Goal: Task Accomplishment & Management: Manage account settings

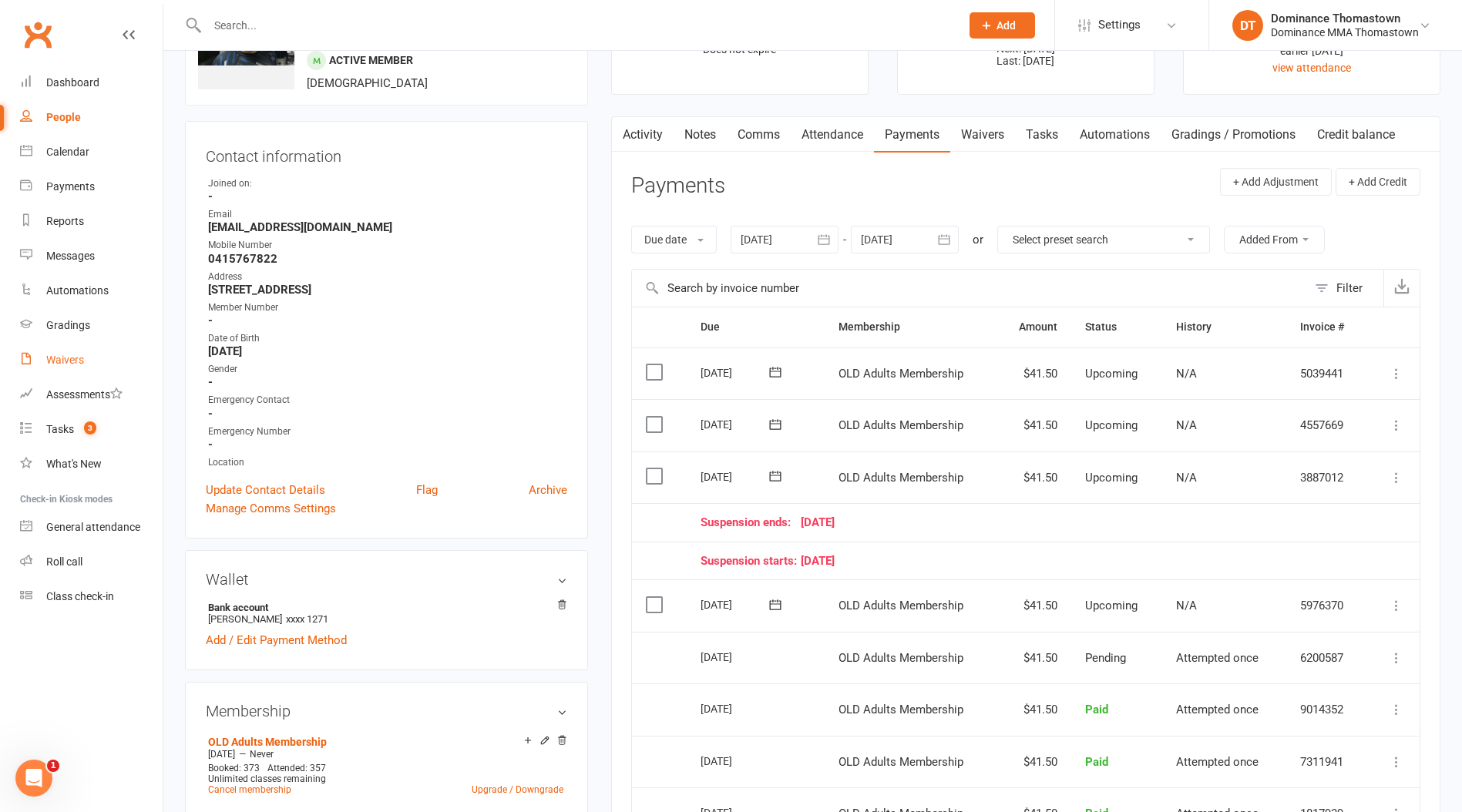
click at [72, 357] on div "Waivers" at bounding box center [65, 360] width 38 height 13
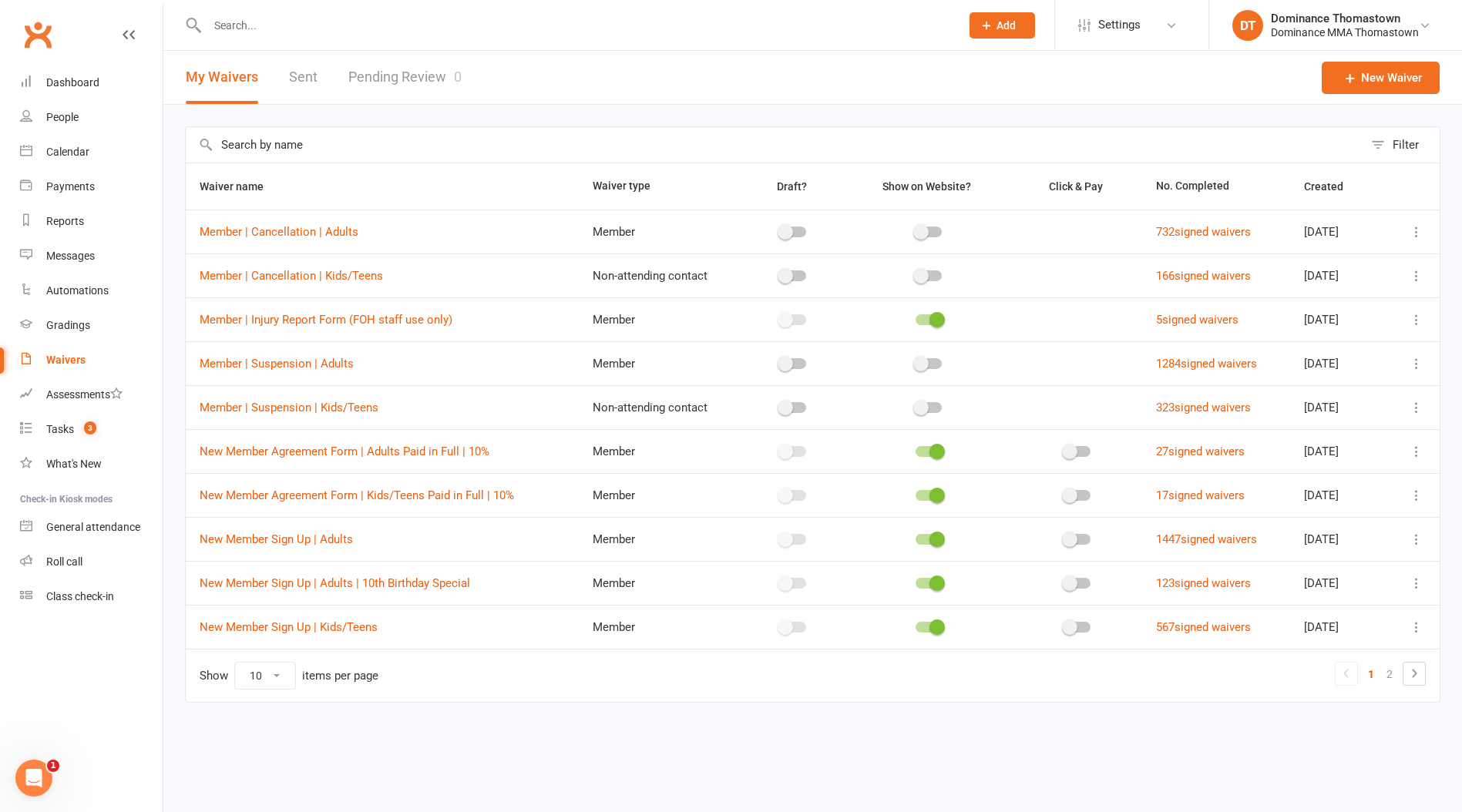
click at [412, 66] on link "Pending Review 0" at bounding box center [404, 77] width 113 height 53
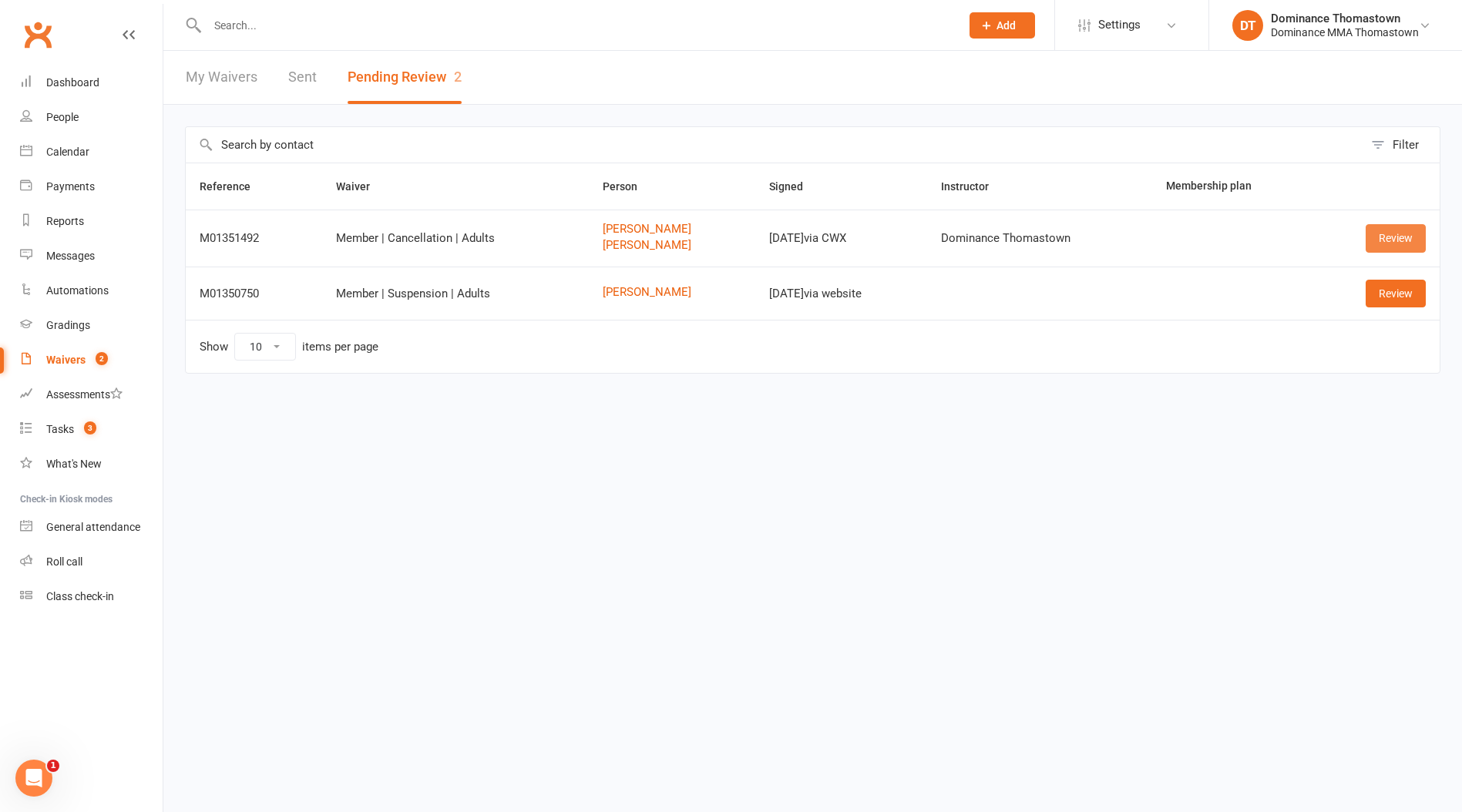
click at [1392, 236] on link "Review" at bounding box center [1396, 237] width 60 height 28
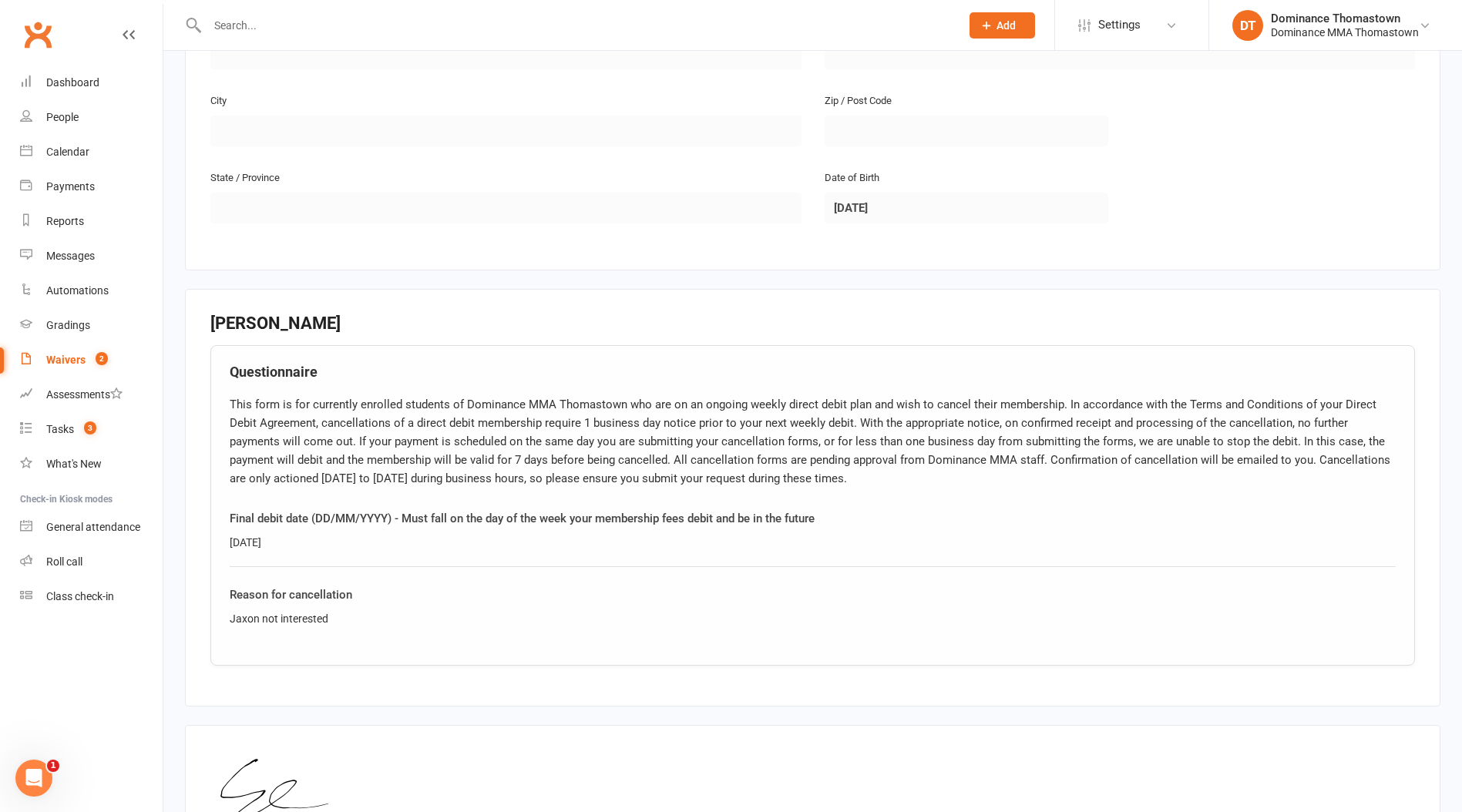
scroll to position [1255, 0]
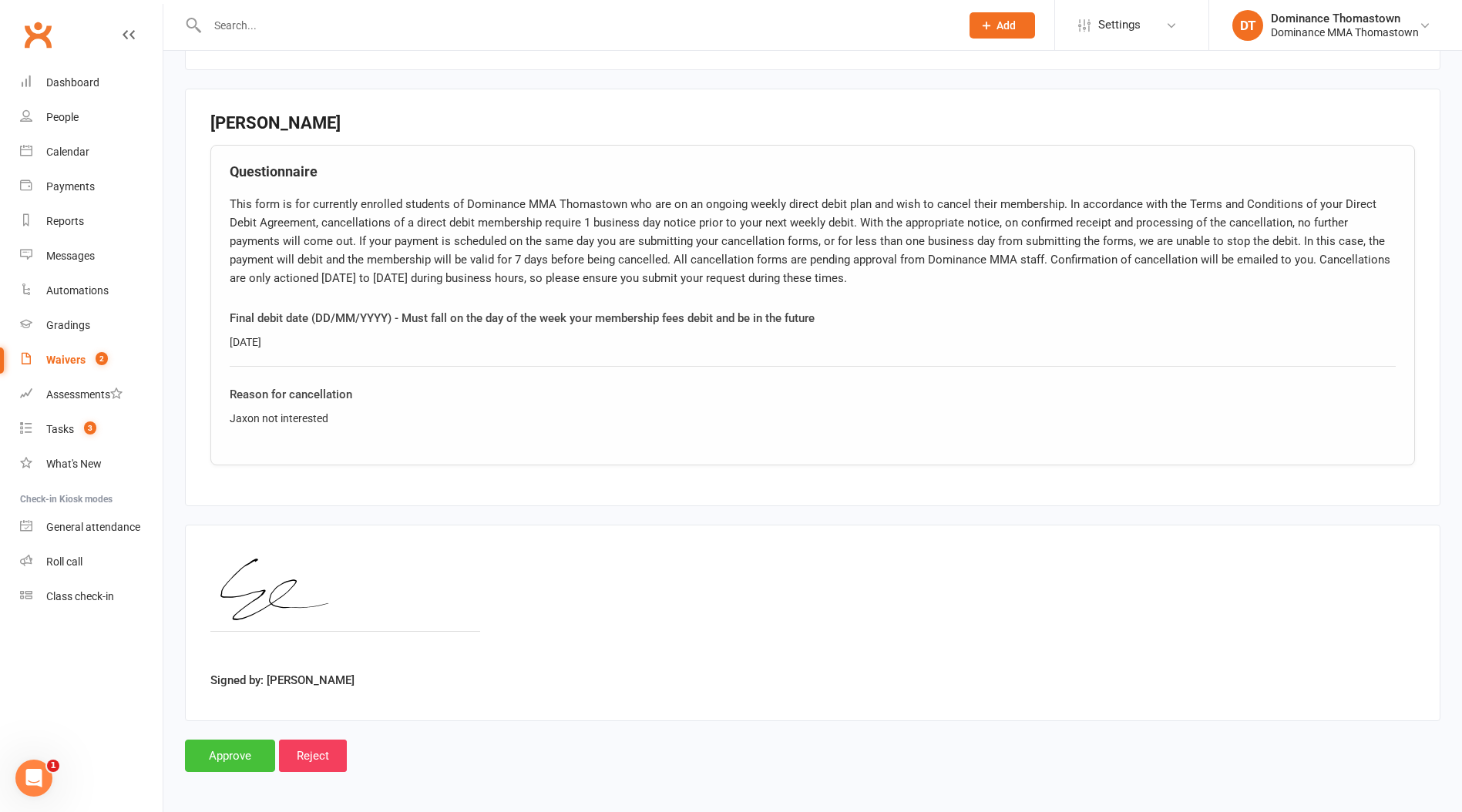
drag, startPoint x: 233, startPoint y: 749, endPoint x: 283, endPoint y: 771, distance: 54.6
click at [232, 748] on input "Approve" at bounding box center [230, 755] width 90 height 32
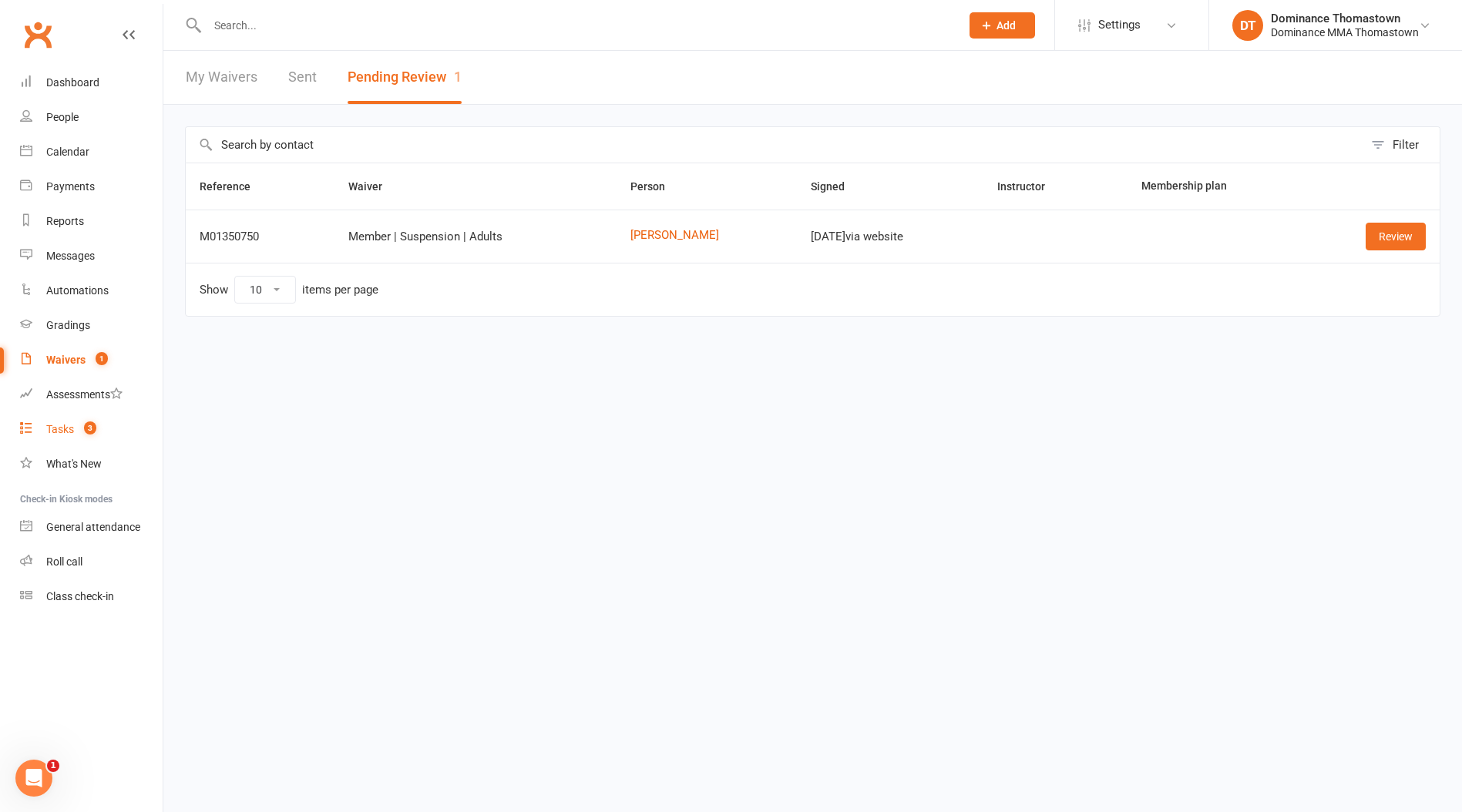
click at [73, 431] on div "Tasks" at bounding box center [59, 429] width 28 height 13
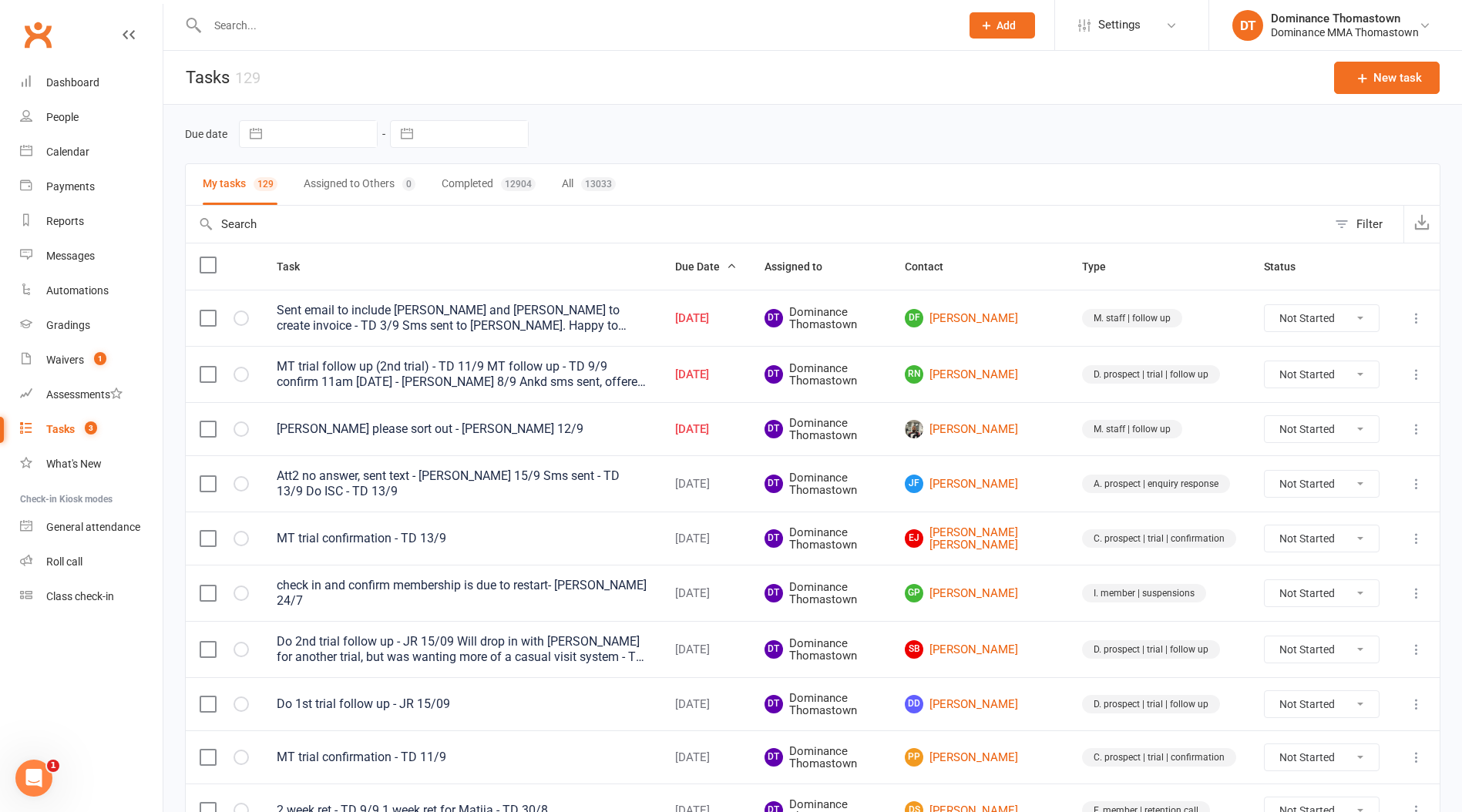
click at [1316, 431] on select "Not Started In Progress Waiting Complete" at bounding box center [1321, 429] width 114 height 26
click at [1264, 416] on select "Not Started In Progress Waiting Complete" at bounding box center [1321, 429] width 114 height 26
select select "unstarted"
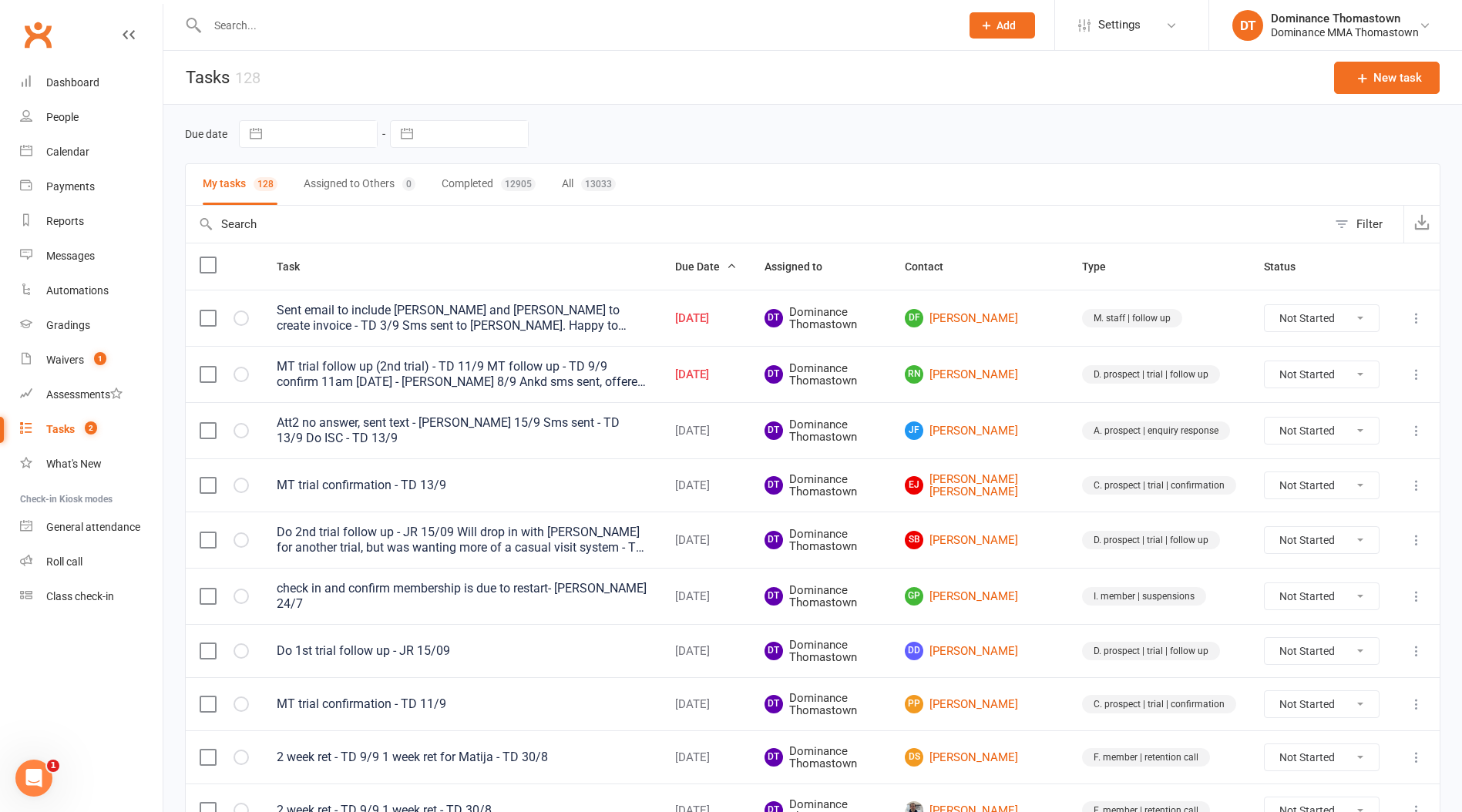
click at [294, 29] on input "text" at bounding box center [575, 25] width 746 height 21
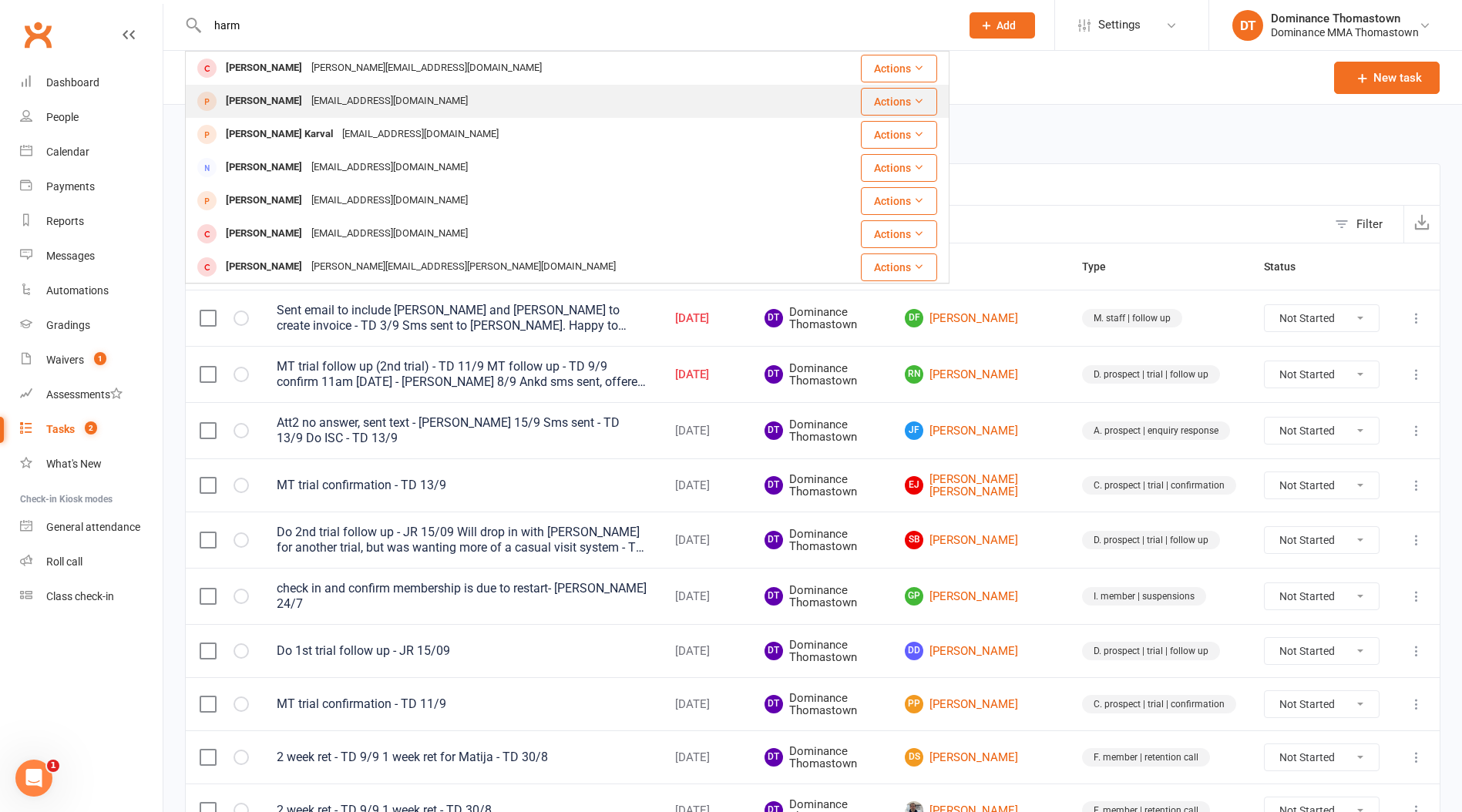
type input "harm"
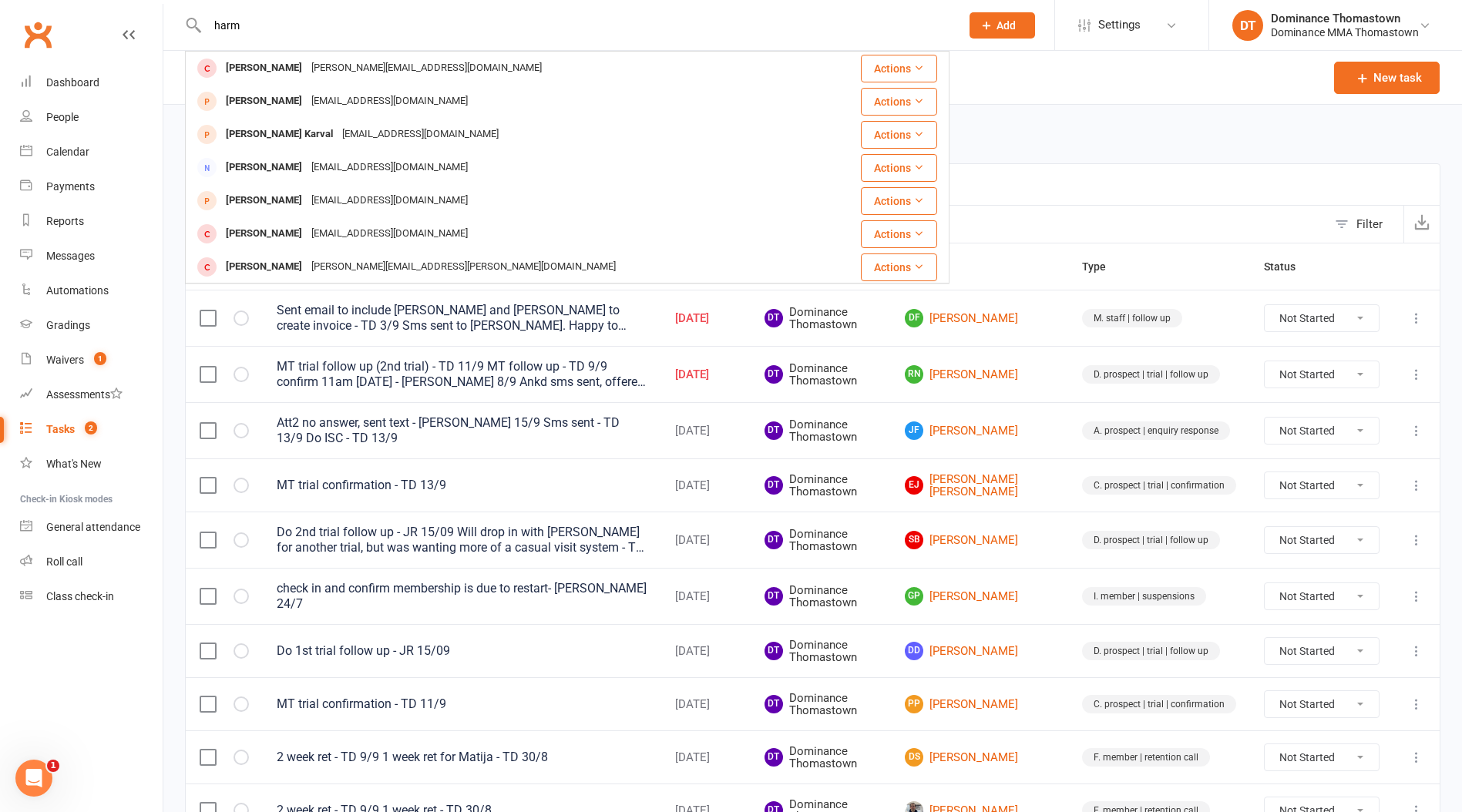
click at [308, 105] on div "harmanvir24@gmail.com" at bounding box center [389, 101] width 165 height 22
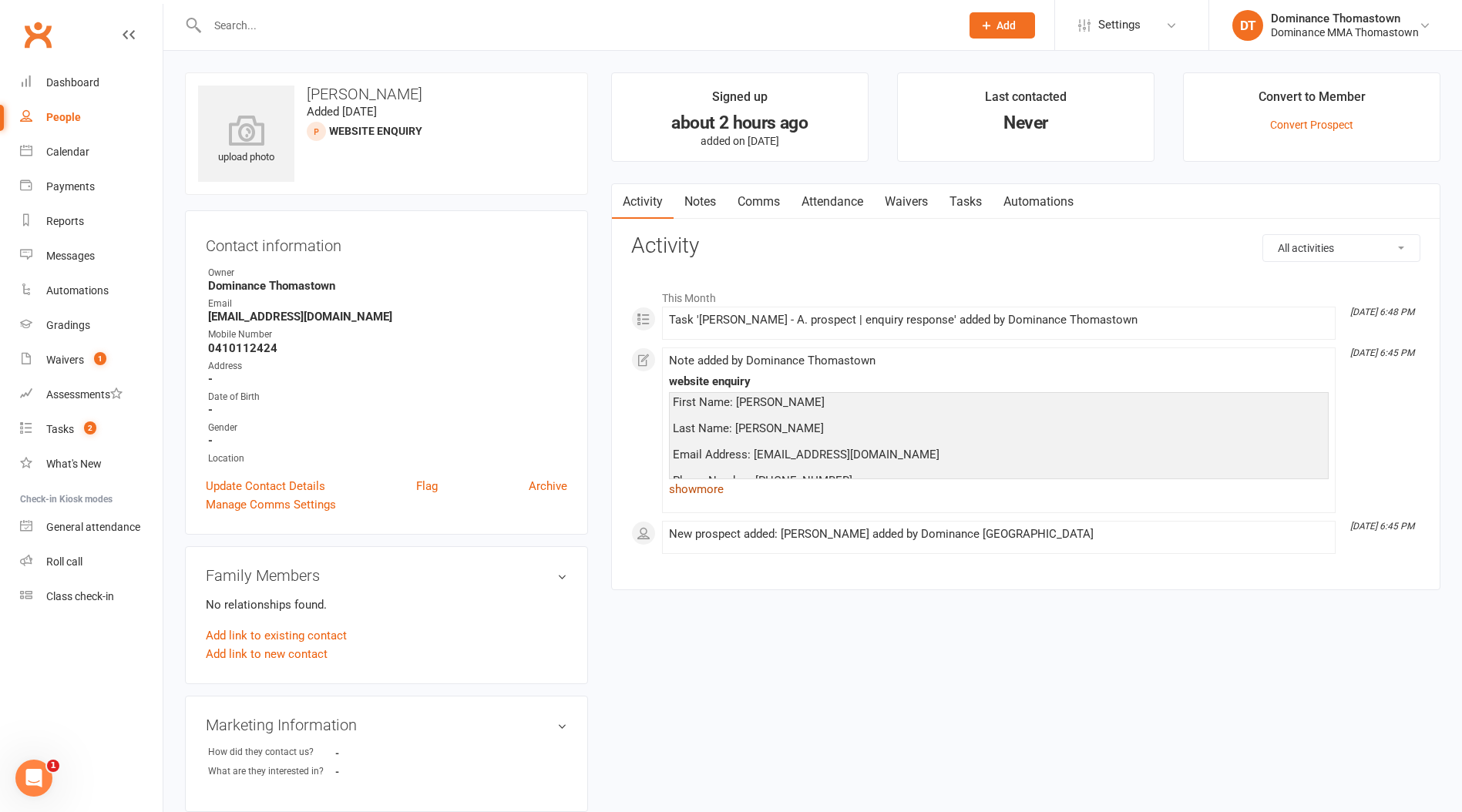
click at [694, 495] on link "show more" at bounding box center [998, 488] width 659 height 21
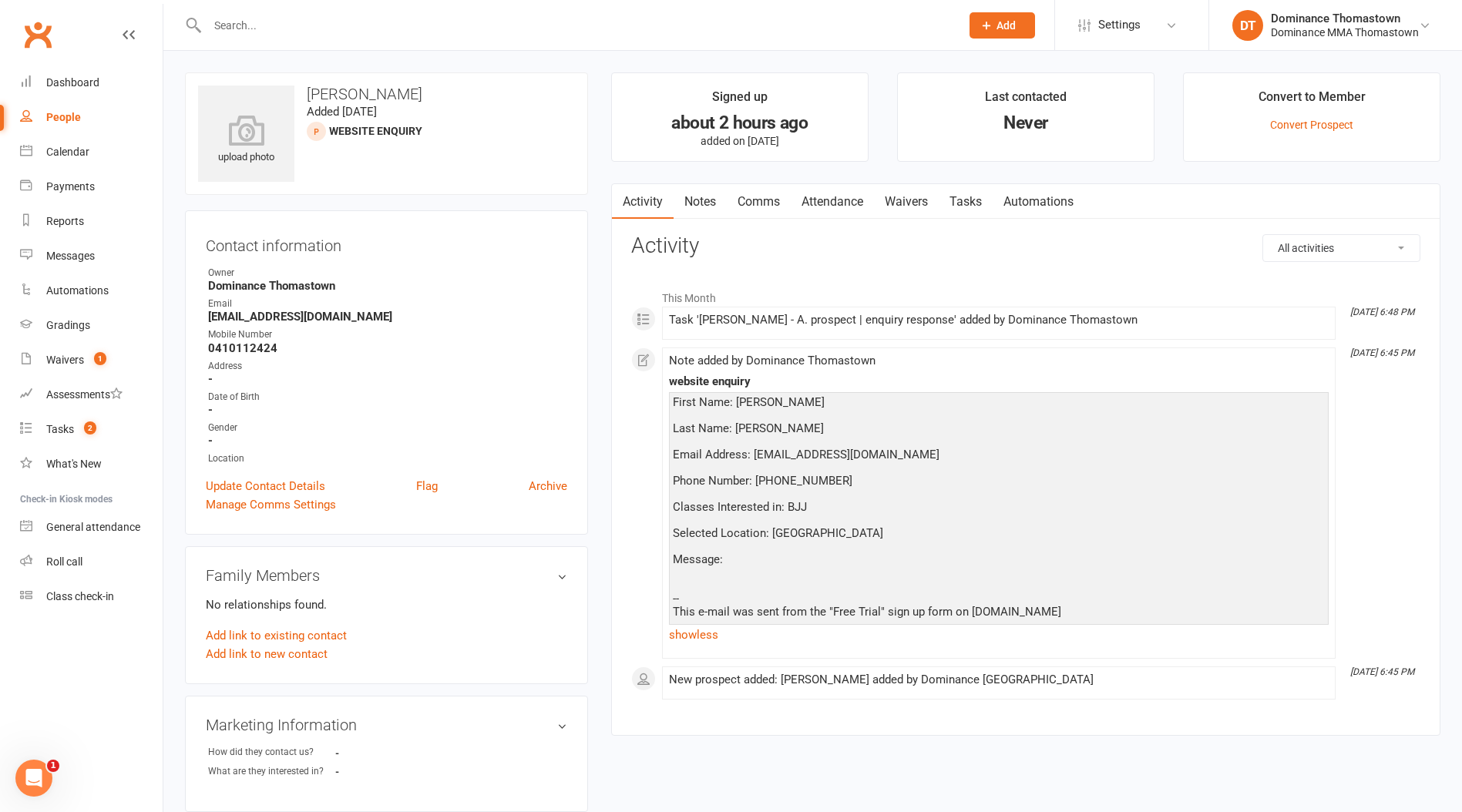
click at [714, 195] on link "Notes" at bounding box center [700, 202] width 53 height 36
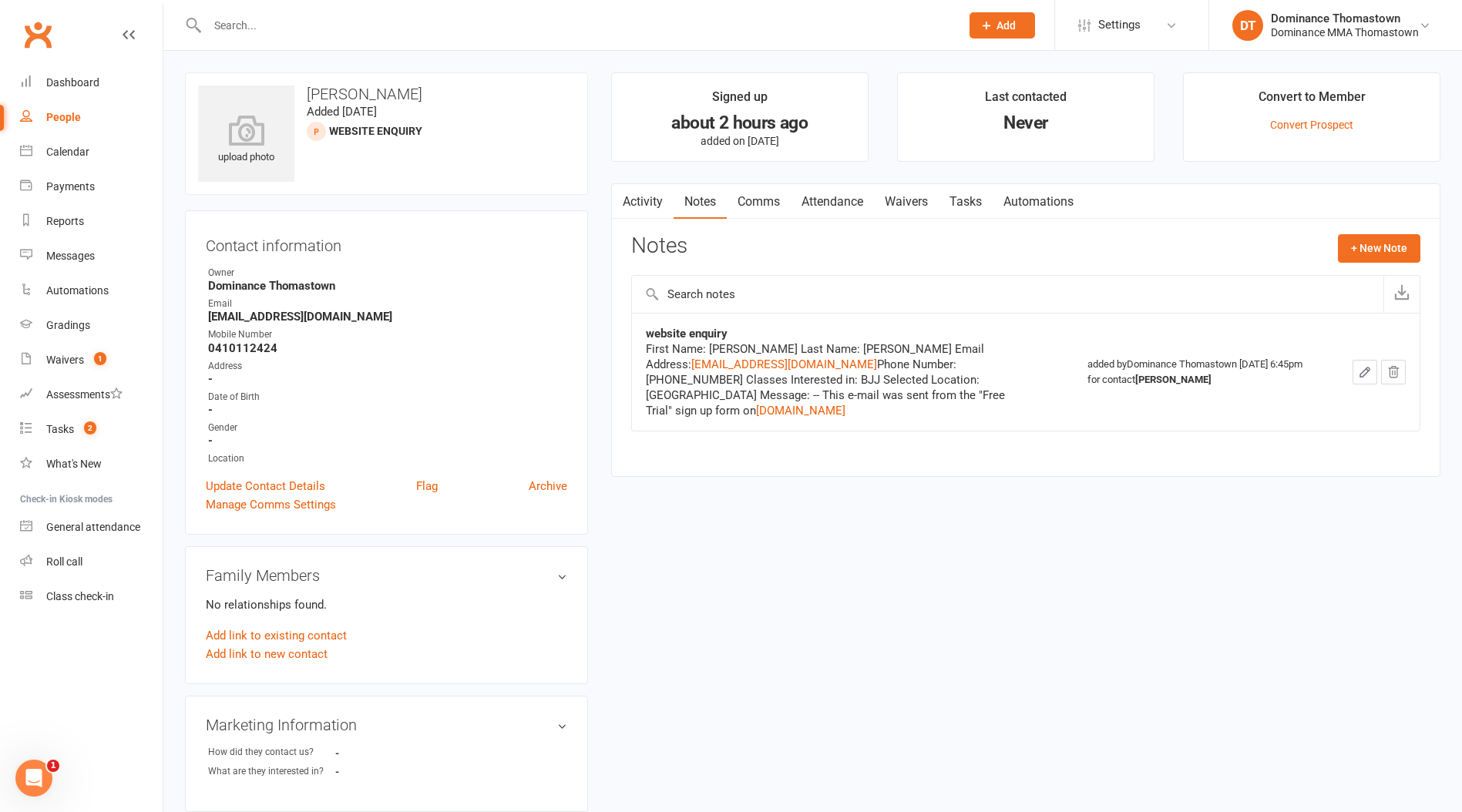
click at [894, 200] on link "Waivers" at bounding box center [906, 202] width 65 height 36
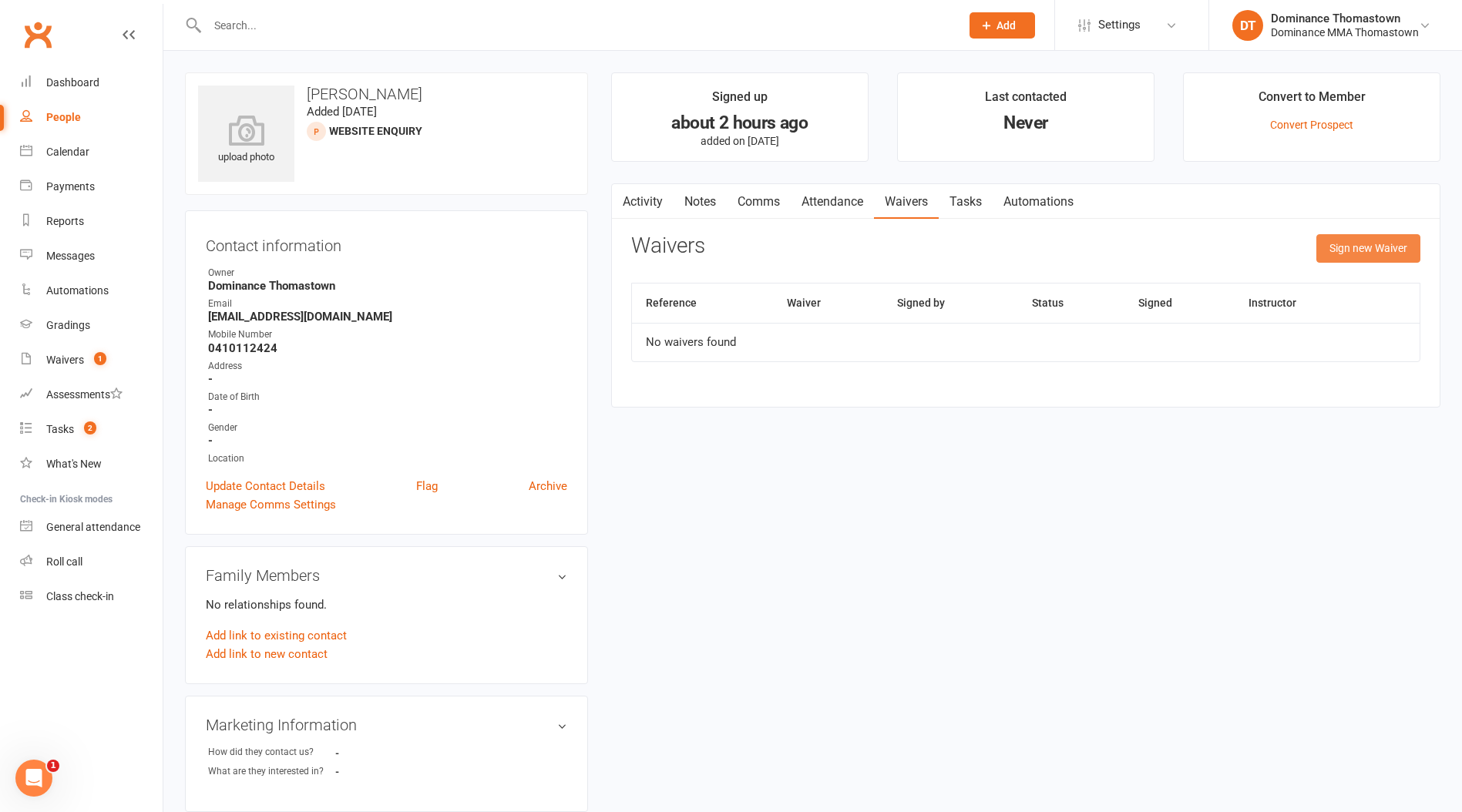
drag, startPoint x: 1346, startPoint y: 248, endPoint x: 1228, endPoint y: 264, distance: 119.1
click at [1343, 248] on button "Sign new Waiver" at bounding box center [1368, 248] width 104 height 28
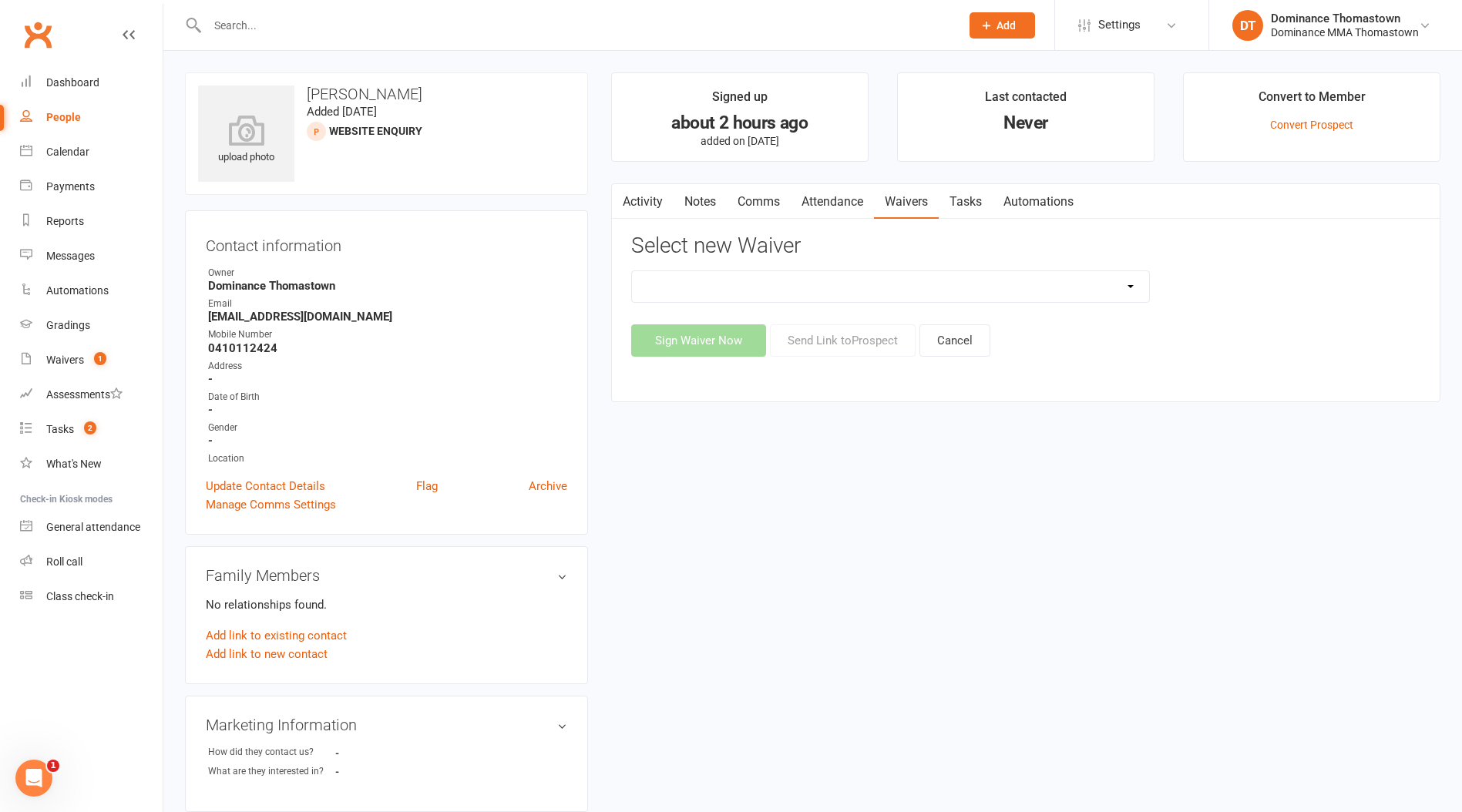
click at [720, 277] on select "Member | Cancellation | Adults Member | Injury Report Form (FOH staff use only)…" at bounding box center [890, 286] width 517 height 31
select select "375"
click at [632, 271] on select "Member | Cancellation | Adults Member | Injury Report Form (FOH staff use only)…" at bounding box center [890, 286] width 517 height 31
click at [828, 337] on button "Send Link to Prospect" at bounding box center [842, 340] width 146 height 32
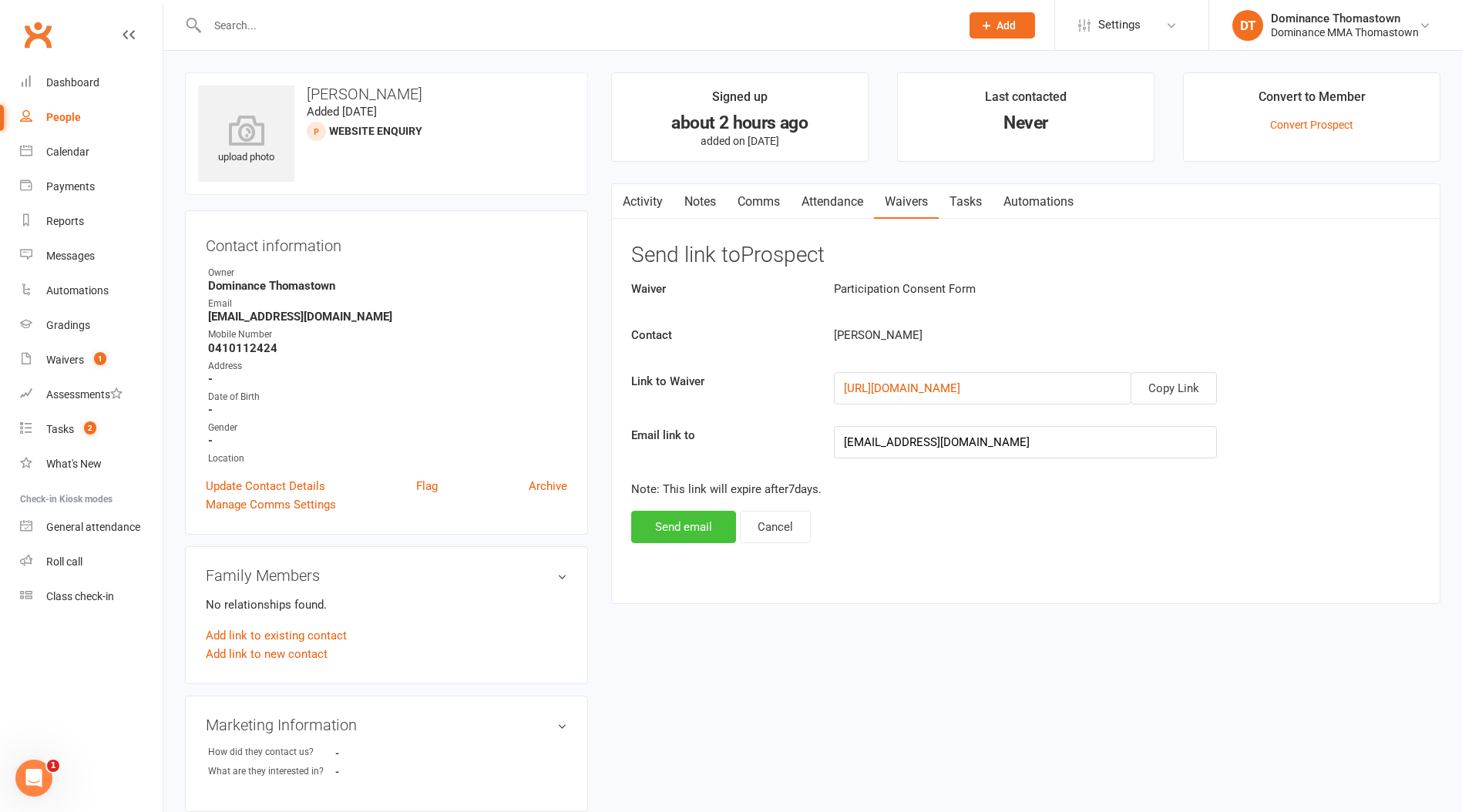
click at [692, 535] on button "Send email" at bounding box center [683, 526] width 104 height 32
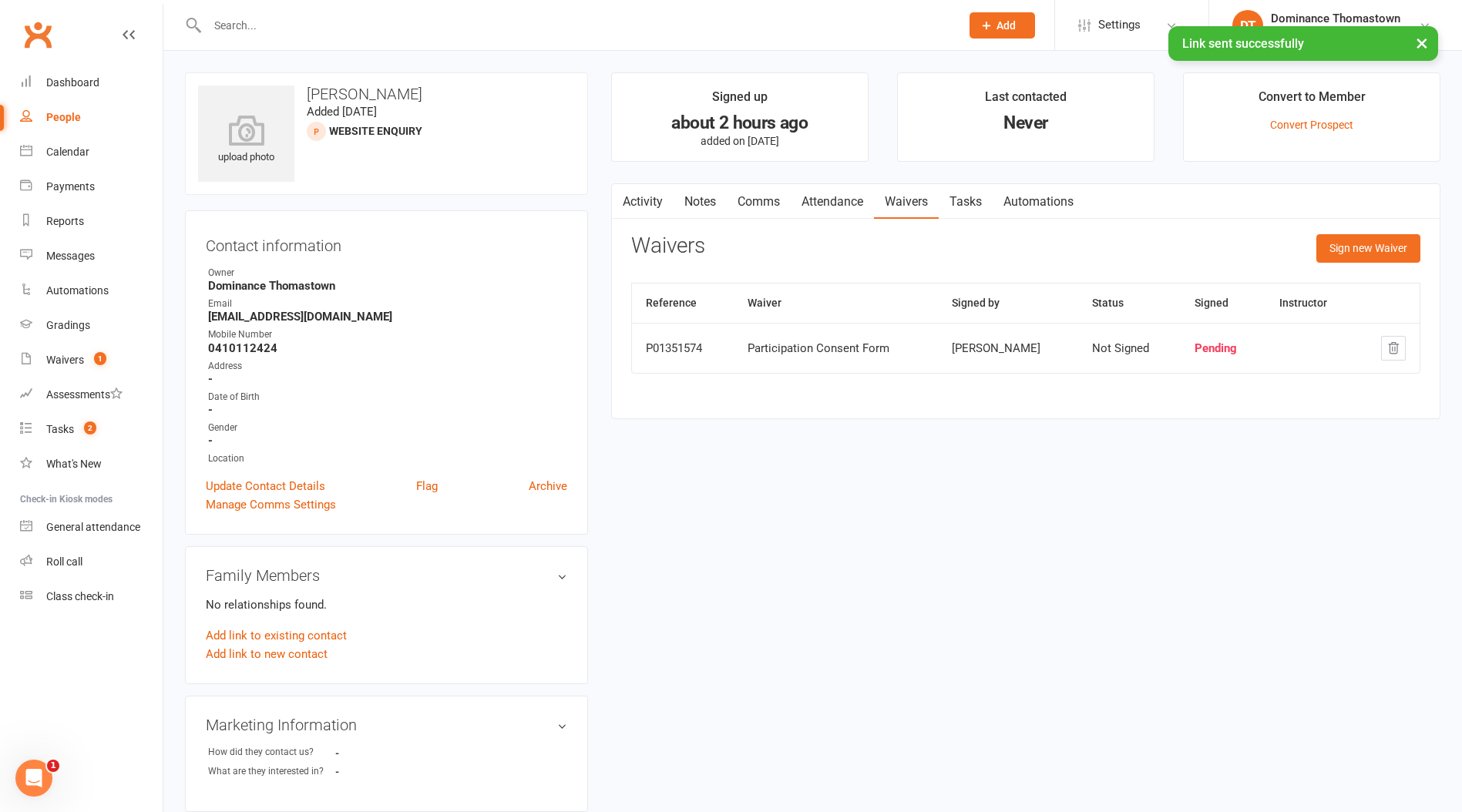
click at [763, 204] on link "Comms" at bounding box center [758, 202] width 64 height 36
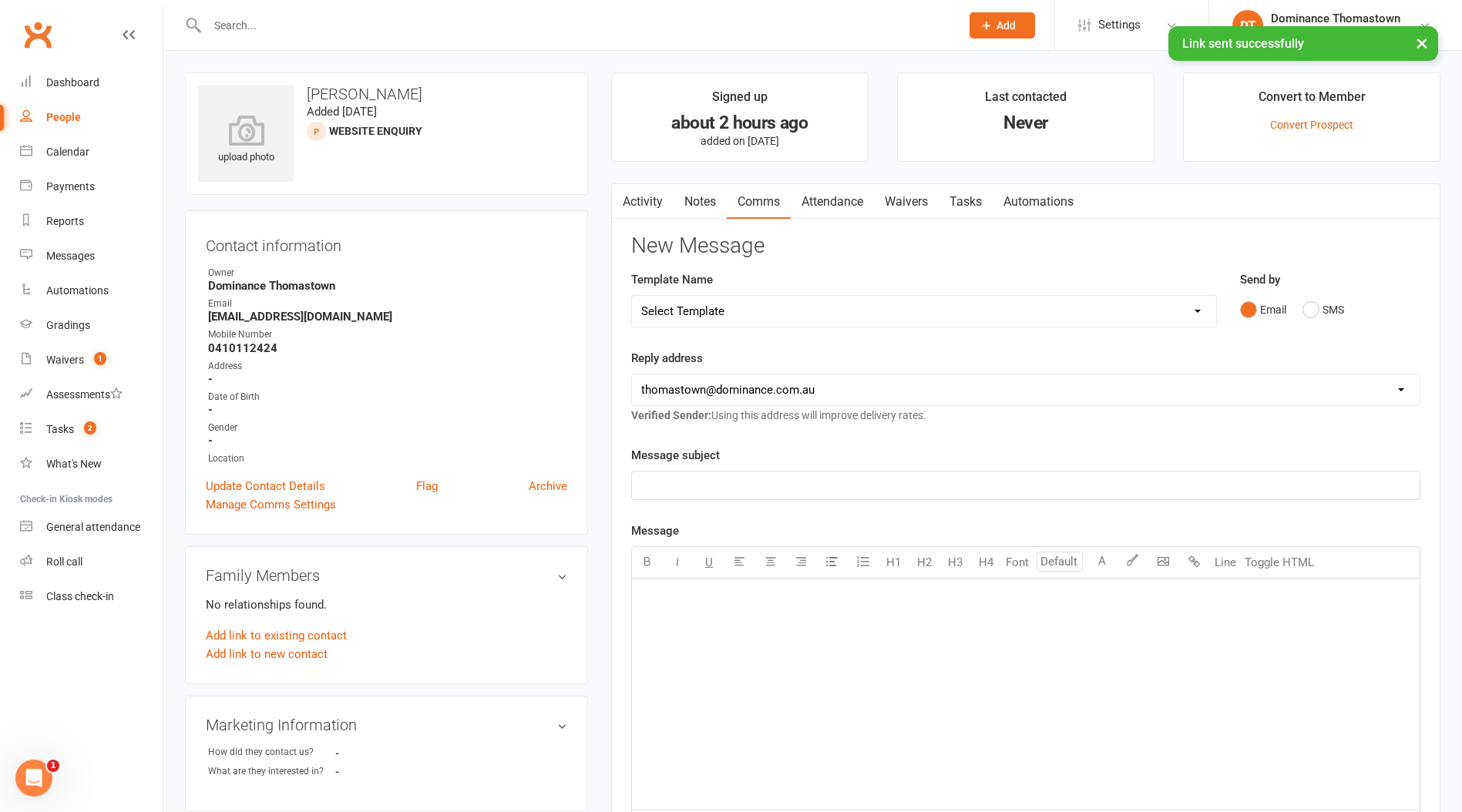
click at [692, 308] on select "Select Template [Email] MARKETING | 10TH BIRTHDAY SPECIAL | CANCELLED MEMBERS […" at bounding box center [924, 311] width 584 height 31
select select "14"
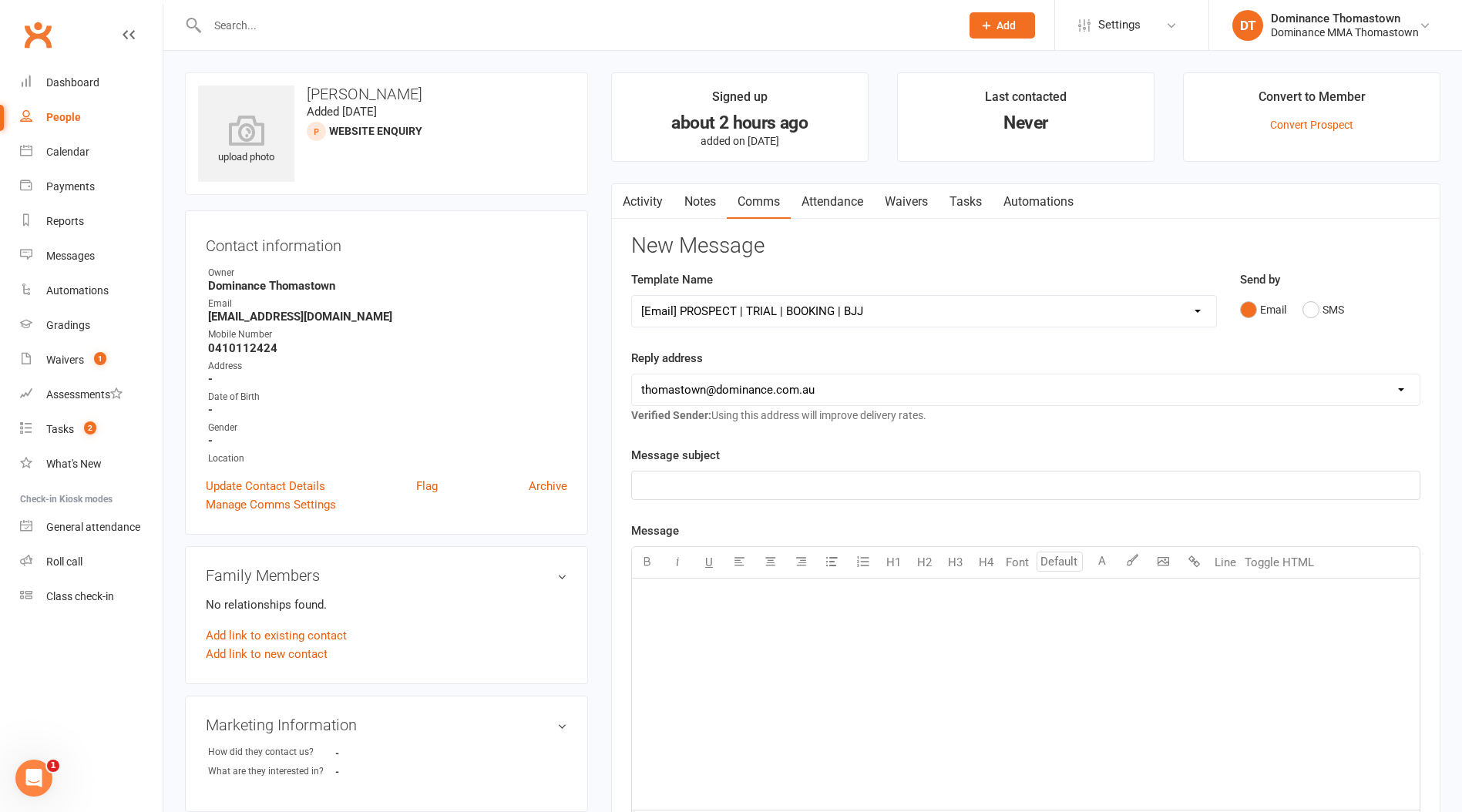
click at [632, 296] on select "Select Template [Email] MARKETING | 10TH BIRTHDAY SPECIAL | CANCELLED MEMBERS […" at bounding box center [924, 311] width 584 height 31
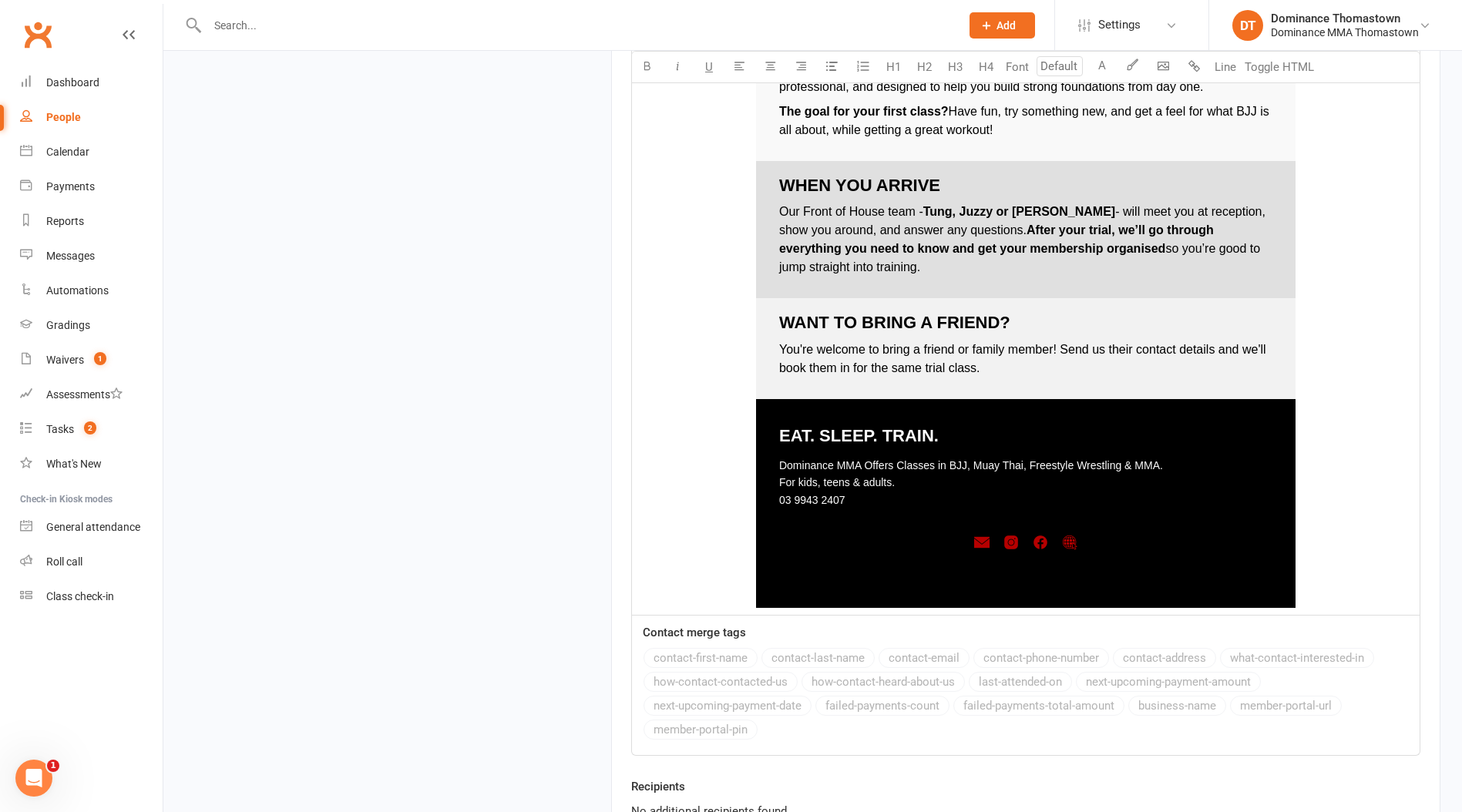
scroll to position [2110, 0]
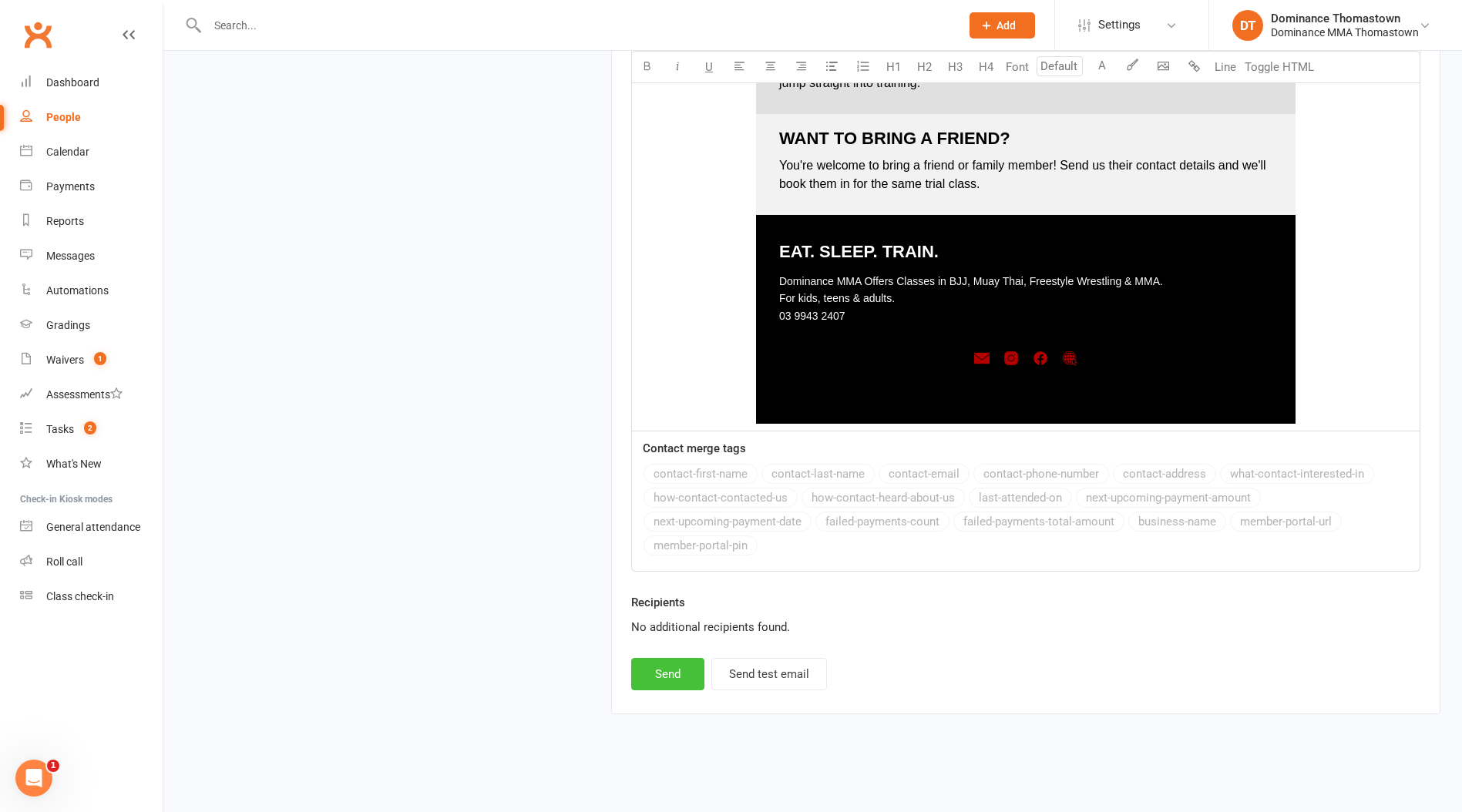
click at [670, 667] on button "Send" at bounding box center [667, 674] width 73 height 32
select select
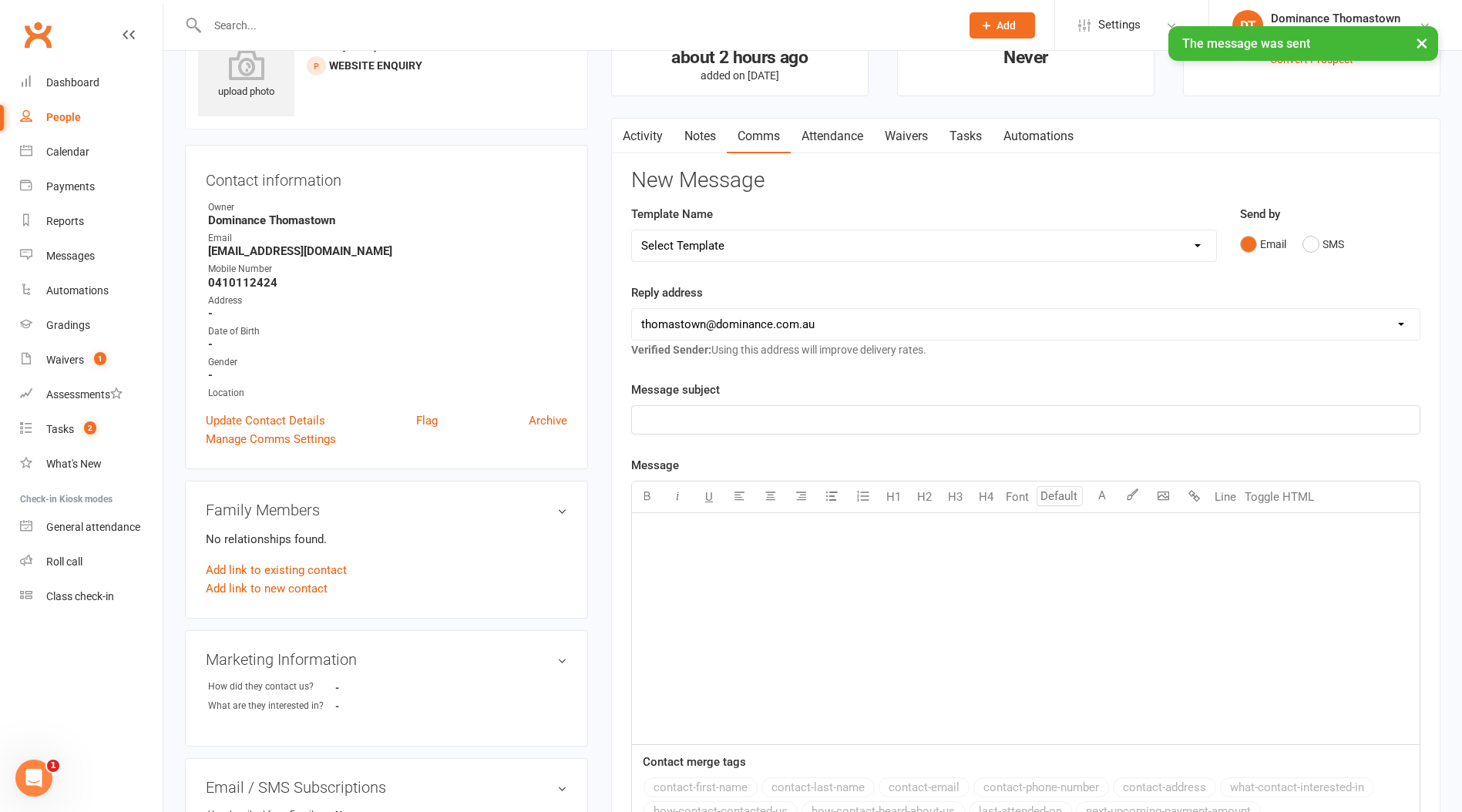
scroll to position [0, 0]
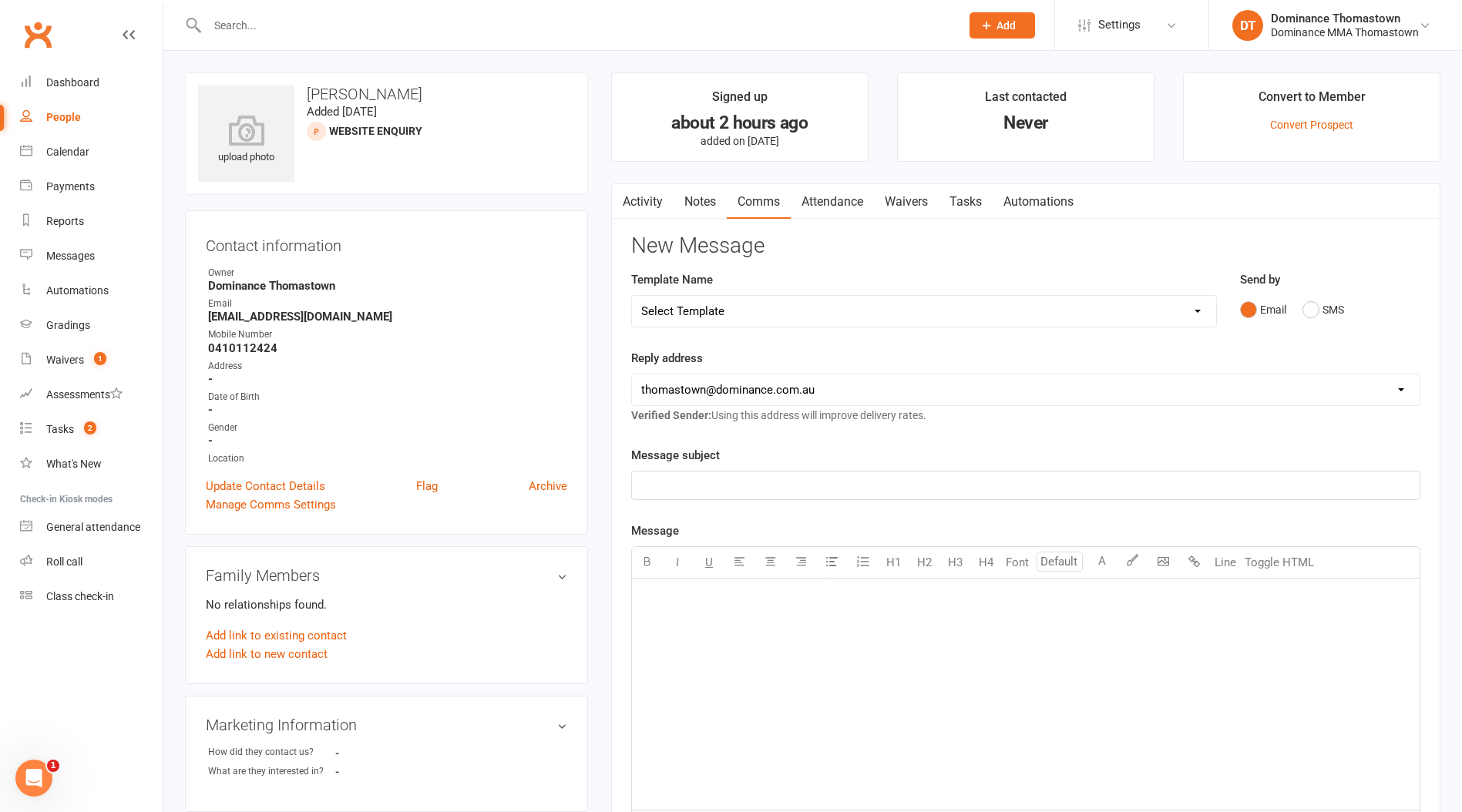
click at [689, 231] on div "Activity Notes Comms Attendance Waivers Tasks Automations New Message Template …" at bounding box center [1025, 639] width 829 height 910
click at [694, 214] on link "Notes" at bounding box center [700, 202] width 53 height 36
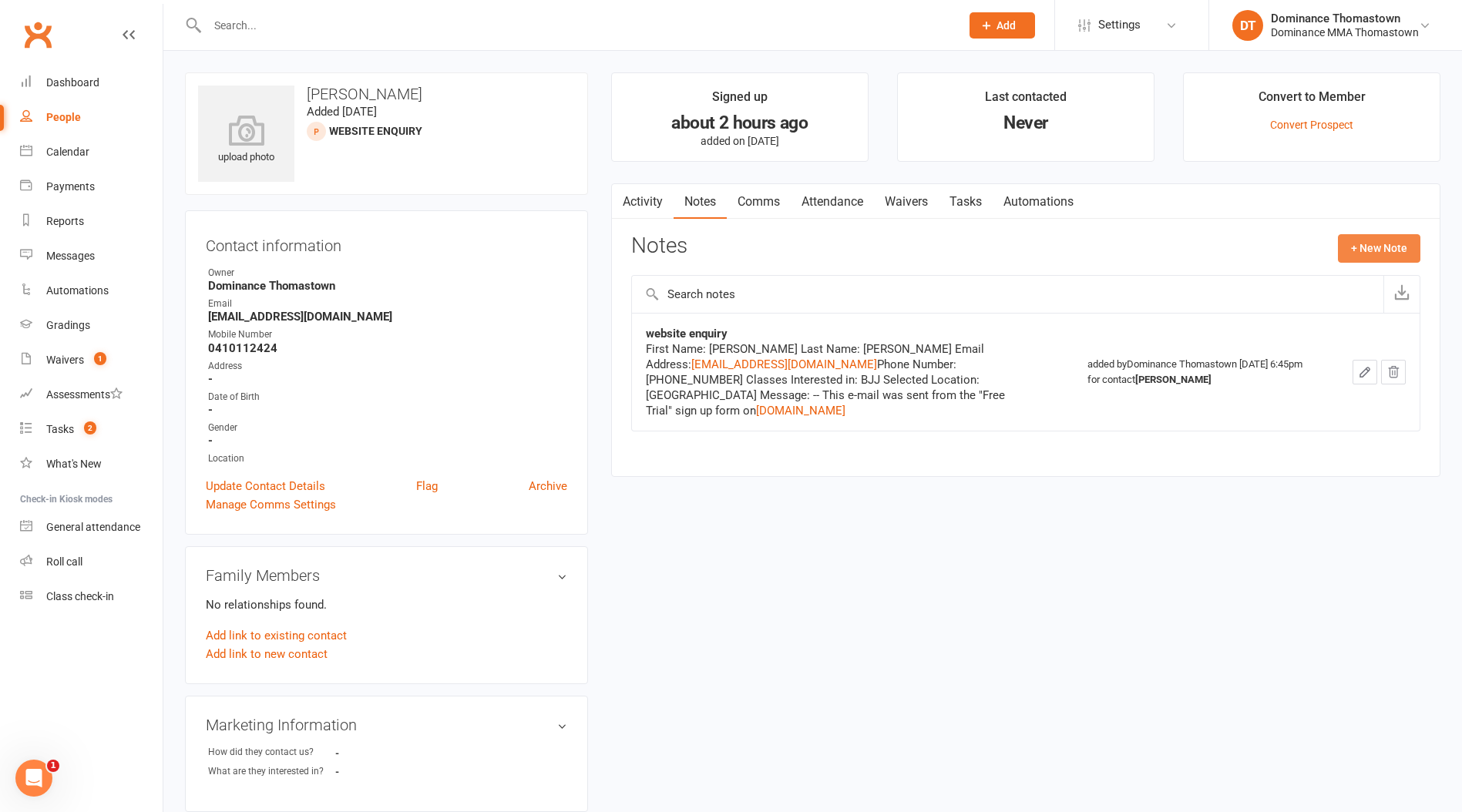
click at [1362, 240] on button "+ New Note" at bounding box center [1379, 248] width 82 height 28
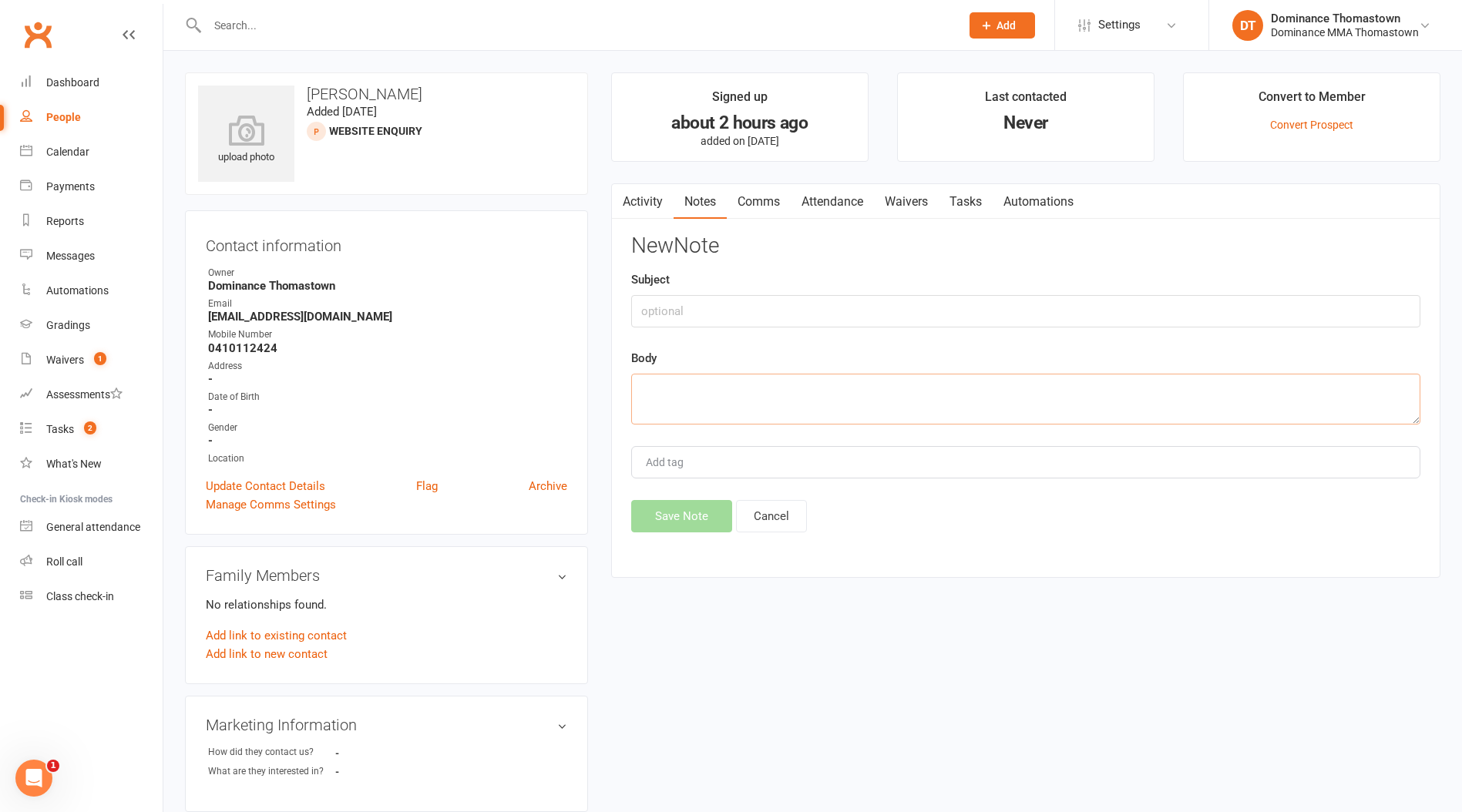
click at [714, 400] on textarea at bounding box center [1025, 399] width 789 height 51
type textarea "keen to jump in with her friend and give it a go. wants to try something new. n…"
click at [697, 305] on input "text" at bounding box center [1025, 311] width 789 height 32
type input "initial sc"
click at [677, 534] on div "Activity Notes Comms Attendance Waivers Tasks Automations Notes + New Note webs…" at bounding box center [1025, 381] width 829 height 395
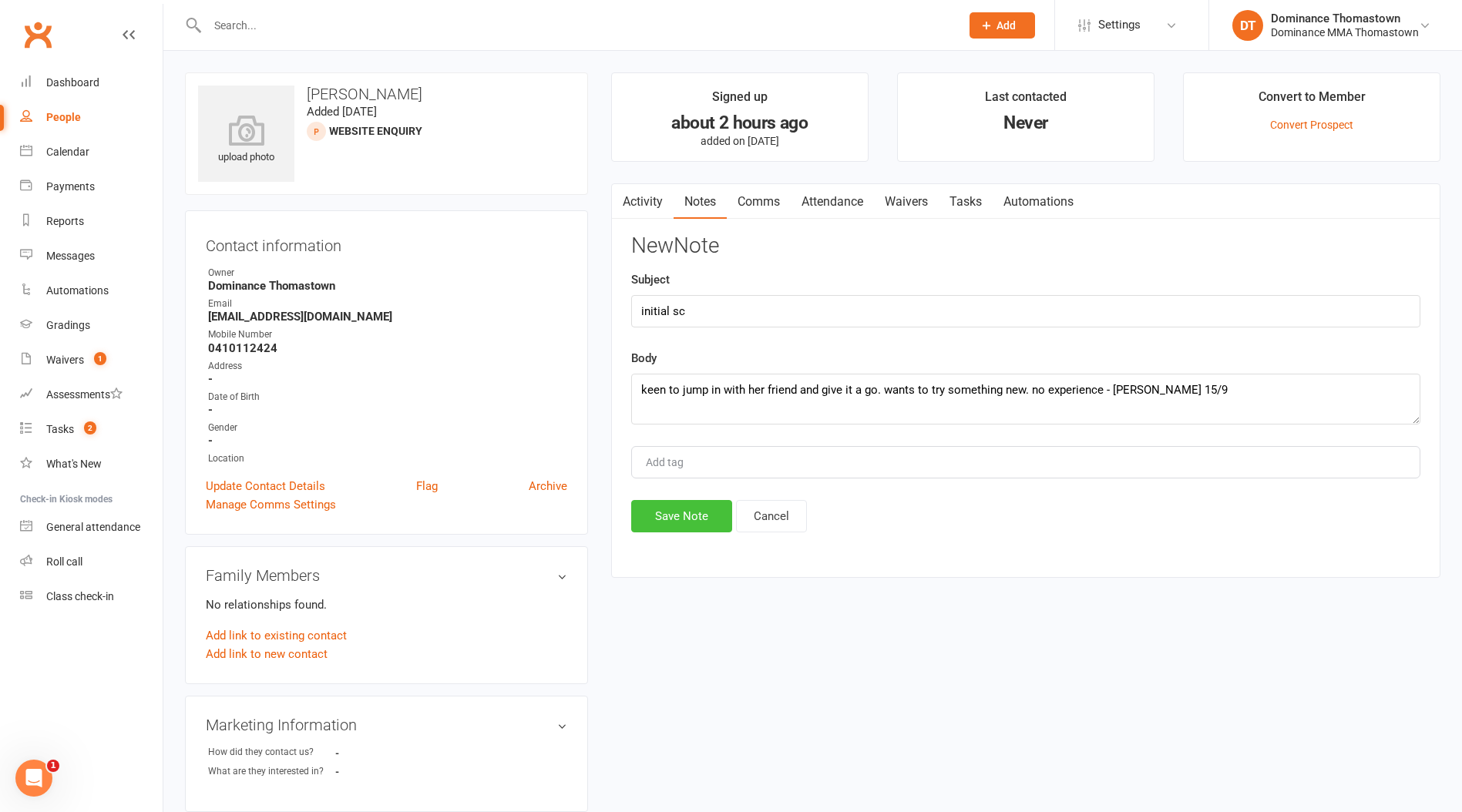
click at [679, 529] on button "Save Note" at bounding box center [682, 516] width 101 height 32
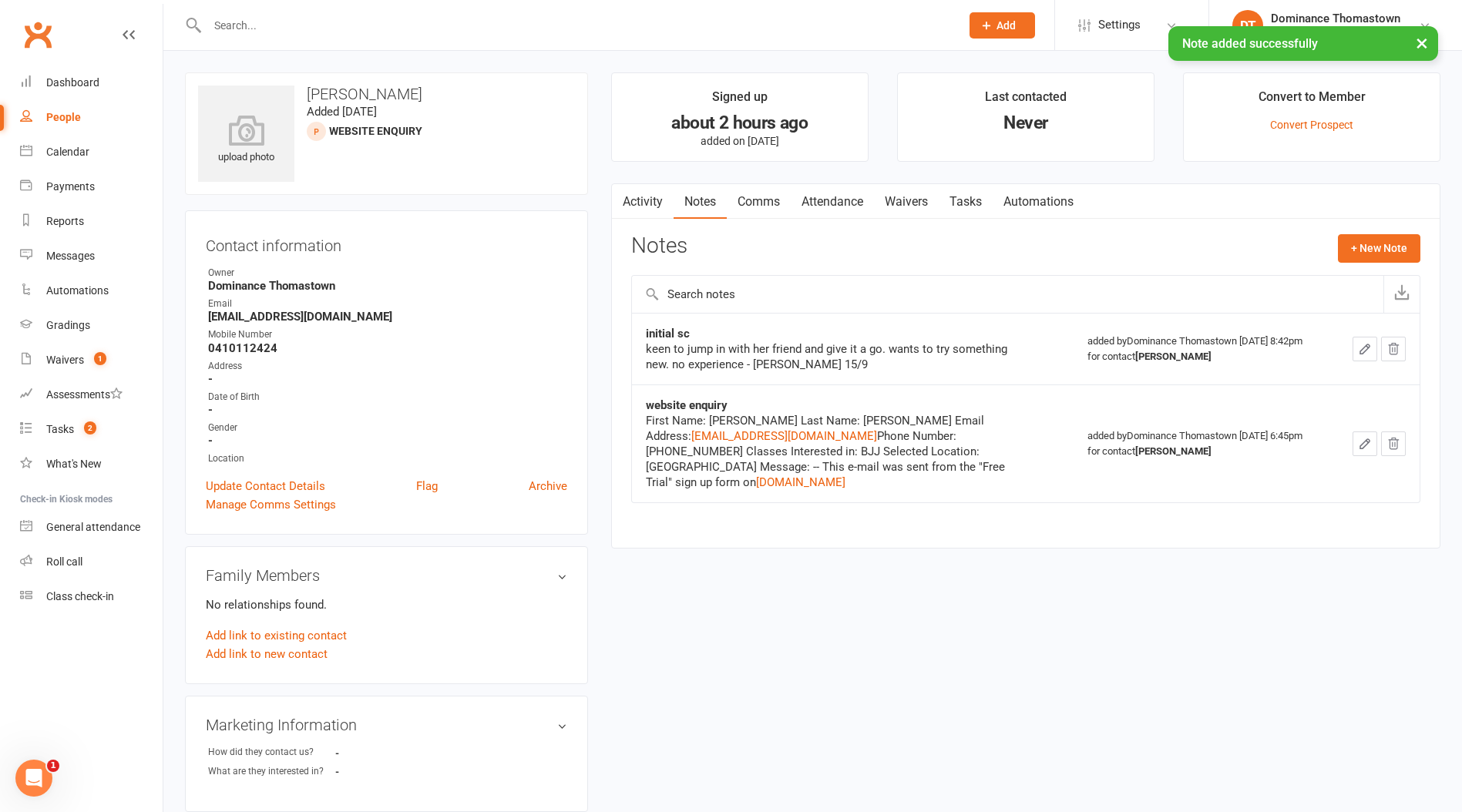
drag, startPoint x: 835, startPoint y: 199, endPoint x: 851, endPoint y: 192, distance: 17.5
click at [835, 199] on link "Attendance" at bounding box center [832, 202] width 83 height 36
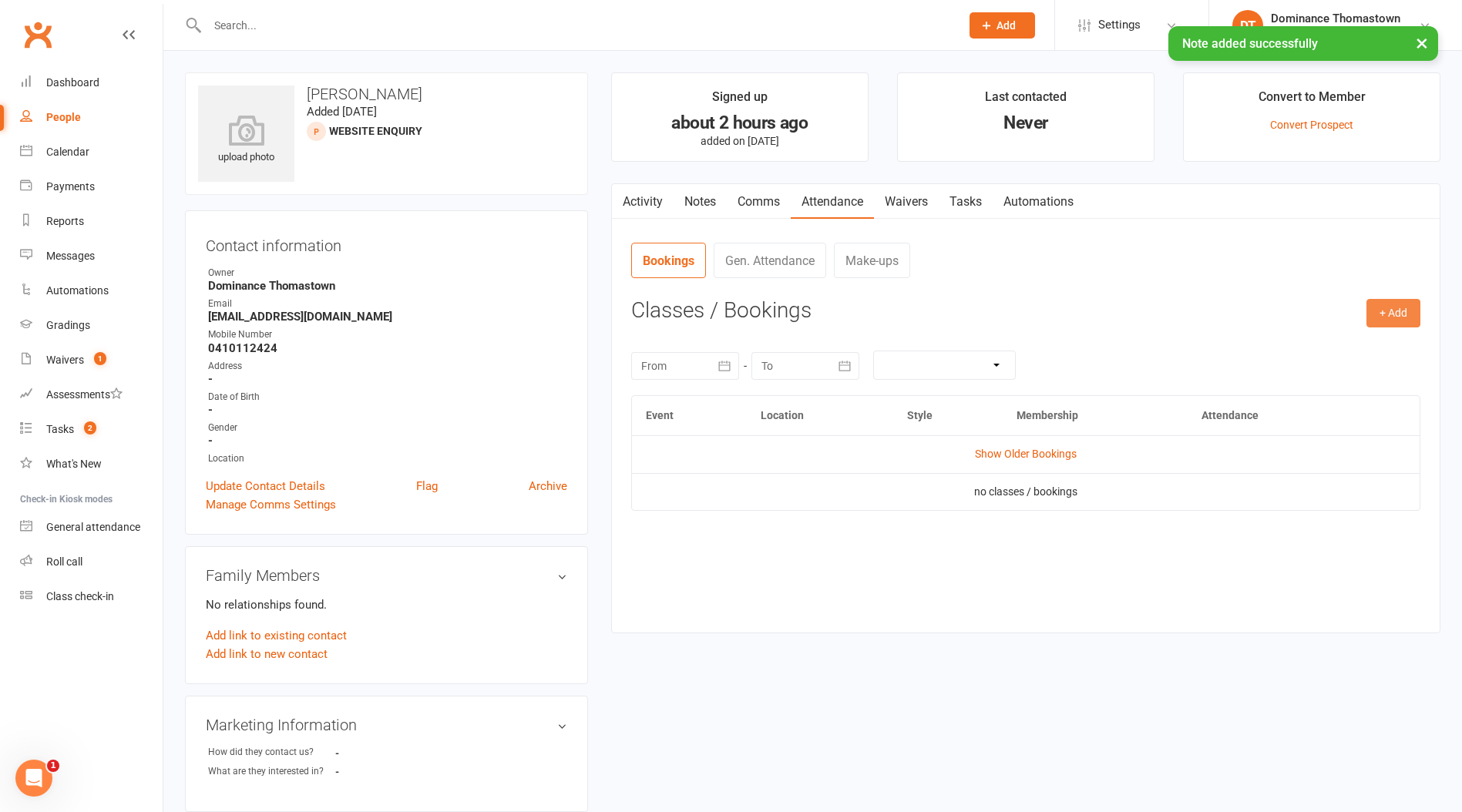
drag, startPoint x: 1385, startPoint y: 303, endPoint x: 1247, endPoint y: 313, distance: 138.4
click at [1384, 302] on button "+ Add" at bounding box center [1393, 313] width 54 height 28
click at [1324, 340] on link "Book Event" at bounding box center [1342, 348] width 153 height 31
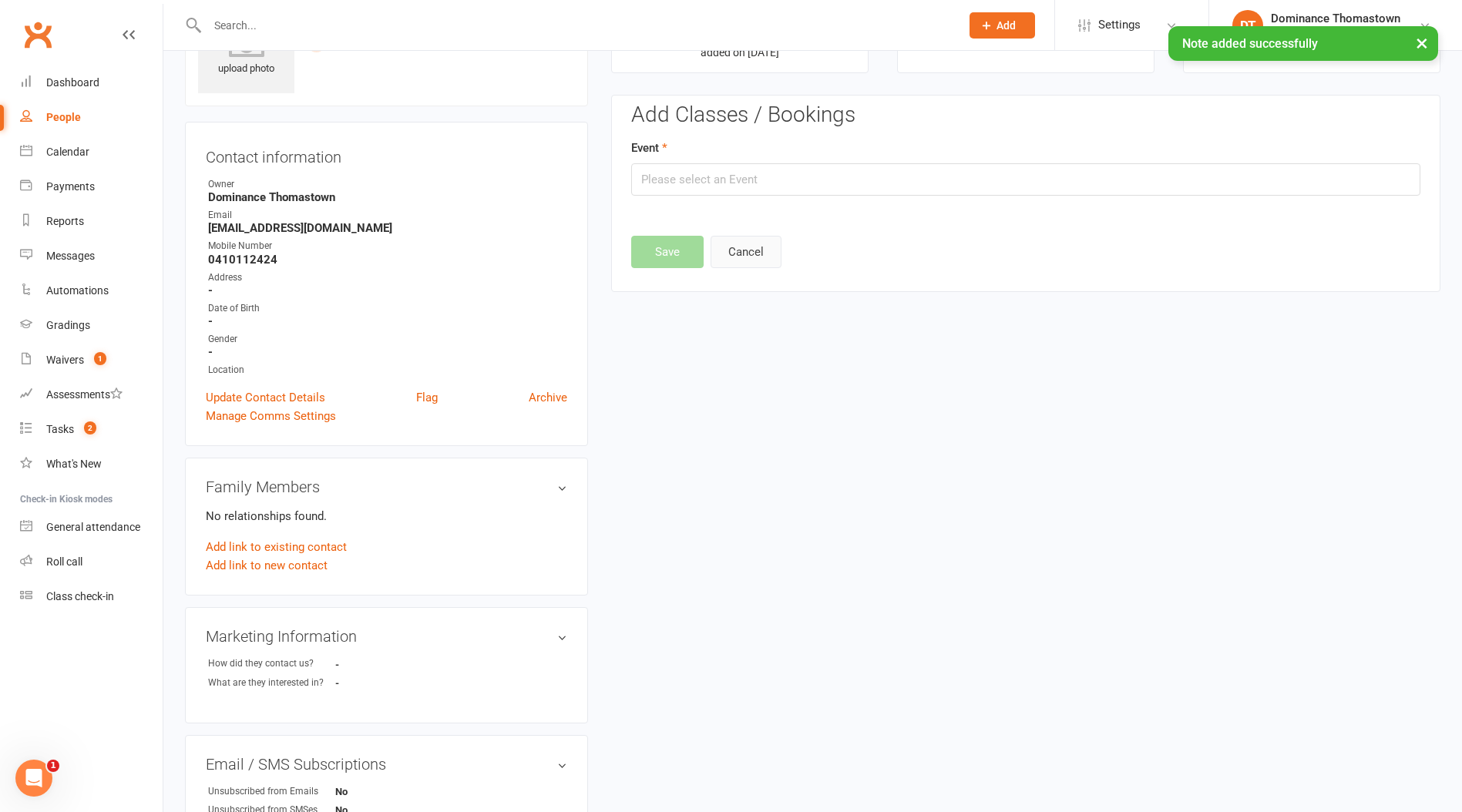
scroll to position [105, 0]
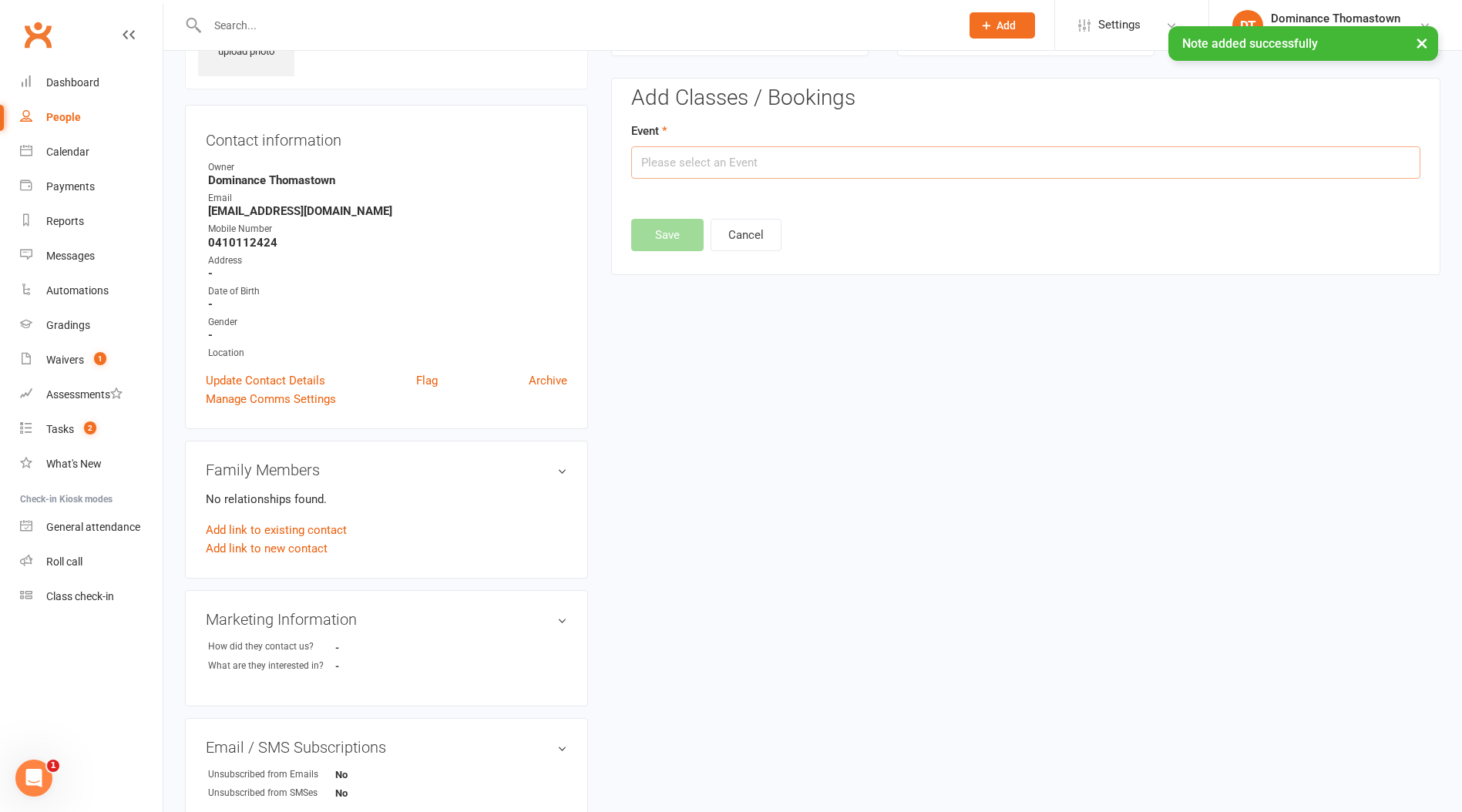
click at [693, 164] on input "text" at bounding box center [1025, 162] width 789 height 32
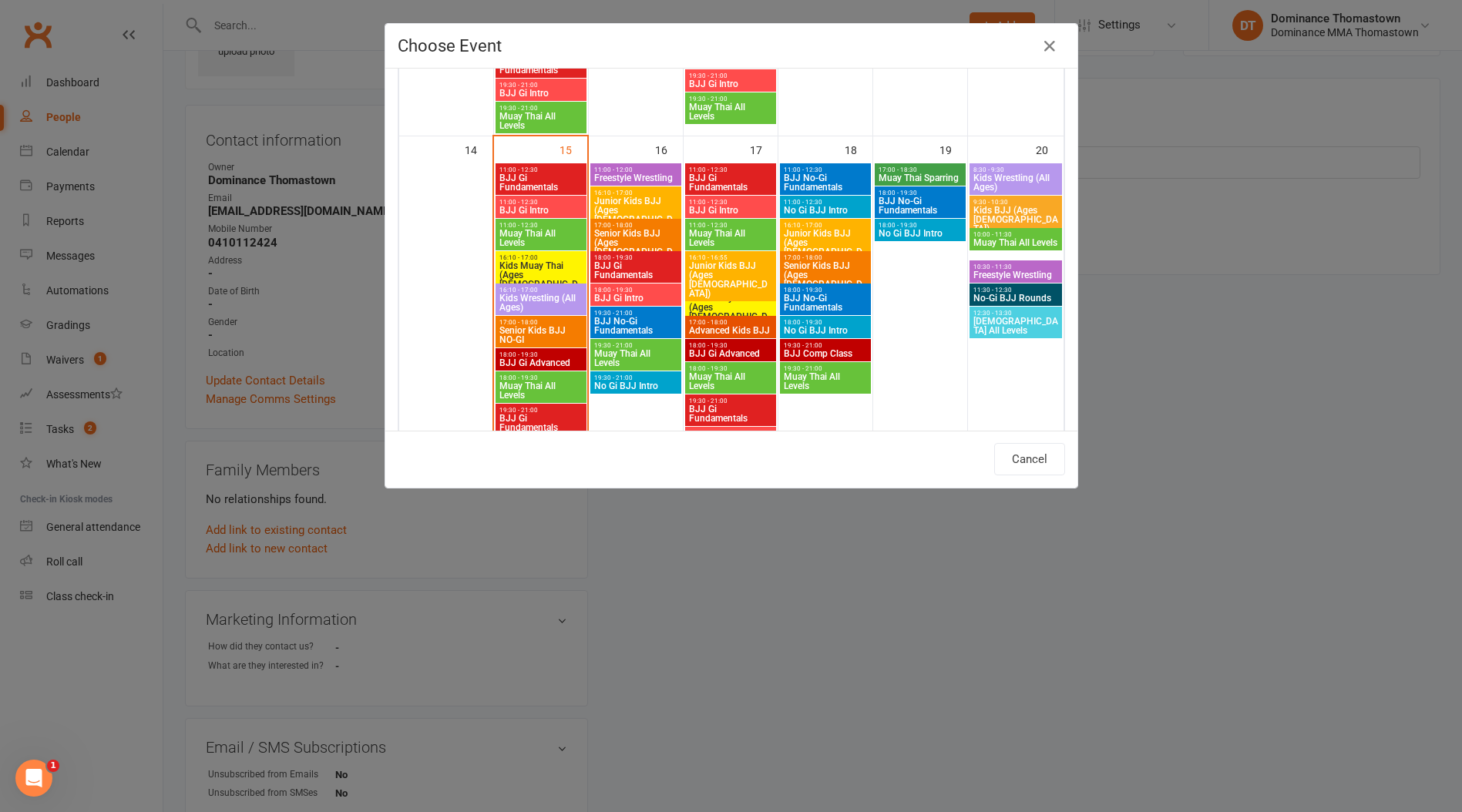
scroll to position [840, 0]
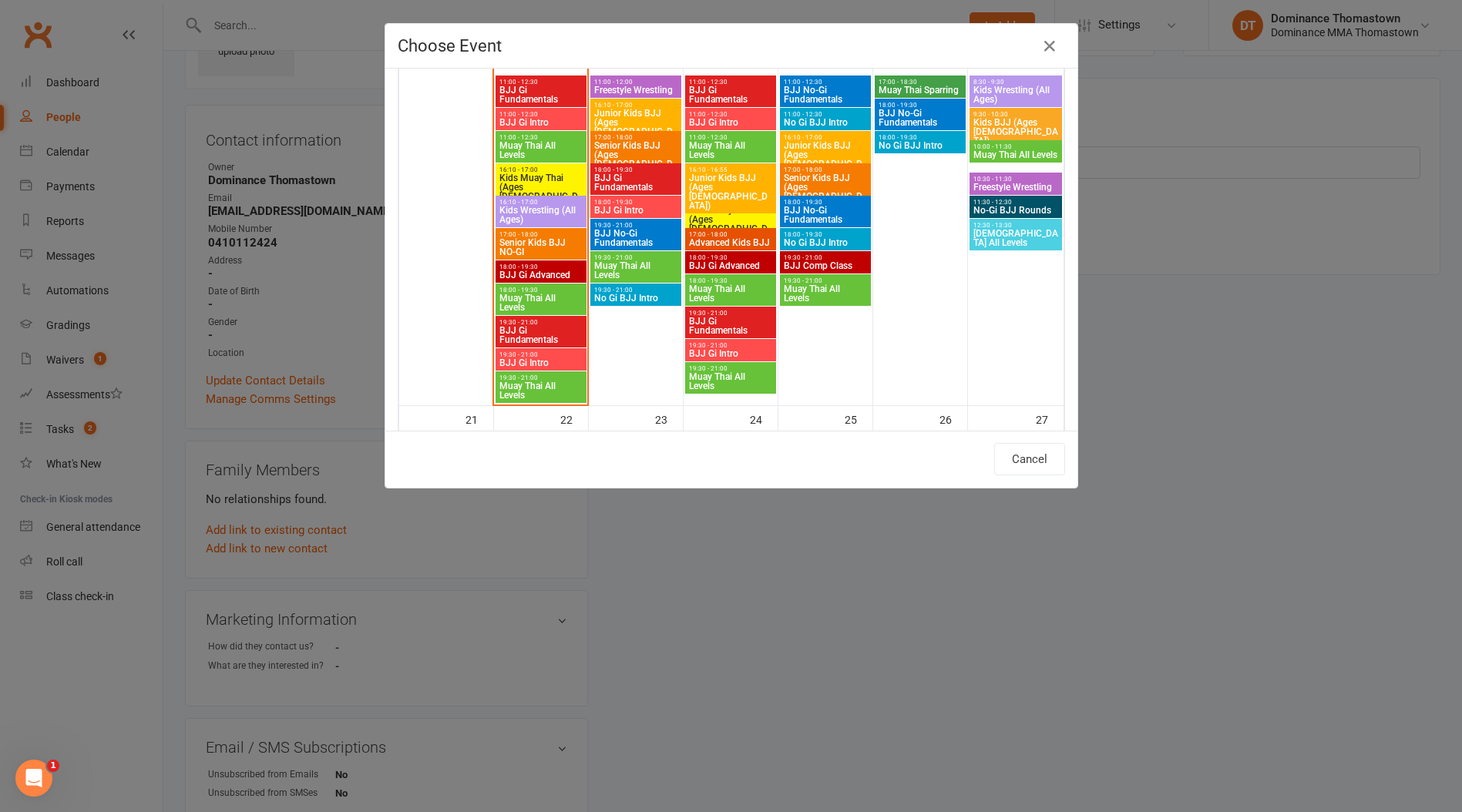
click at [617, 294] on span "No Gi BJJ Intro" at bounding box center [636, 298] width 85 height 9
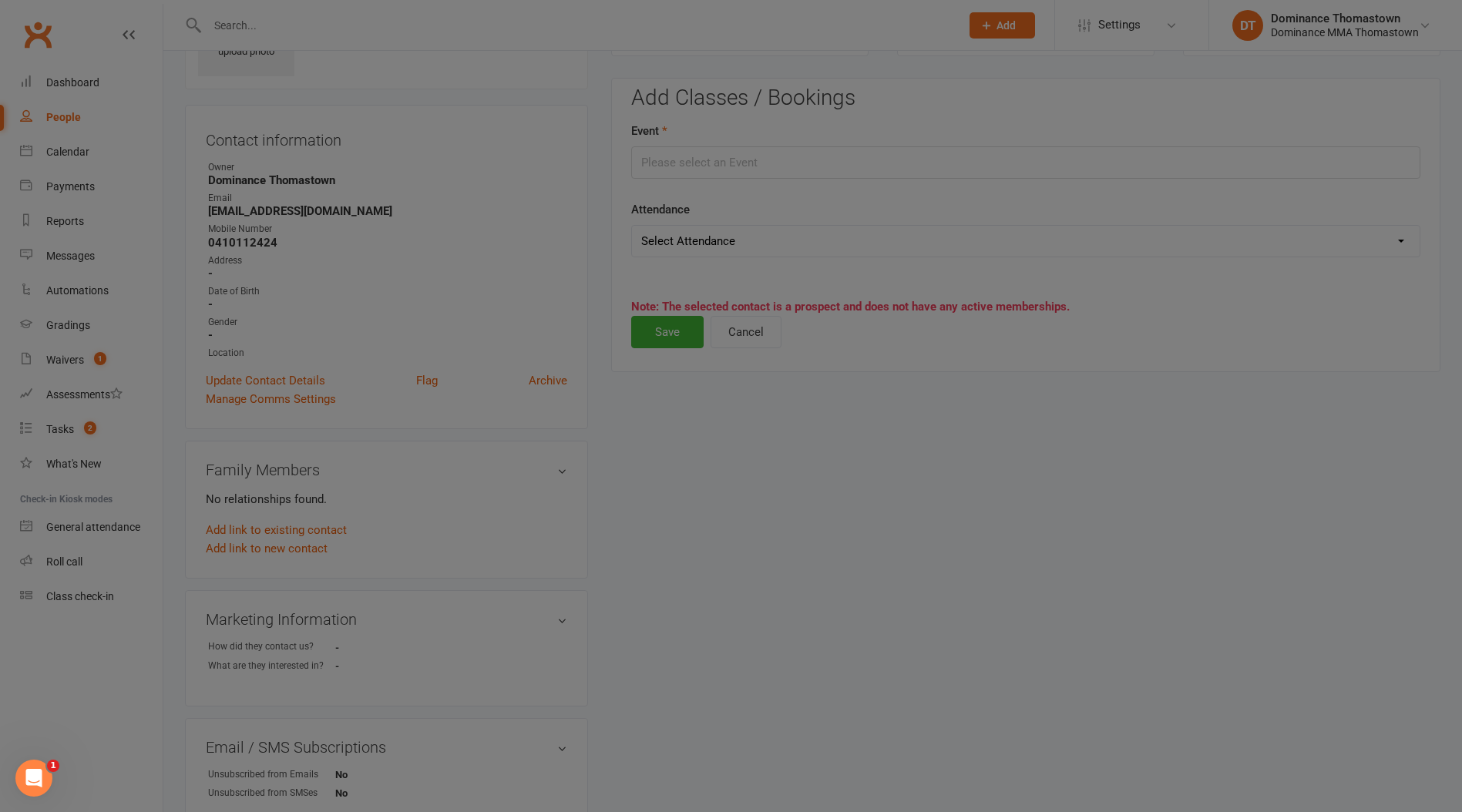
type input "No Gi BJJ Intro - Sep 16, 2025 7:30:00 PM"
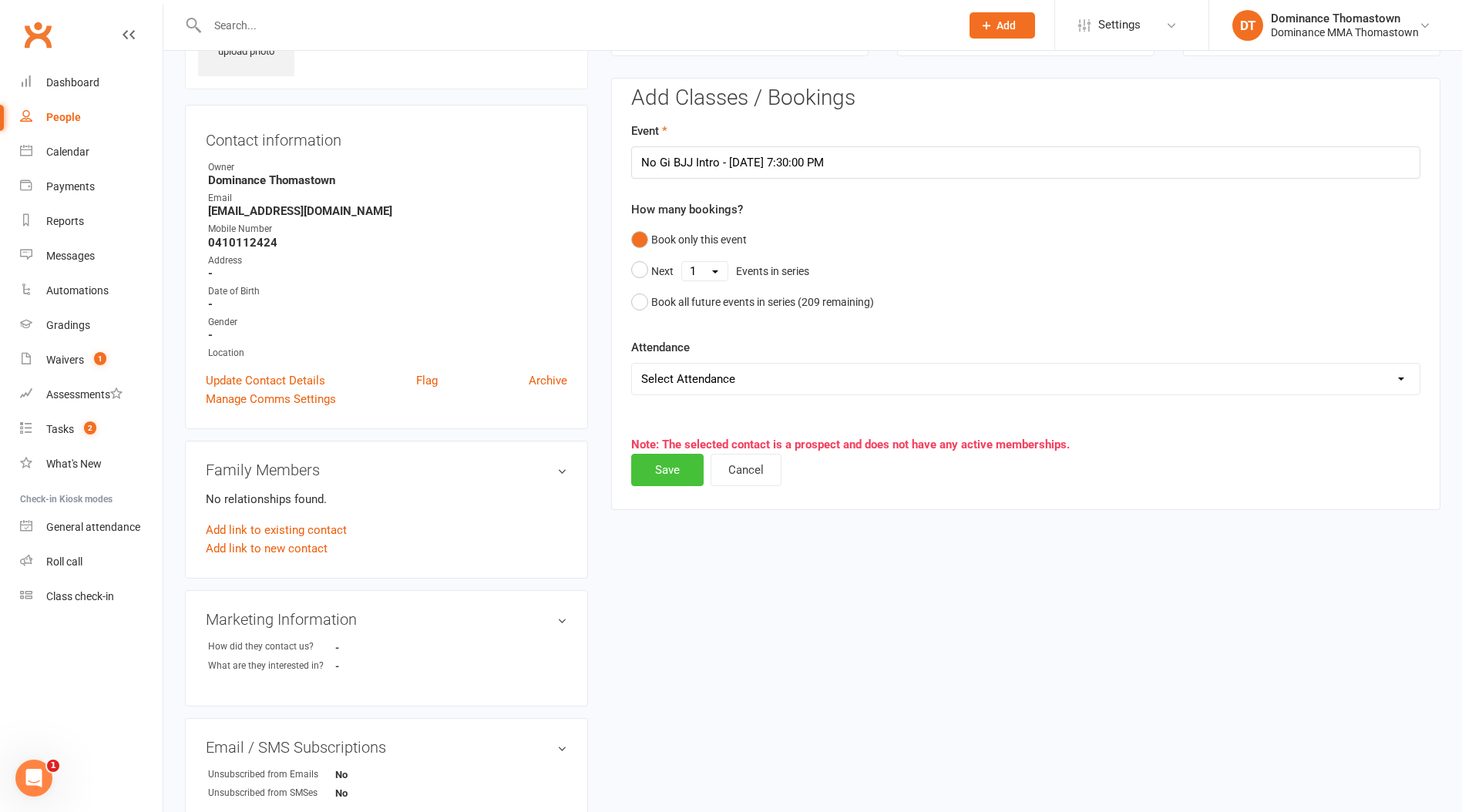
click at [665, 483] on button "Save" at bounding box center [667, 469] width 73 height 32
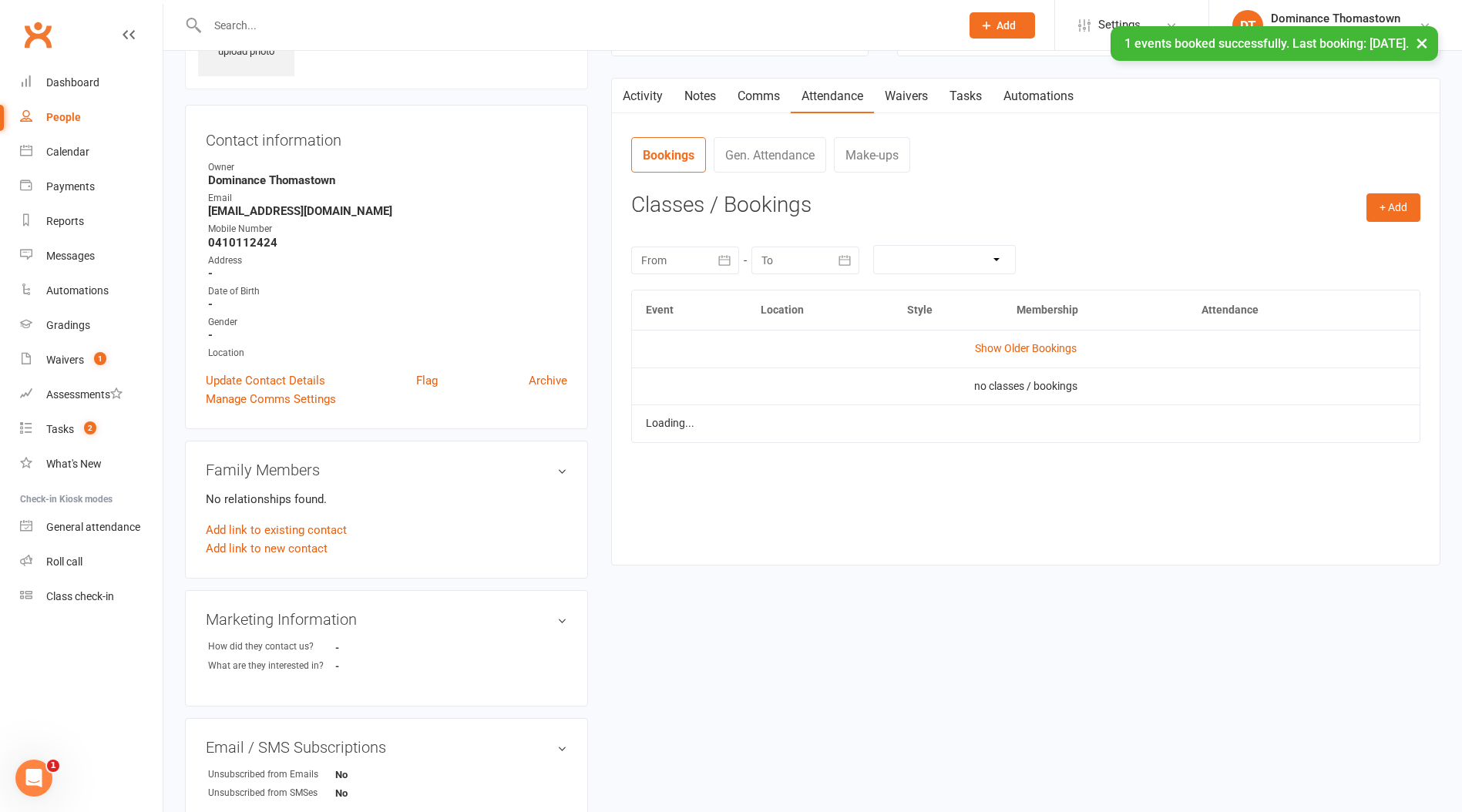
scroll to position [0, 0]
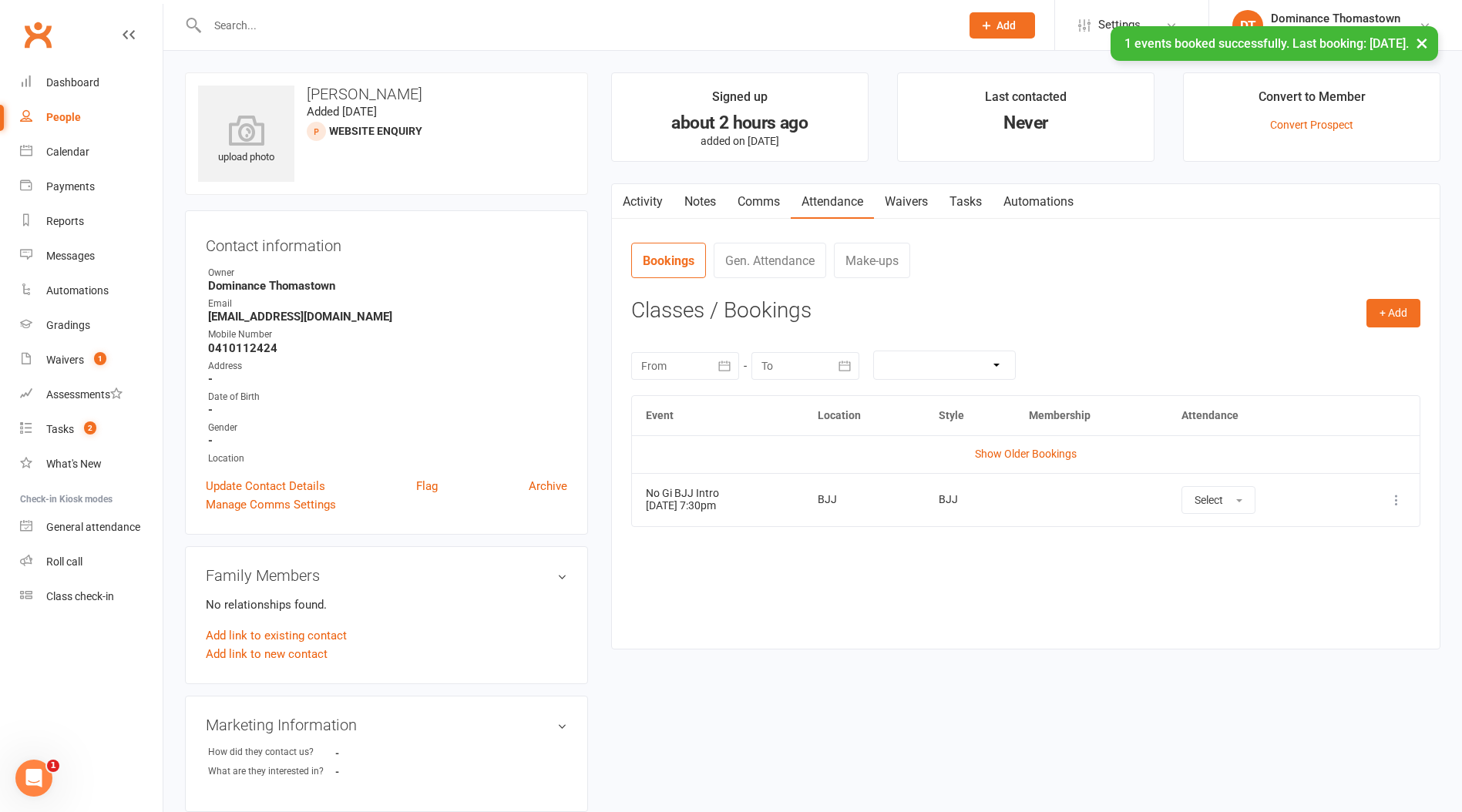
click at [963, 188] on link "Tasks" at bounding box center [966, 202] width 54 height 36
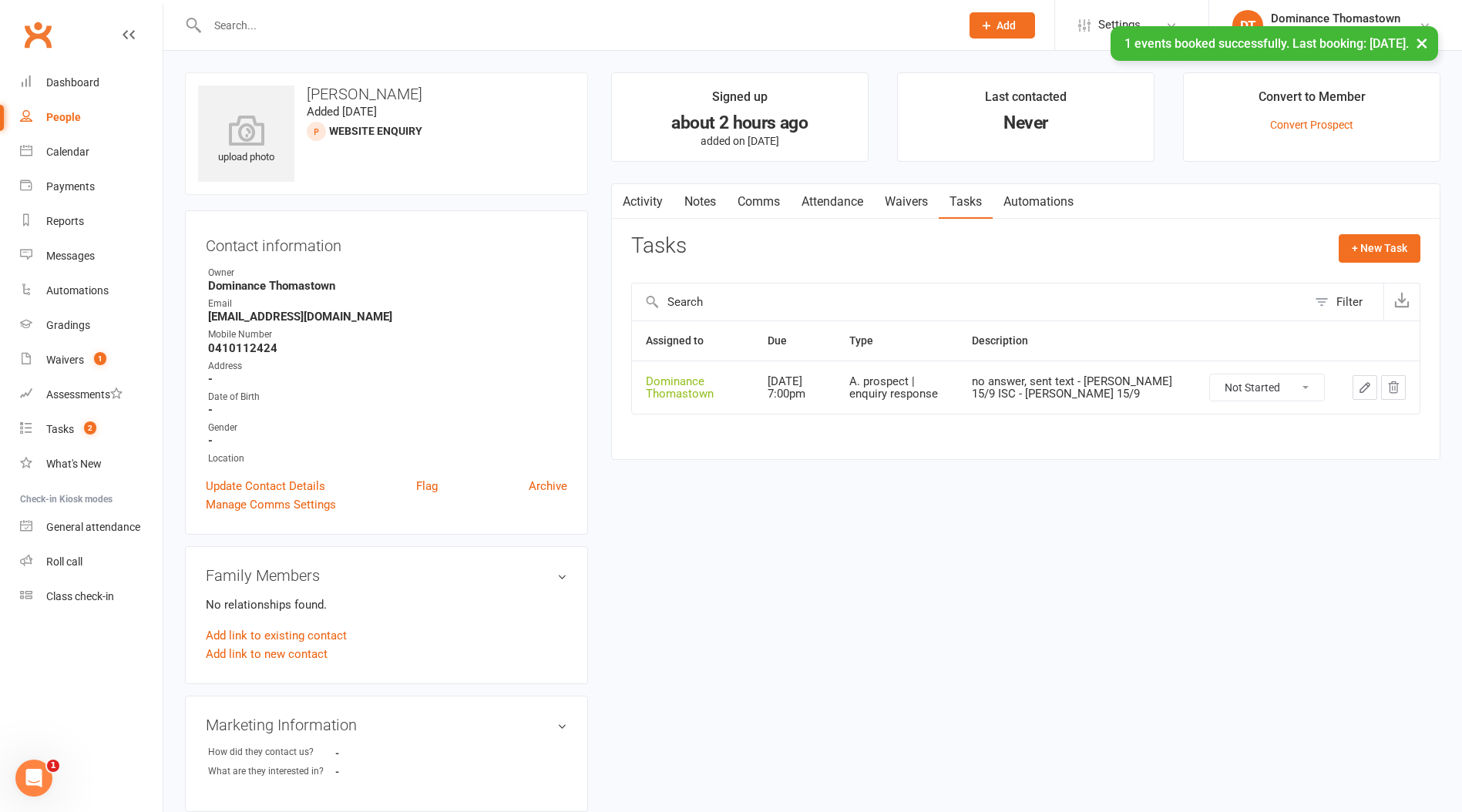
click at [1264, 374] on div "Not Started In Progress Waiting Complete" at bounding box center [1266, 387] width 116 height 28
click at [1266, 391] on select "Not Started In Progress Waiting Complete" at bounding box center [1266, 387] width 114 height 26
click at [1209, 374] on select "Not Started In Progress Waiting Complete" at bounding box center [1266, 387] width 114 height 26
select select "unstarted"
click at [1373, 252] on button "+ New Task" at bounding box center [1379, 248] width 82 height 28
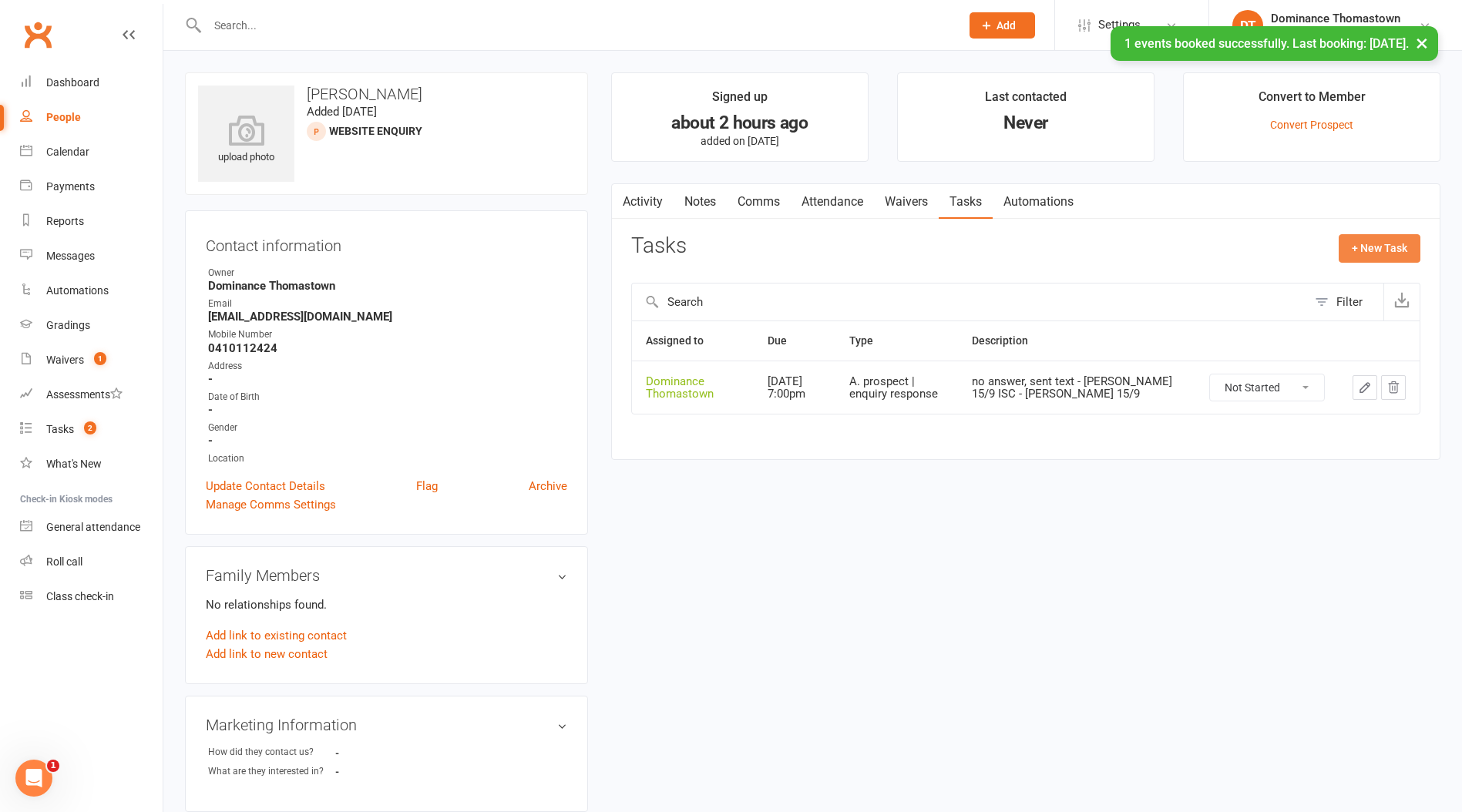
select select "12547"
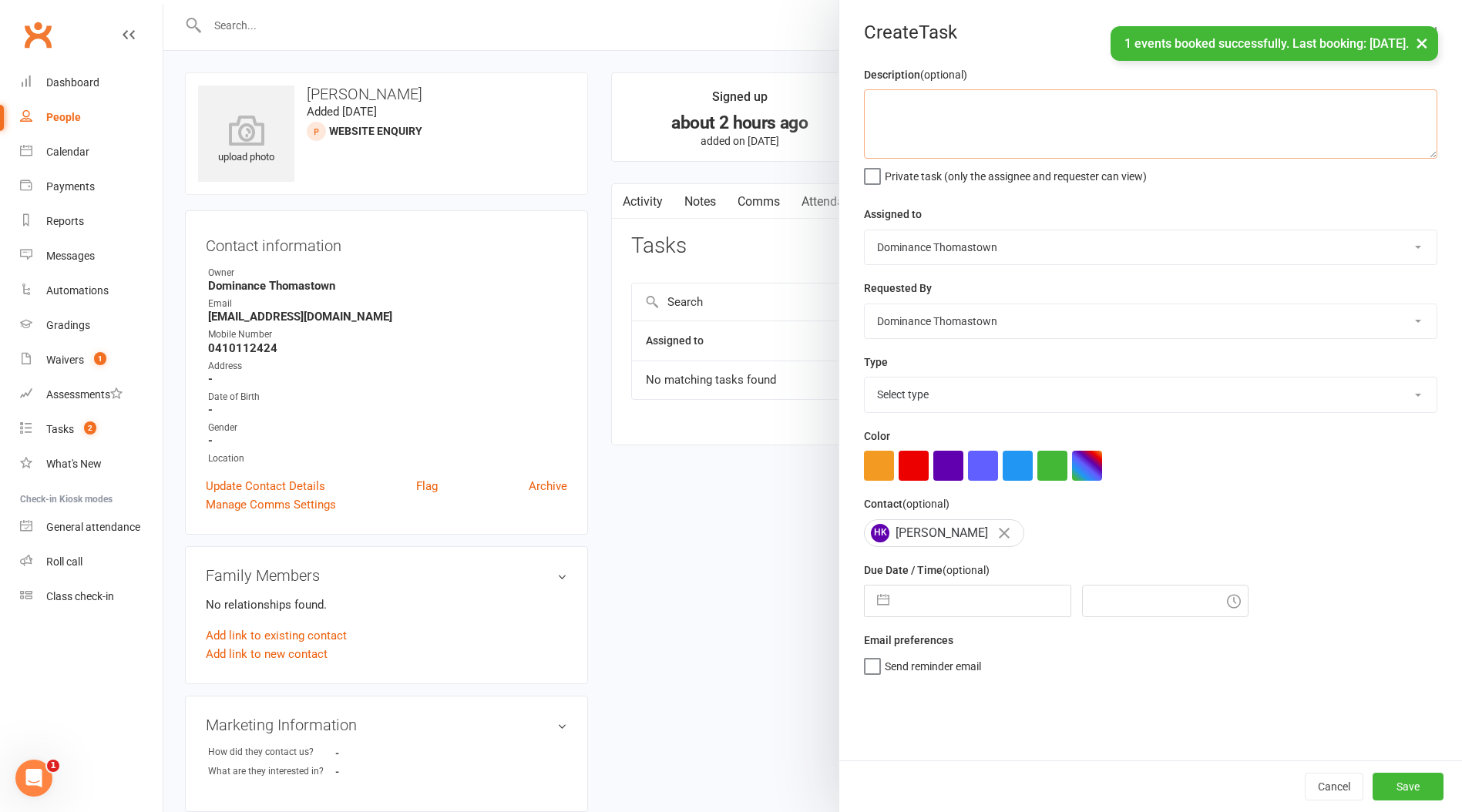
click at [966, 110] on textarea at bounding box center [1150, 124] width 573 height 70
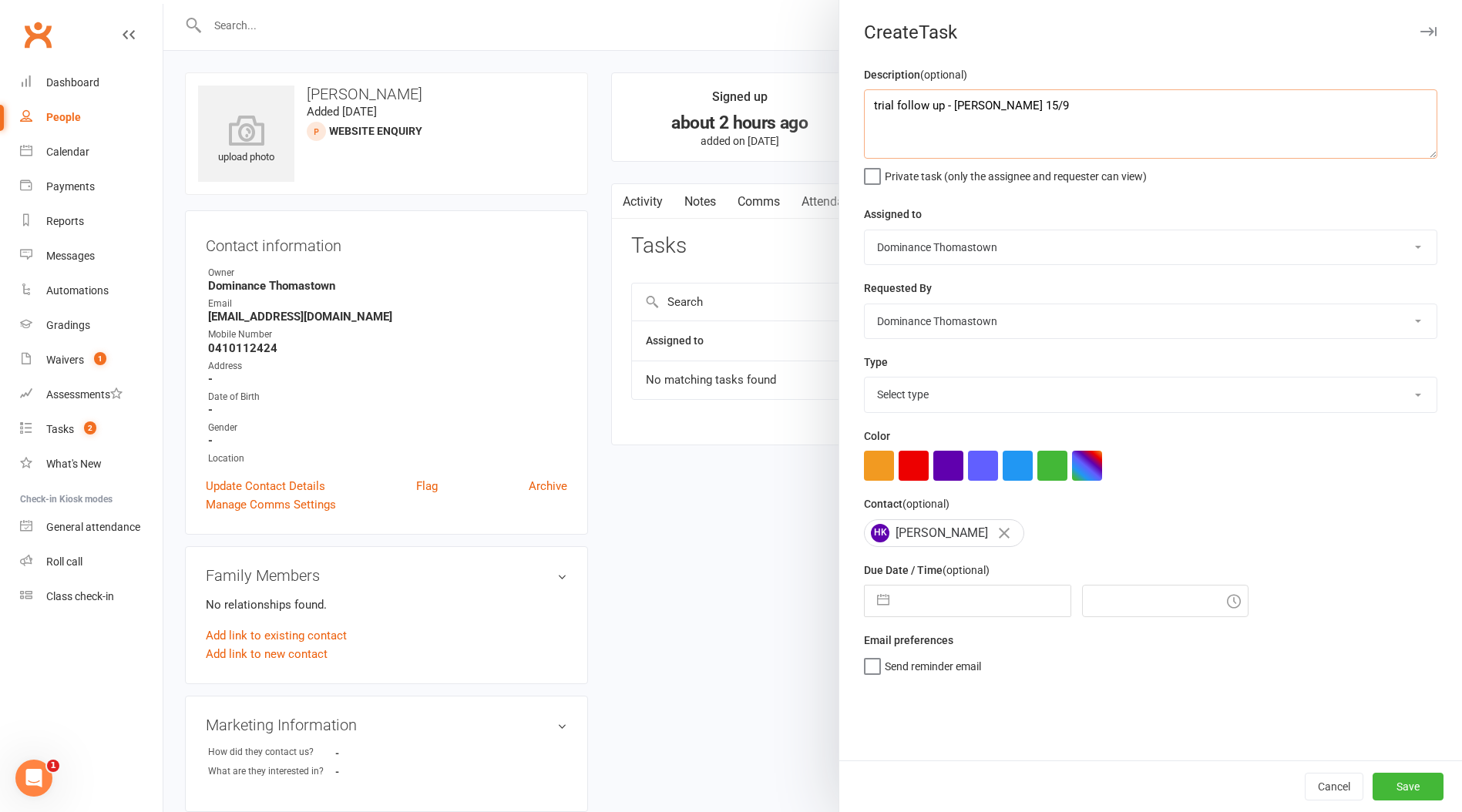
type textarea "trial follow up - Ellen 15/9"
click at [931, 395] on select "Select type A. prospect | enquiry response B. prospect | trial | booking C. pro…" at bounding box center [1150, 394] width 572 height 34
click at [864, 379] on select "Select type A. prospect | enquiry response B. prospect | trial | booking C. pro…" at bounding box center [1150, 394] width 572 height 34
click at [944, 378] on div "Type A. prospect | enquiry response B. prospect | trial | booking C. prospect |…" at bounding box center [1150, 383] width 573 height 60
click at [945, 392] on select "A. prospect | enquiry response B. prospect | trial | booking C. prospect | tria…" at bounding box center [1150, 394] width 572 height 34
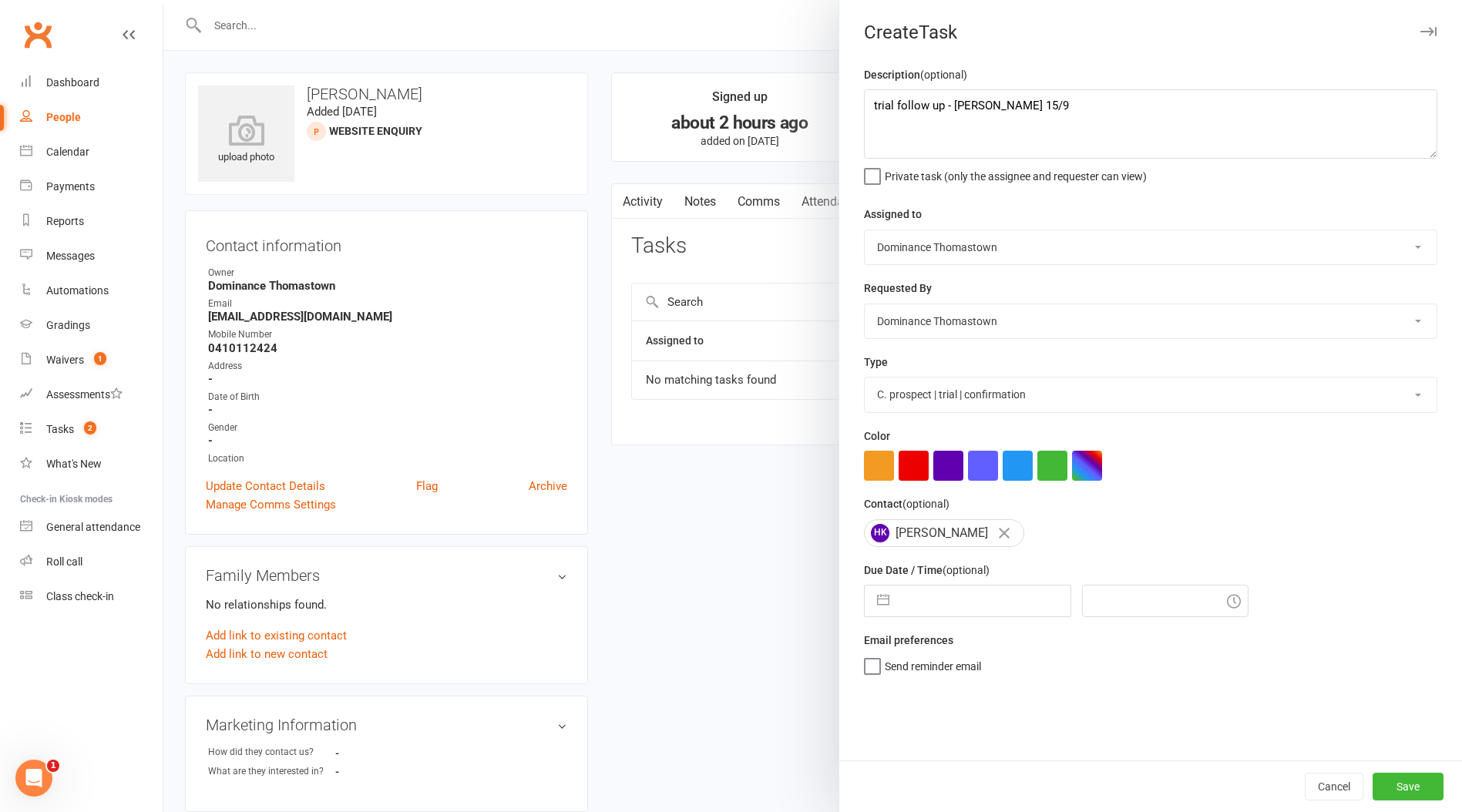
select select "3812"
click at [864, 379] on select "A. prospect | enquiry response B. prospect | trial | booking C. prospect | tria…" at bounding box center [1150, 394] width 572 height 34
select select "7"
select select "2025"
select select "8"
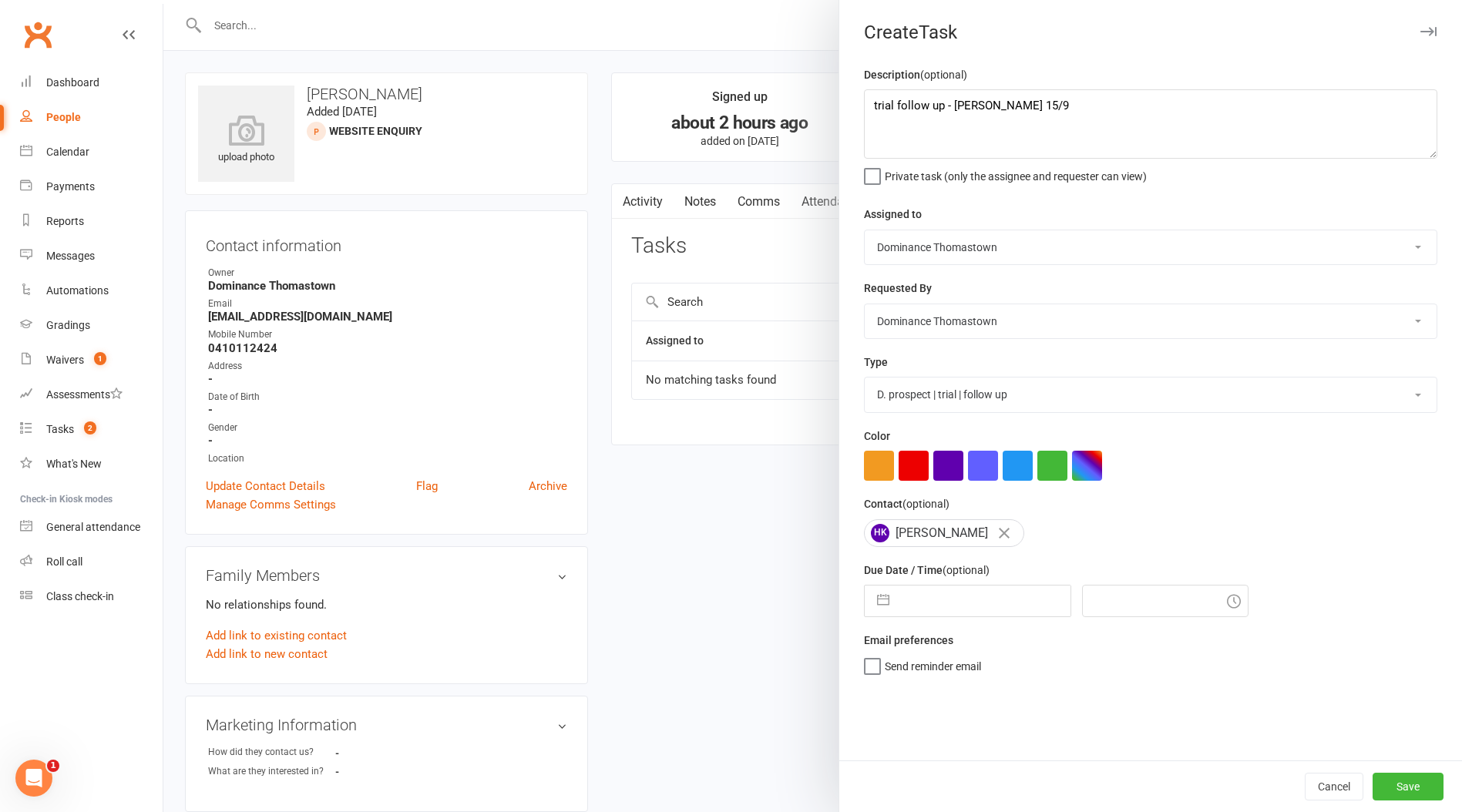
select select "2025"
select select "9"
select select "2025"
click at [974, 603] on input "text" at bounding box center [983, 601] width 173 height 31
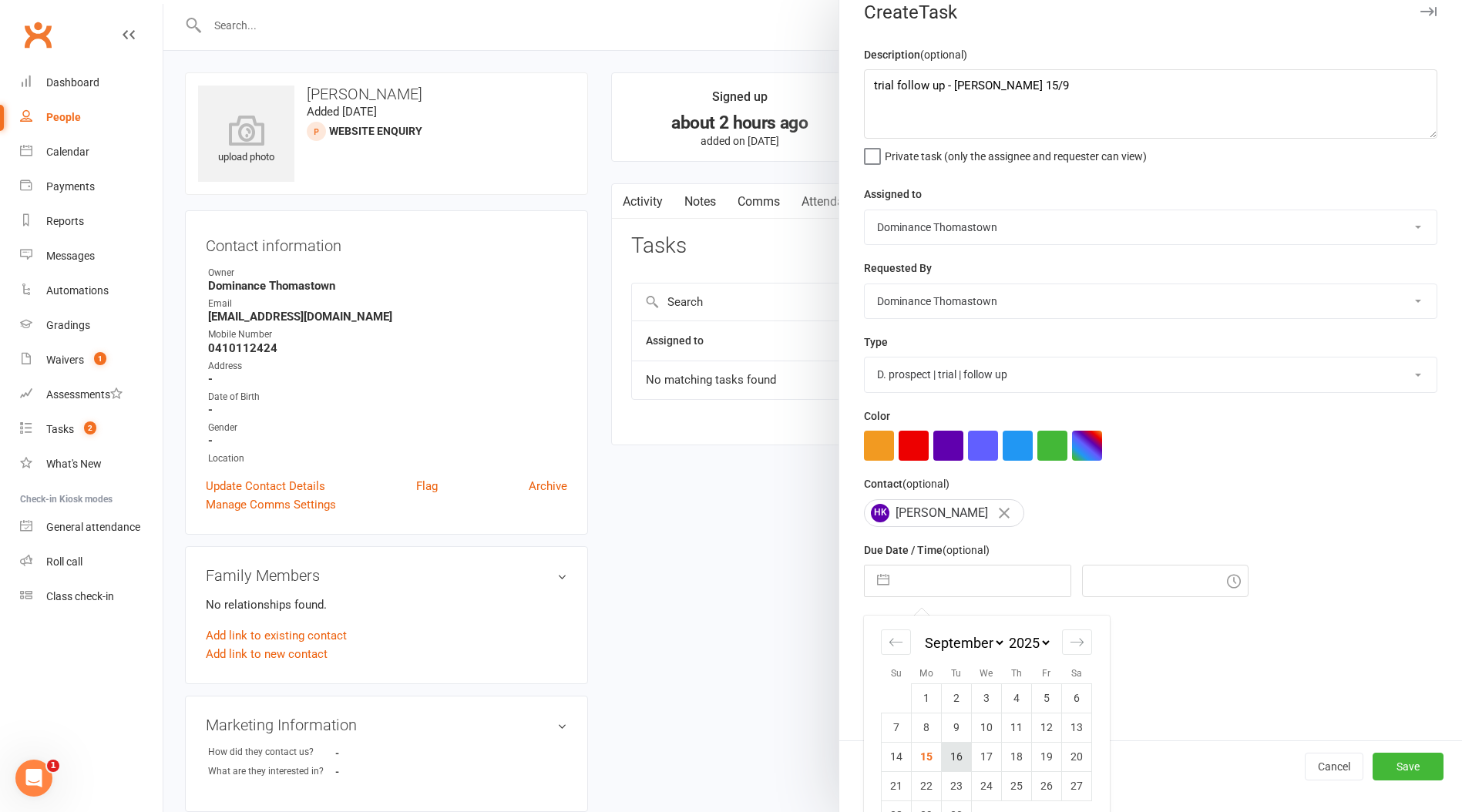
scroll to position [22, 0]
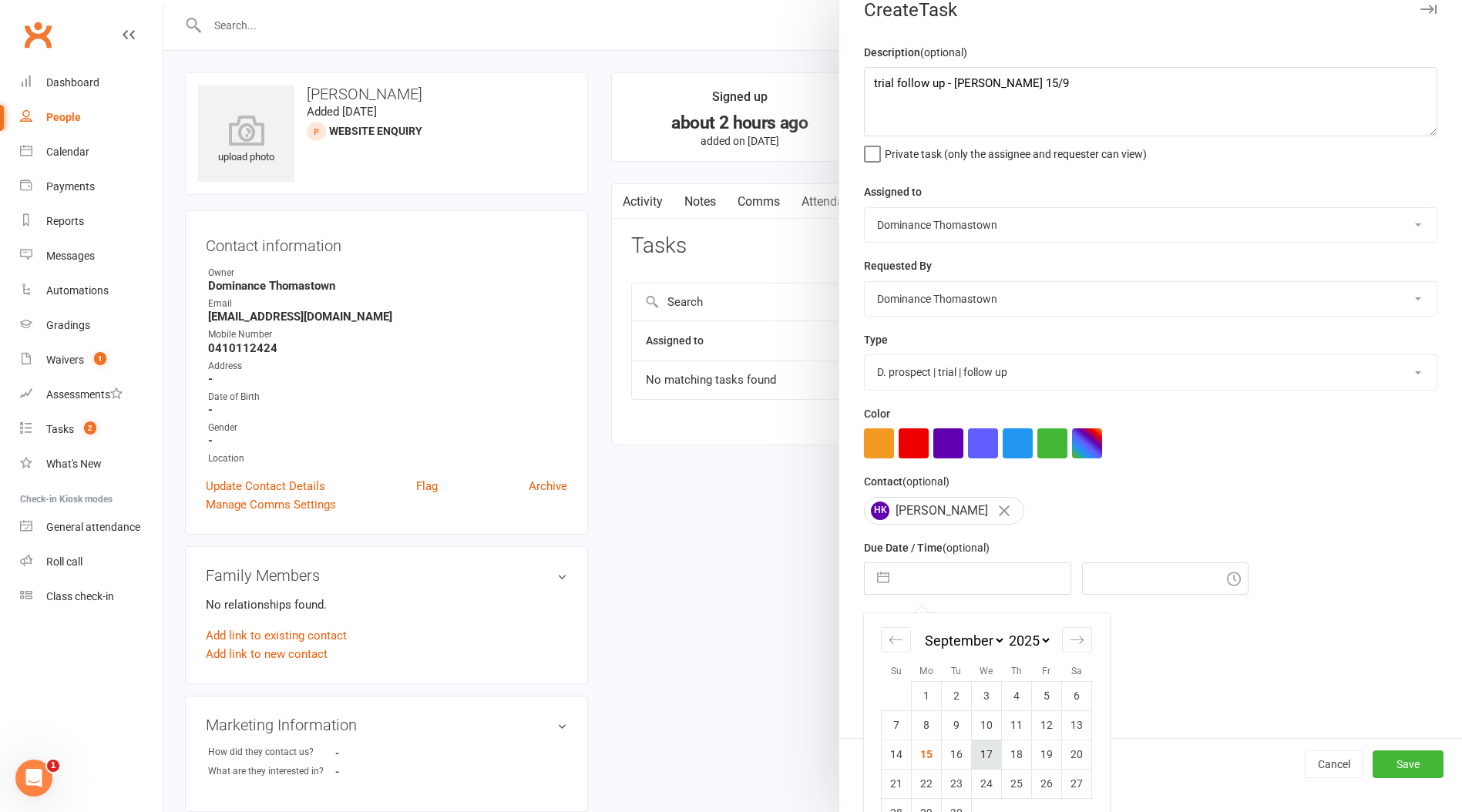
drag, startPoint x: 966, startPoint y: 756, endPoint x: 983, endPoint y: 756, distance: 17.0
click at [983, 756] on tr "14 15 16 17 18 19 20" at bounding box center [987, 753] width 211 height 29
click at [982, 756] on td "17" at bounding box center [986, 753] width 30 height 29
type input "17 Sep 2025"
type input "8:45pm"
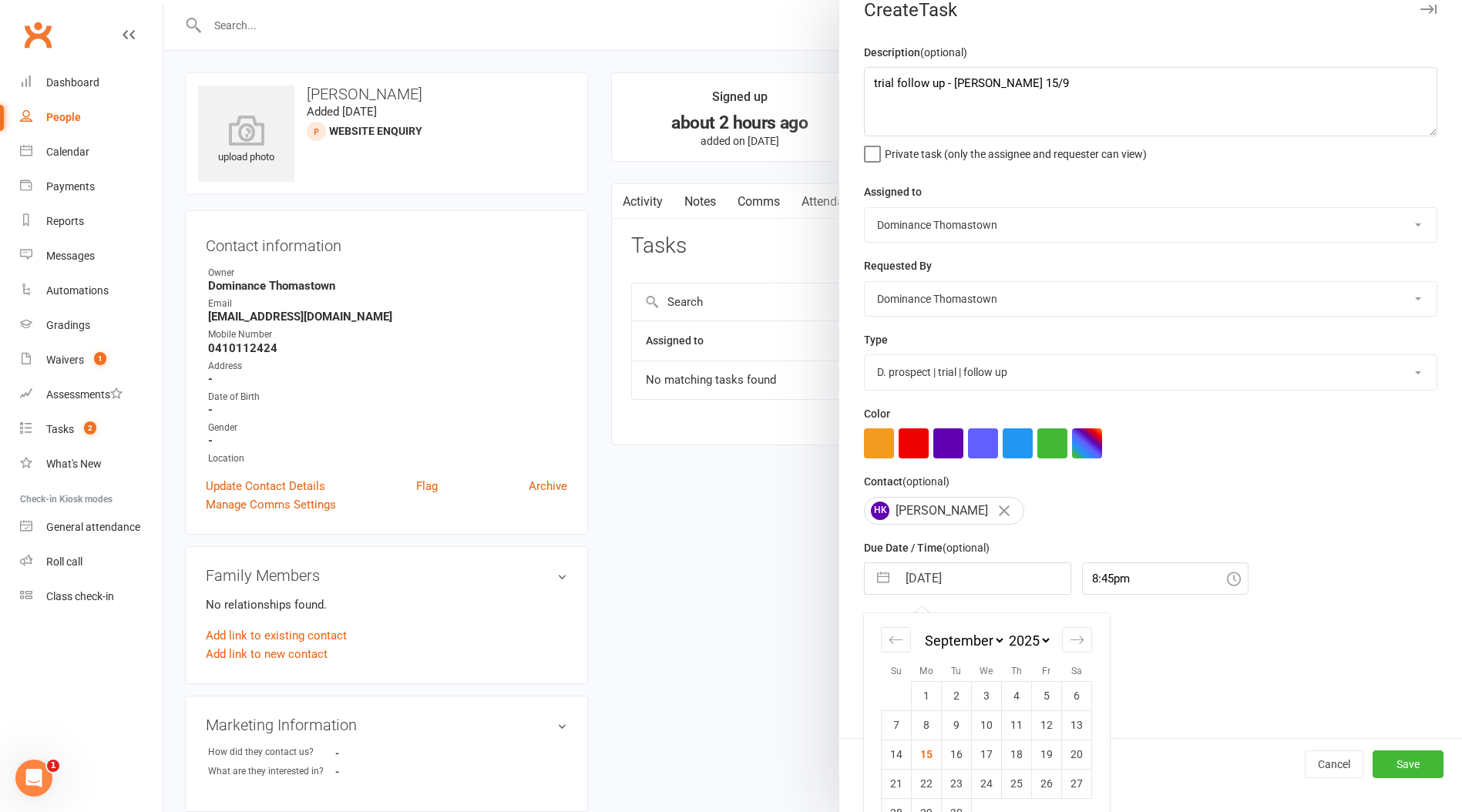
scroll to position [0, 0]
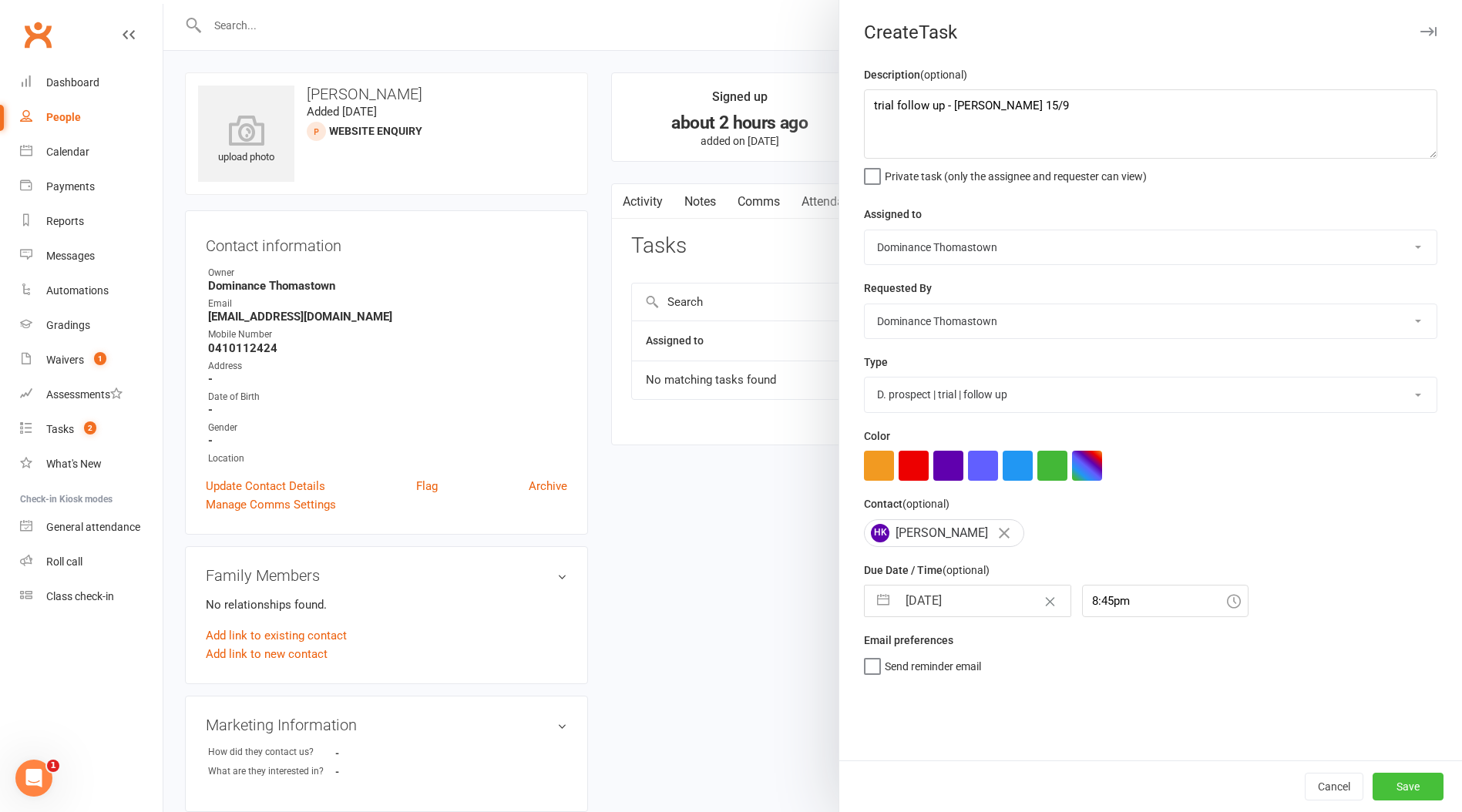
click at [1401, 791] on button "Save" at bounding box center [1408, 786] width 71 height 28
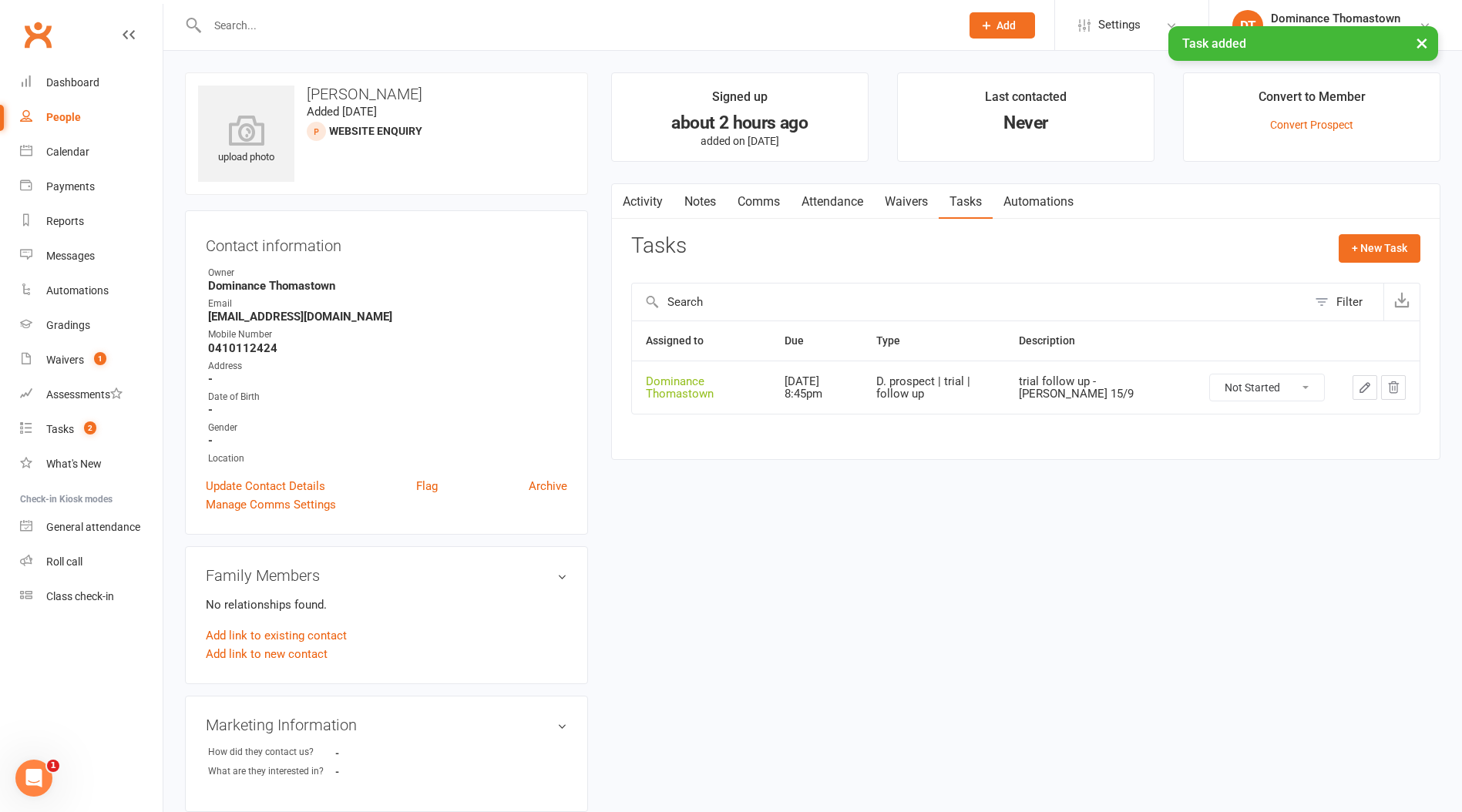
click at [1024, 26] on div "× Task added" at bounding box center [720, 26] width 1441 height 0
drag, startPoint x: 1002, startPoint y: 31, endPoint x: 997, endPoint y: 40, distance: 10.3
click at [1002, 31] on span "Add" at bounding box center [1006, 25] width 19 height 13
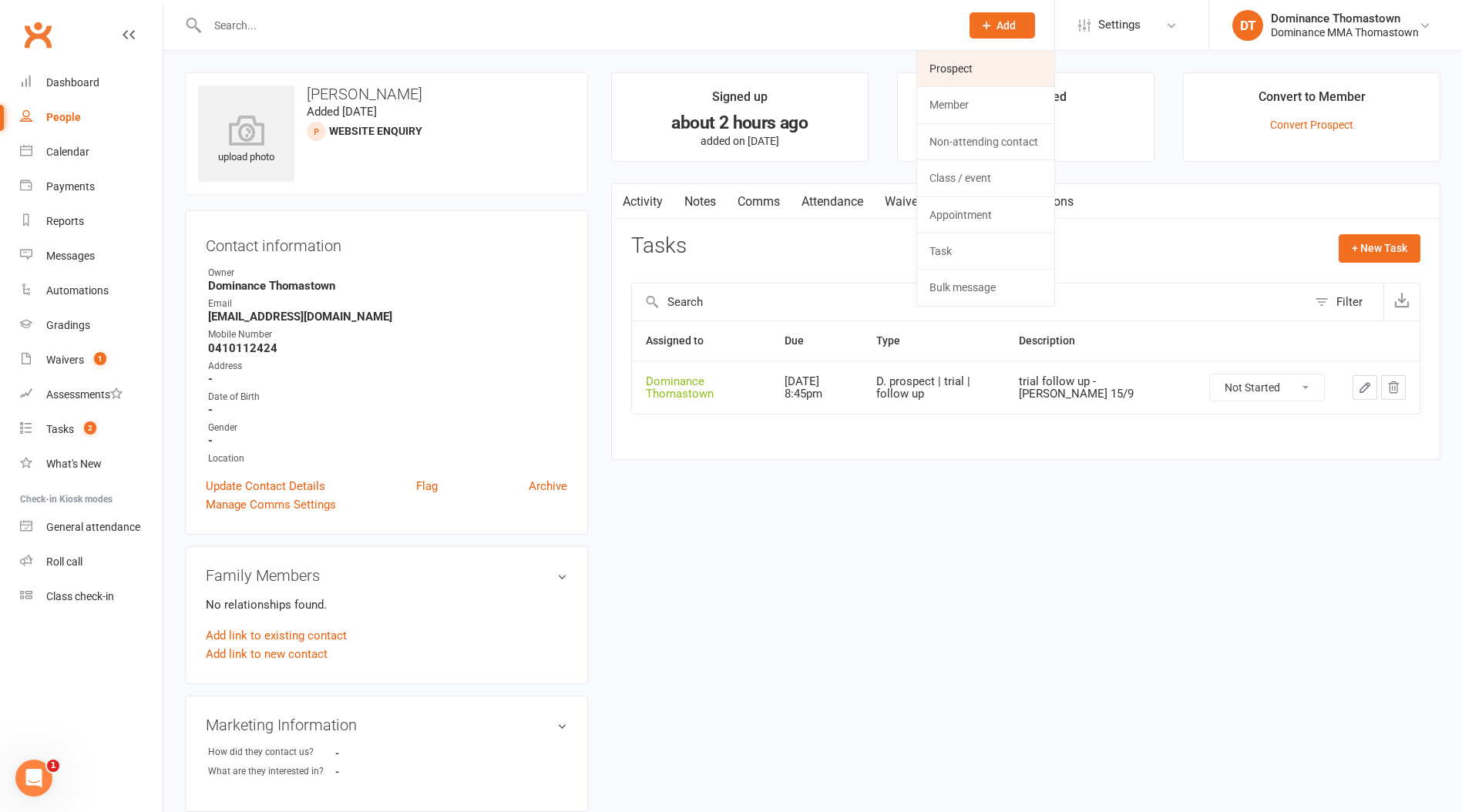
drag, startPoint x: 984, startPoint y: 66, endPoint x: 1047, endPoint y: 76, distance: 63.8
click at [984, 66] on link "Prospect" at bounding box center [985, 68] width 137 height 36
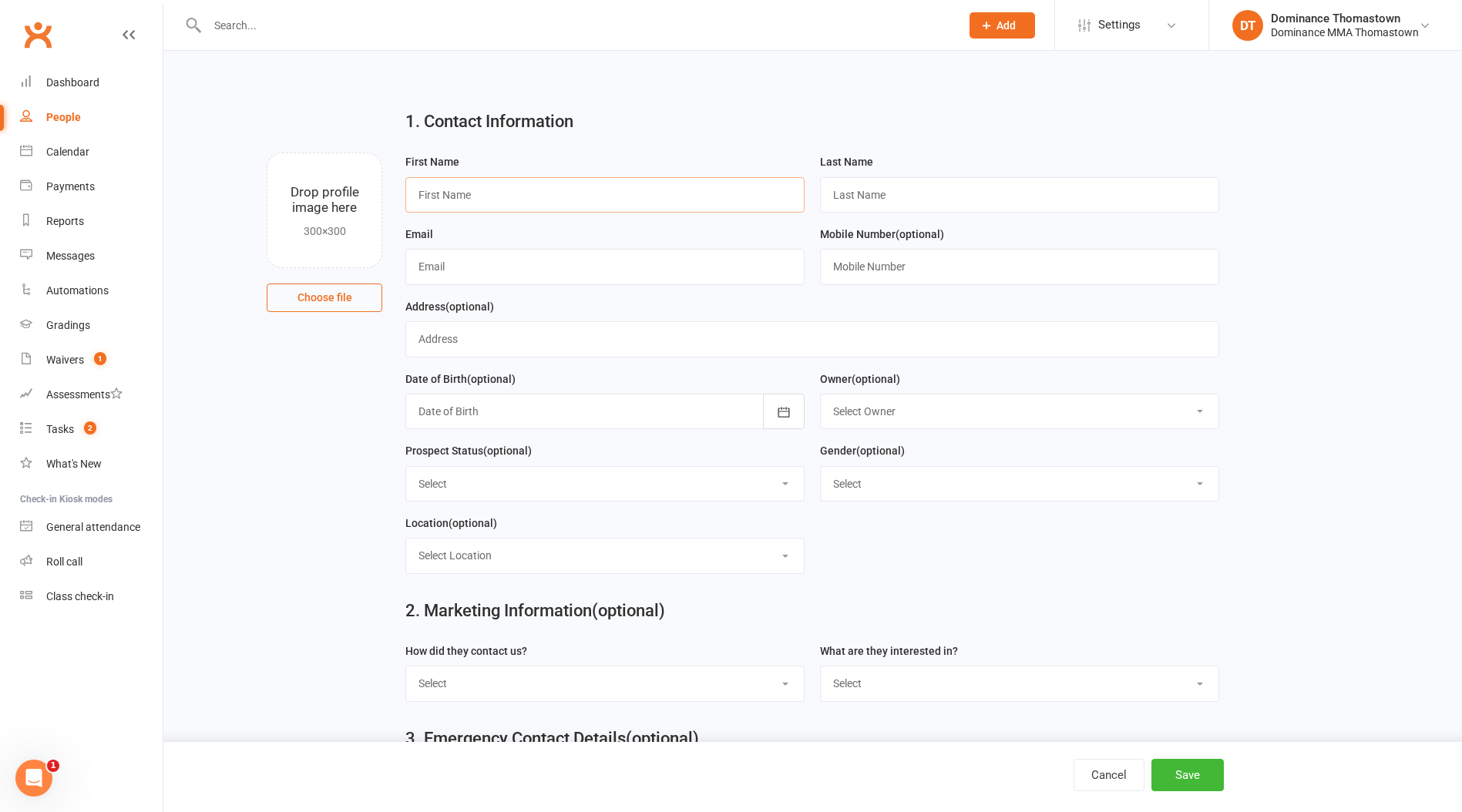
drag, startPoint x: 470, startPoint y: 189, endPoint x: 571, endPoint y: 183, distance: 101.2
click at [470, 189] on input "text" at bounding box center [605, 195] width 399 height 36
paste input "Elefteria"
type input "Elefteria"
click at [968, 201] on input "text" at bounding box center [1020, 195] width 399 height 36
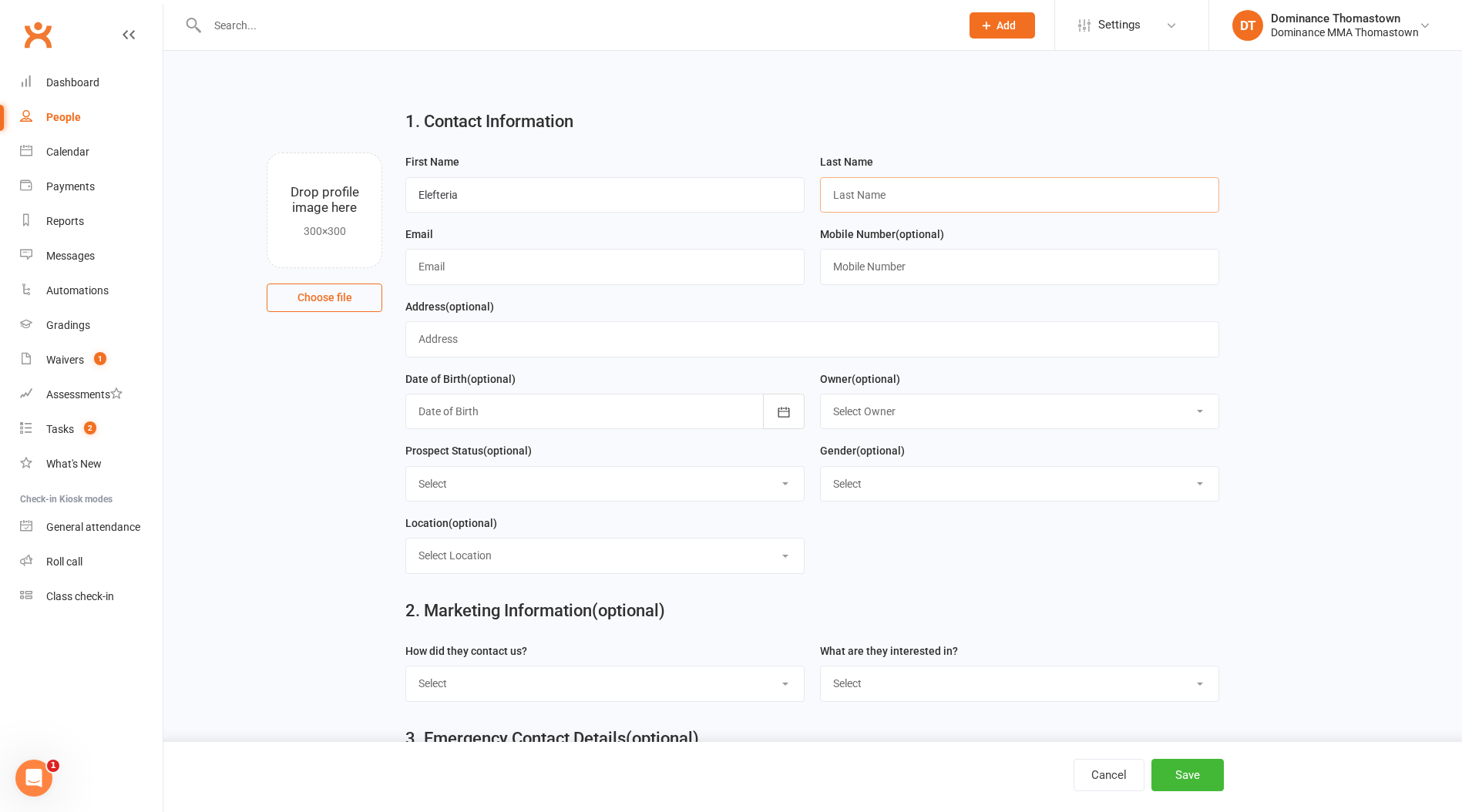
paste input "Tharapos"
type input "Tharapos"
drag, startPoint x: 434, startPoint y: 264, endPoint x: 511, endPoint y: 254, distance: 77.6
click at [434, 264] on input "text" at bounding box center [605, 266] width 399 height 36
paste input "elefteriatharapos@gmail.com"
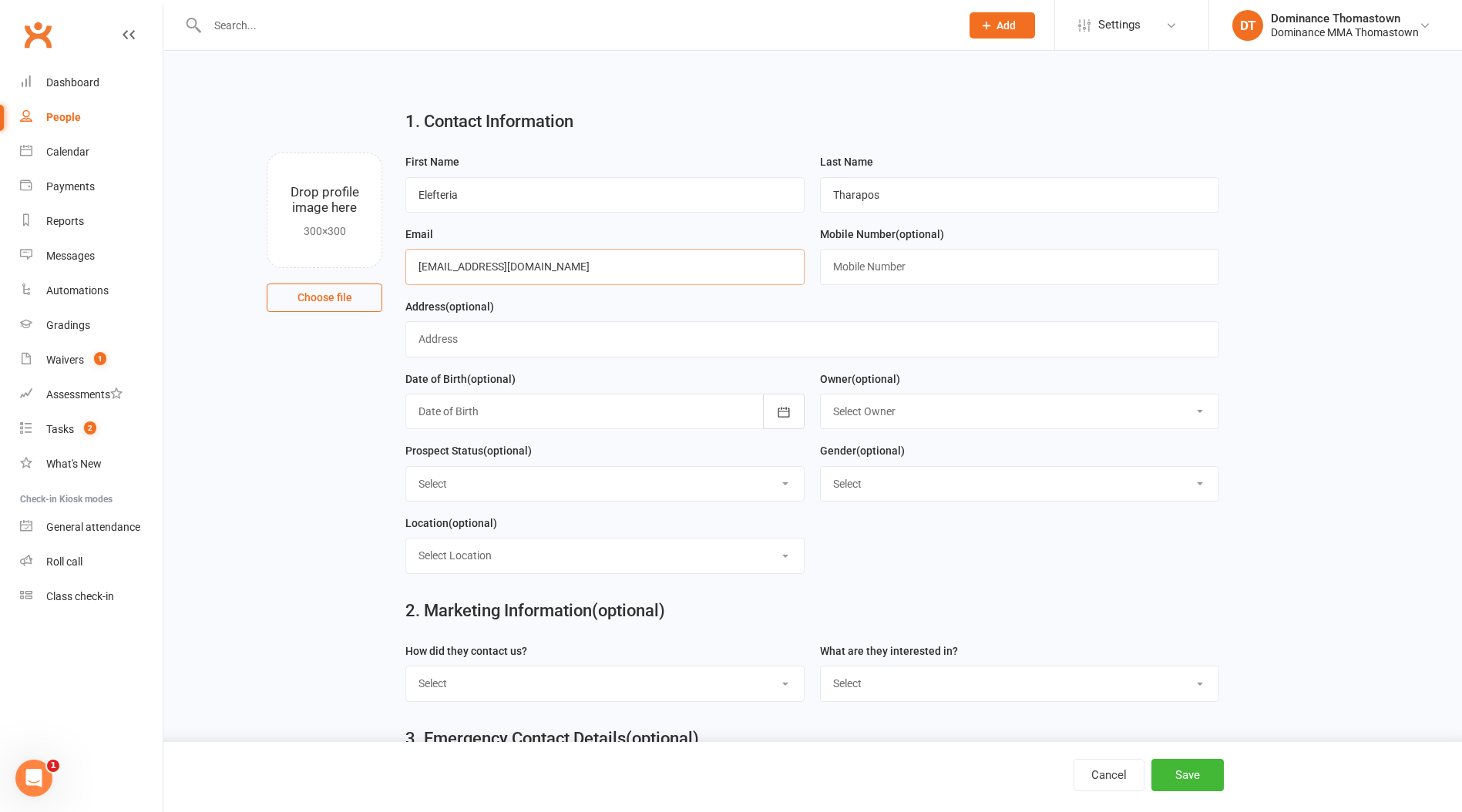
type input "elefteriatharapos@gmail.com"
click at [913, 264] on input "text" at bounding box center [1020, 266] width 399 height 36
paste input "0408175073"
type input "0408175073"
click at [629, 494] on select "Select ENQUIRY WEBSITE ENQUIRY META ADS ENQUIRY DROPPED PROSPECT DROP-IN VISITO…" at bounding box center [605, 484] width 397 height 34
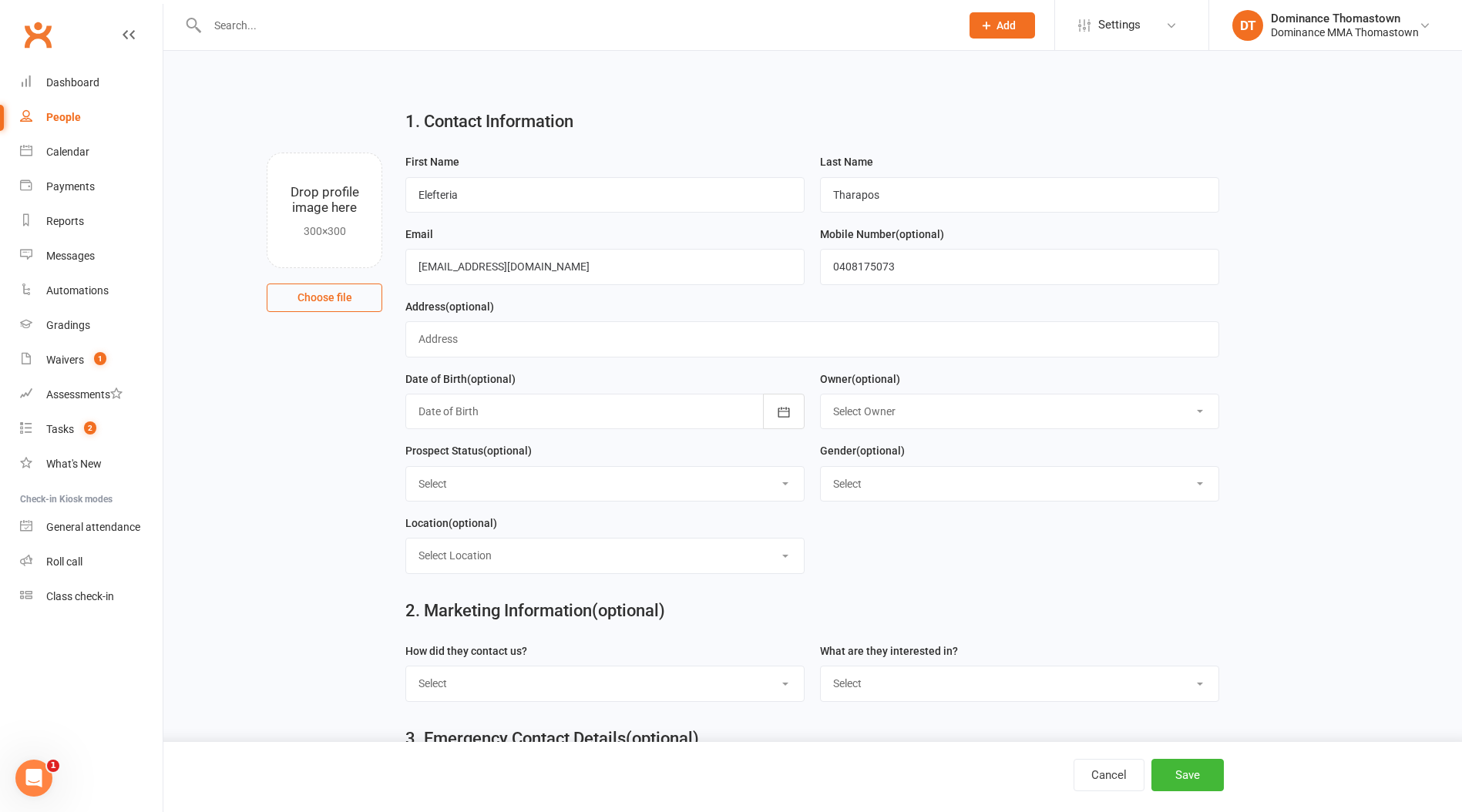
select select "WEBSITE ENQUIRY"
click at [406, 469] on select "Select ENQUIRY WEBSITE ENQUIRY META ADS ENQUIRY DROPPED PROSPECT DROP-IN VISITO…" at bounding box center [605, 484] width 397 height 34
click at [1174, 767] on button "Save" at bounding box center [1187, 775] width 73 height 32
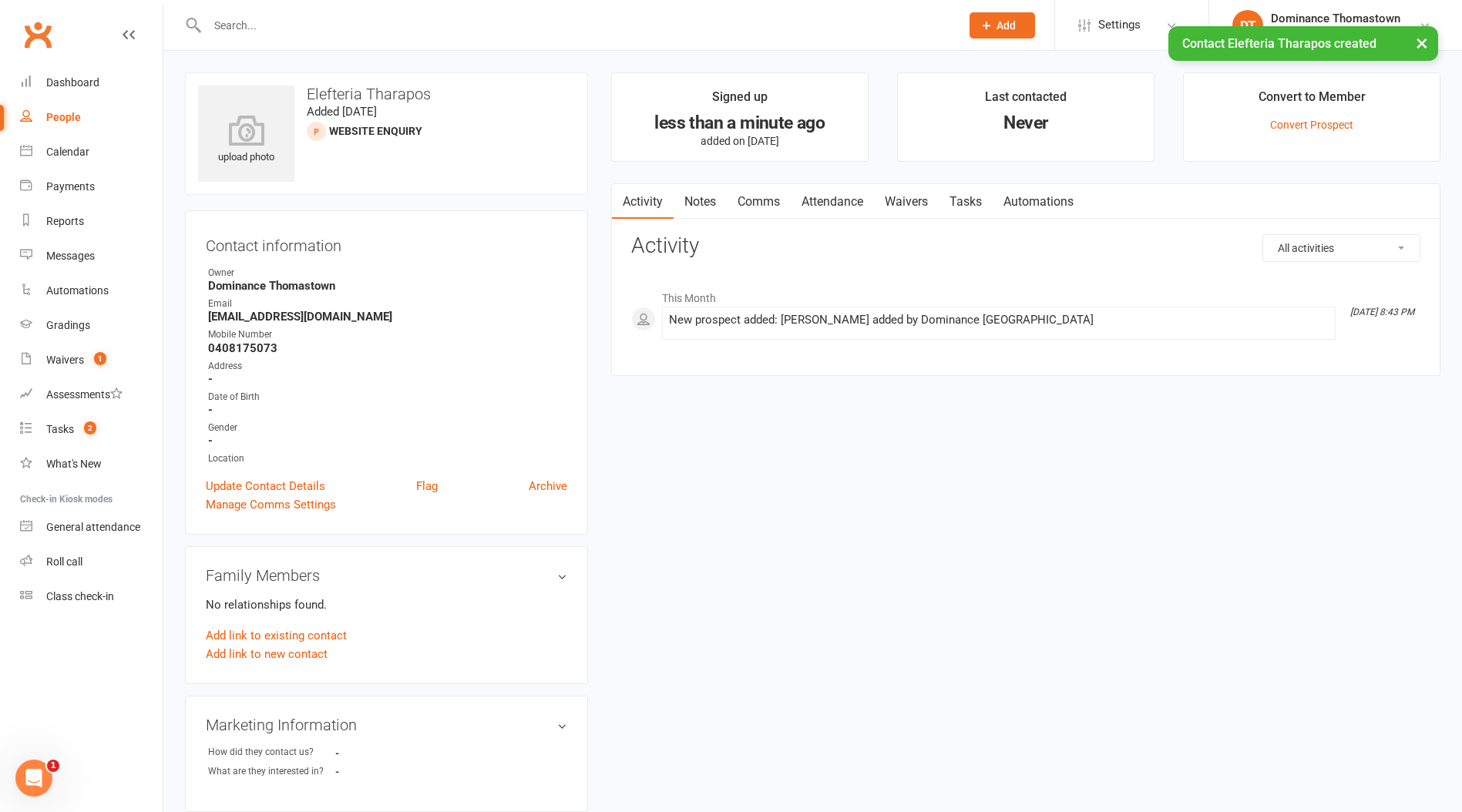
click at [970, 196] on link "Tasks" at bounding box center [966, 202] width 54 height 36
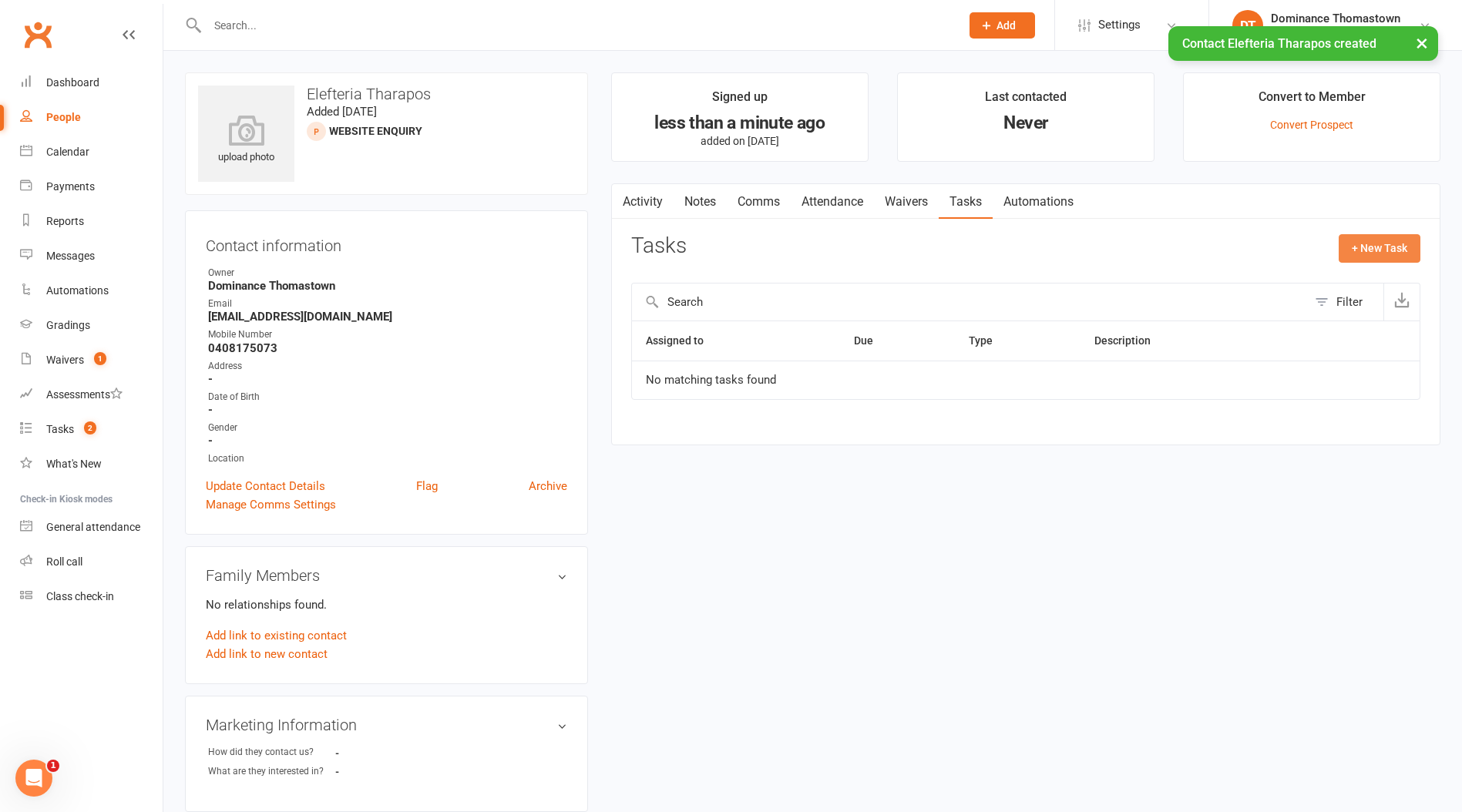
click at [1357, 243] on button "+ New Task" at bounding box center [1379, 248] width 82 height 28
select select "12547"
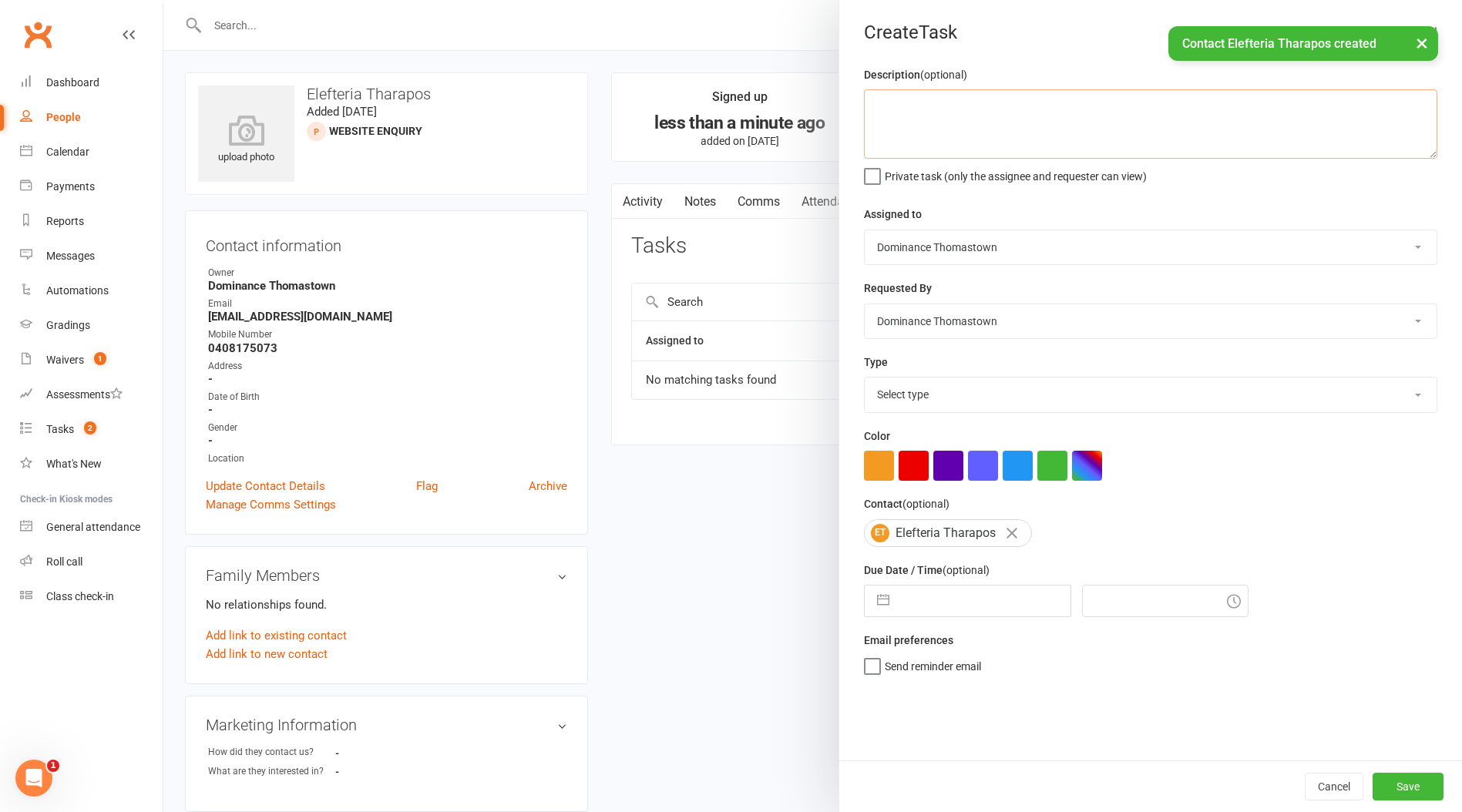
click at [890, 101] on textarea at bounding box center [1150, 124] width 573 height 70
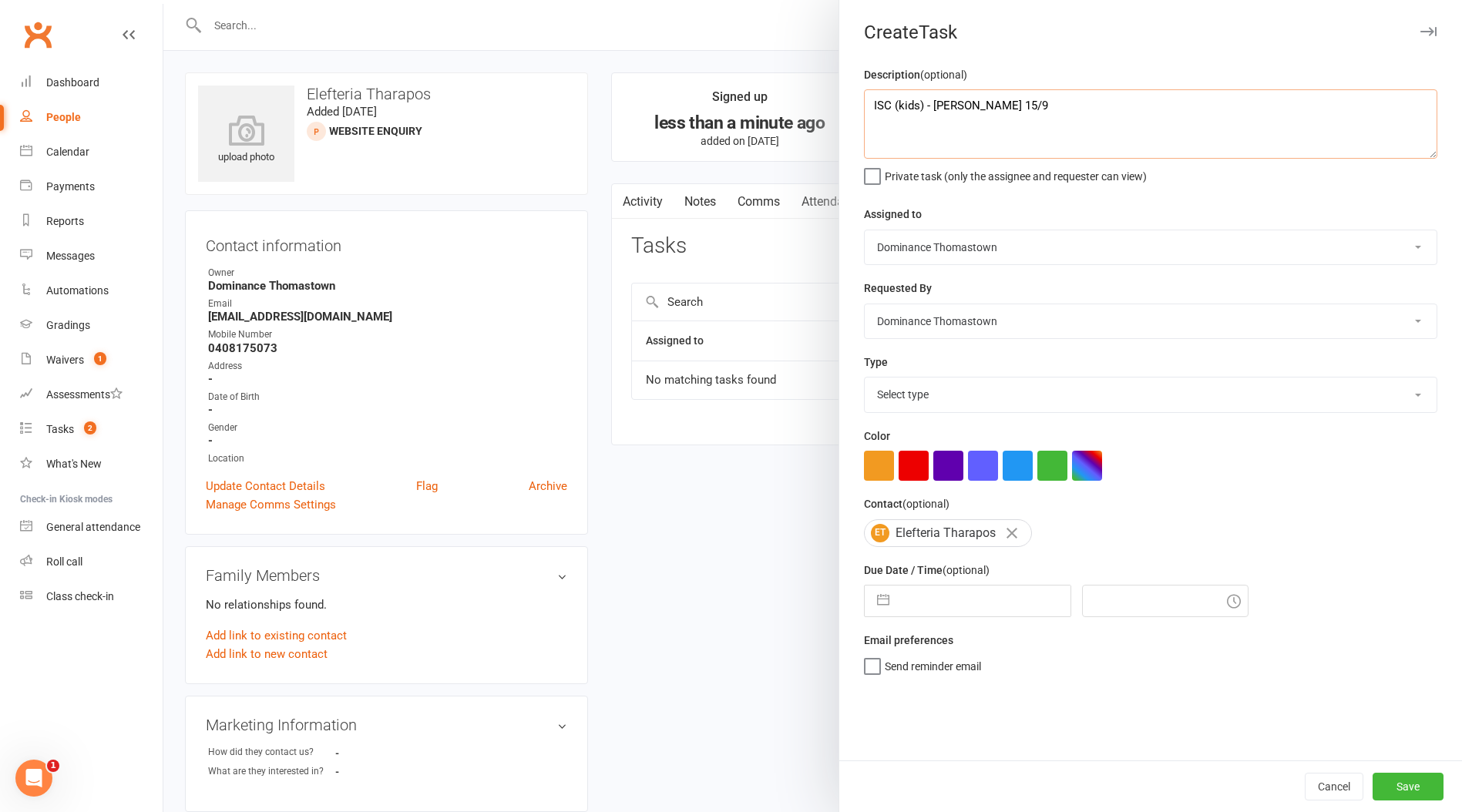
type textarea "ISC (kids) - Ellen 15/9"
select select "7"
select select "2025"
select select "8"
select select "2025"
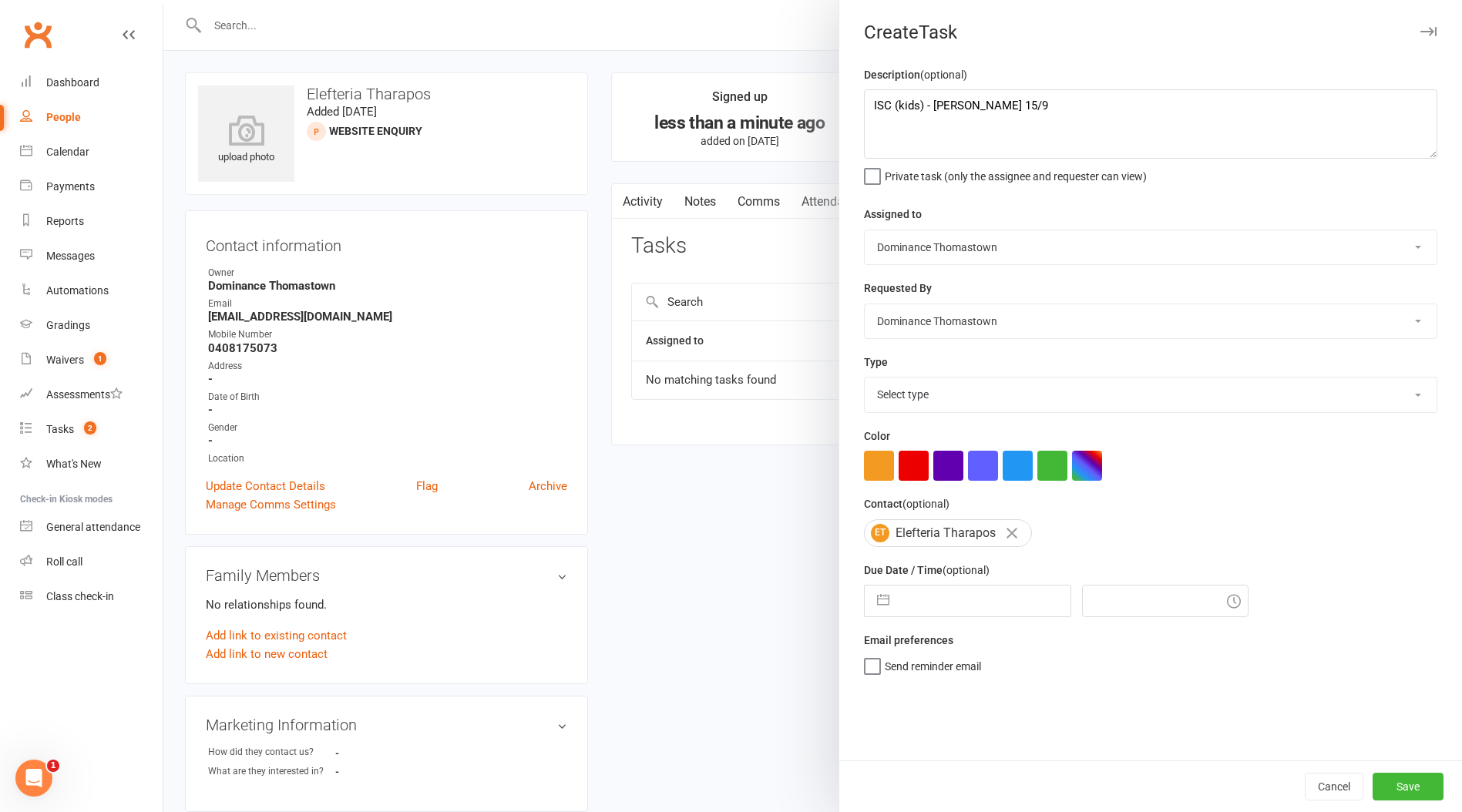
select select "9"
select select "2025"
click at [959, 608] on input "text" at bounding box center [983, 601] width 173 height 31
click at [928, 772] on td "15" at bounding box center [927, 776] width 30 height 29
type input "15 Sep 2025"
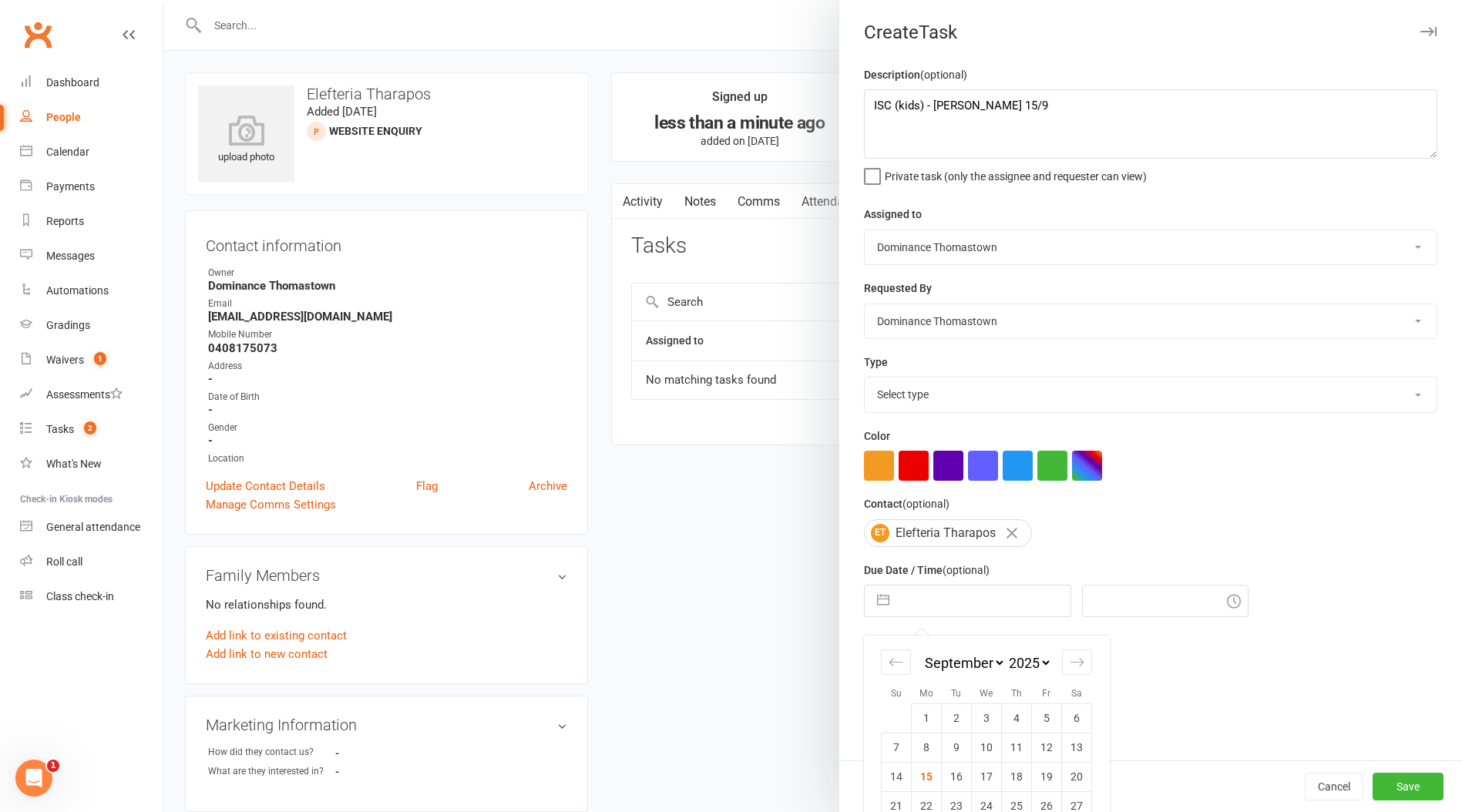
type input "8:45pm"
click at [925, 390] on select "Select type A. prospect | enquiry response B. prospect | trial | booking C. pro…" at bounding box center [1150, 394] width 572 height 34
select select "3809"
click at [864, 379] on select "Select type A. prospect | enquiry response B. prospect | trial | booking C. pro…" at bounding box center [1150, 394] width 572 height 34
drag, startPoint x: 961, startPoint y: 594, endPoint x: 959, endPoint y: 602, distance: 8.2
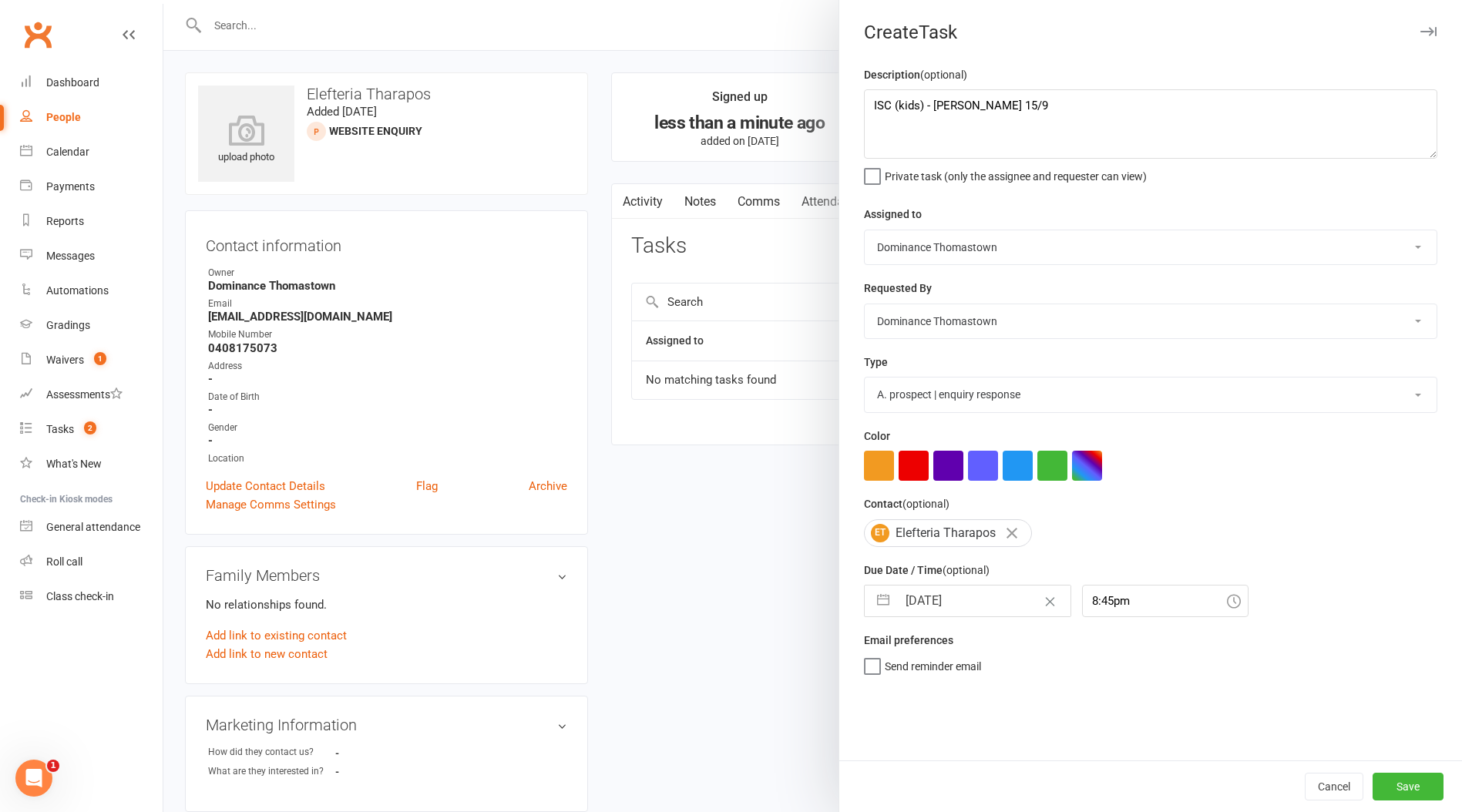
click at [960, 594] on input "15 Sep 2025" at bounding box center [983, 601] width 173 height 31
select select "7"
select select "2025"
select select "8"
select select "2025"
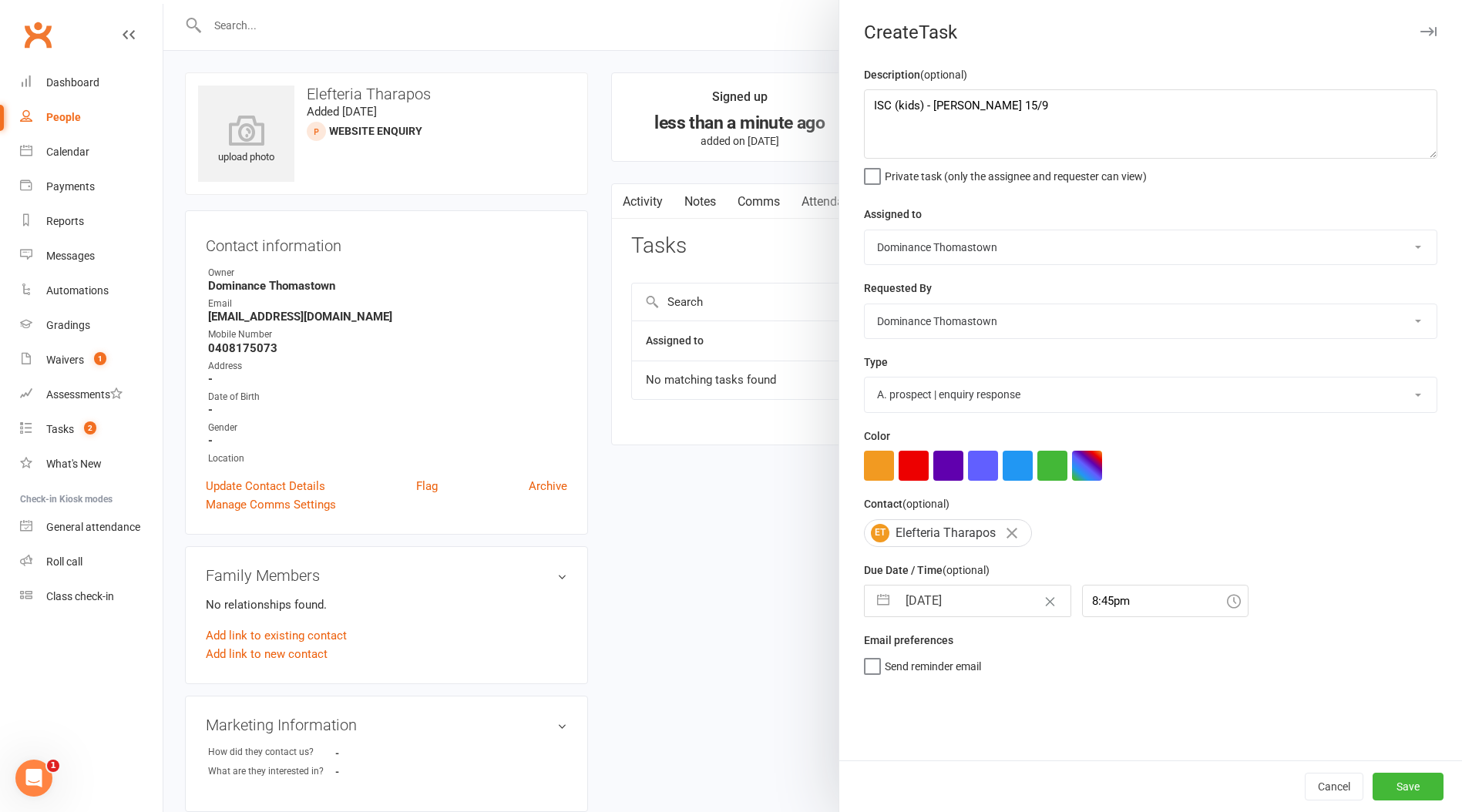
select select "9"
select select "2025"
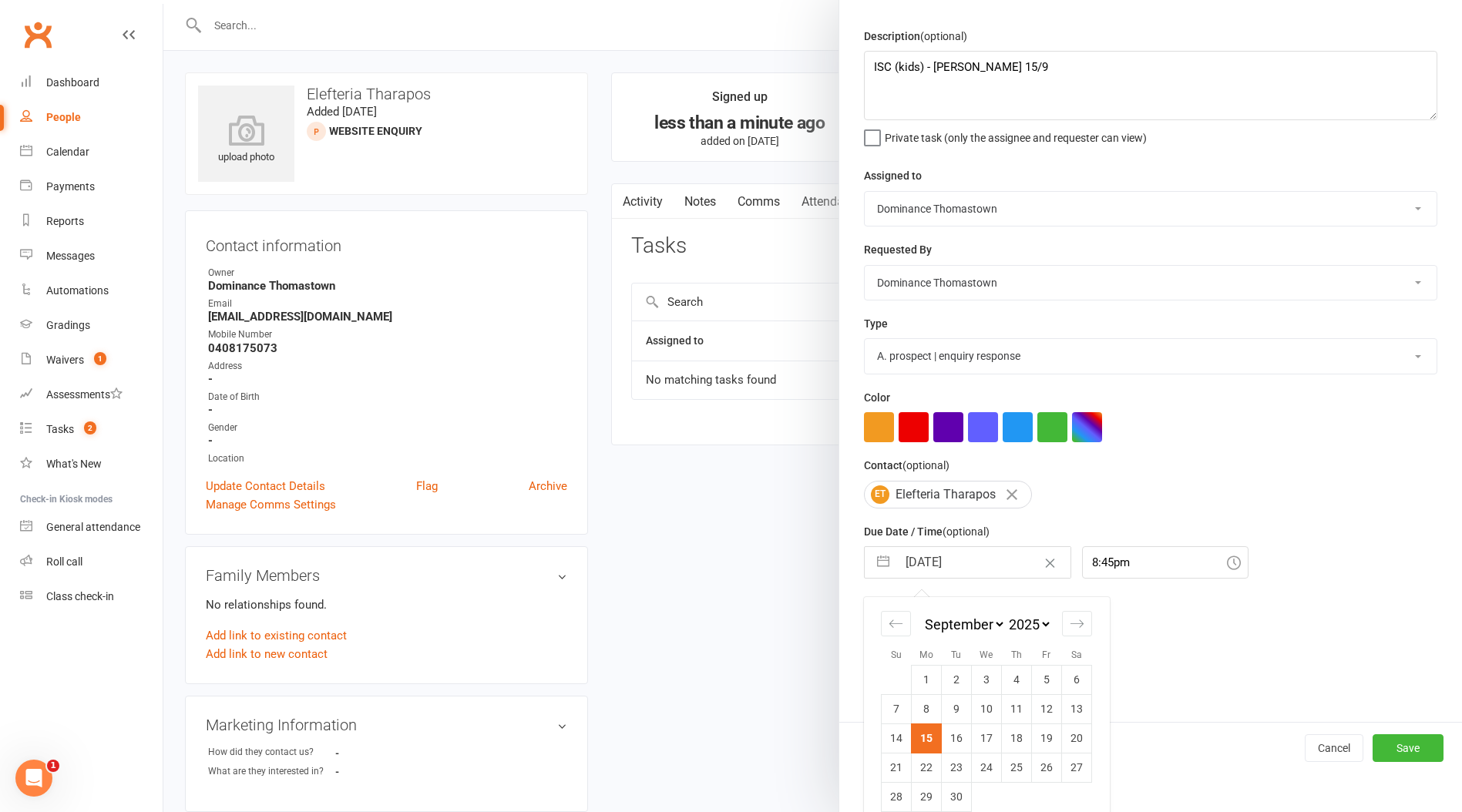
drag, startPoint x: 959, startPoint y: 740, endPoint x: 1110, endPoint y: 757, distance: 152.0
click at [959, 740] on td "16" at bounding box center [957, 738] width 30 height 29
type input "16 Sep 2025"
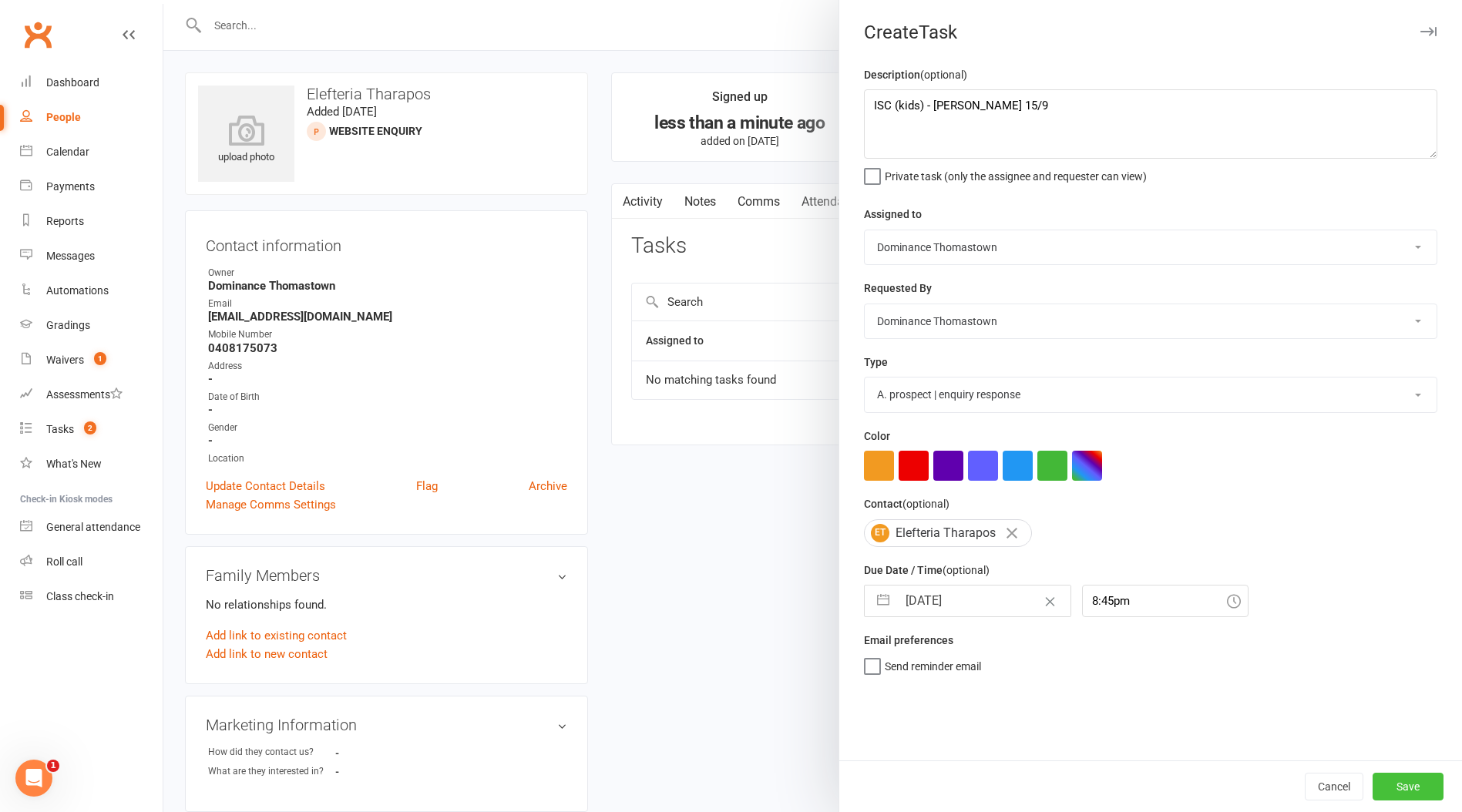
drag, startPoint x: 1394, startPoint y: 776, endPoint x: 1452, endPoint y: 732, distance: 72.8
click at [1393, 776] on button "Save" at bounding box center [1408, 786] width 71 height 28
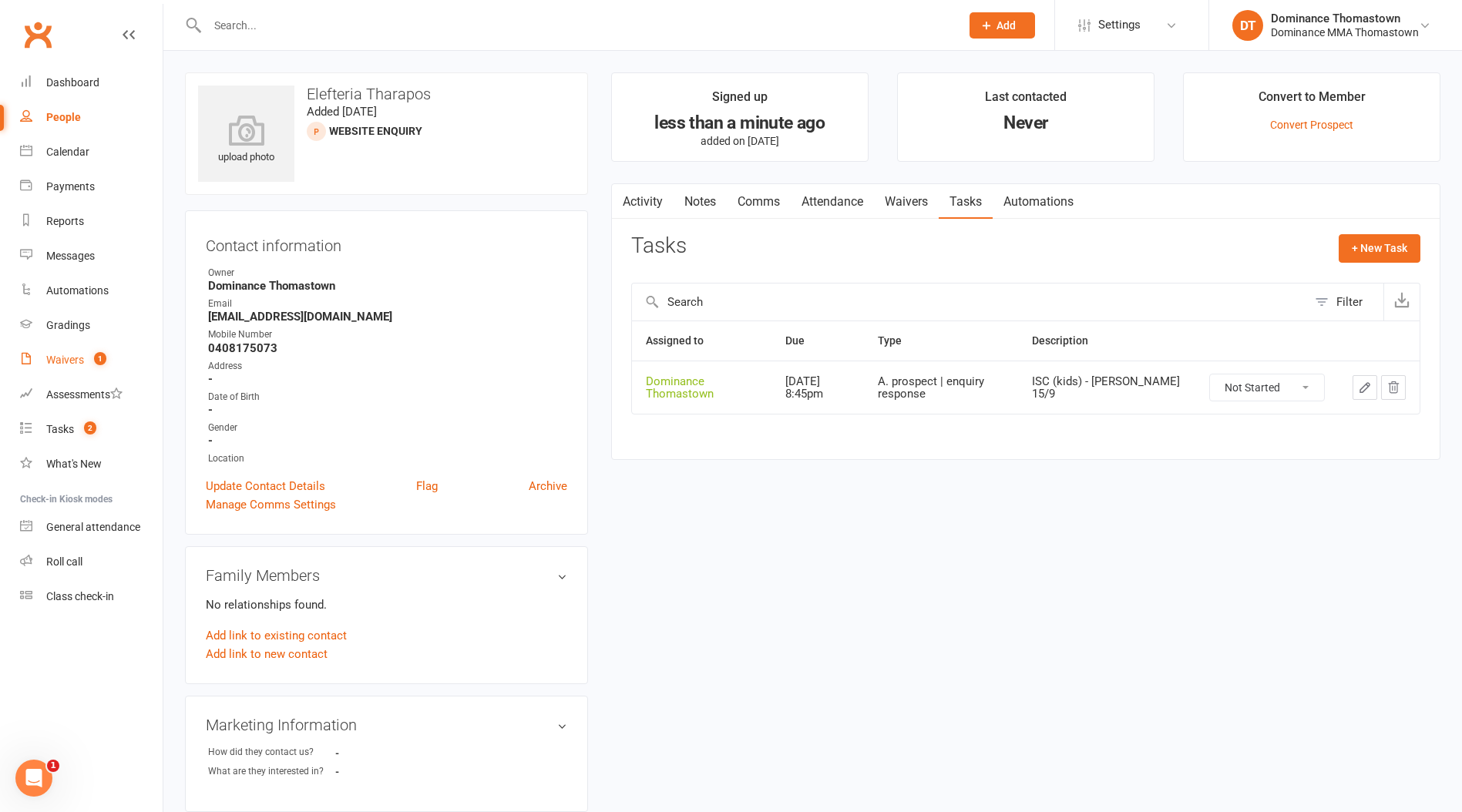
click at [70, 362] on div "Waivers" at bounding box center [65, 360] width 38 height 13
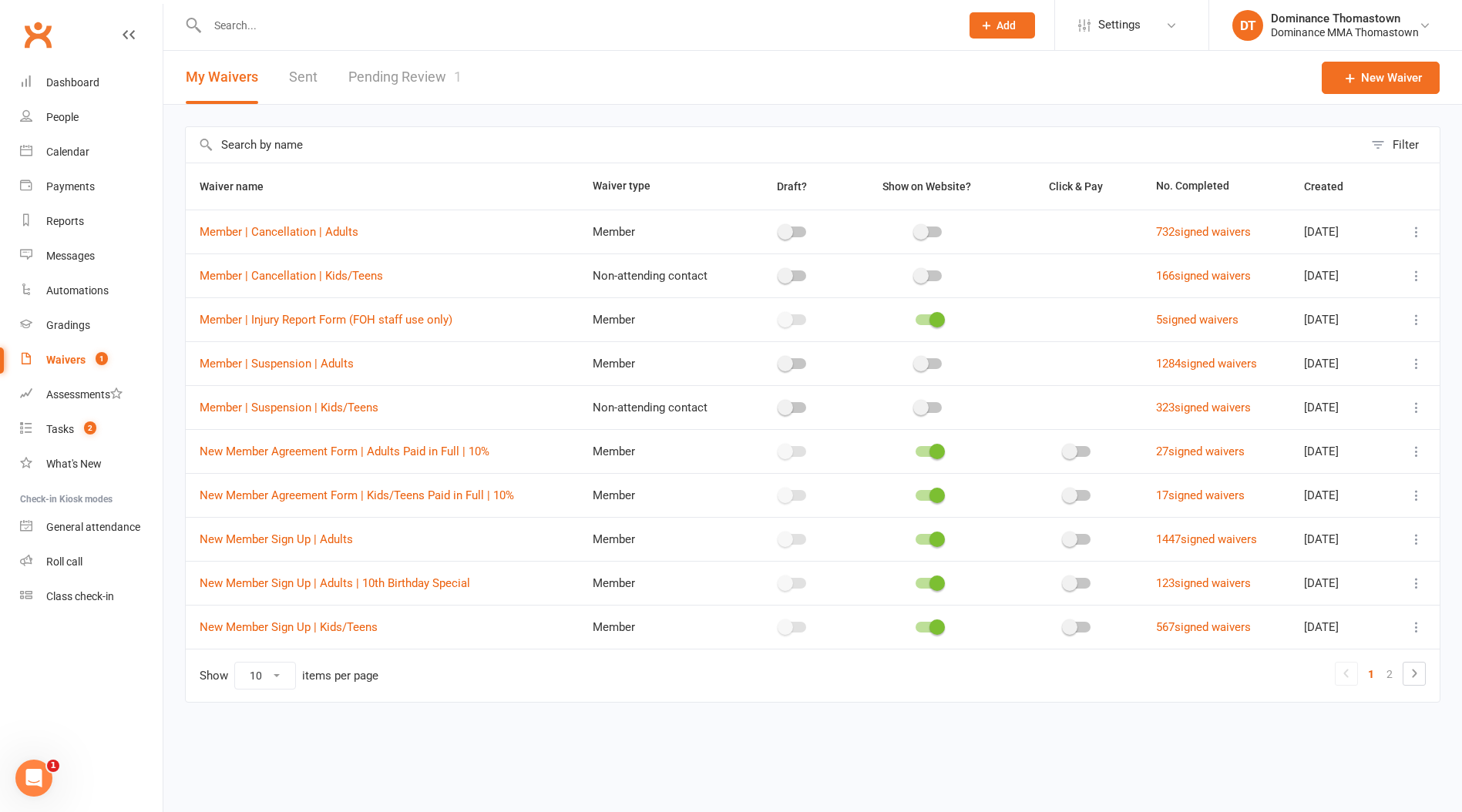
click at [438, 63] on link "Pending Review 1" at bounding box center [404, 77] width 113 height 53
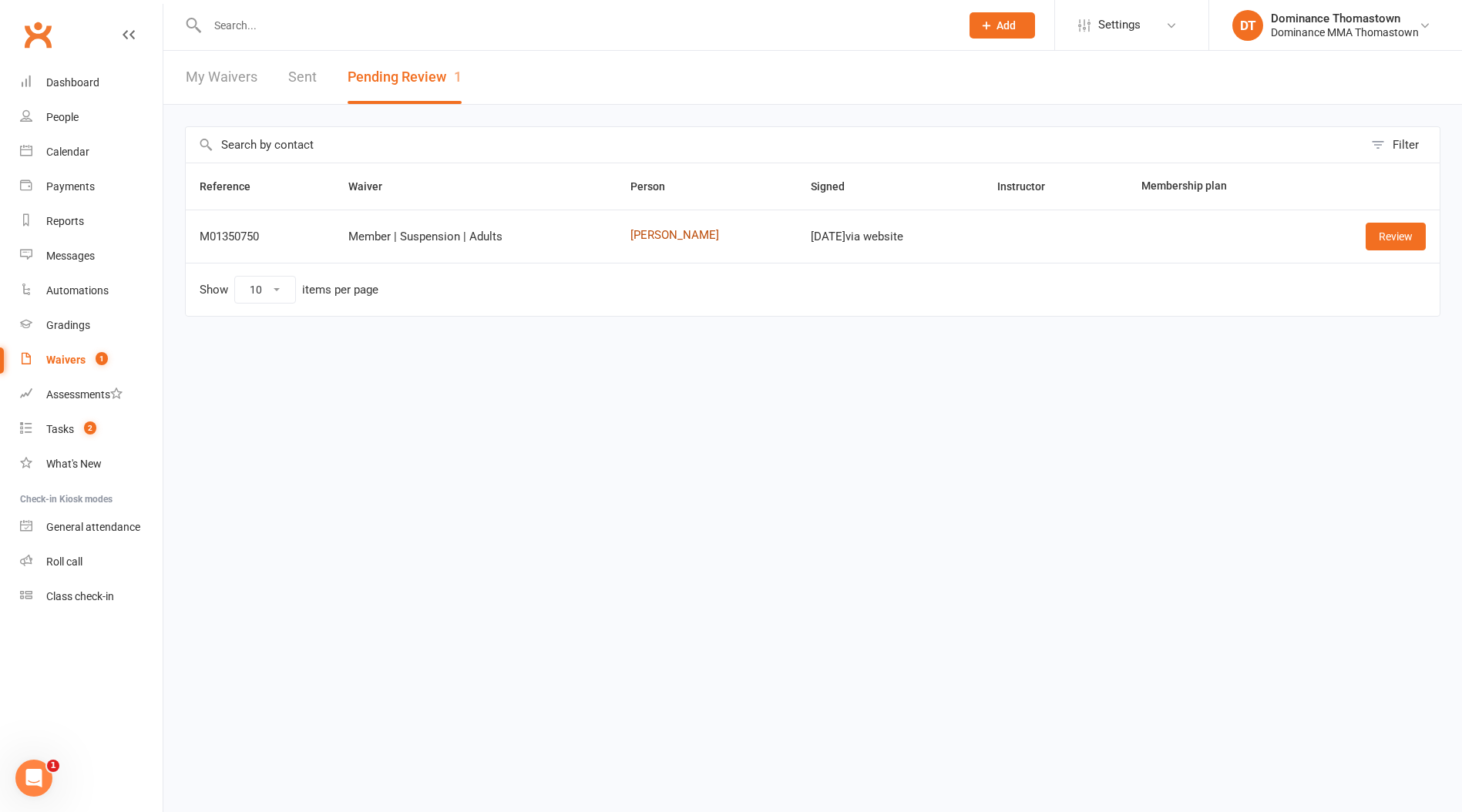
click at [670, 239] on link "[PERSON_NAME]" at bounding box center [706, 235] width 153 height 13
drag, startPoint x: 1396, startPoint y: 237, endPoint x: 1018, endPoint y: 235, distance: 378.0
click at [1396, 237] on link "Review" at bounding box center [1396, 236] width 60 height 28
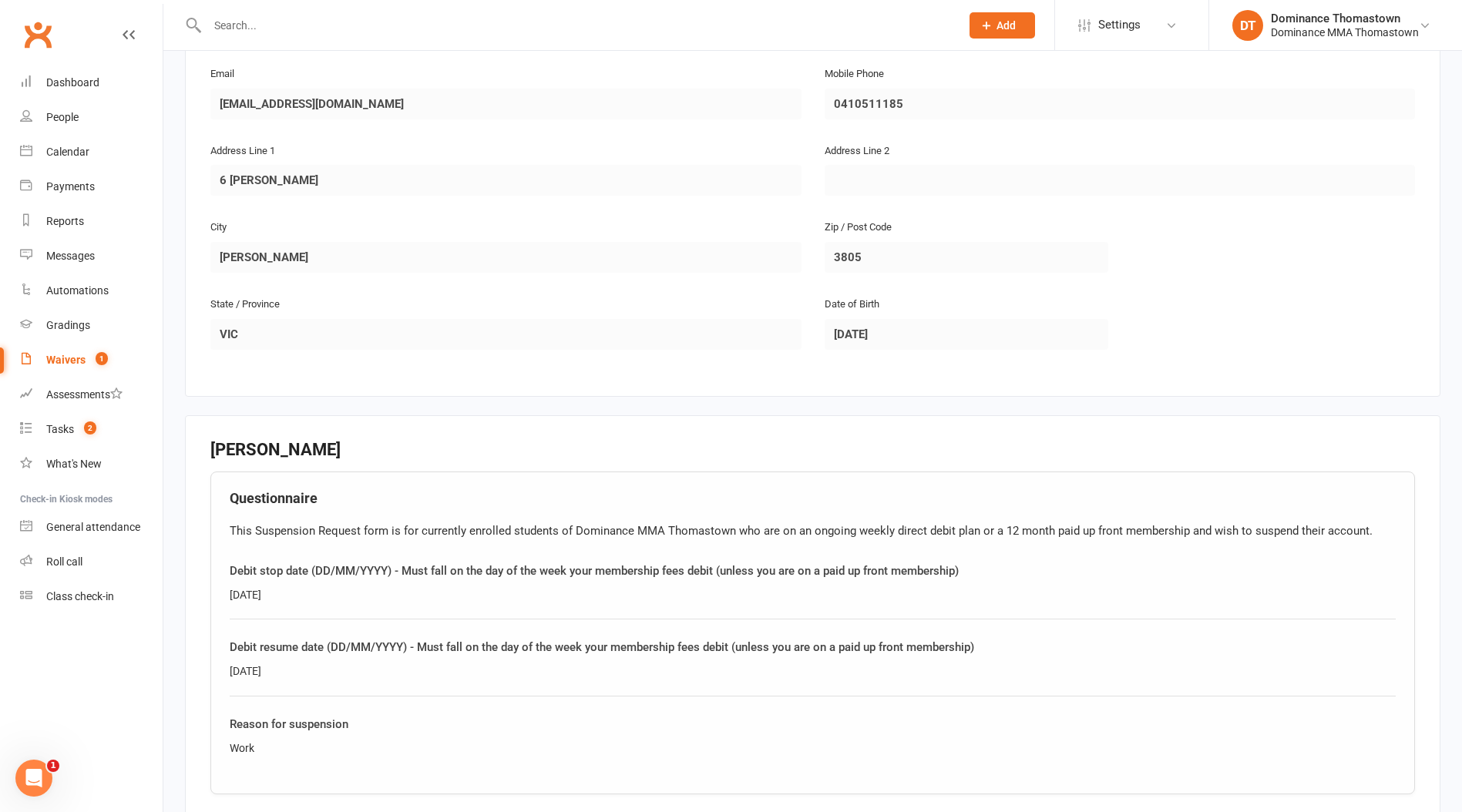
scroll to position [674, 0]
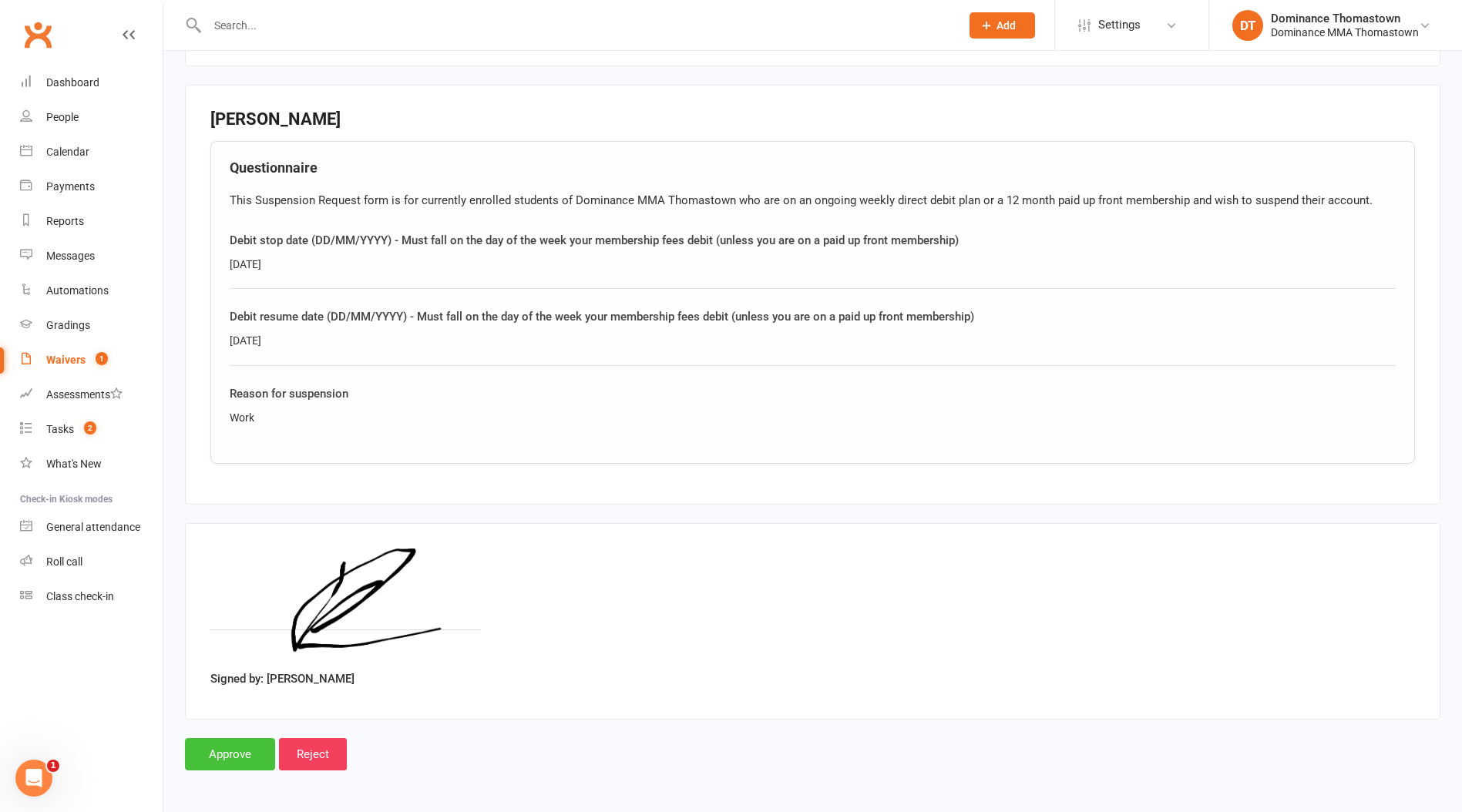
click at [224, 749] on input "Approve" at bounding box center [230, 754] width 90 height 32
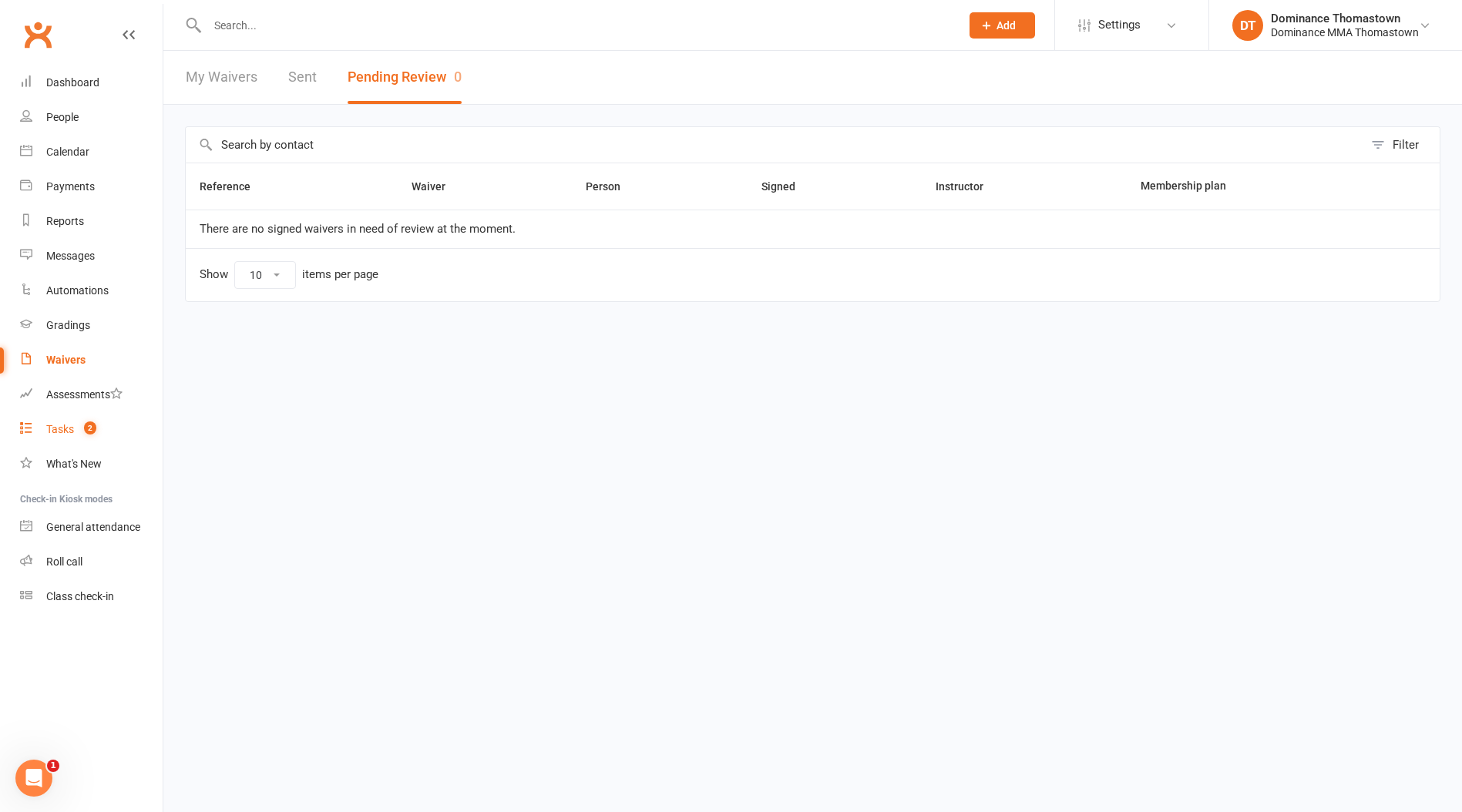
click at [74, 437] on link "Tasks 2" at bounding box center [91, 430] width 142 height 35
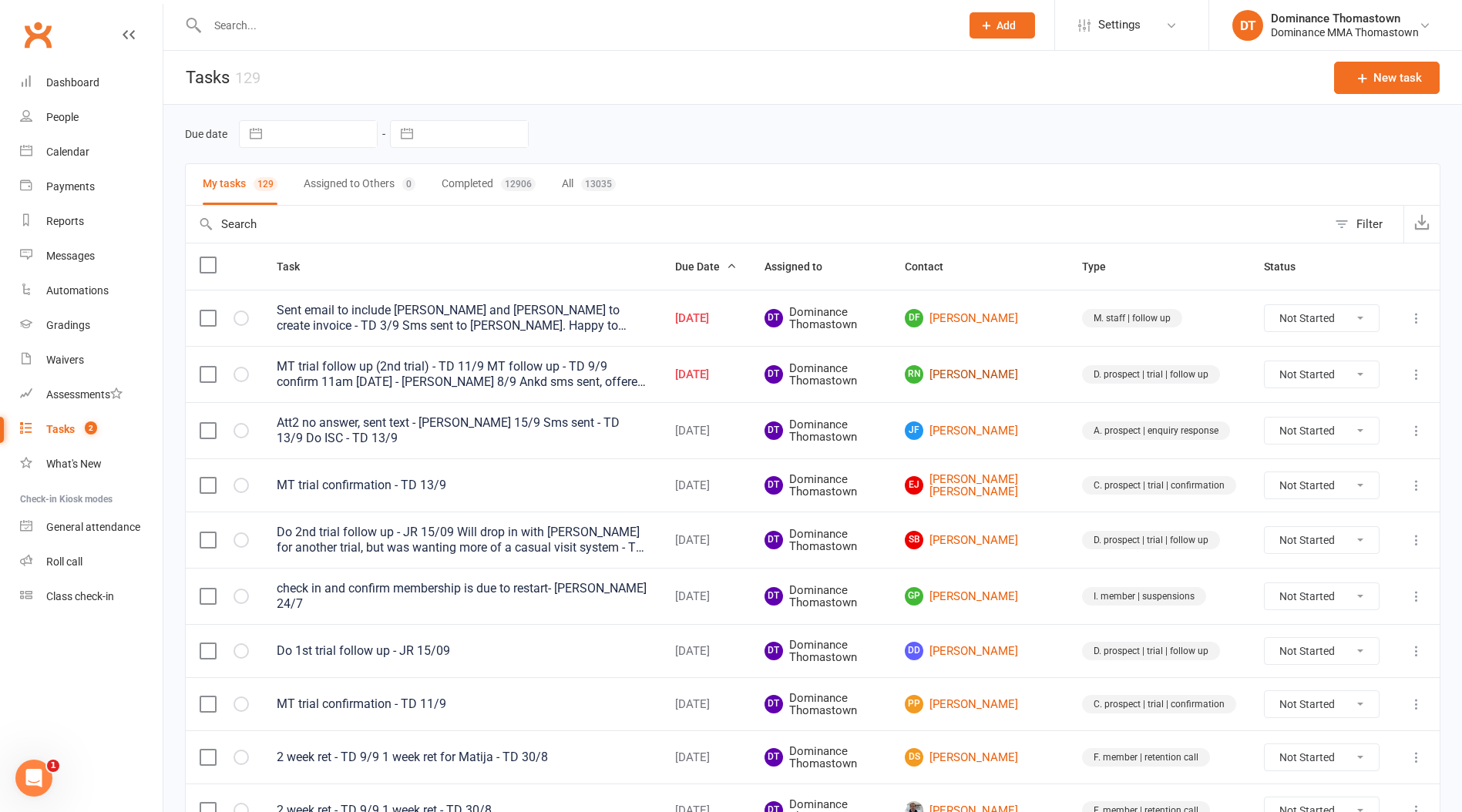
click at [973, 367] on link "RN Randy Nyema" at bounding box center [979, 374] width 150 height 18
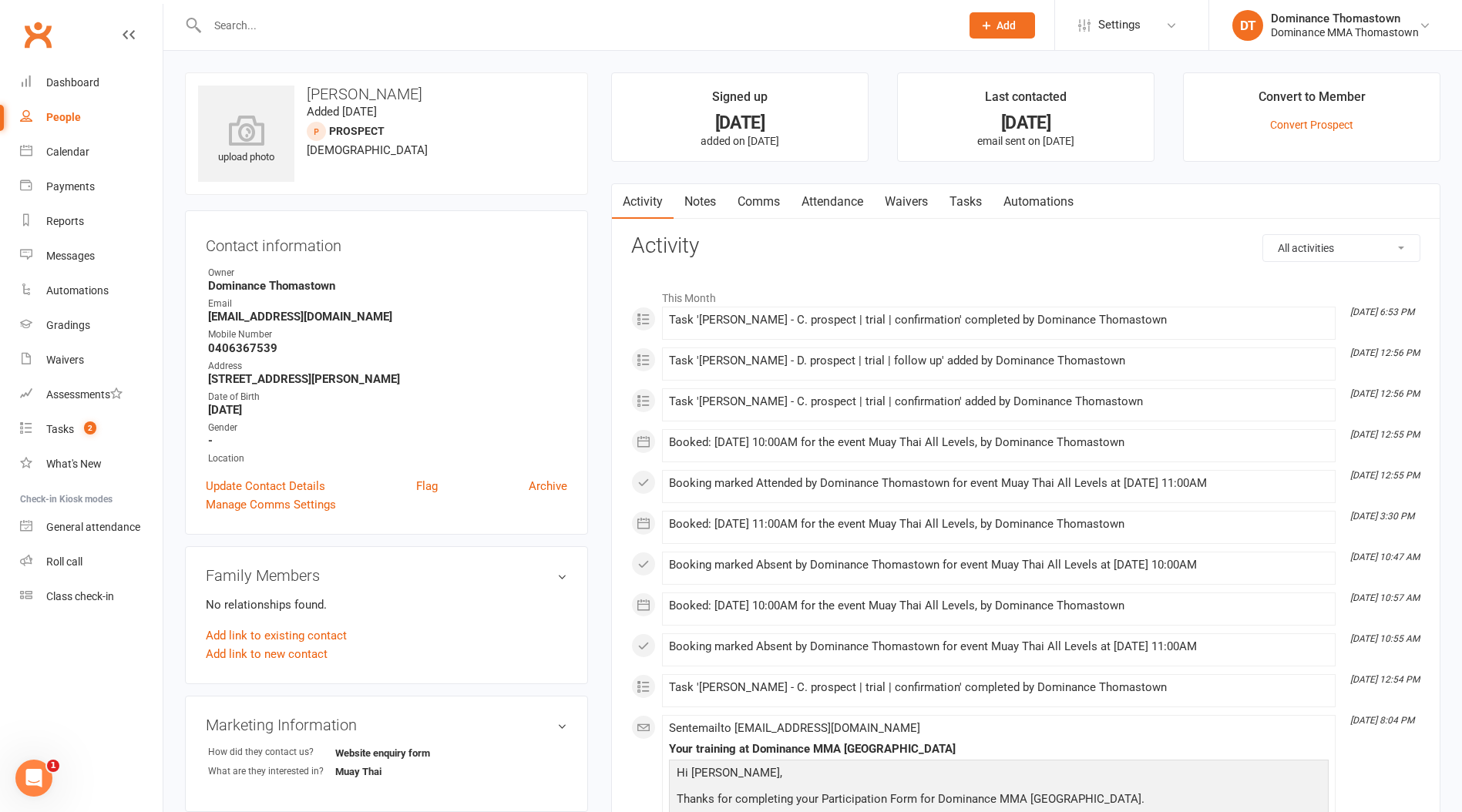
click at [854, 194] on link "Attendance" at bounding box center [832, 202] width 83 height 36
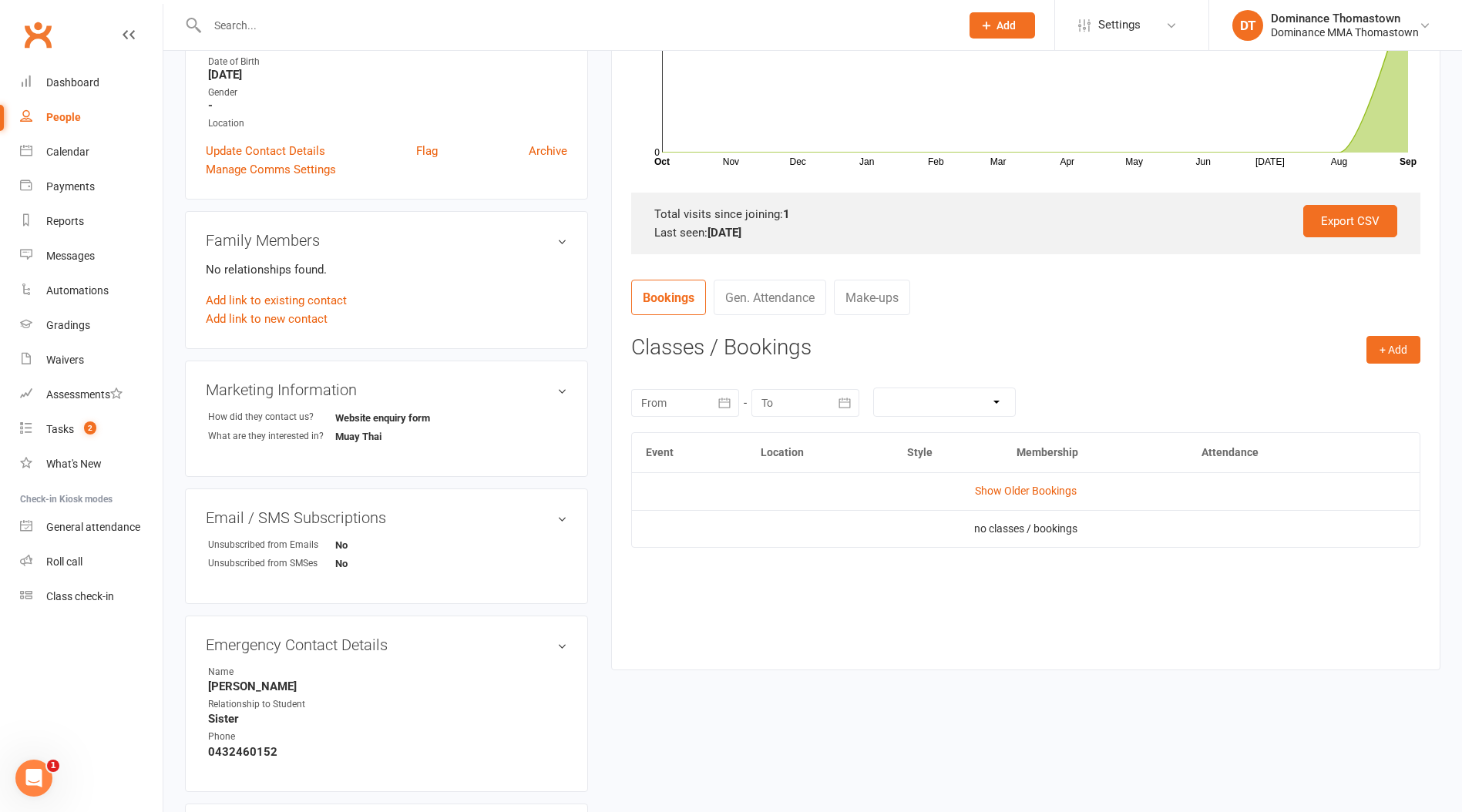
scroll to position [337, 0]
click at [1008, 488] on link "Show Older Bookings" at bounding box center [1025, 488] width 101 height 13
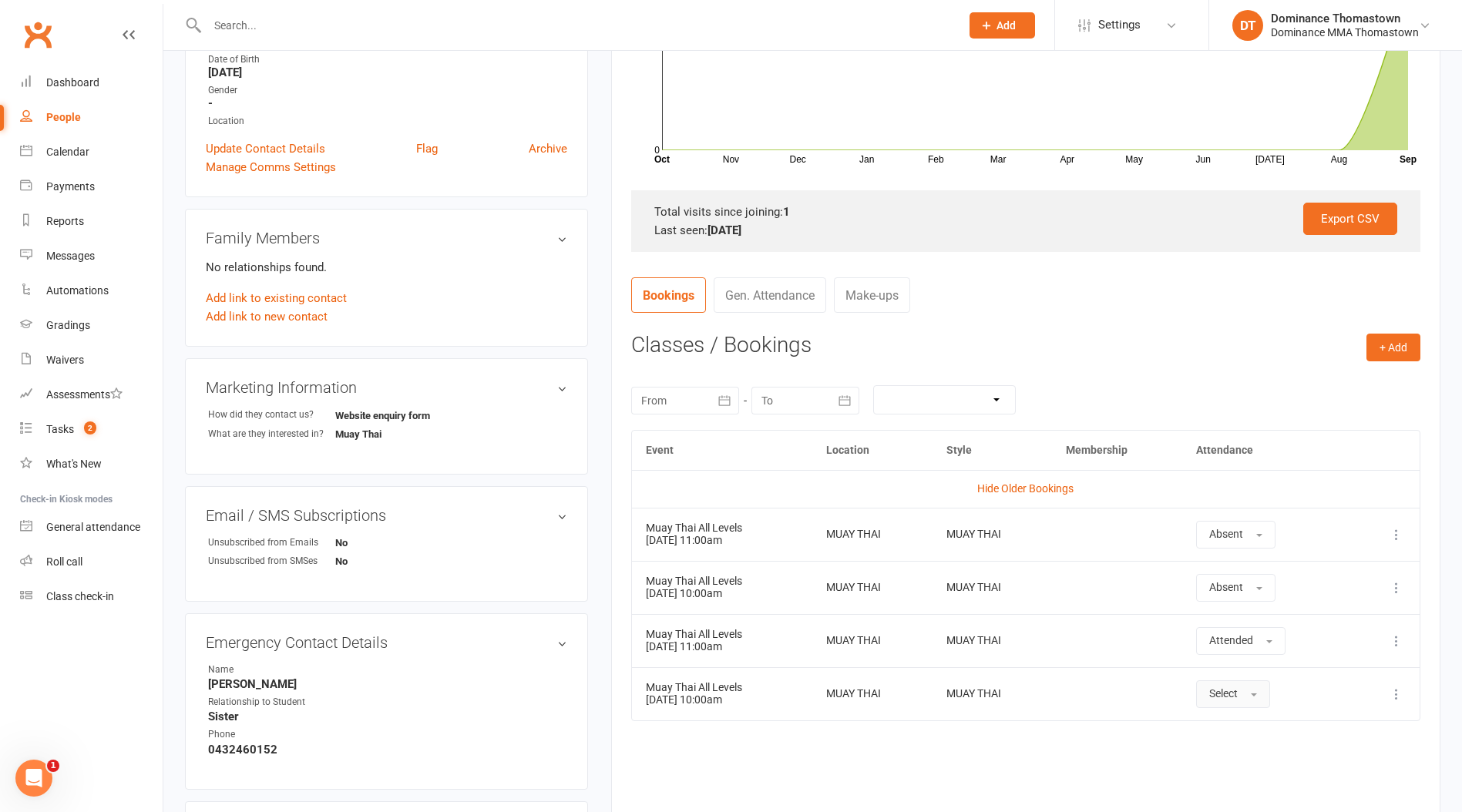
click at [1230, 691] on span "Select" at bounding box center [1223, 693] width 28 height 13
click at [1245, 753] on span "Absent" at bounding box center [1227, 760] width 36 height 14
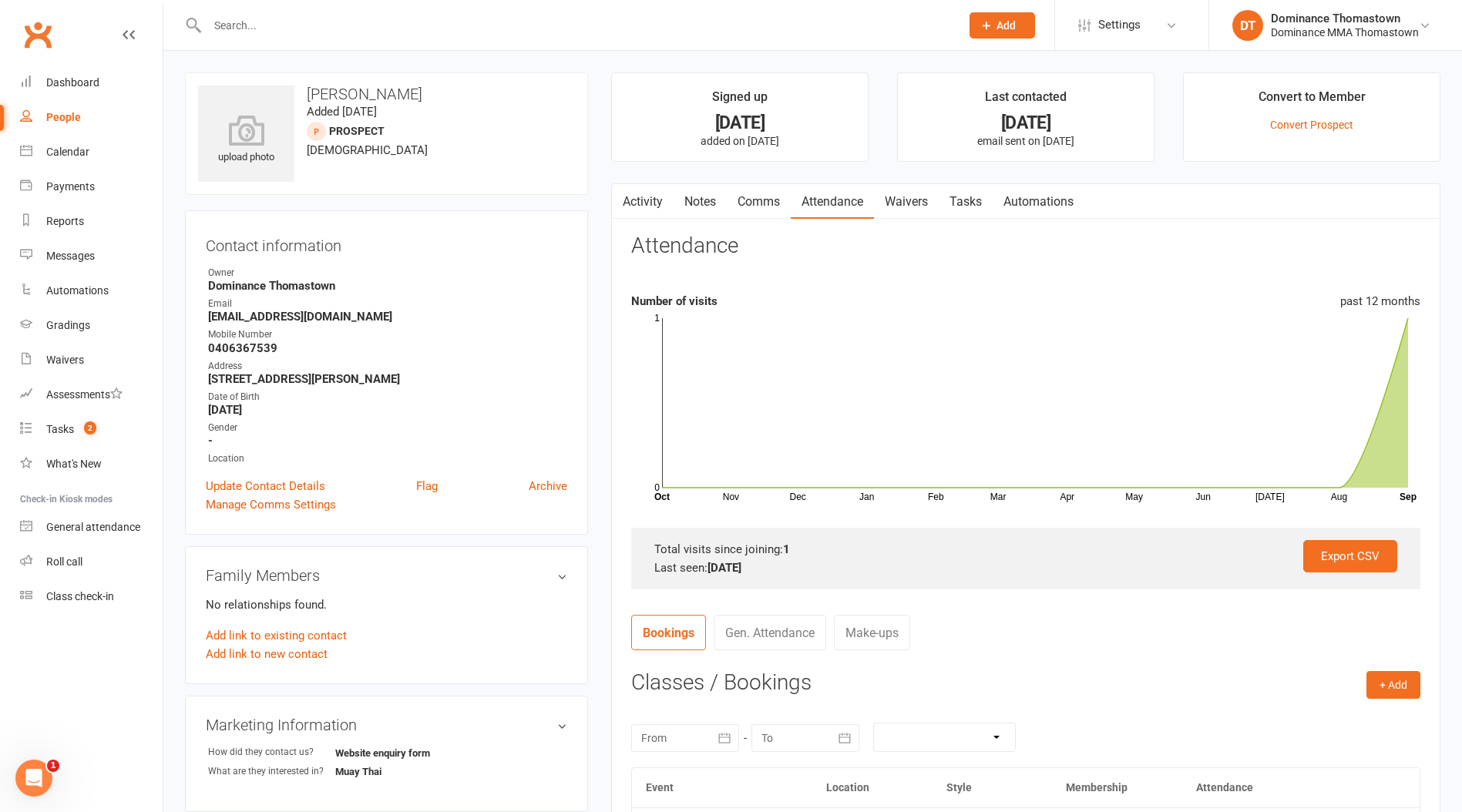
click at [930, 207] on link "Waivers" at bounding box center [906, 202] width 65 height 36
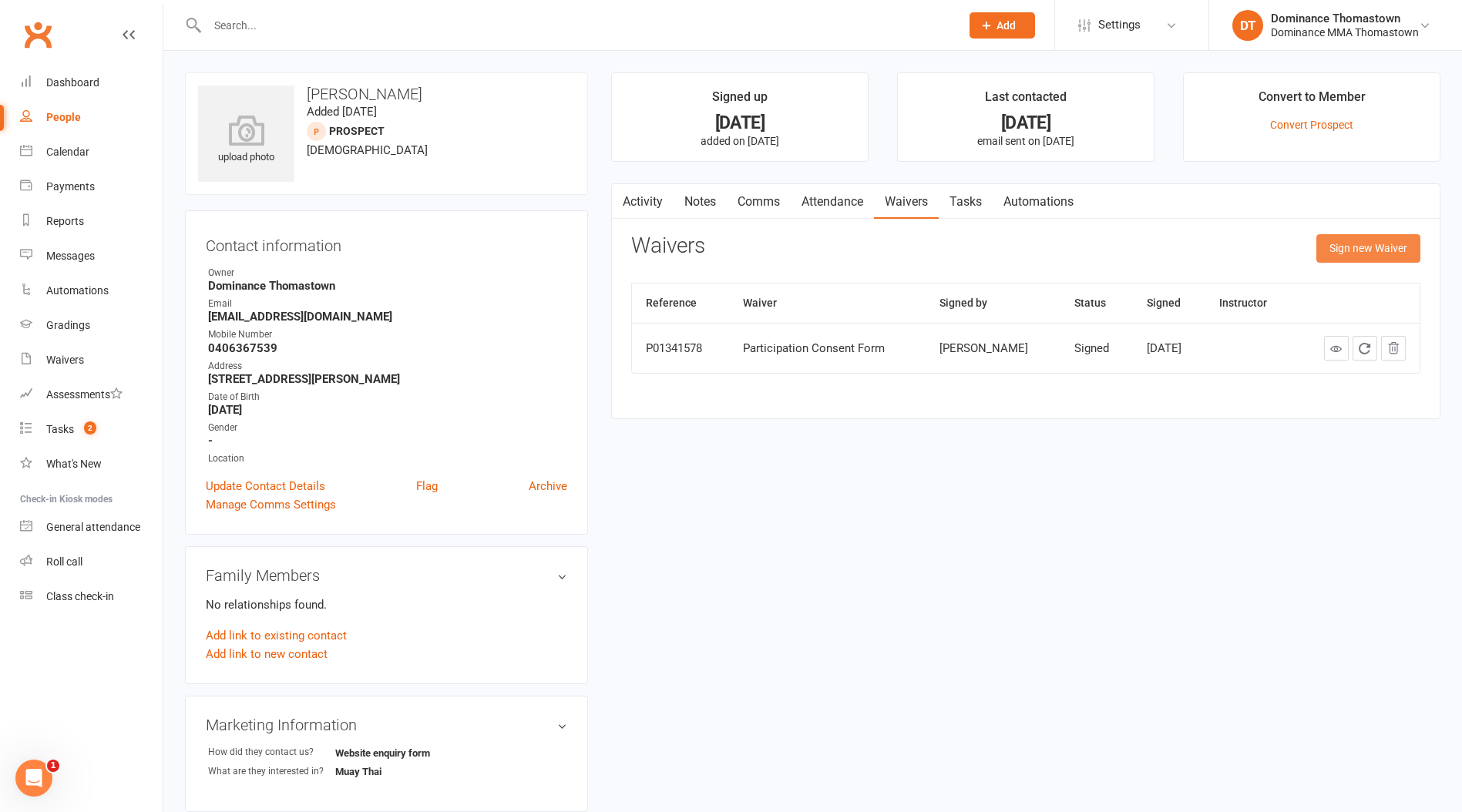
click at [1346, 245] on button "Sign new Waiver" at bounding box center [1368, 248] width 104 height 28
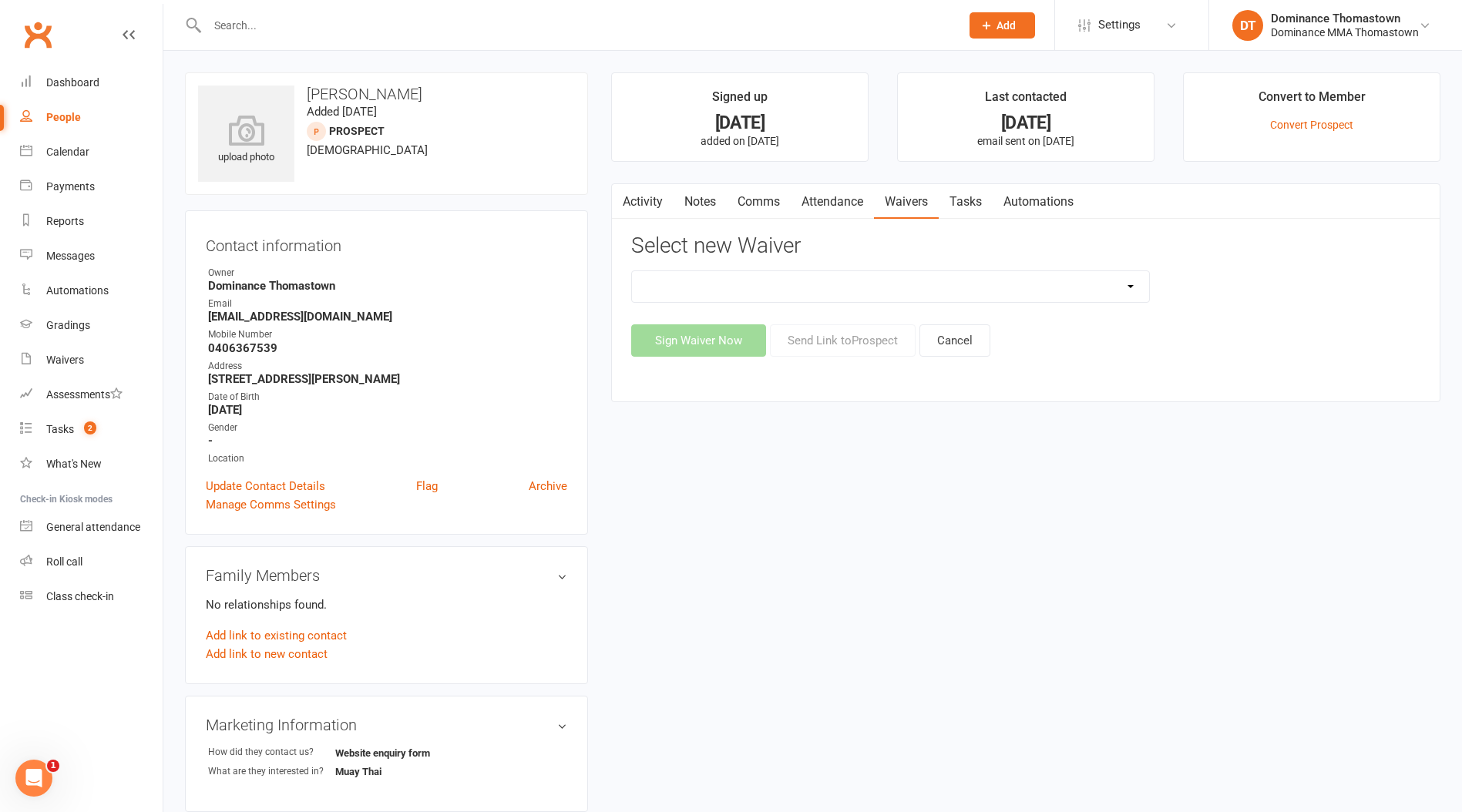
click at [742, 297] on select "Member | Cancellation | Adults Member | Injury Report Form (FOH staff use only)…" at bounding box center [890, 286] width 517 height 31
select select "370"
click at [632, 271] on select "Member | Cancellation | Adults Member | Injury Report Form (FOH staff use only)…" at bounding box center [890, 286] width 517 height 31
click at [834, 345] on button "Send Link to Prospect" at bounding box center [842, 340] width 146 height 32
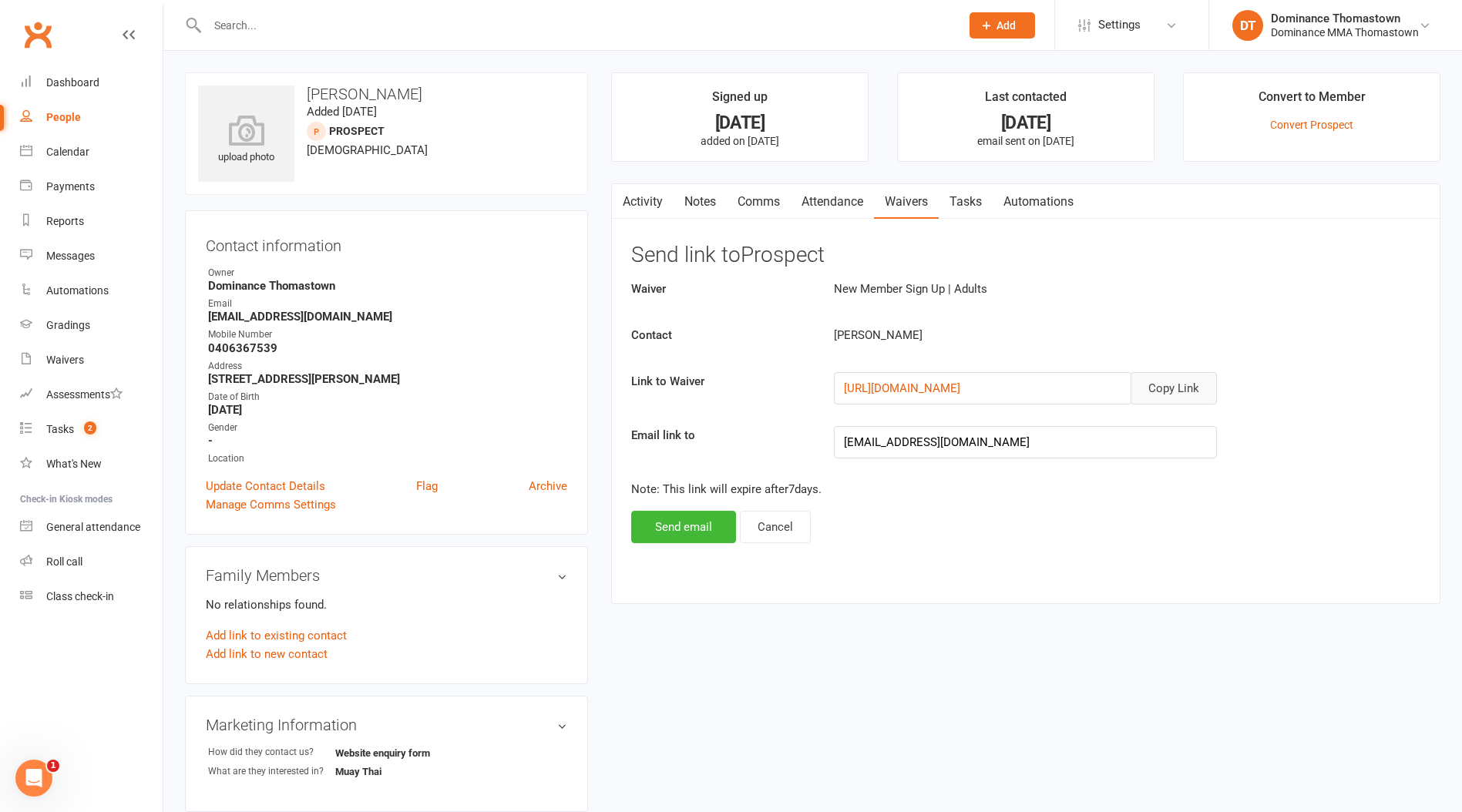
click at [1161, 389] on button "Copy Link" at bounding box center [1173, 388] width 86 height 32
drag, startPoint x: 755, startPoint y: 202, endPoint x: 756, endPoint y: 215, distance: 13.0
click at [755, 202] on link "Comms" at bounding box center [758, 202] width 64 height 36
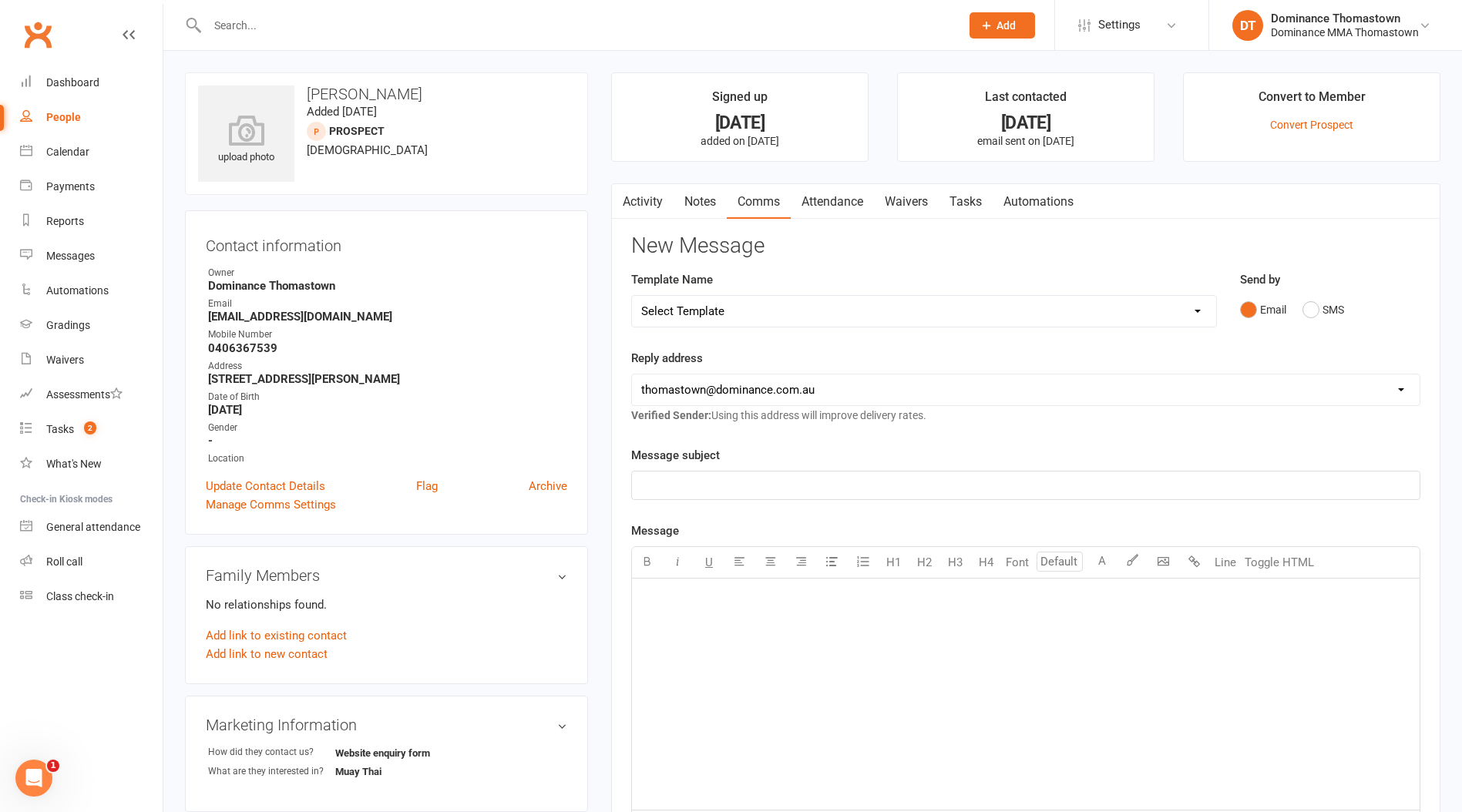
click at [742, 315] on select "Select Template [Email] MARKETING | 10TH BIRTHDAY SPECIAL | CANCELLED MEMBERS […" at bounding box center [924, 311] width 584 height 31
select select "11"
click at [632, 296] on select "Select Template [Email] MARKETING | 10TH BIRTHDAY SPECIAL | CANCELLED MEMBERS […" at bounding box center [924, 311] width 584 height 31
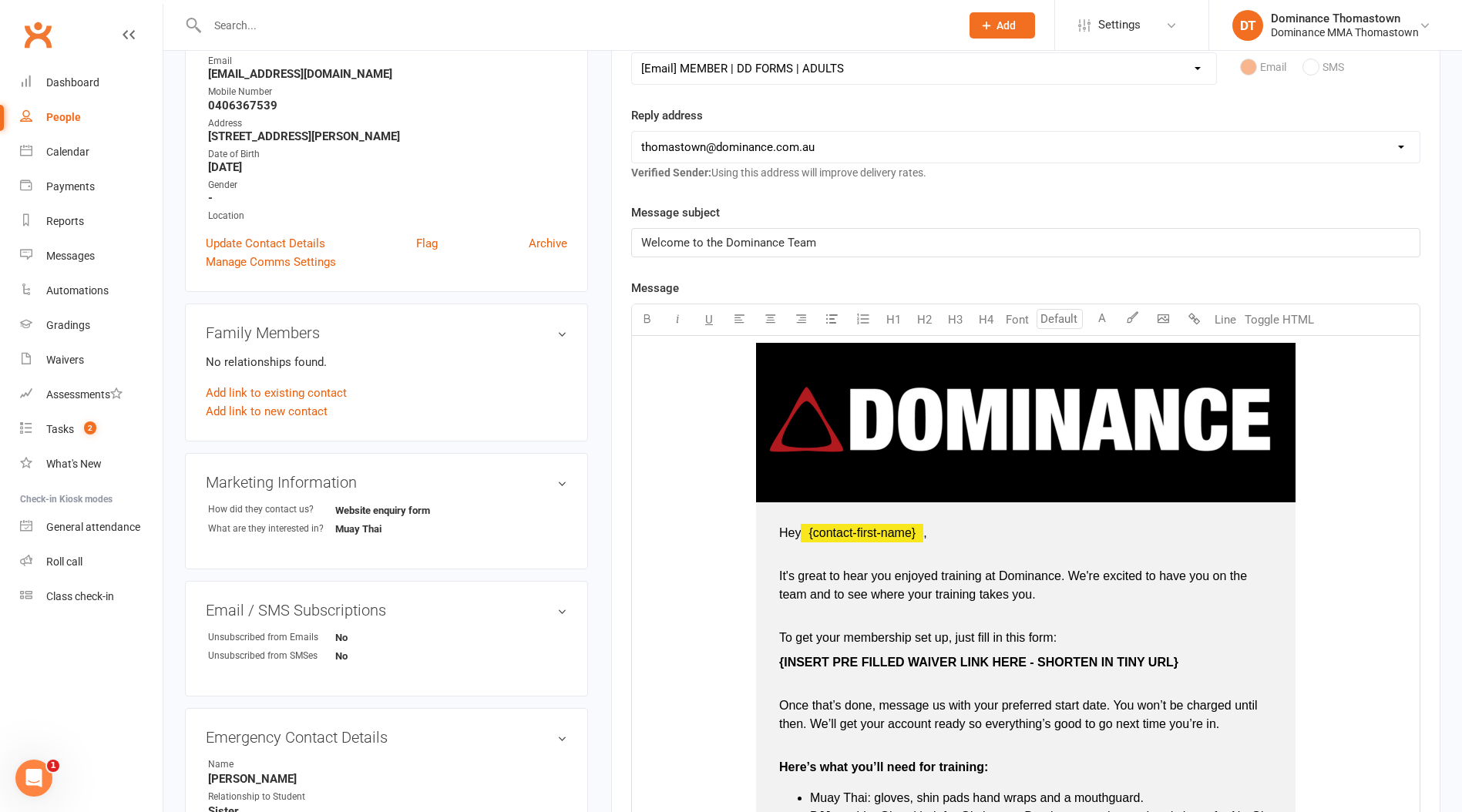
scroll to position [248, 0]
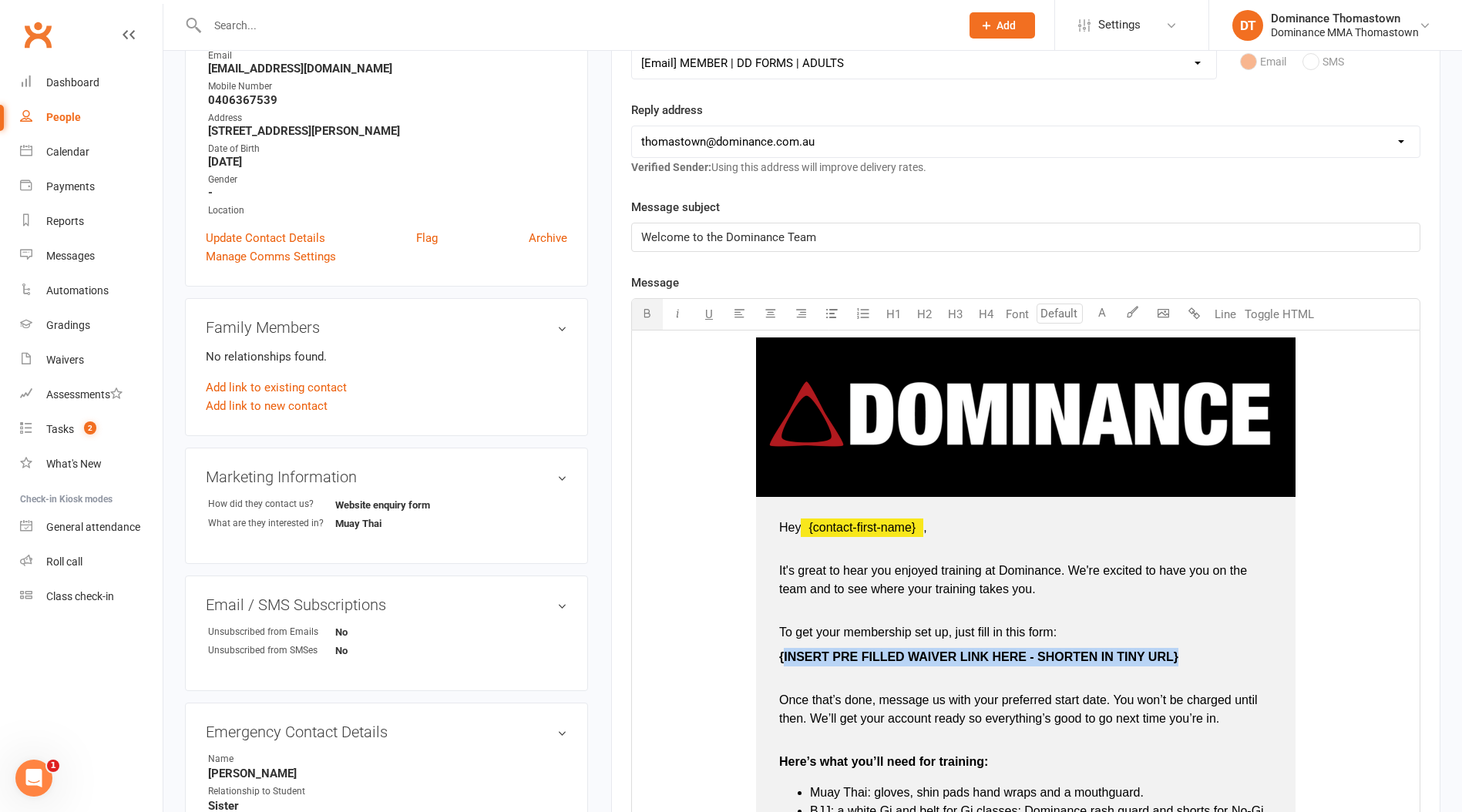
drag, startPoint x: 1053, startPoint y: 655, endPoint x: 781, endPoint y: 652, distance: 272.0
click at [781, 652] on p "{INSERT PRE FILLED WAIVER LINK HERE - SHORTEN IN TINY URL}" at bounding box center [1025, 666] width 493 height 37
click at [781, 652] on span "{INSERT PRE FILLED WAIVER LINK HERE - SHORTEN IN TINY URL}" at bounding box center [978, 657] width 399 height 13
drag, startPoint x: 871, startPoint y: 655, endPoint x: 1202, endPoint y: 655, distance: 331.0
click at [1203, 655] on td "Hey ﻿ {contact-first-name} , It's great to hear you enjoyed training at Dominan…" at bounding box center [1025, 827] width 539 height 661
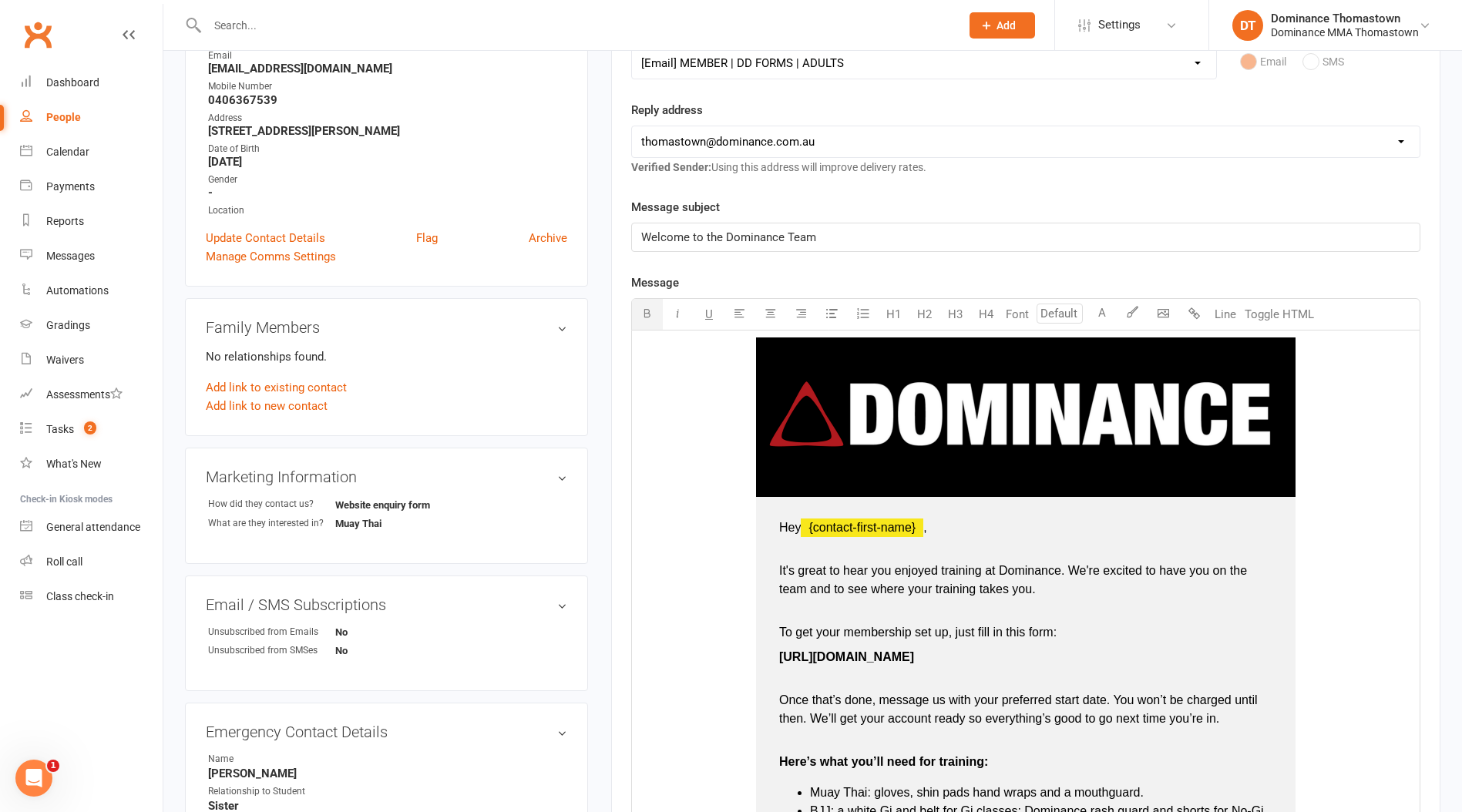
drag, startPoint x: 966, startPoint y: 656, endPoint x: 835, endPoint y: 629, distance: 133.8
click at [767, 664] on td "Hey ﻿ {contact-first-name} , It's great to hear you enjoyed training at Dominan…" at bounding box center [1025, 827] width 539 height 661
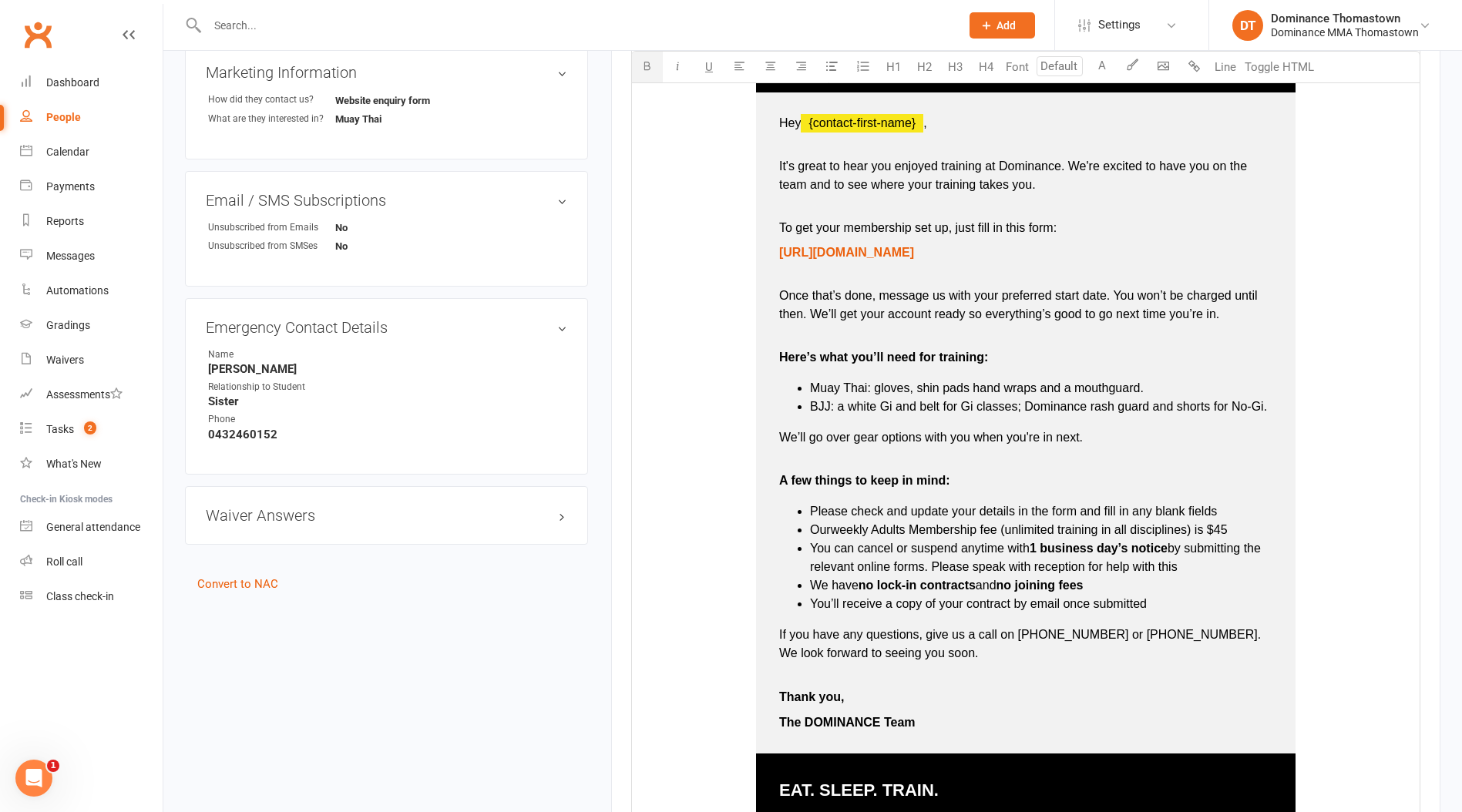
scroll to position [1192, 0]
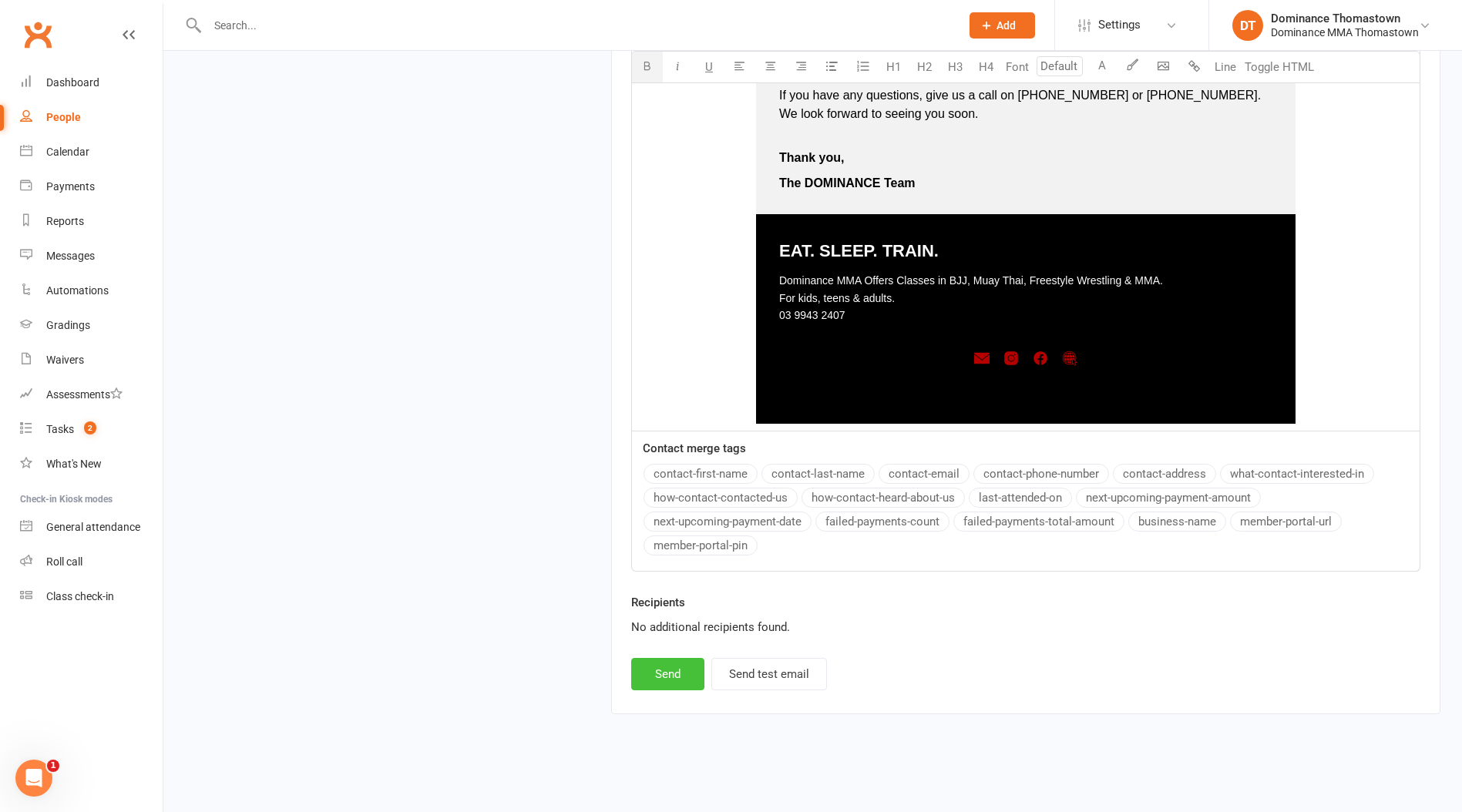
click at [653, 670] on button "Send" at bounding box center [667, 674] width 73 height 32
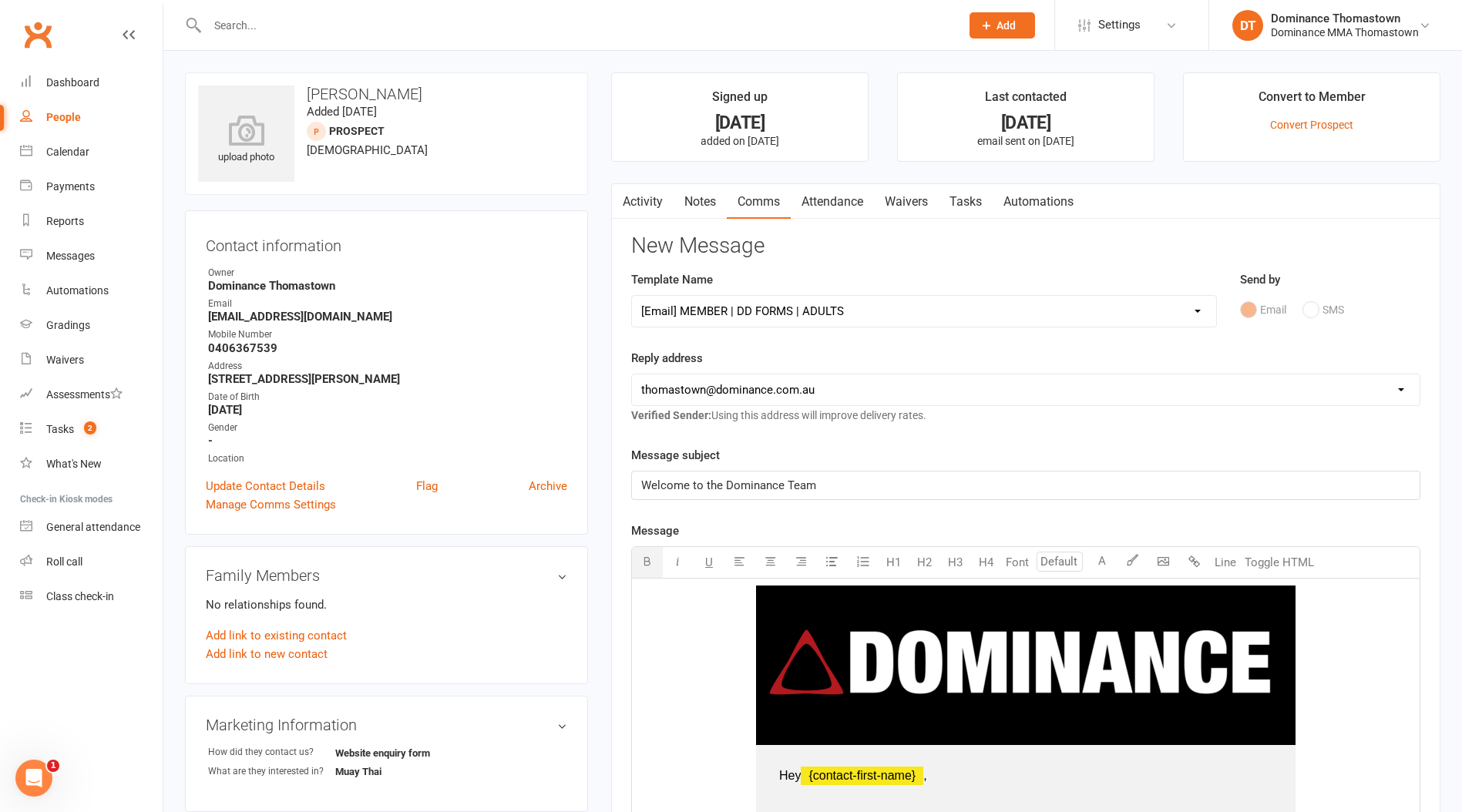
select select
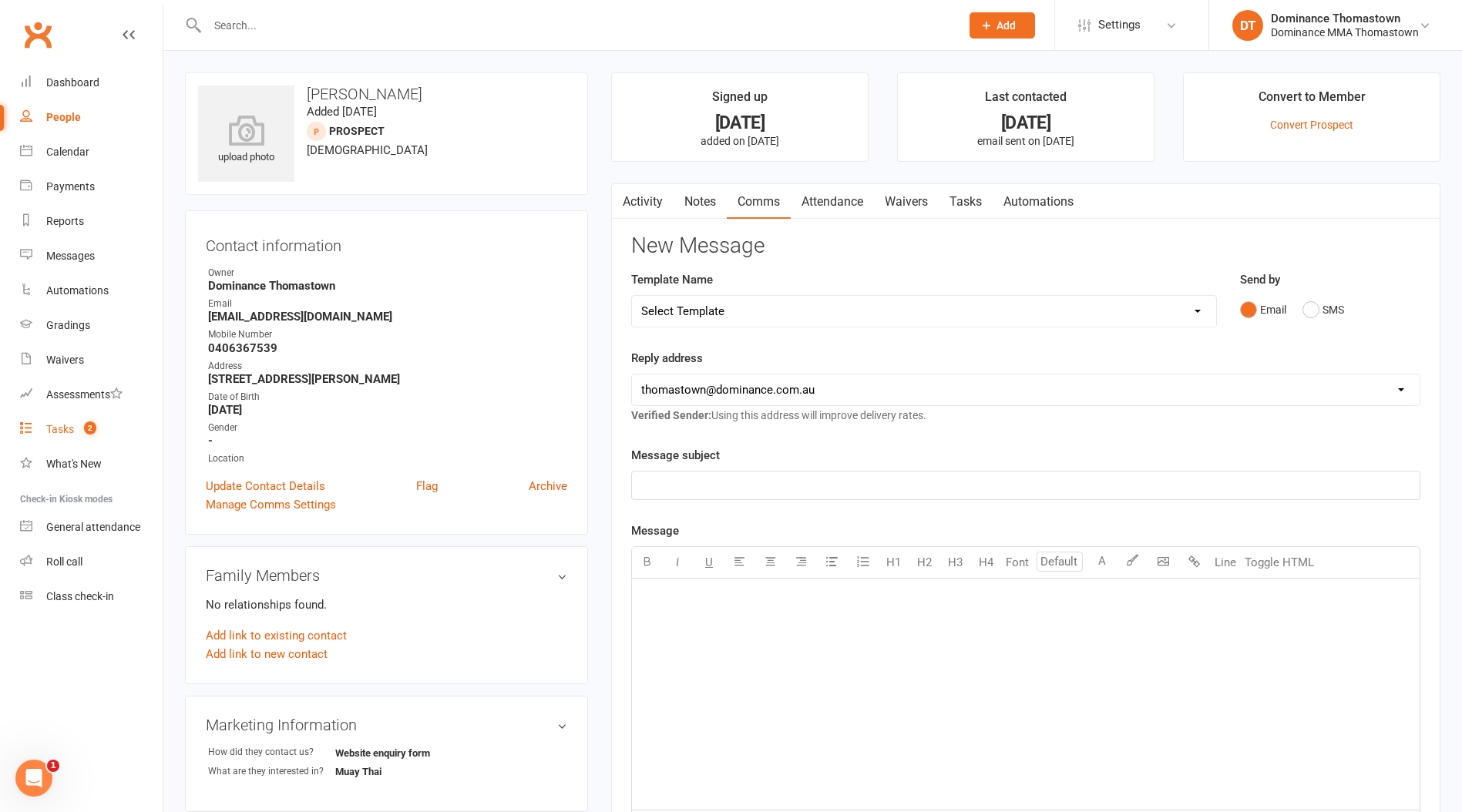
click at [99, 425] on link "Tasks 2" at bounding box center [91, 430] width 142 height 35
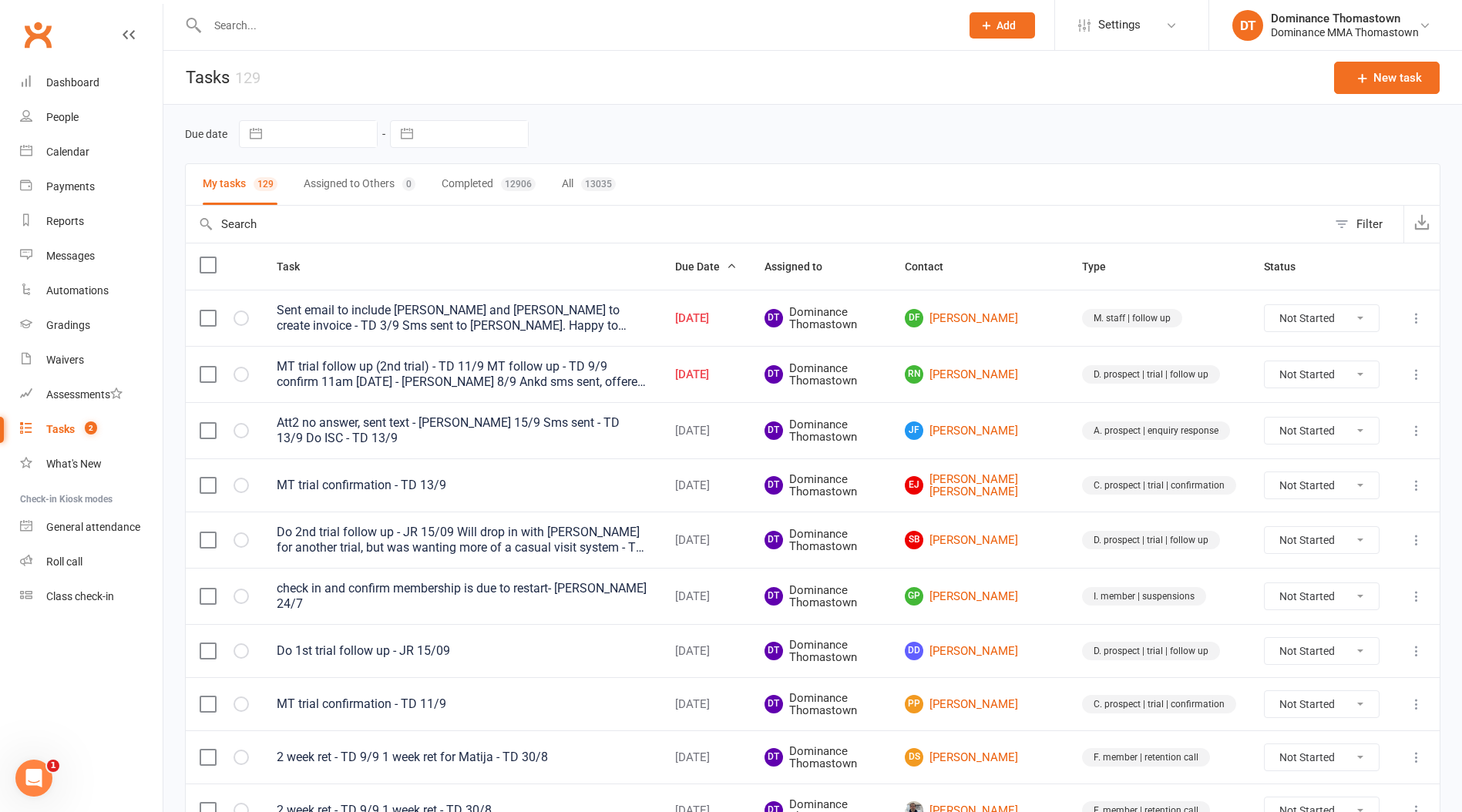
click at [1410, 370] on icon at bounding box center [1415, 374] width 15 height 15
click at [1383, 422] on link "Edit" at bounding box center [1348, 435] width 153 height 31
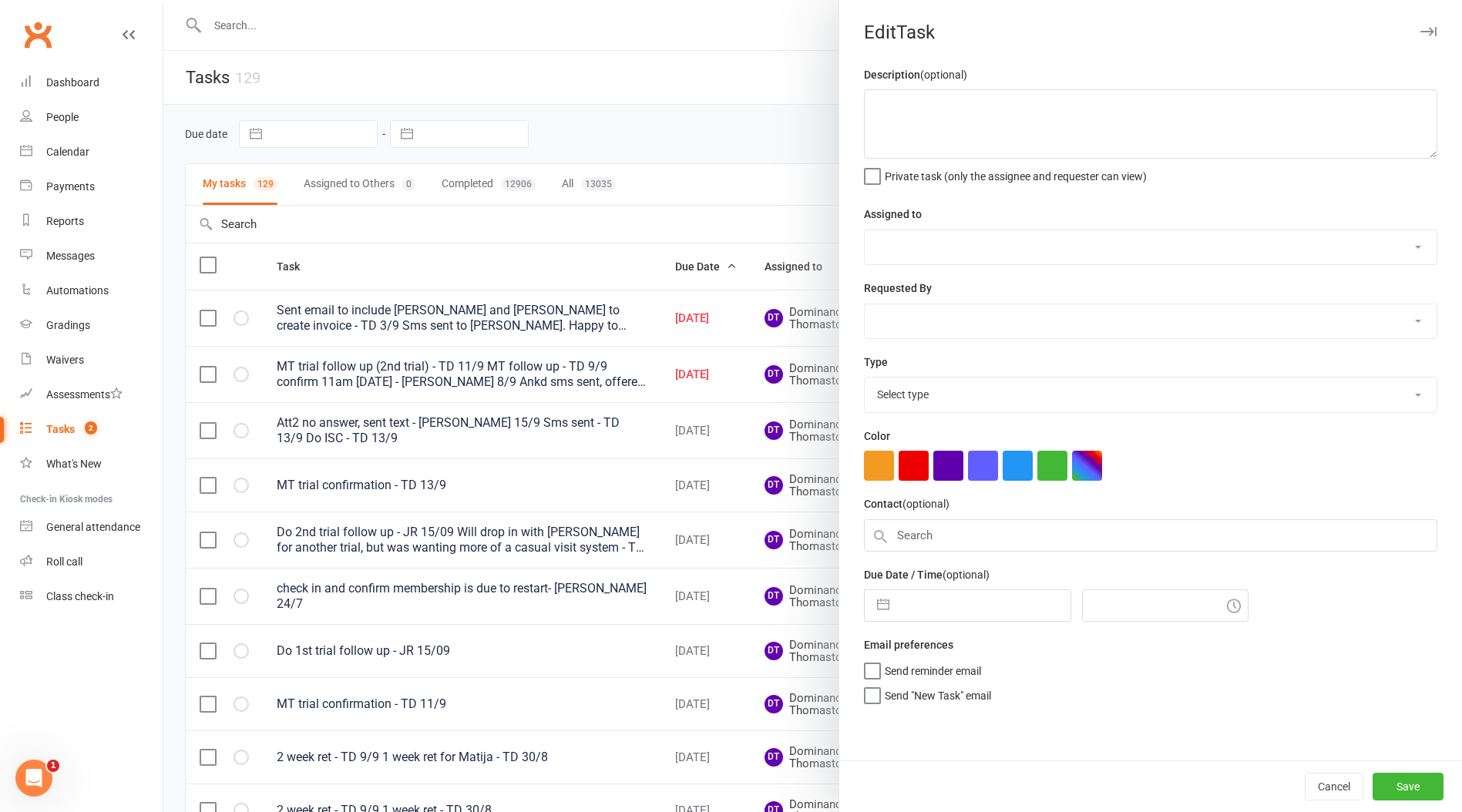
type textarea "MT trial follow up (2nd trial) - TD 11/9 MT follow up - TD 9/9 confirm 11am wed…"
select select "12547"
type input "15 Sep 2025"
type input "7:45pm"
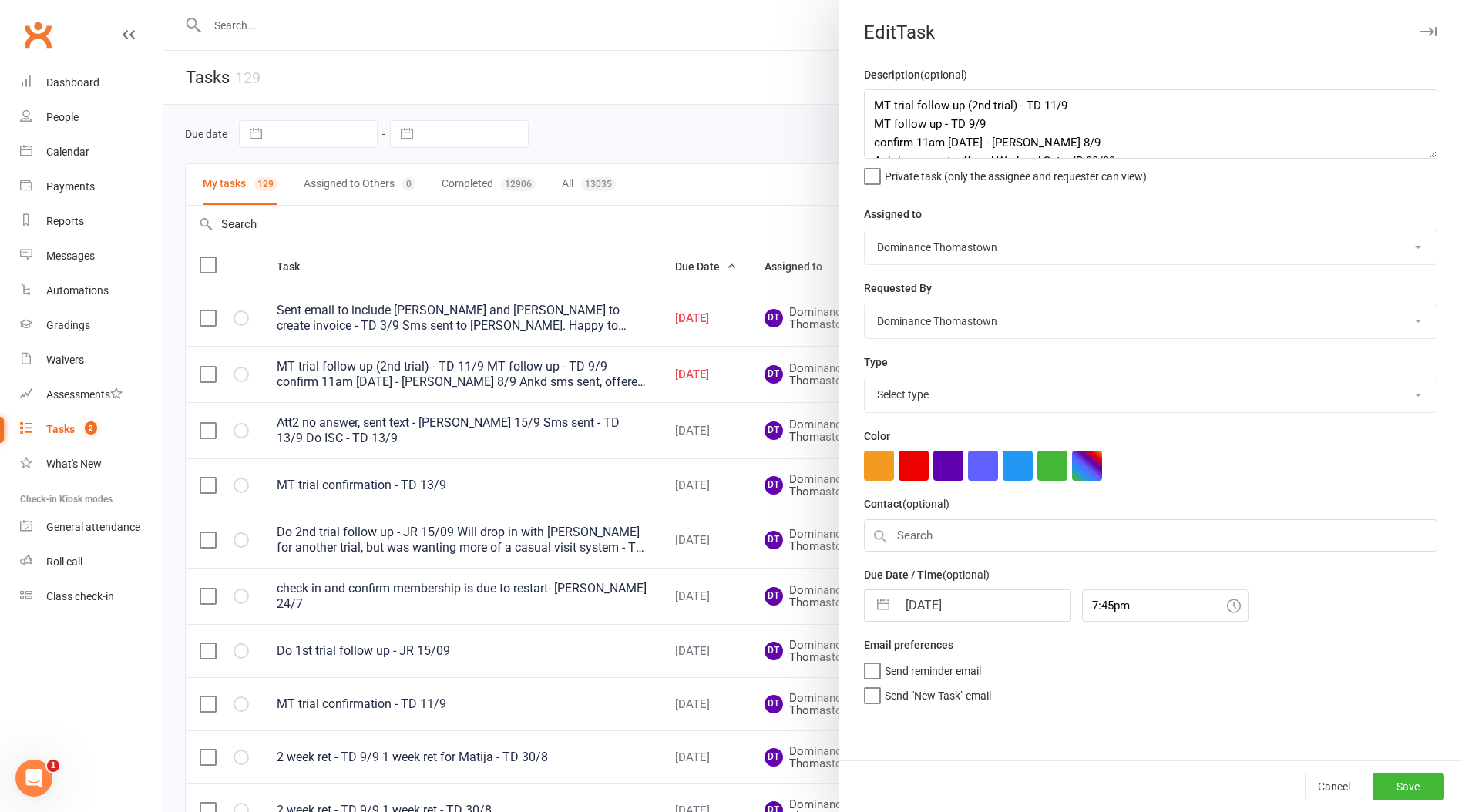
select select "3812"
click at [864, 100] on textarea "MT trial follow up (2nd trial) - TD 11/9 MT follow up - TD 9/9 confirm 11am wed…" at bounding box center [1150, 124] width 573 height 70
type textarea "see texts - Ellen 15/9 MT trial follow up (2nd trial) - TD 11/9 MT follow up - …"
click at [956, 609] on input "15 Sep 2025" at bounding box center [983, 601] width 173 height 31
select select "7"
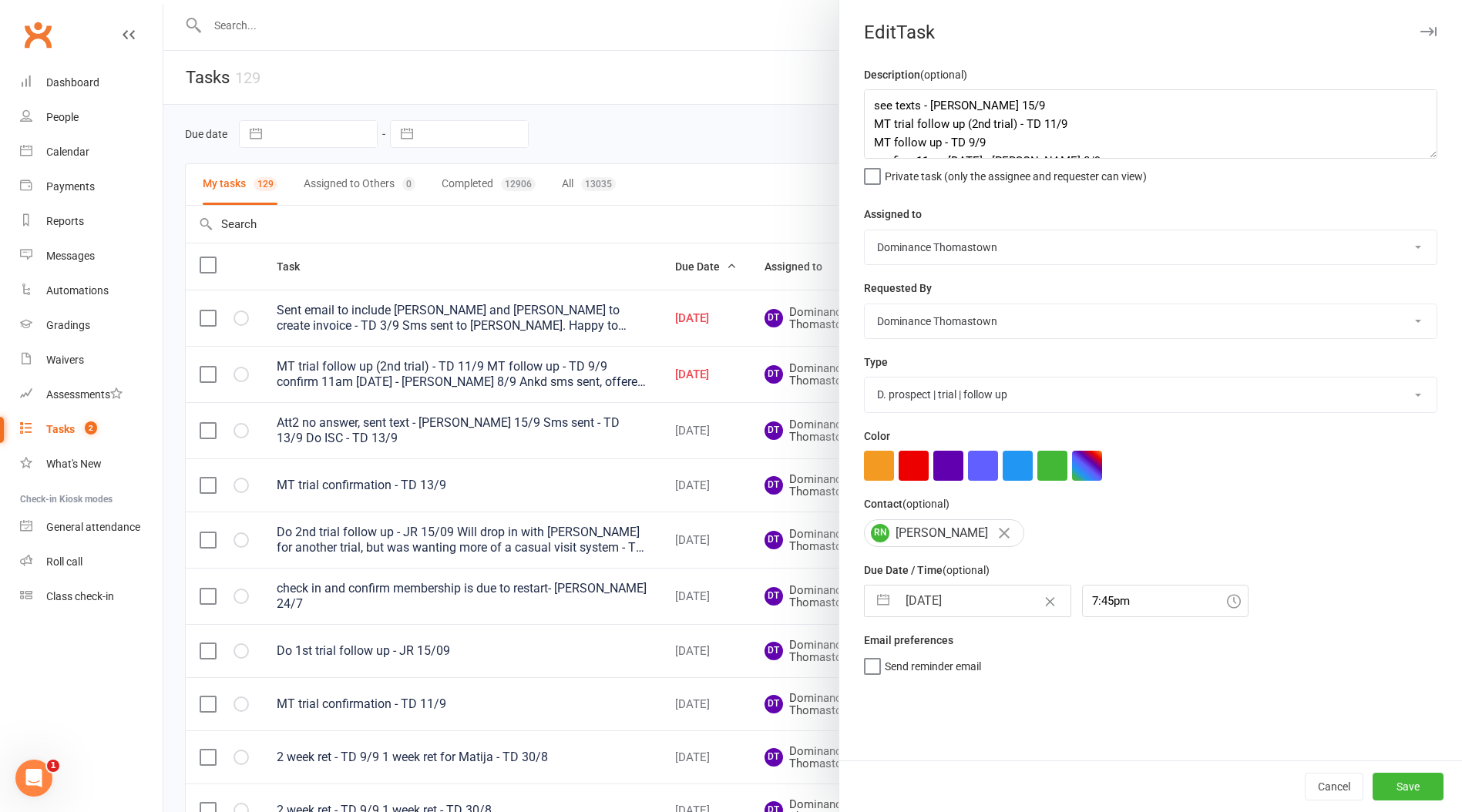
select select "2025"
select select "8"
select select "2025"
select select "9"
select select "2025"
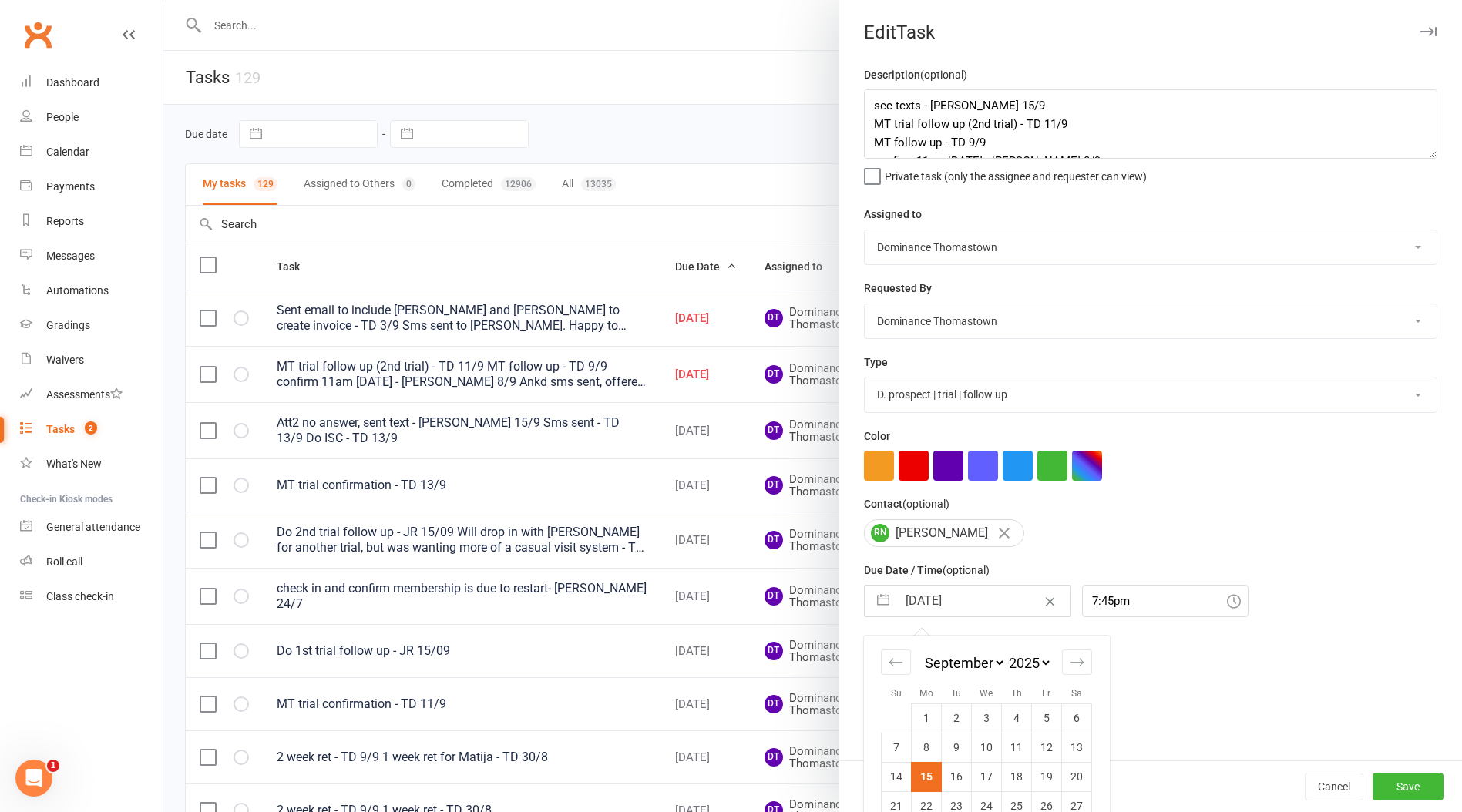
drag, startPoint x: 966, startPoint y: 765, endPoint x: 966, endPoint y: 776, distance: 11.0
click at [966, 773] on td "16" at bounding box center [957, 776] width 30 height 29
type input "16 Sep 2025"
click at [1418, 775] on button "Save" at bounding box center [1408, 786] width 71 height 28
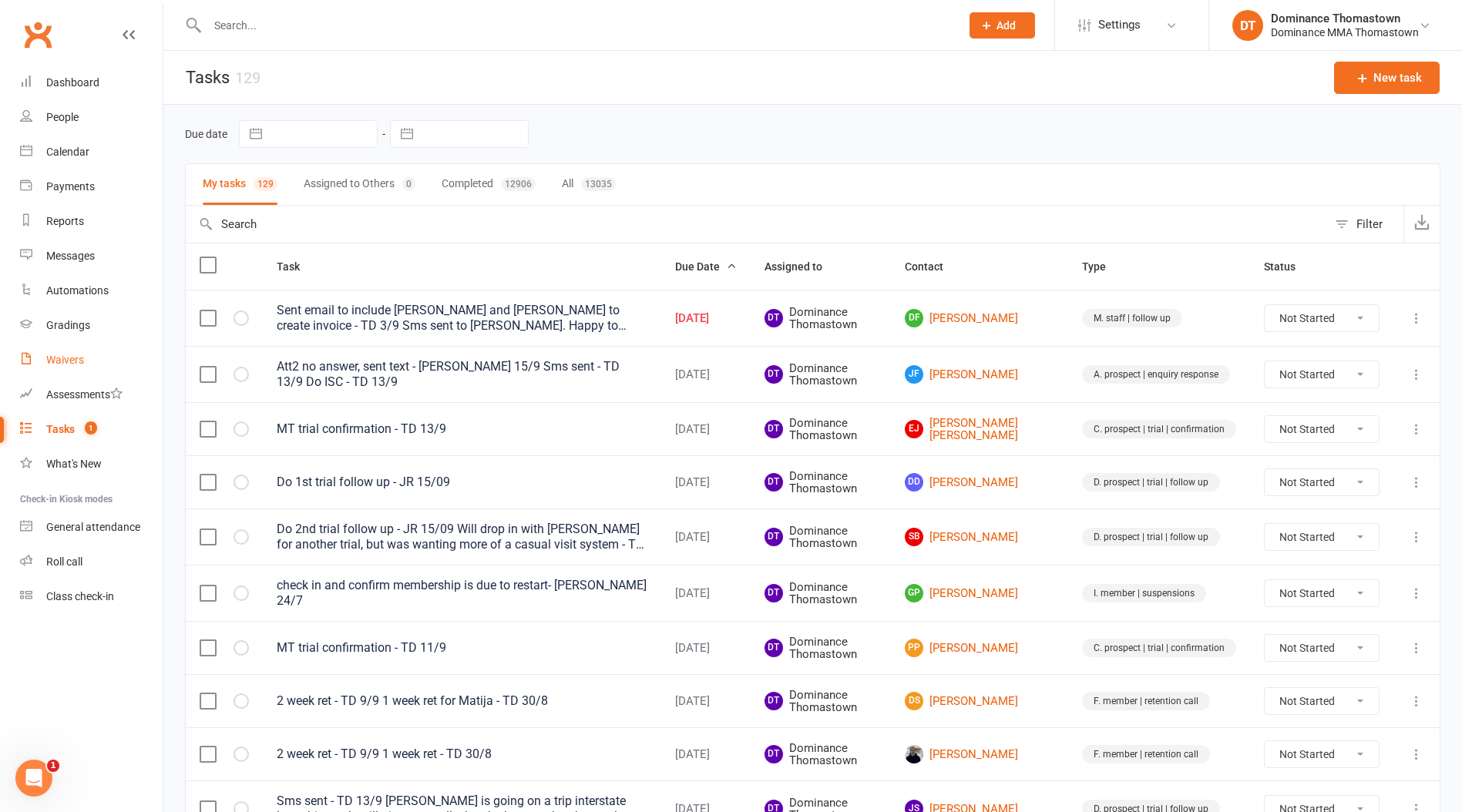
click at [80, 356] on div "Waivers" at bounding box center [65, 360] width 38 height 13
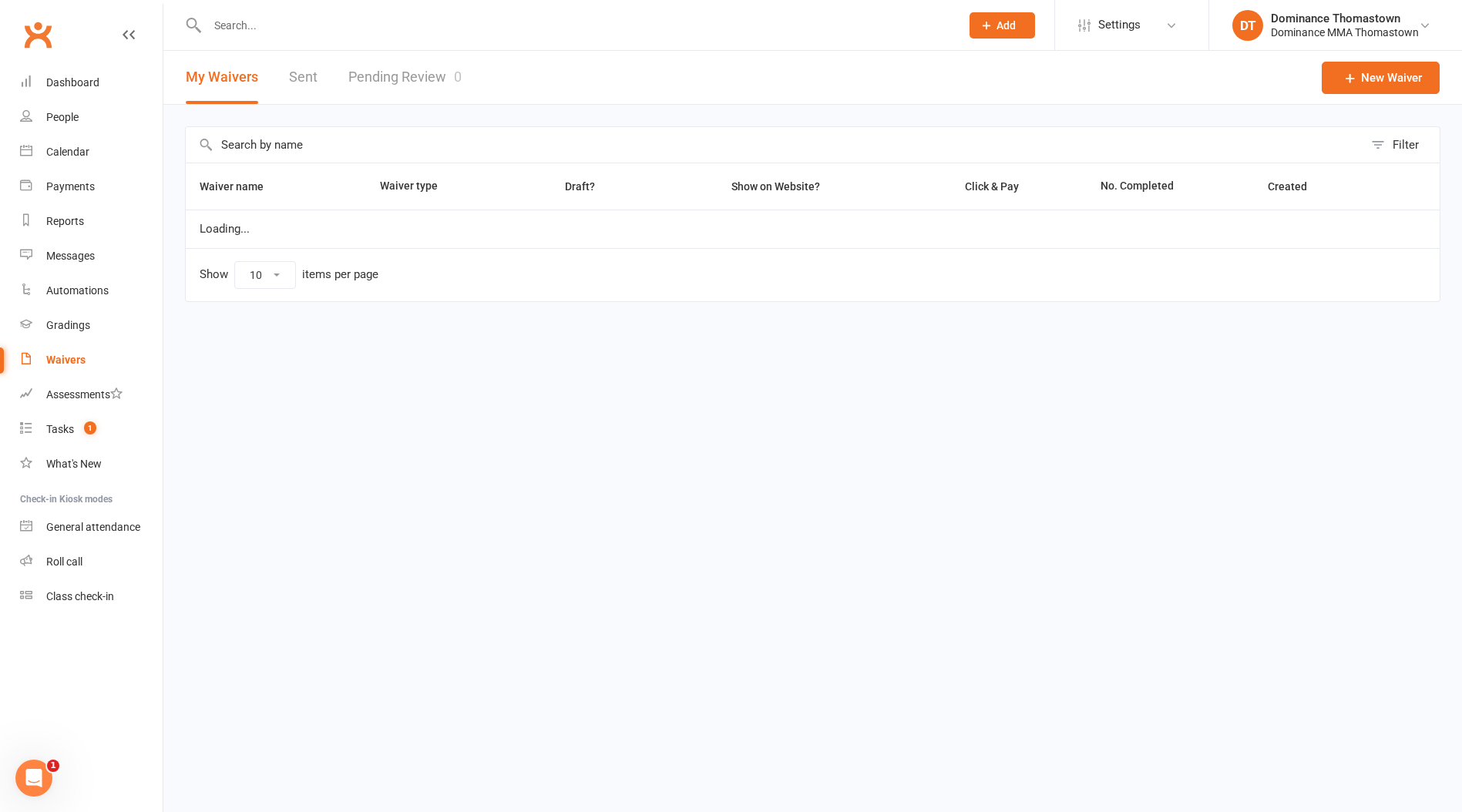
click at [410, 74] on link "Pending Review 0" at bounding box center [404, 77] width 113 height 53
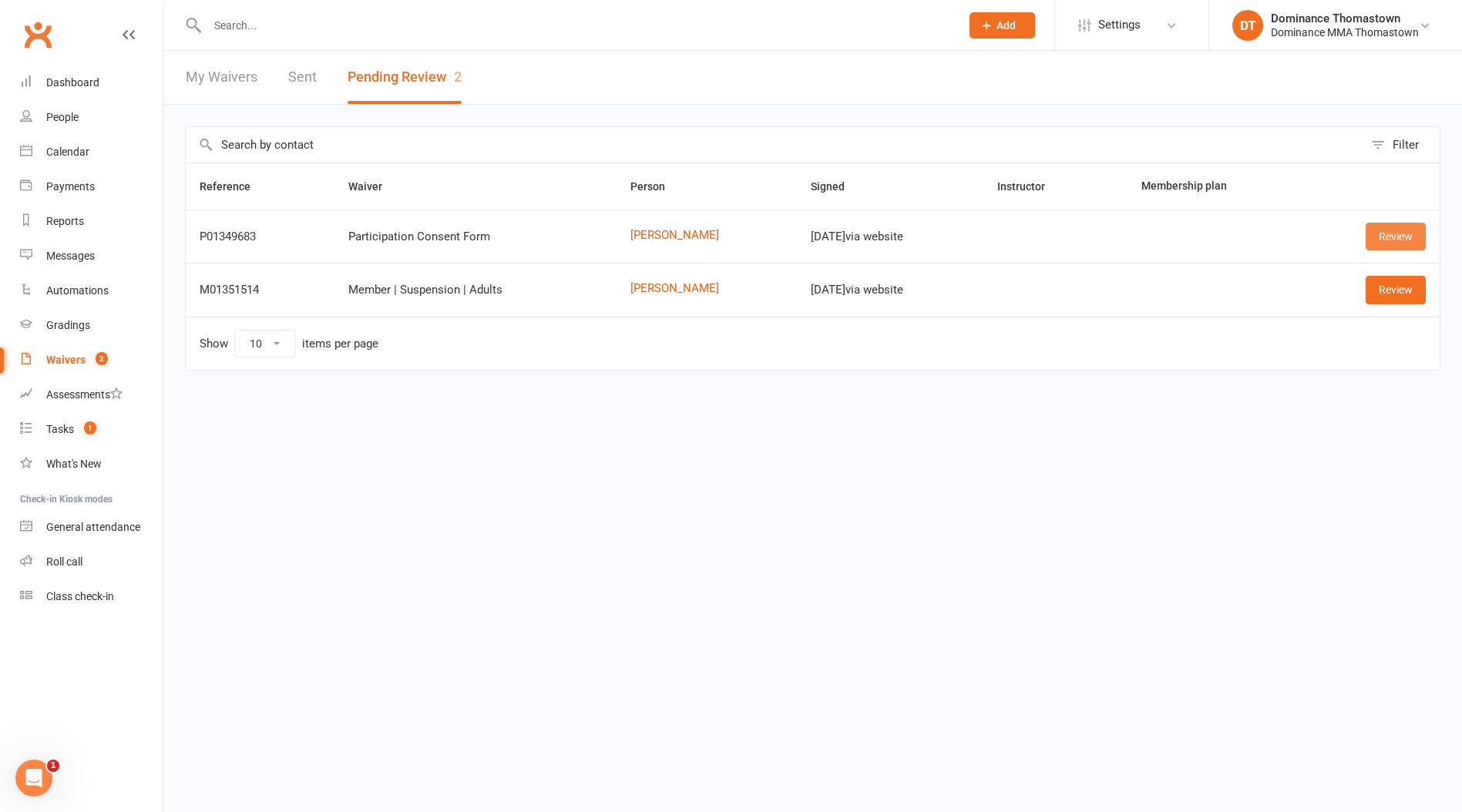
click at [1362, 237] on div "Review" at bounding box center [1371, 236] width 108 height 28
click at [1402, 233] on link "Review" at bounding box center [1396, 236] width 60 height 28
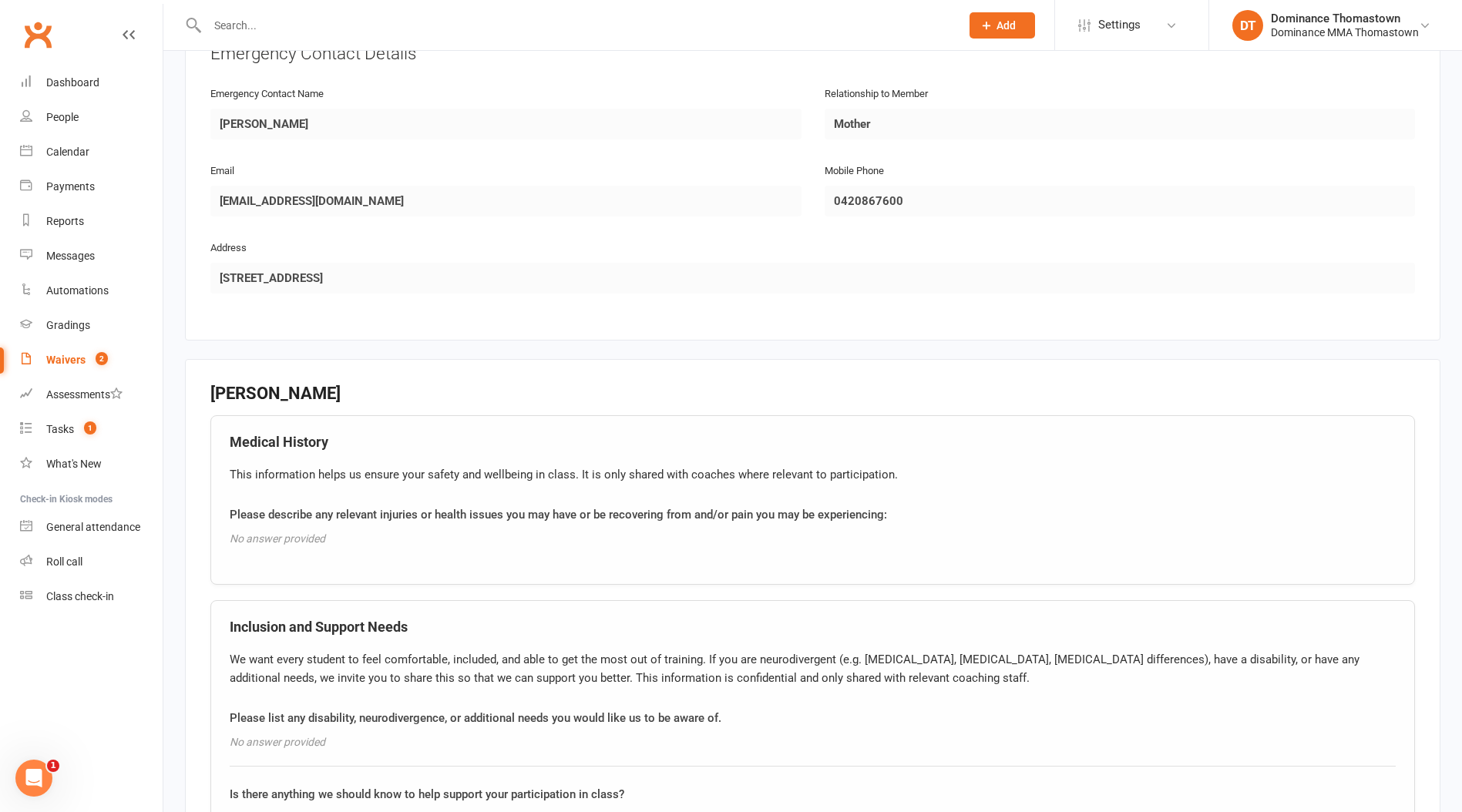
scroll to position [1143, 0]
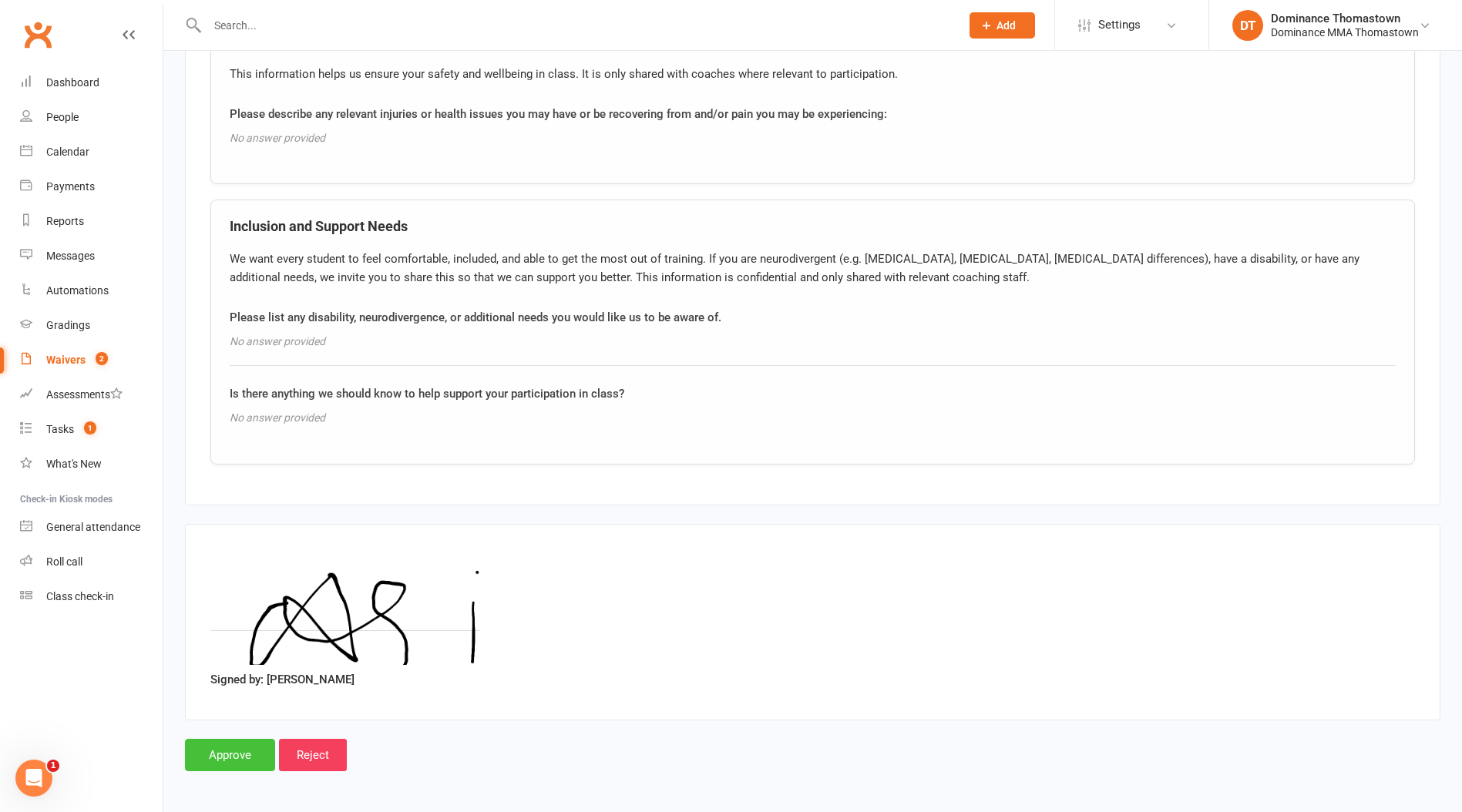
click at [250, 747] on input "Approve" at bounding box center [230, 755] width 90 height 32
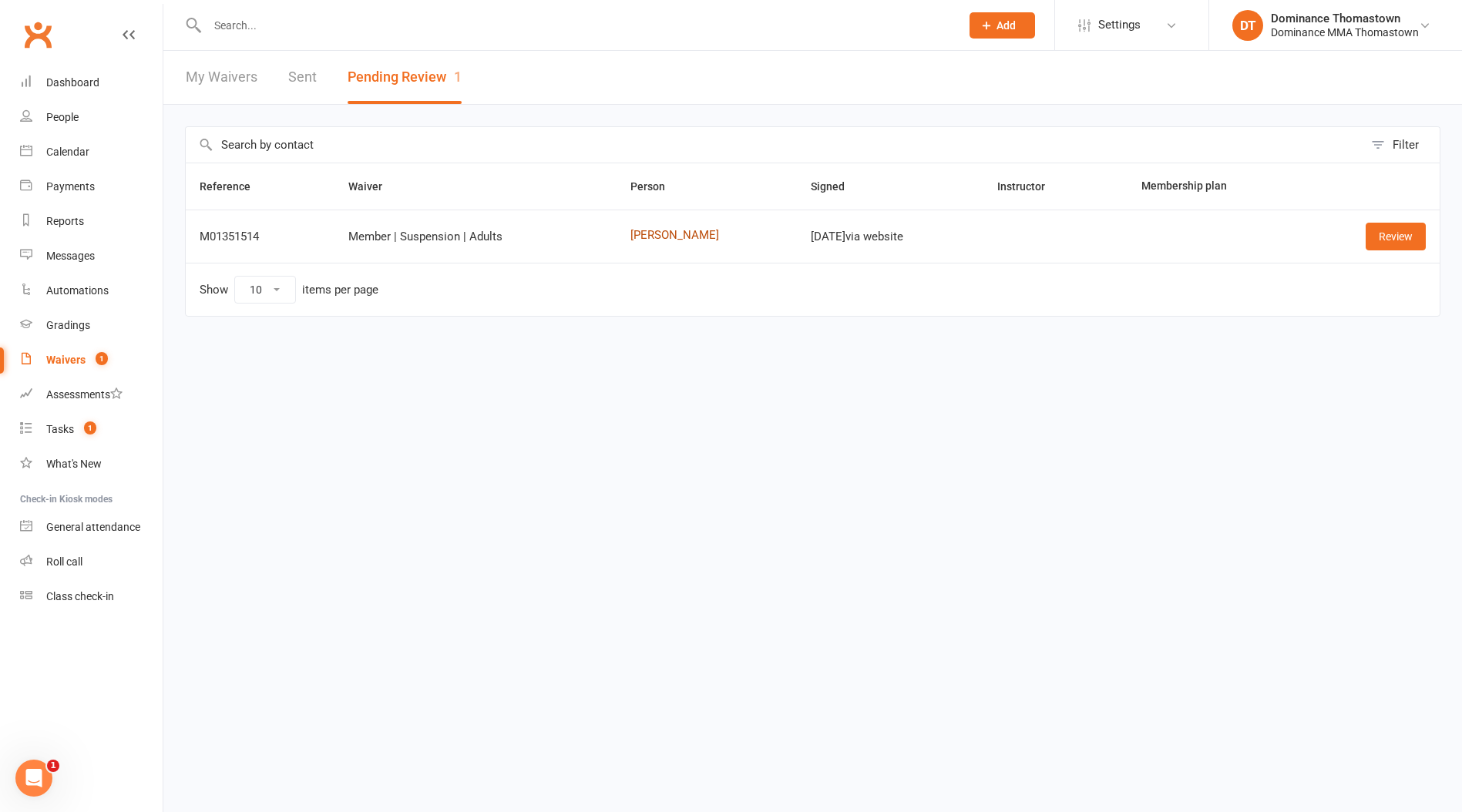
click at [687, 234] on link "Triva Ridha" at bounding box center [706, 235] width 153 height 13
click at [1373, 238] on link "Review" at bounding box center [1396, 236] width 60 height 28
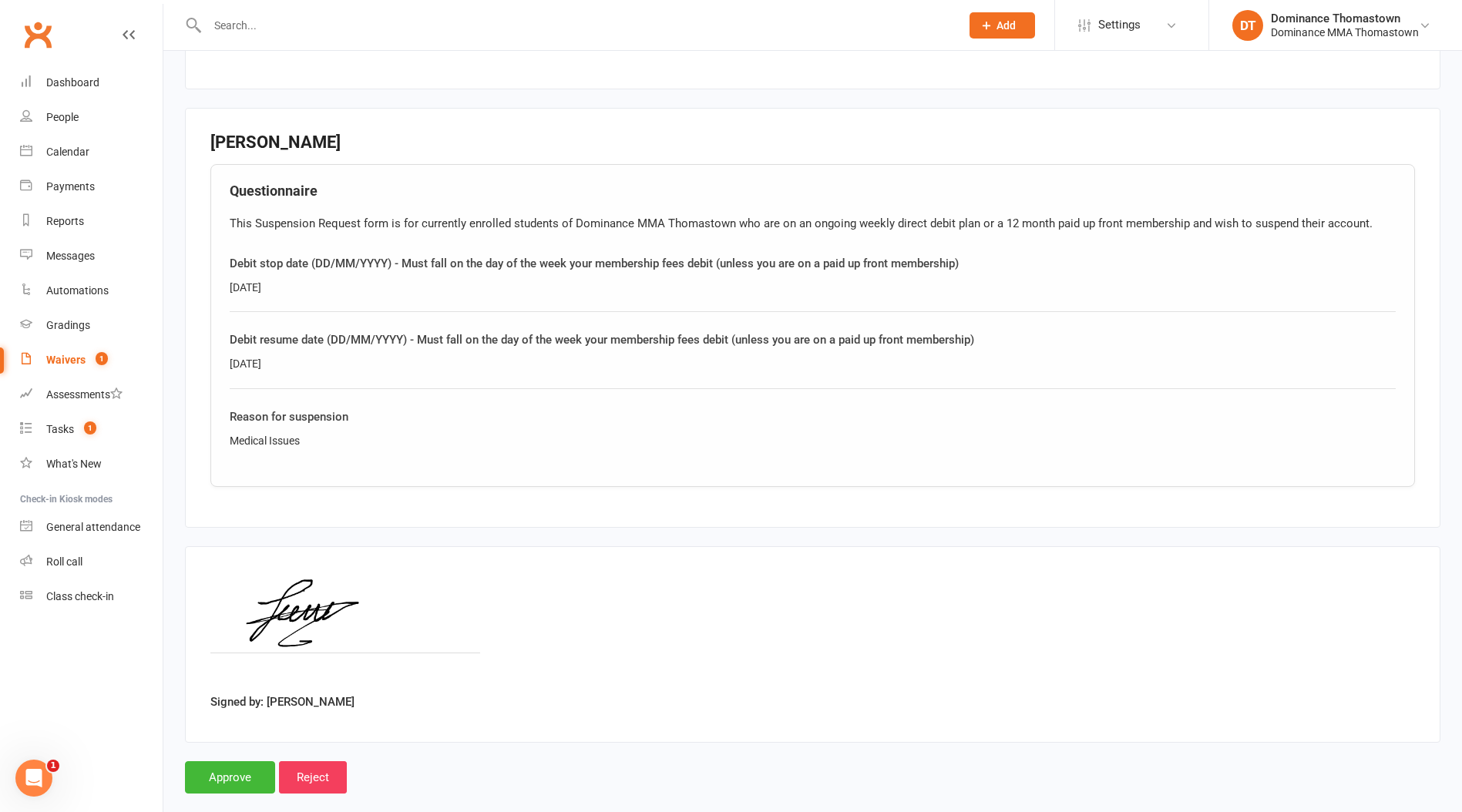
scroll to position [674, 0]
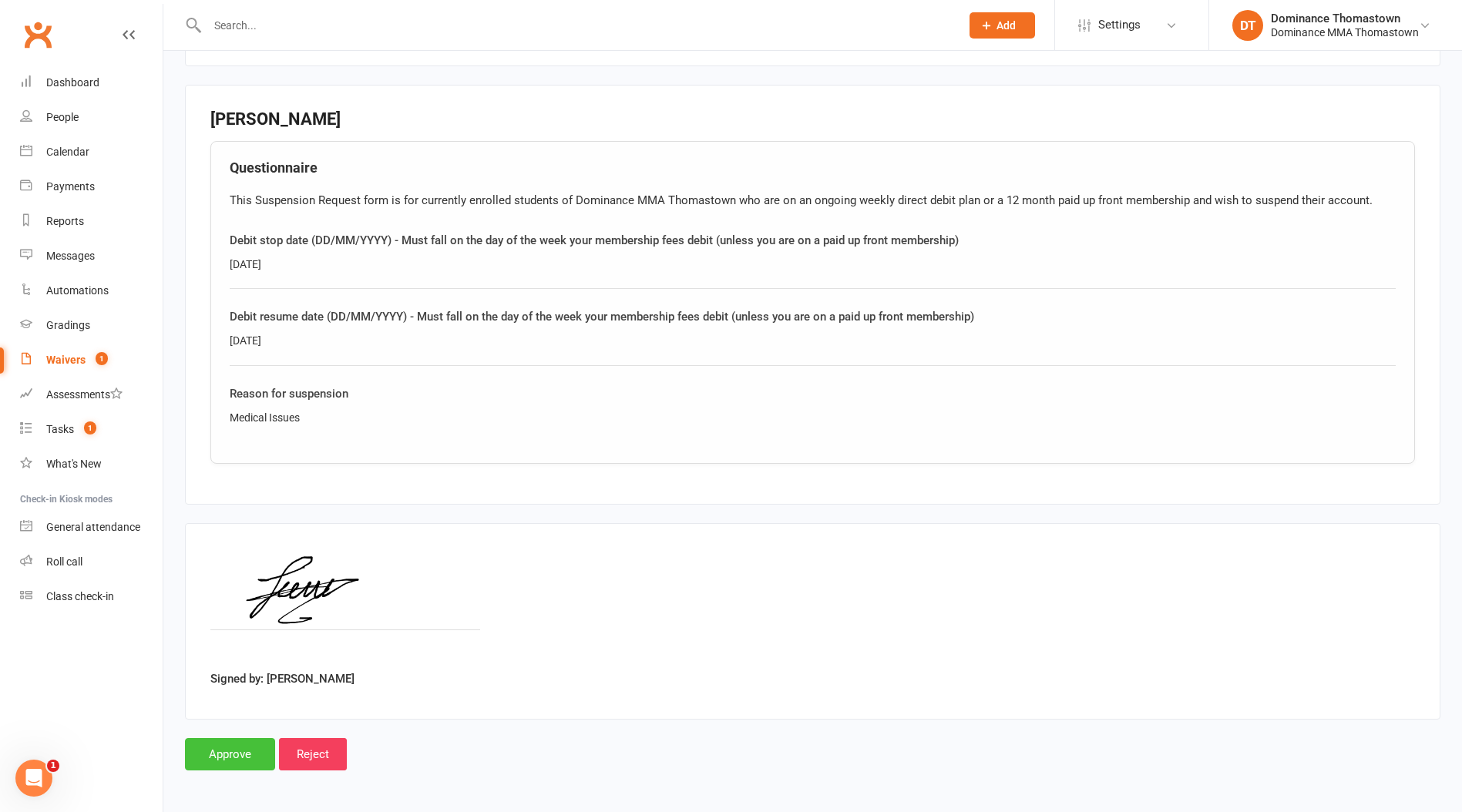
drag, startPoint x: 251, startPoint y: 746, endPoint x: 259, endPoint y: 748, distance: 8.2
click at [251, 746] on input "Approve" at bounding box center [230, 754] width 90 height 32
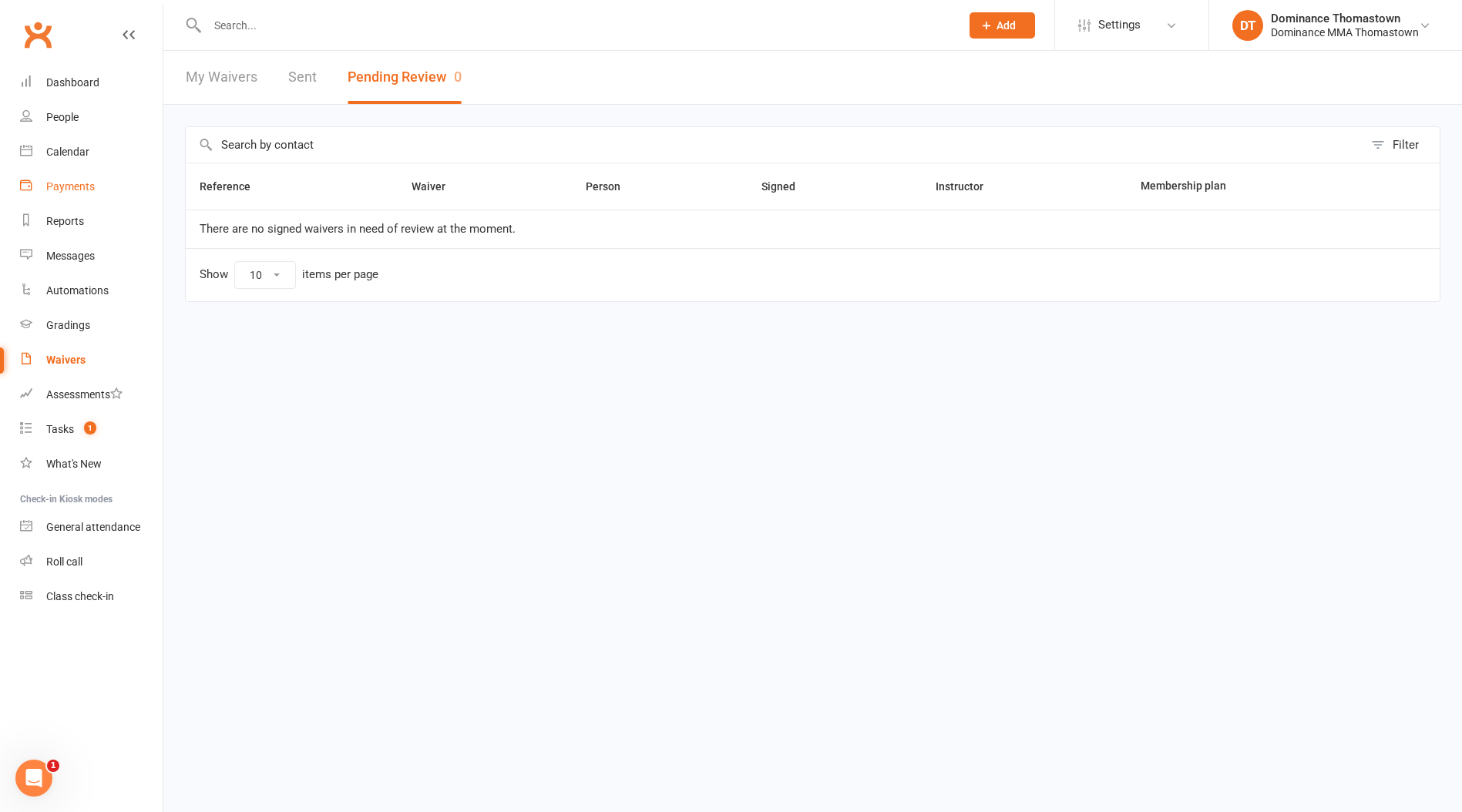
click at [43, 200] on link "Payments" at bounding box center [91, 187] width 142 height 35
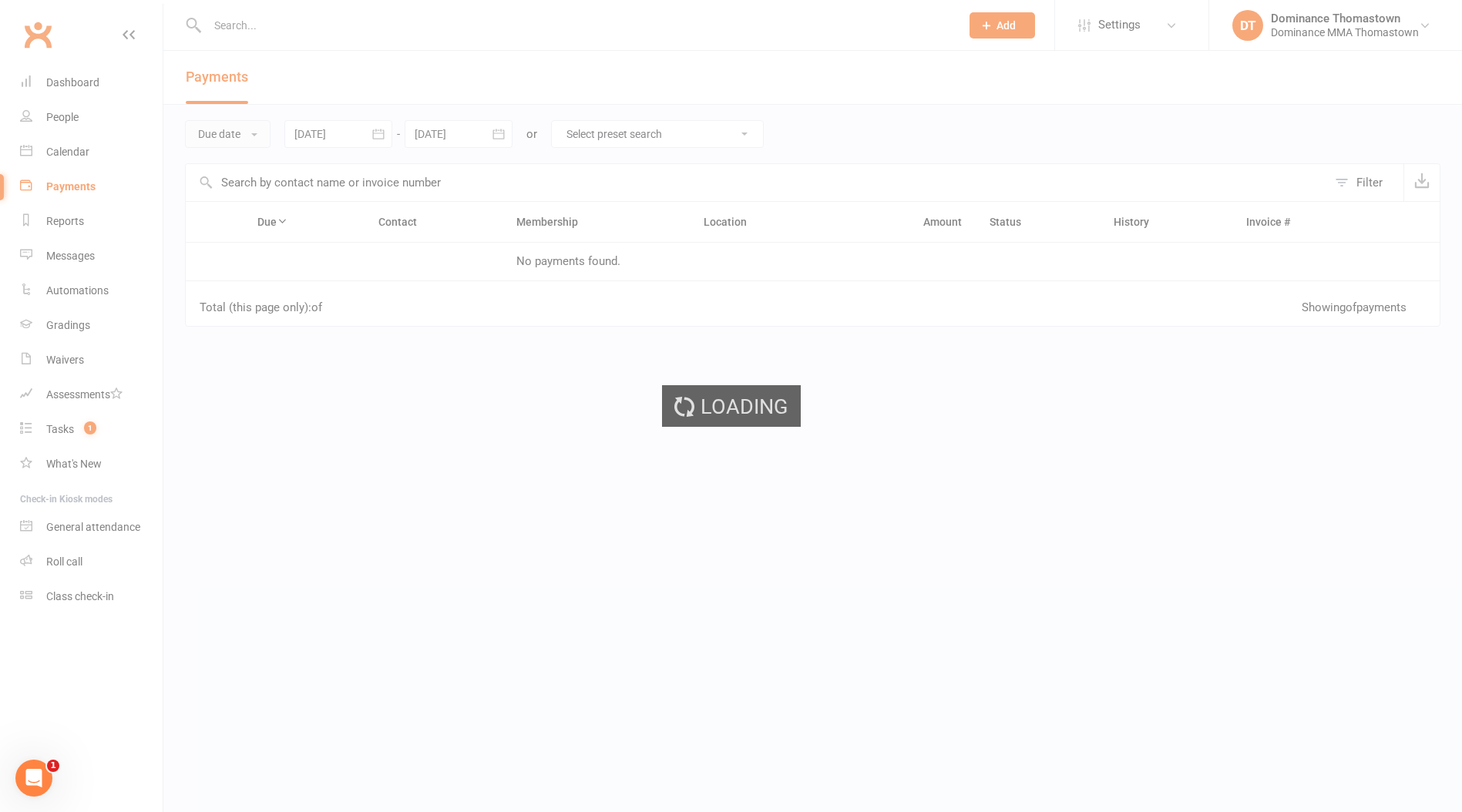
click at [230, 142] on ui-view "Prospect Member Non-attending contact Class / event Appointment Task Bulk messa…" at bounding box center [731, 264] width 1462 height 522
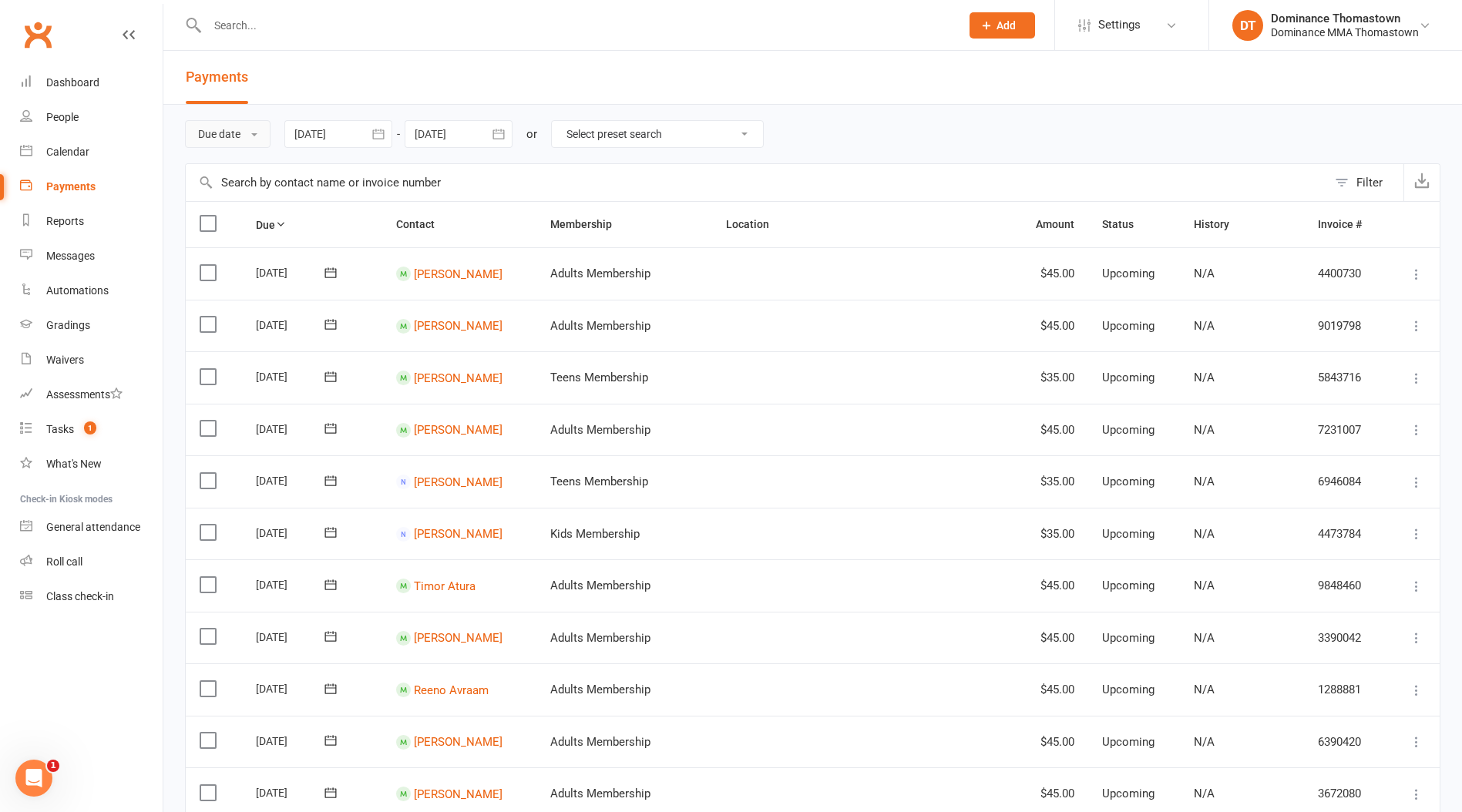
click at [230, 129] on button "Due date" at bounding box center [228, 134] width 85 height 28
click at [226, 243] on link "Date failed" at bounding box center [262, 230] width 153 height 31
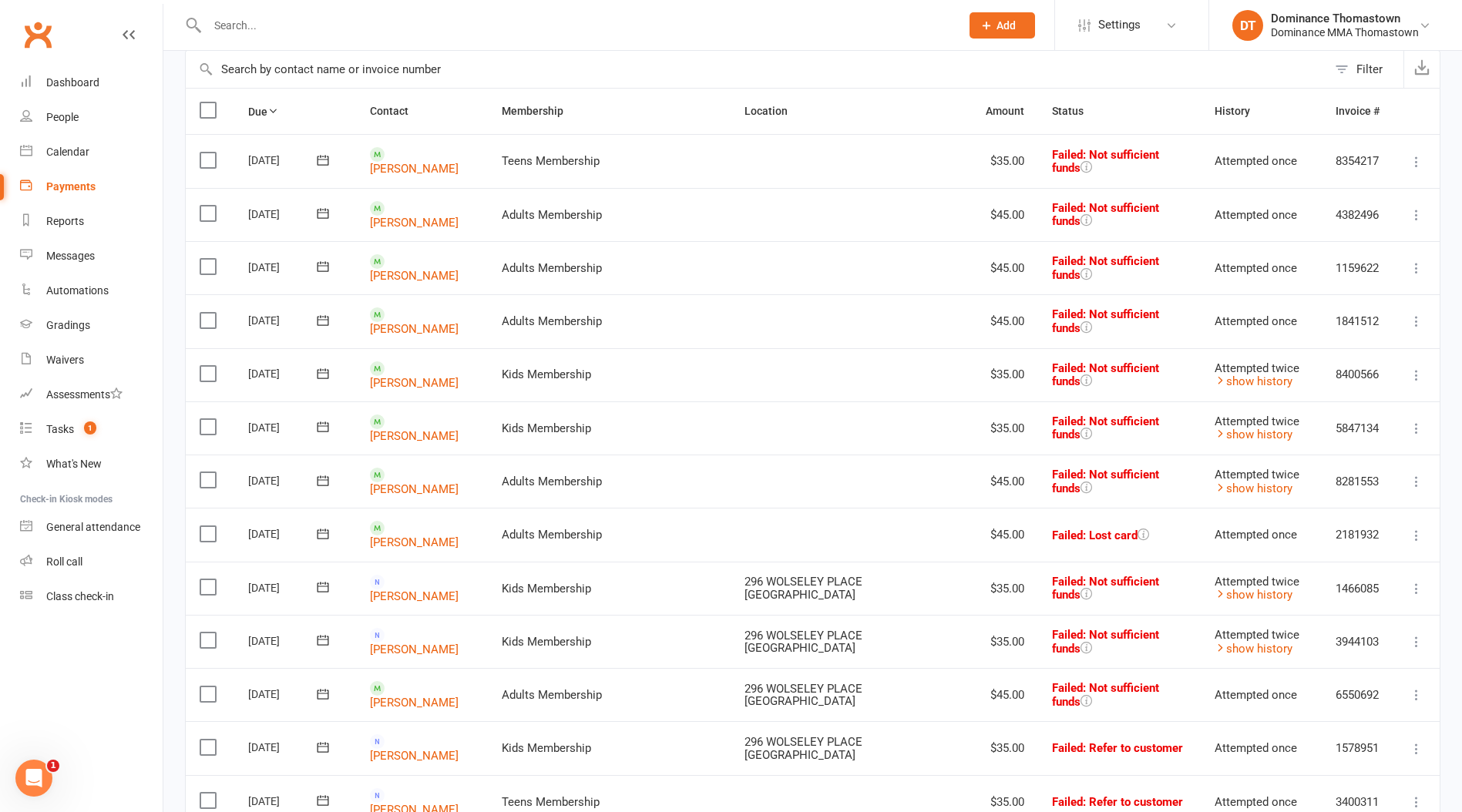
scroll to position [173, 0]
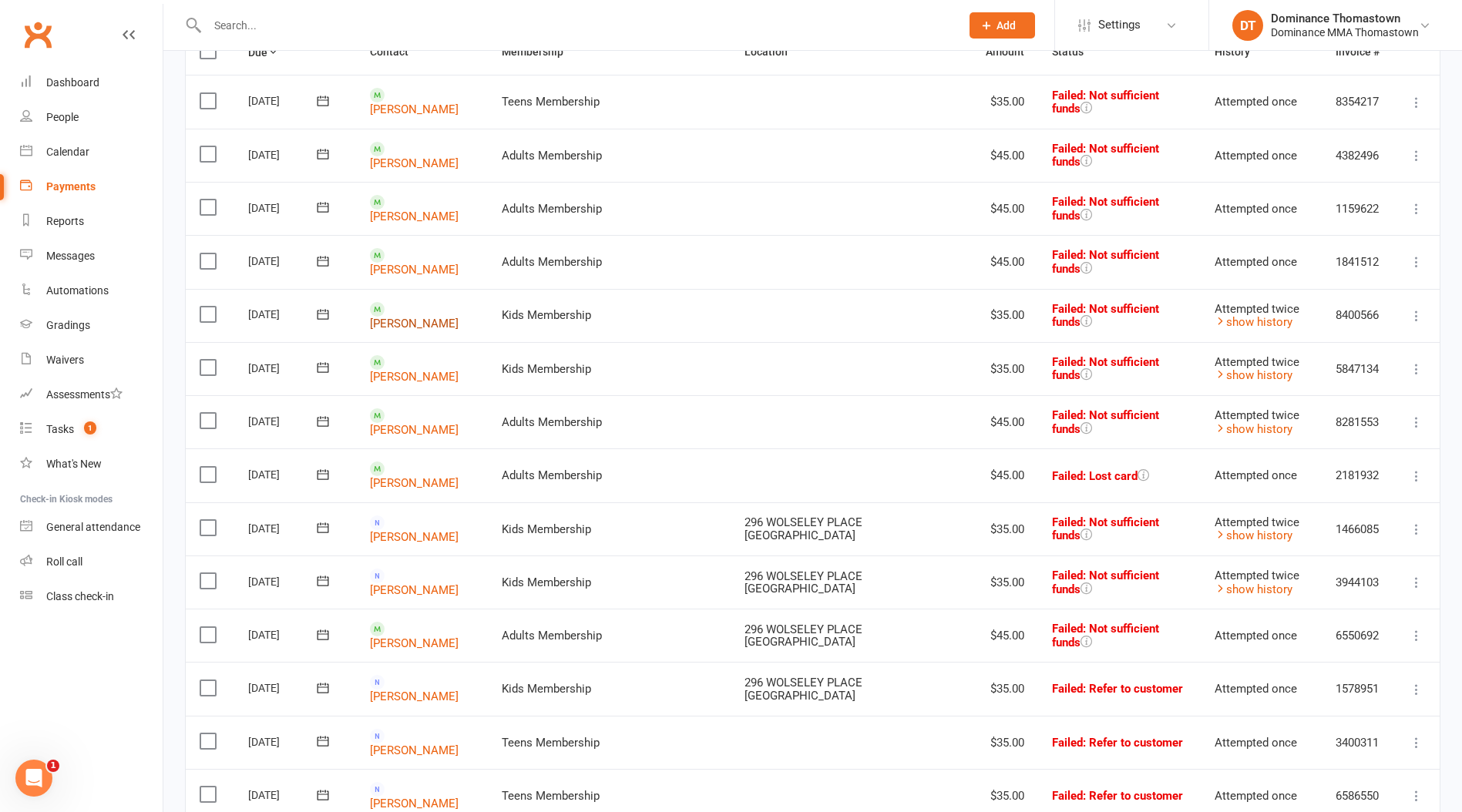
click at [431, 316] on link "Rebecca Soldini" at bounding box center [414, 323] width 89 height 14
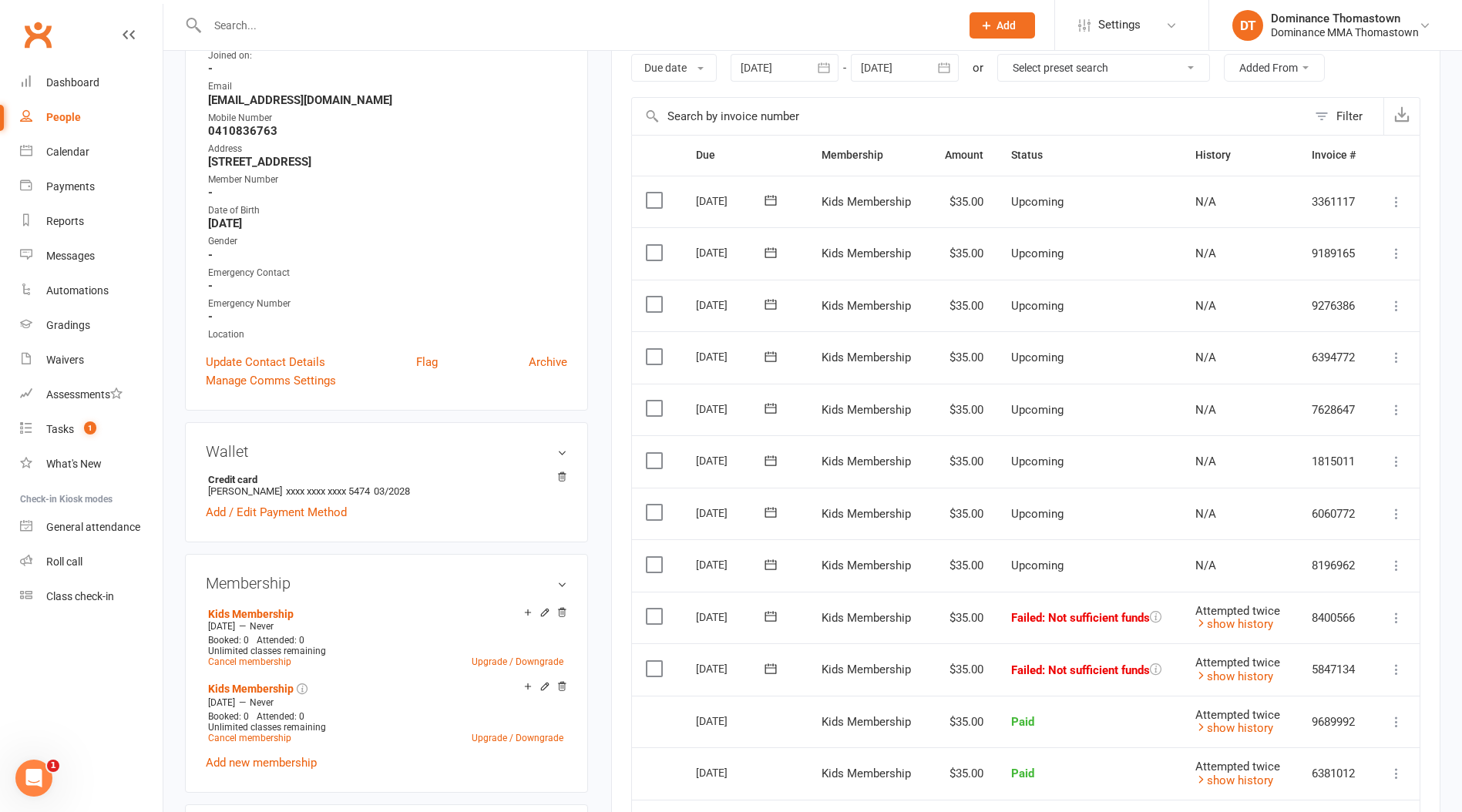
scroll to position [313, 0]
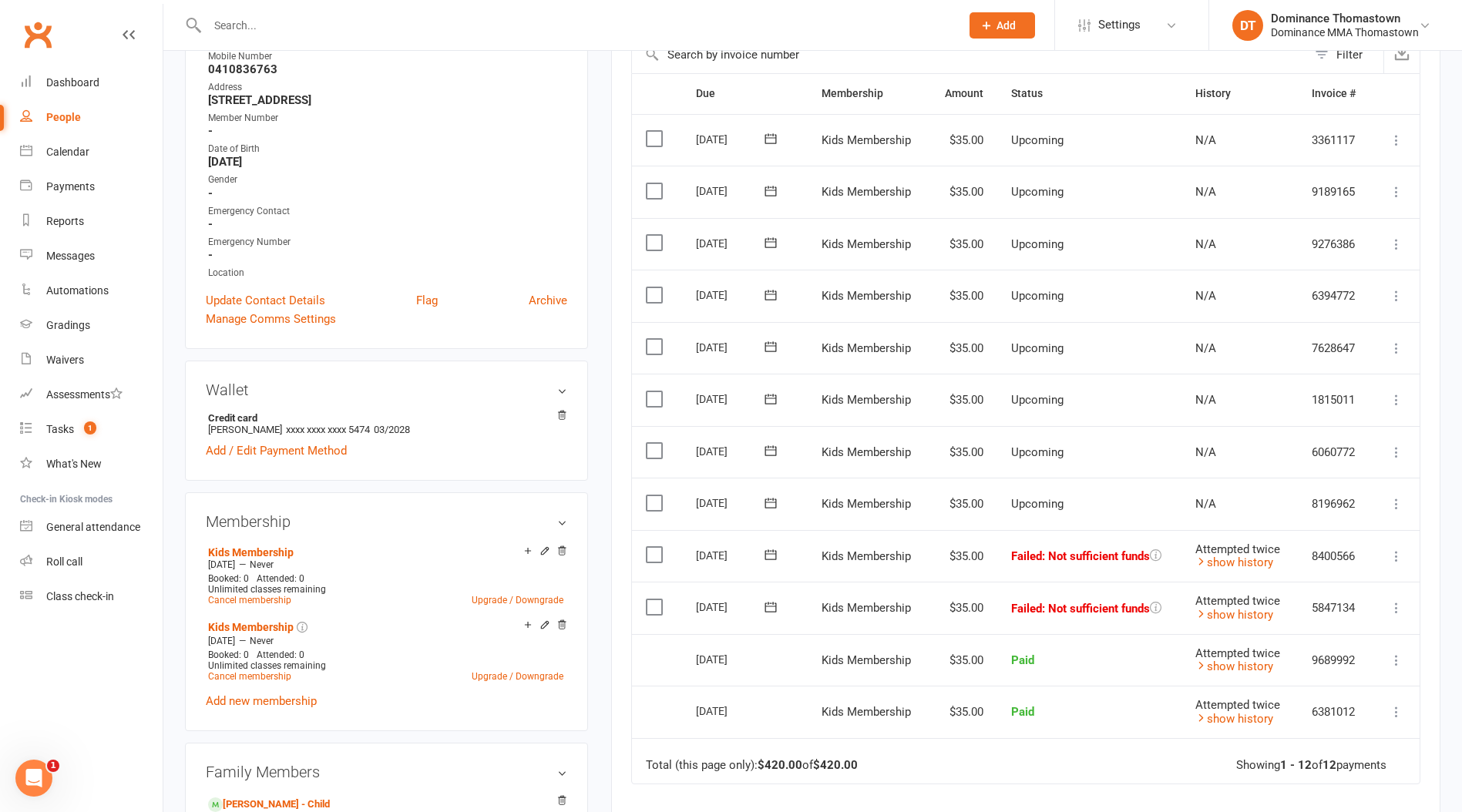
drag, startPoint x: 651, startPoint y: 606, endPoint x: 646, endPoint y: 574, distance: 32.4
click at [649, 605] on label at bounding box center [656, 606] width 21 height 15
click at [649, 599] on input "checkbox" at bounding box center [651, 599] width 10 height 0
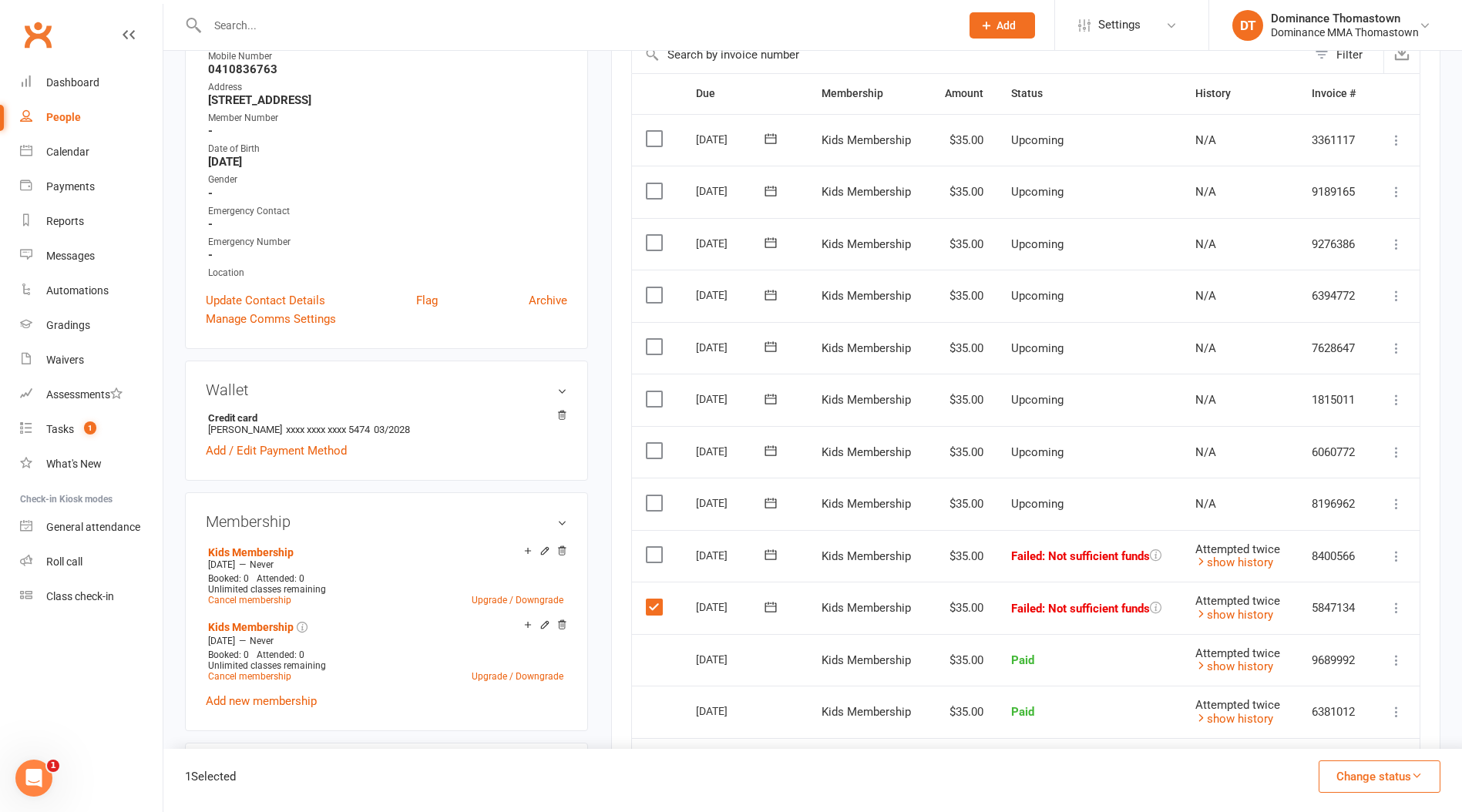
click at [644, 554] on td "Select this" at bounding box center [656, 556] width 50 height 52
click at [652, 542] on td "Select this" at bounding box center [656, 556] width 50 height 52
drag, startPoint x: 1324, startPoint y: 766, endPoint x: 1320, endPoint y: 752, distance: 14.6
click at [1323, 766] on button "Change status" at bounding box center [1380, 776] width 122 height 32
click at [1318, 739] on link "Skipped" at bounding box center [1363, 734] width 153 height 31
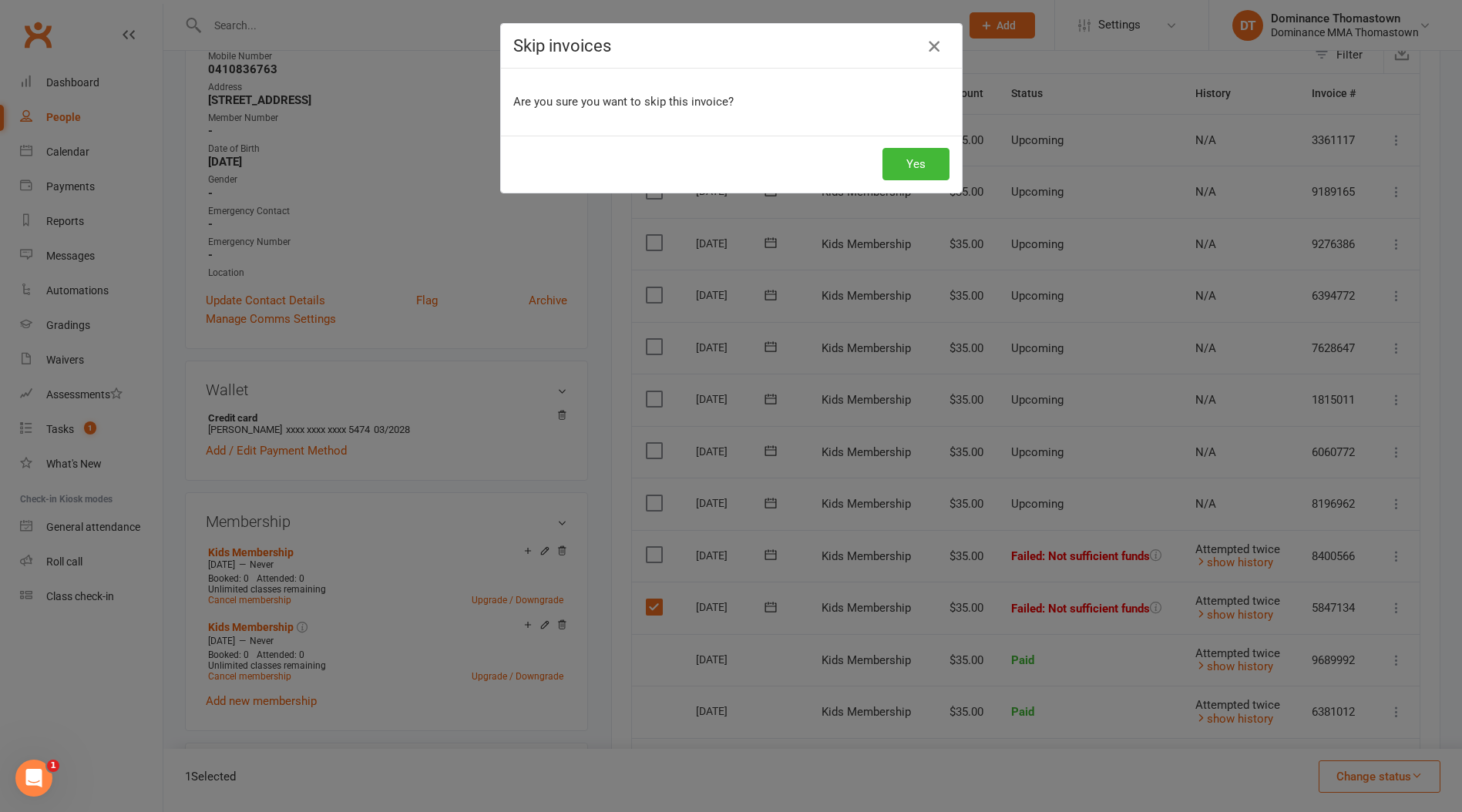
click at [932, 45] on icon "button" at bounding box center [933, 46] width 18 height 18
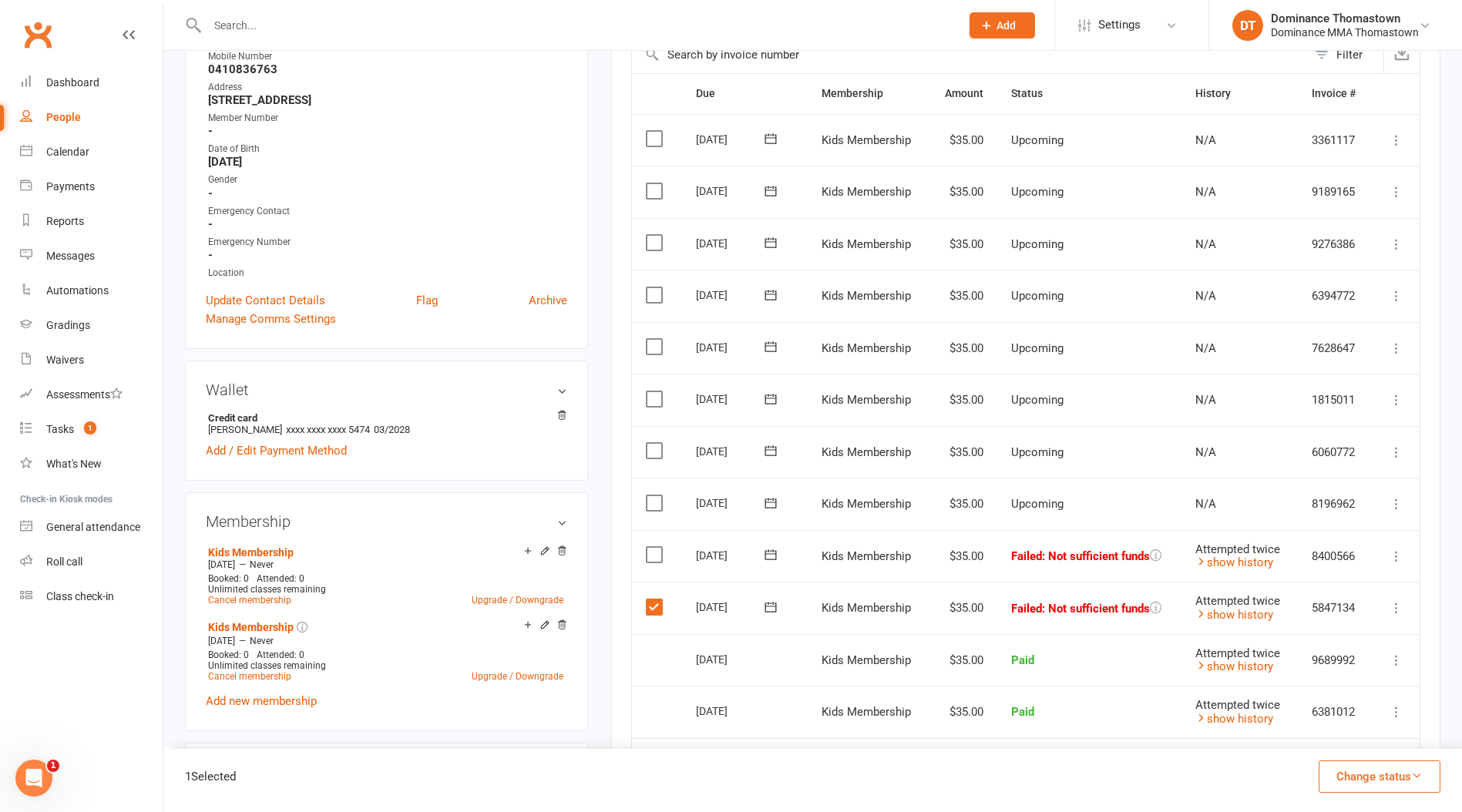
click at [654, 549] on label at bounding box center [656, 554] width 21 height 15
click at [654, 547] on input "checkbox" at bounding box center [651, 547] width 10 height 0
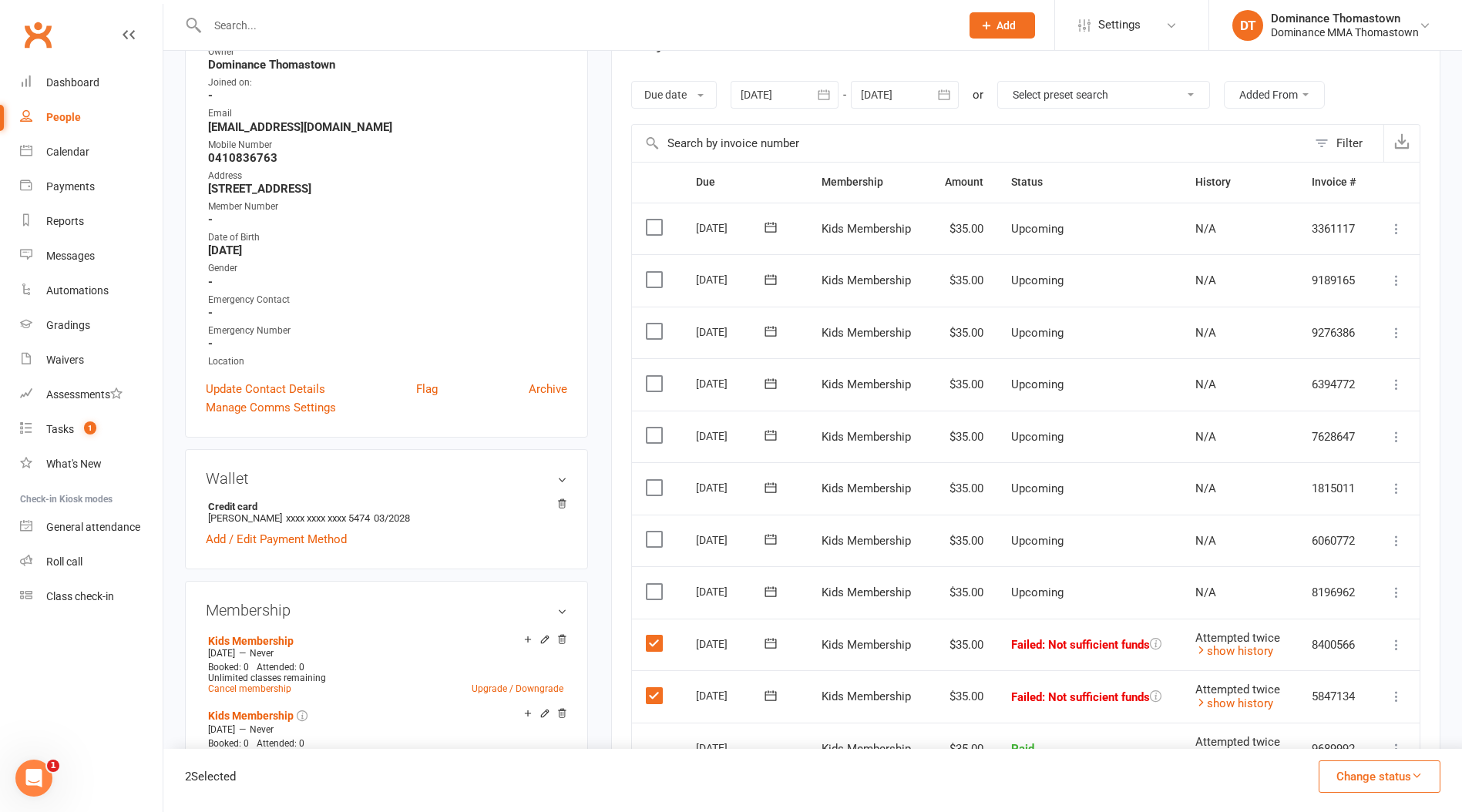
scroll to position [0, 0]
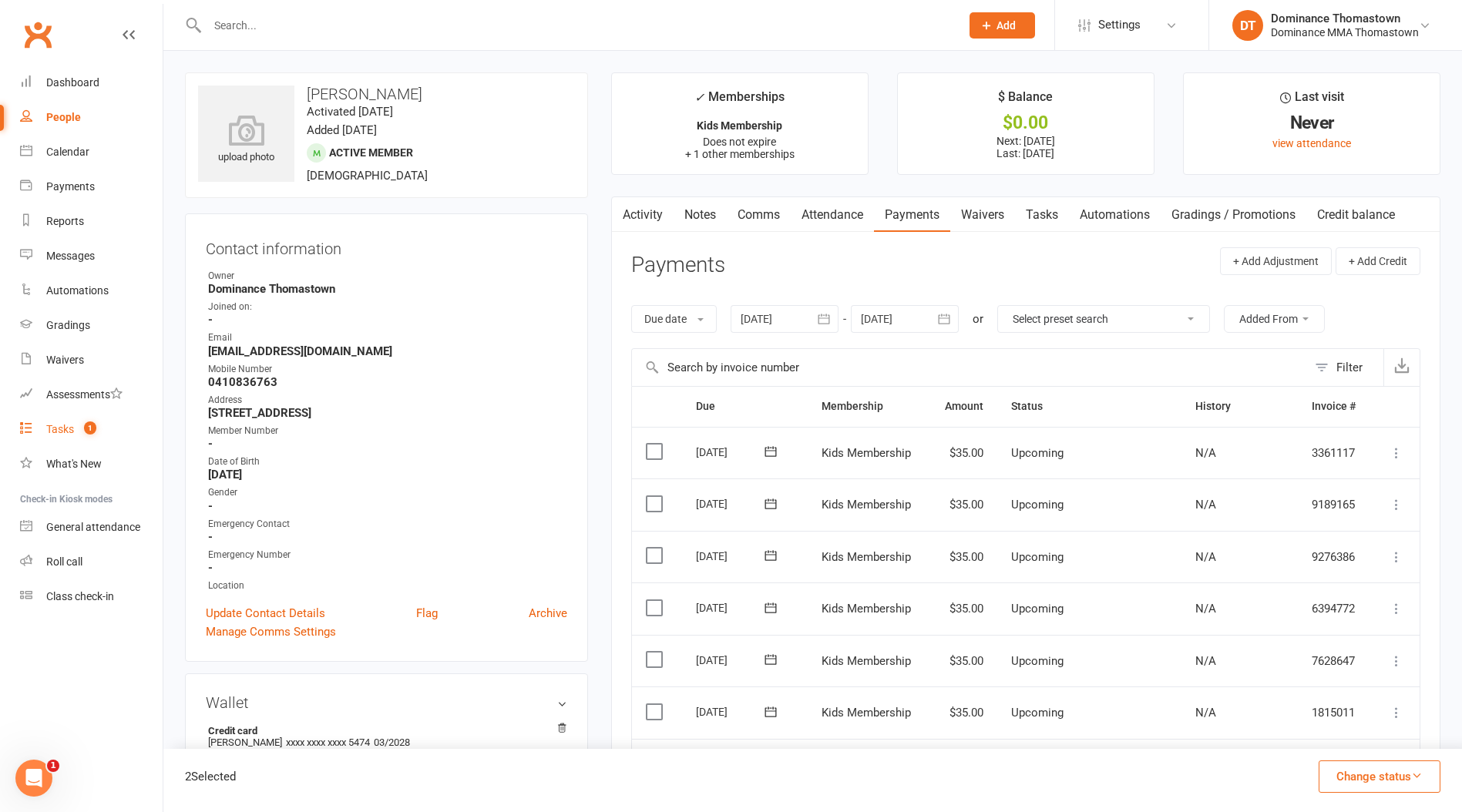
click at [80, 419] on link "Tasks 1" at bounding box center [91, 430] width 142 height 35
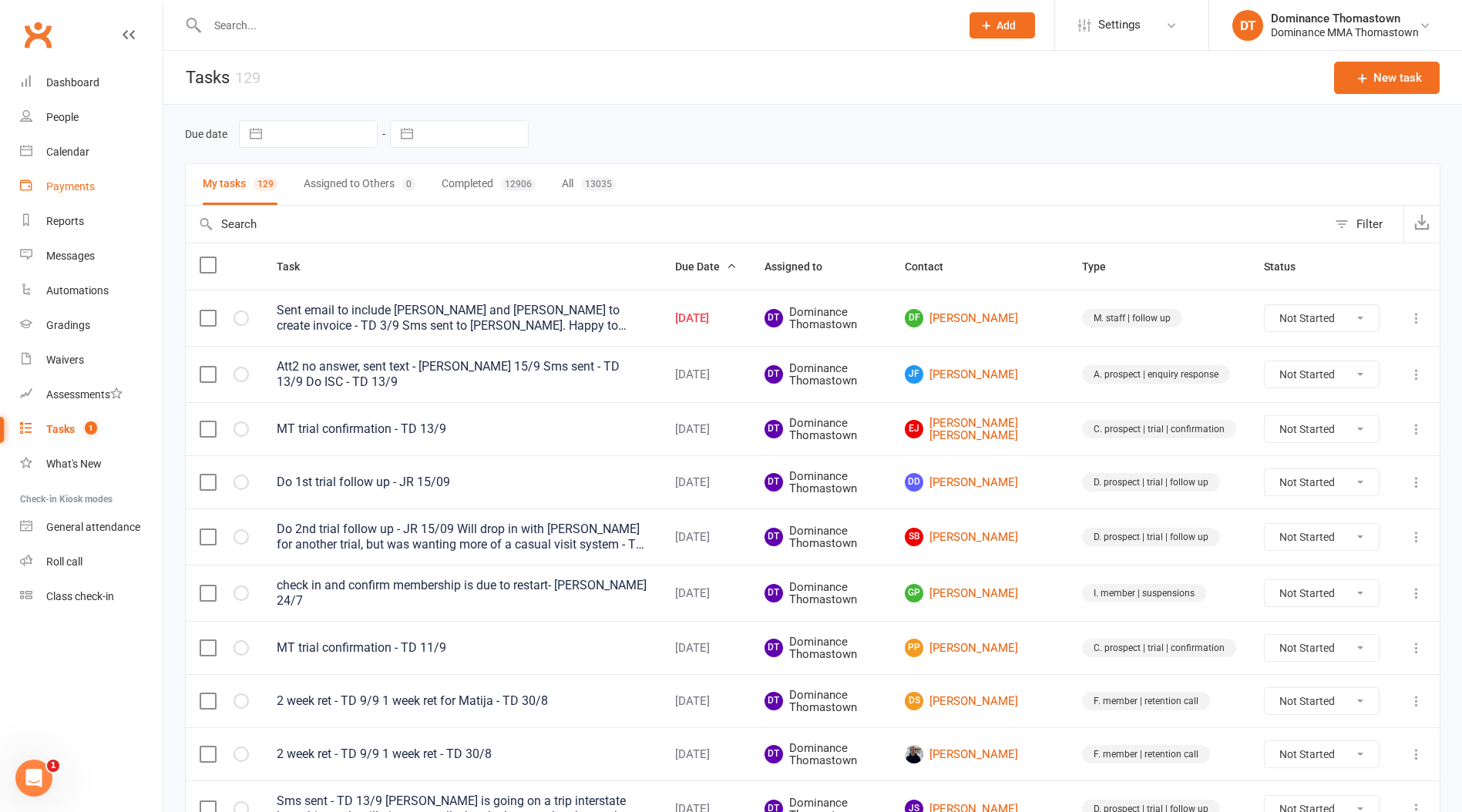
click at [37, 174] on link "Payments" at bounding box center [91, 187] width 142 height 35
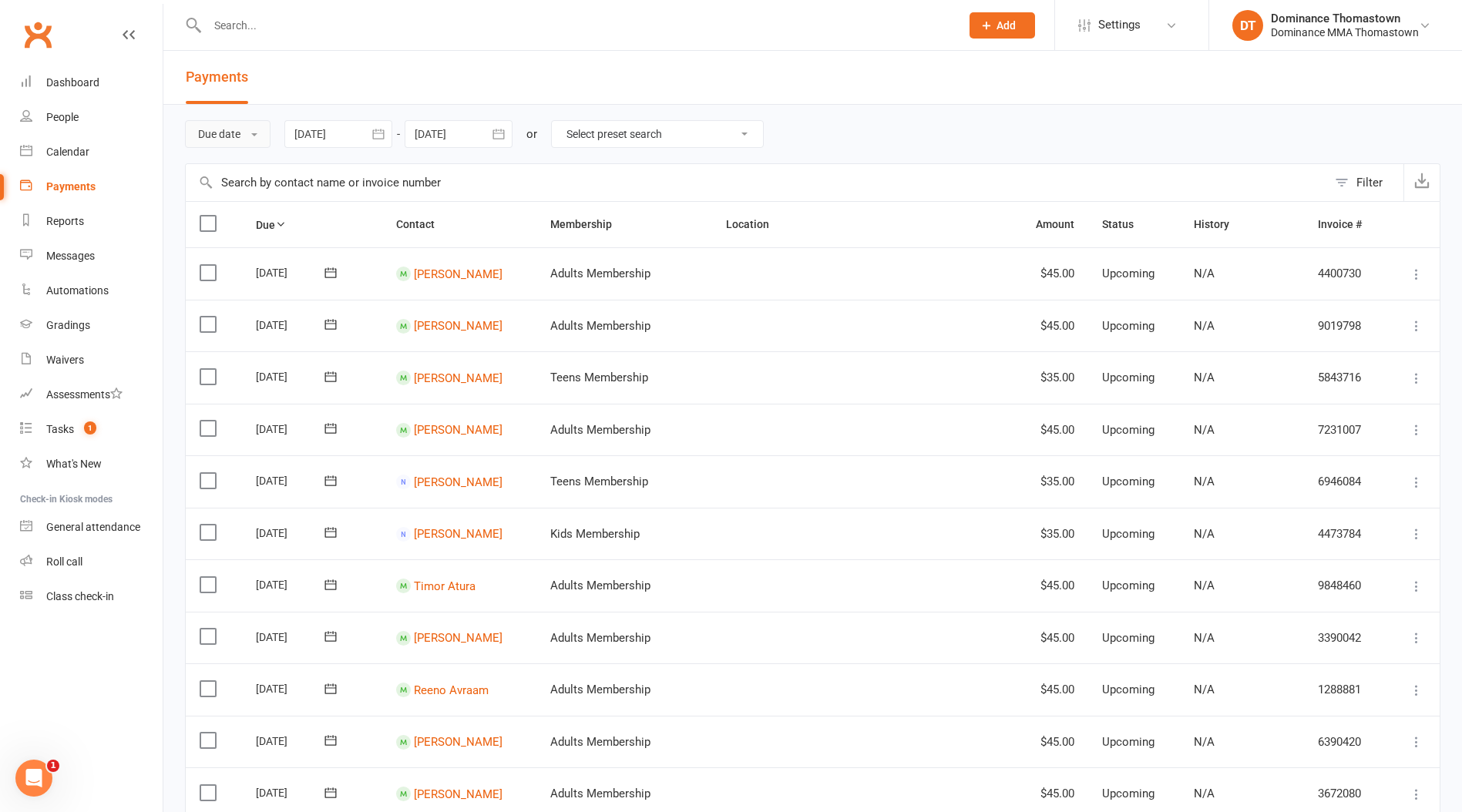
click at [232, 131] on button "Due date" at bounding box center [228, 134] width 85 height 28
click at [227, 221] on link "Date failed" at bounding box center [262, 230] width 153 height 31
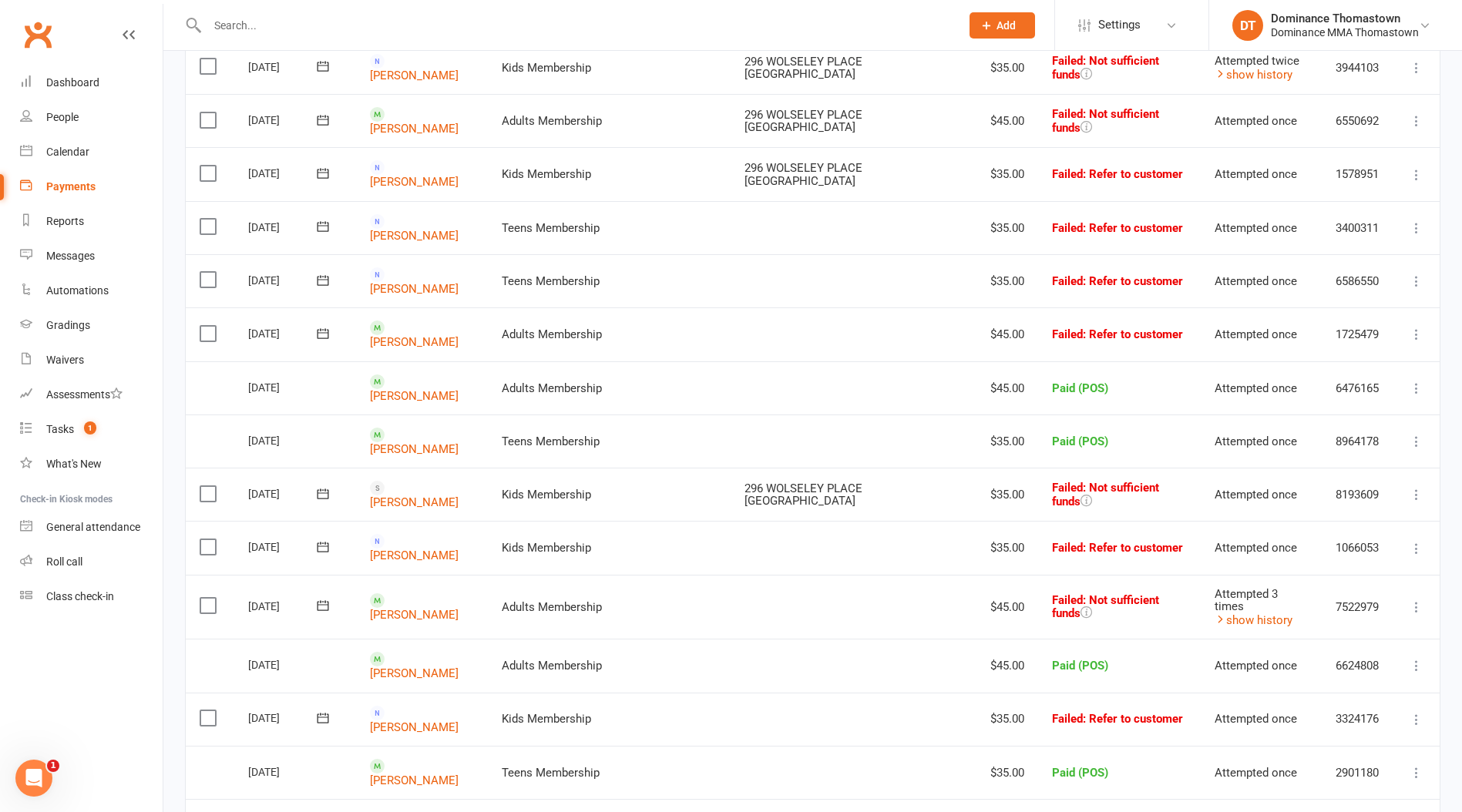
scroll to position [689, 0]
click at [215, 484] on label at bounding box center [210, 491] width 21 height 15
click at [210, 484] on input "checkbox" at bounding box center [204, 484] width 10 height 0
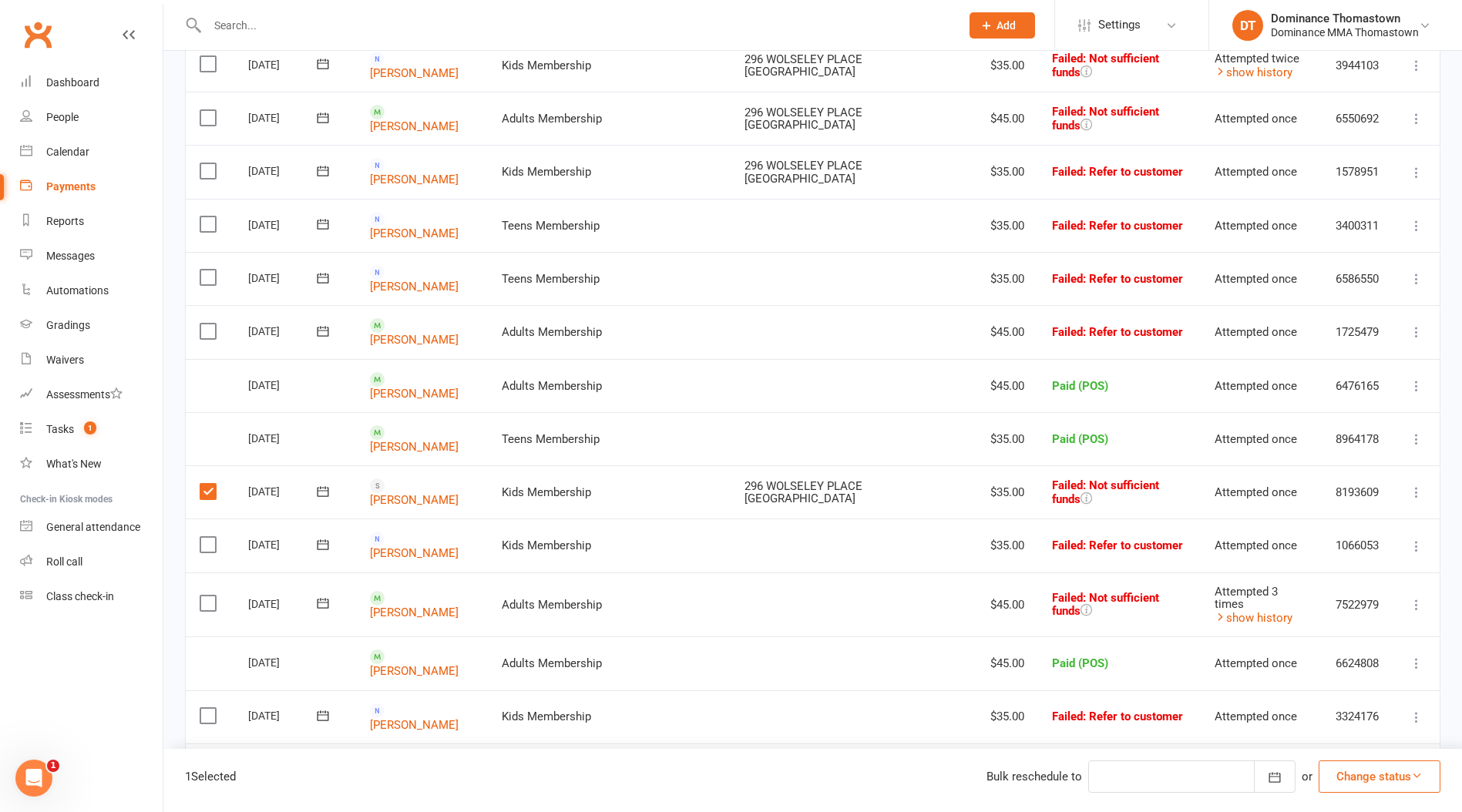
drag, startPoint x: 1373, startPoint y: 787, endPoint x: 1333, endPoint y: 758, distance: 49.4
click at [1373, 787] on button "Change status" at bounding box center [1380, 776] width 122 height 32
click at [1329, 729] on link "Skipped" at bounding box center [1363, 734] width 153 height 31
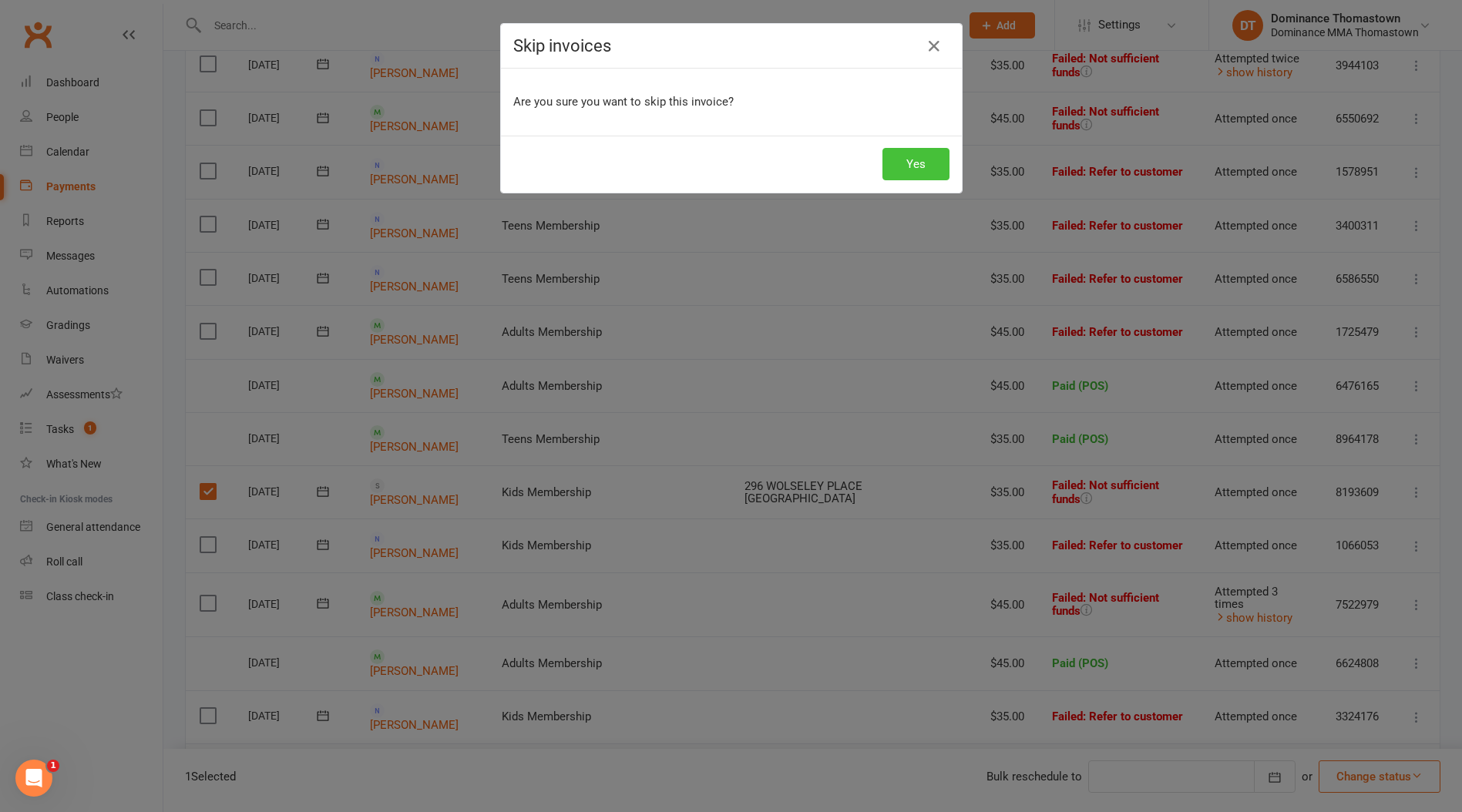
click at [887, 165] on button "Yes" at bounding box center [916, 164] width 67 height 32
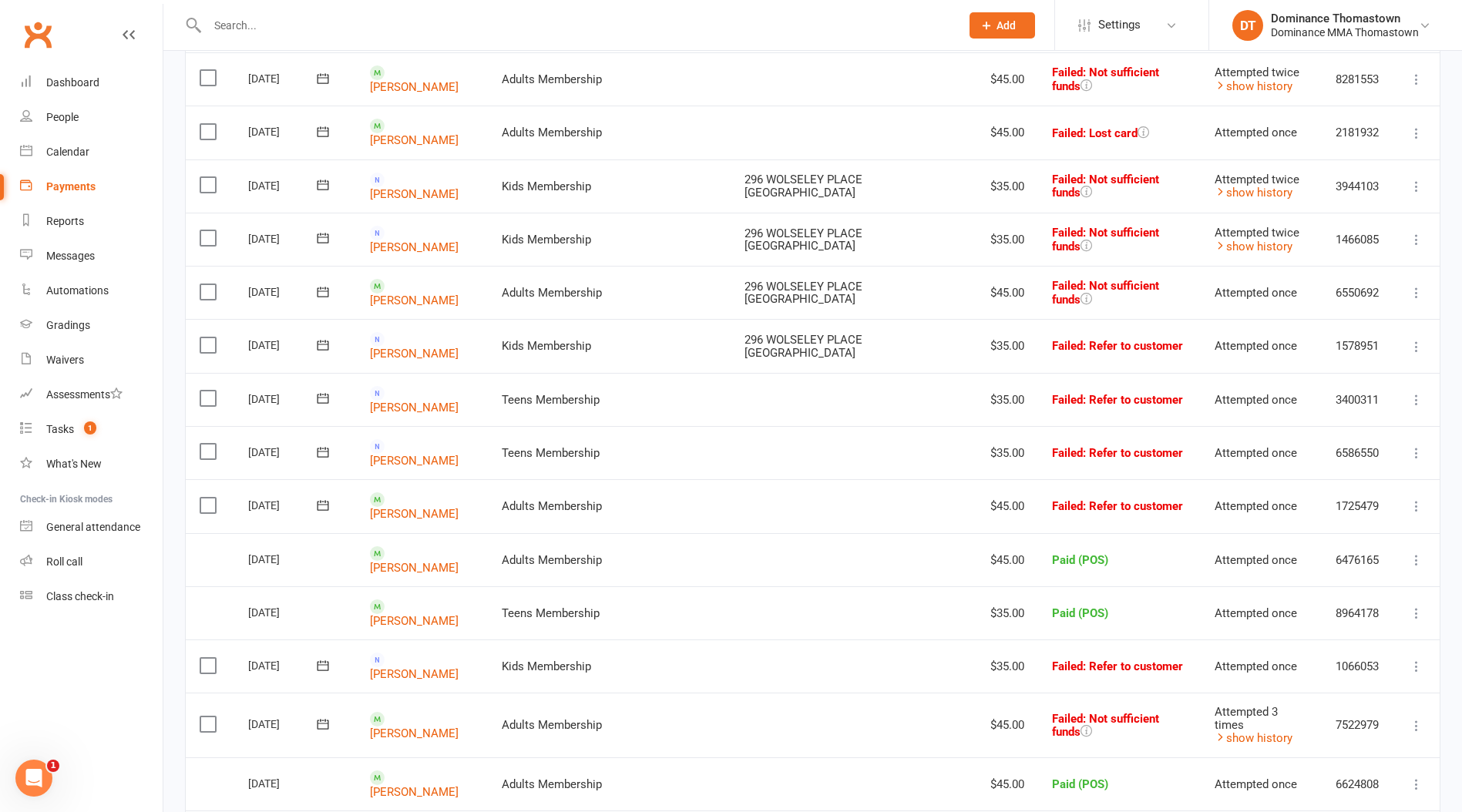
scroll to position [512, 0]
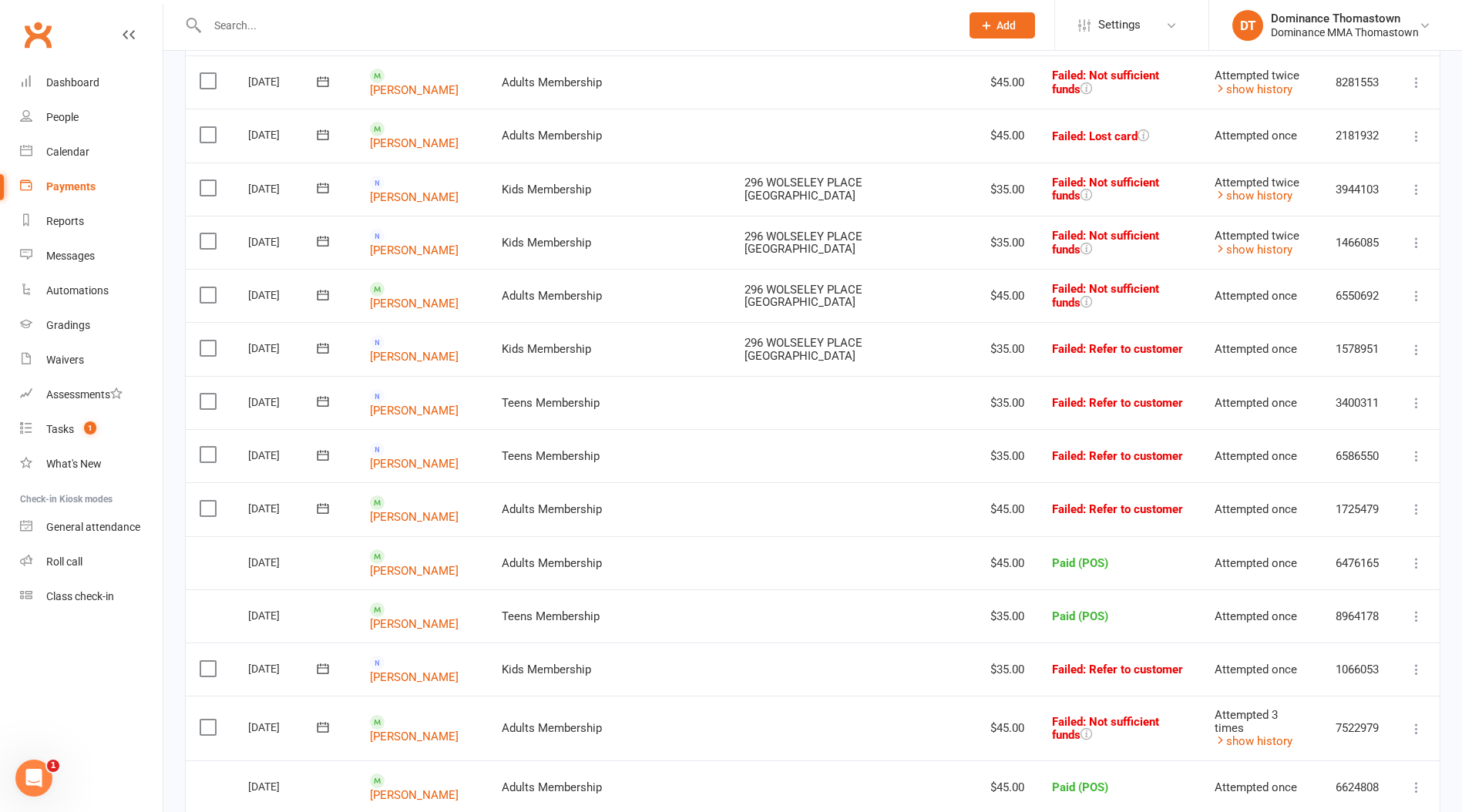
click at [419, 482] on td "Aran Bui" at bounding box center [422, 508] width 131 height 53
click at [413, 510] on link "Aran Bui" at bounding box center [414, 517] width 89 height 14
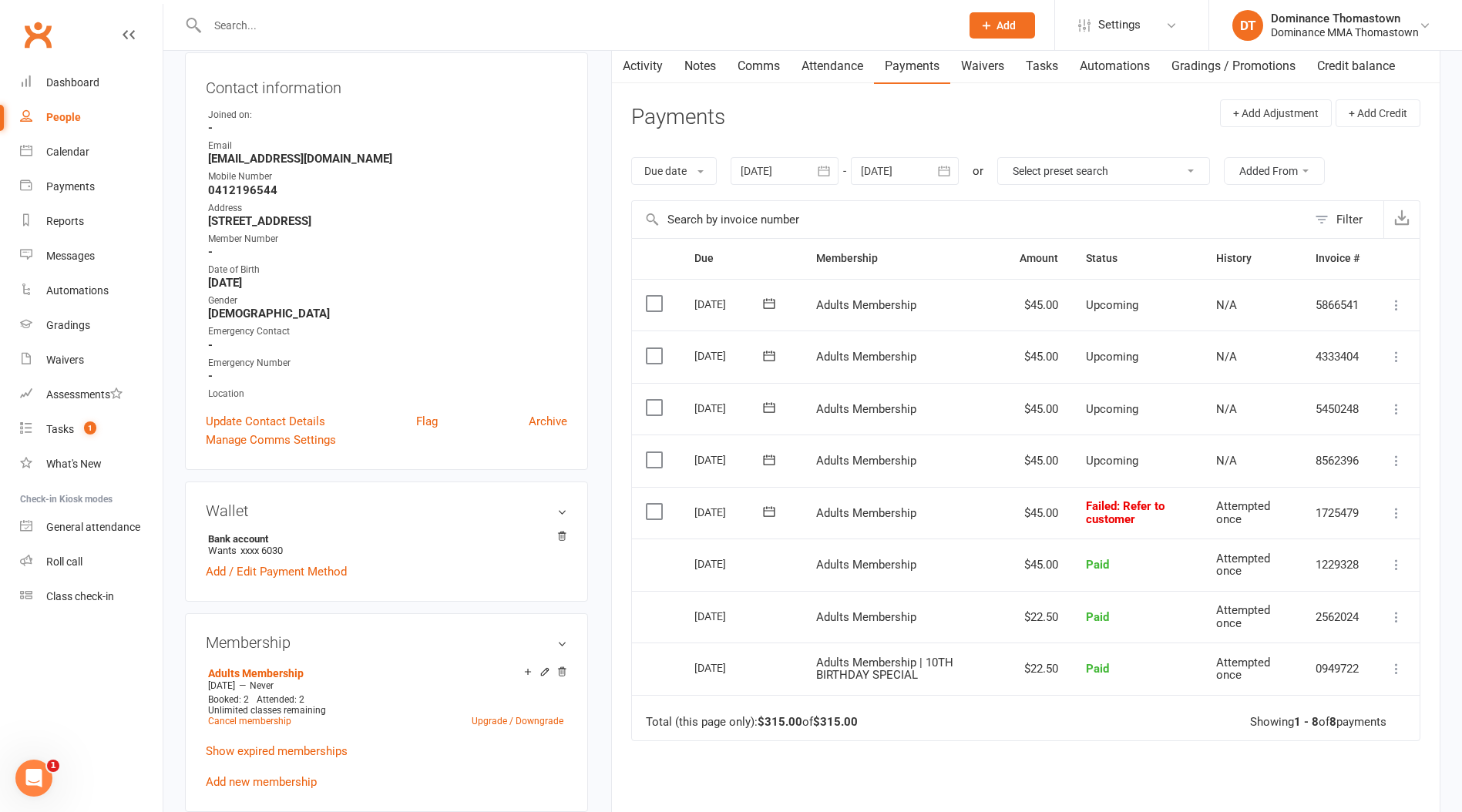
scroll to position [167, 0]
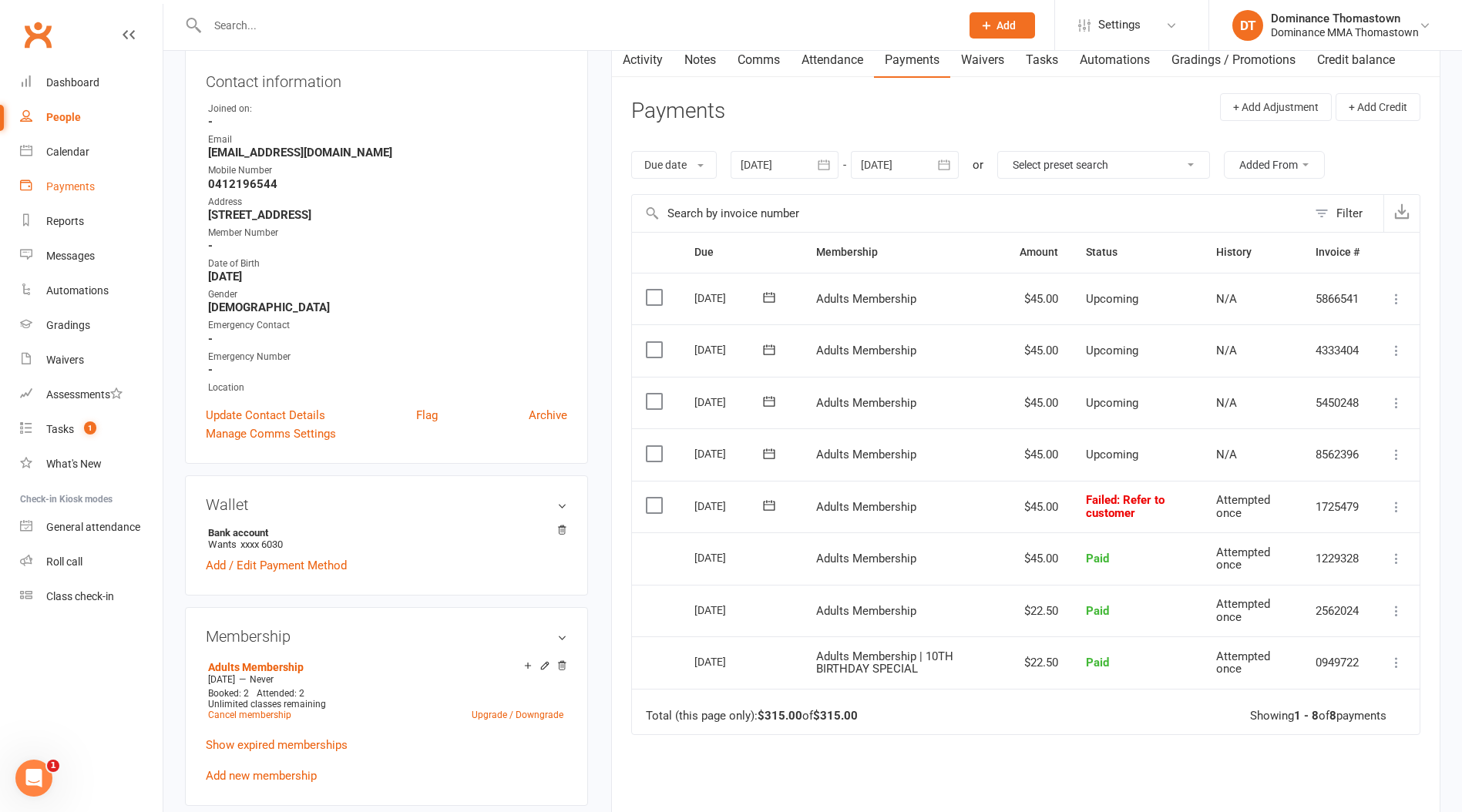
click at [65, 199] on link "Payments" at bounding box center [91, 187] width 142 height 35
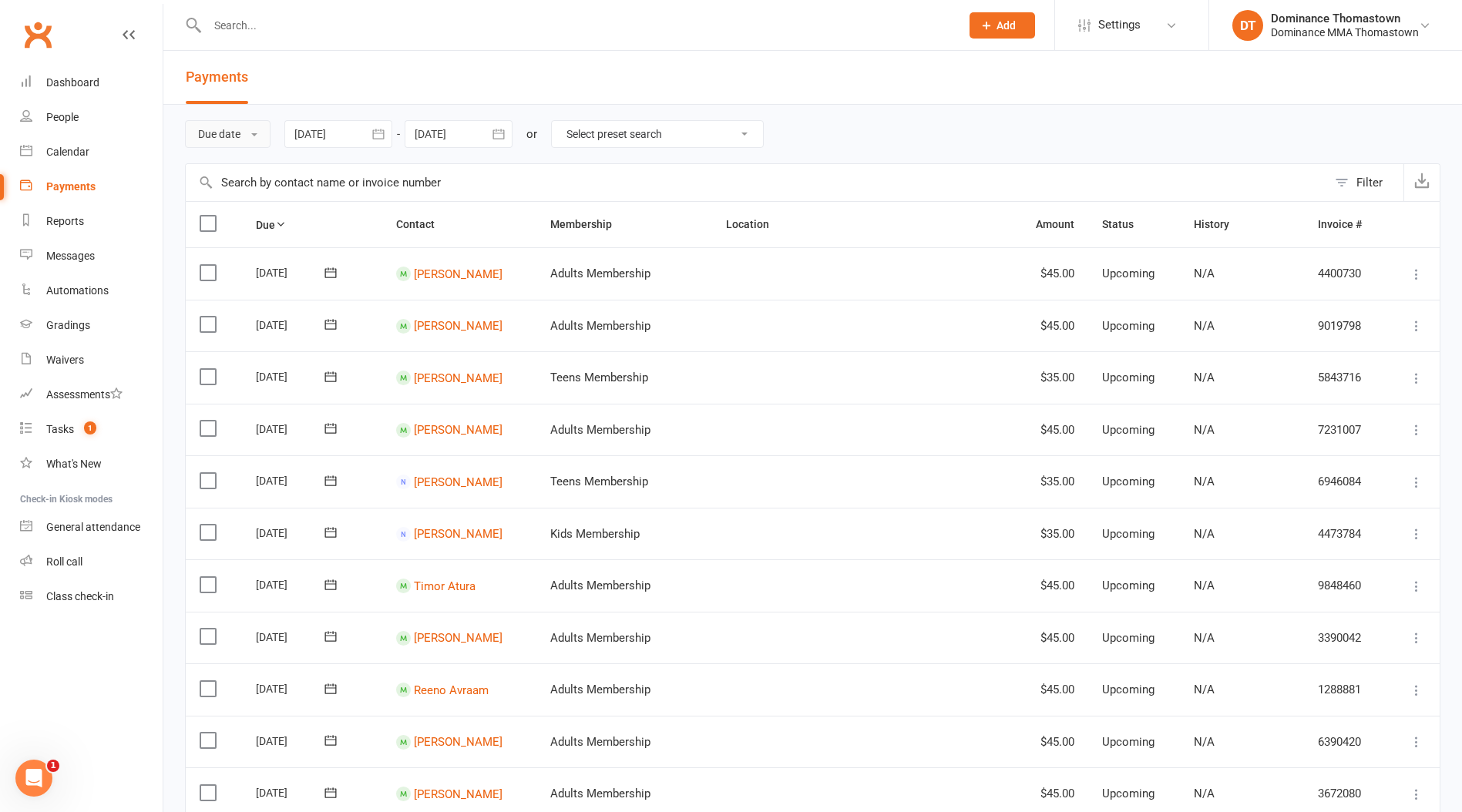
drag, startPoint x: 233, startPoint y: 137, endPoint x: 212, endPoint y: 202, distance: 68.3
click at [232, 137] on button "Due date" at bounding box center [228, 134] width 85 height 28
click at [223, 235] on link "Date failed" at bounding box center [262, 230] width 153 height 31
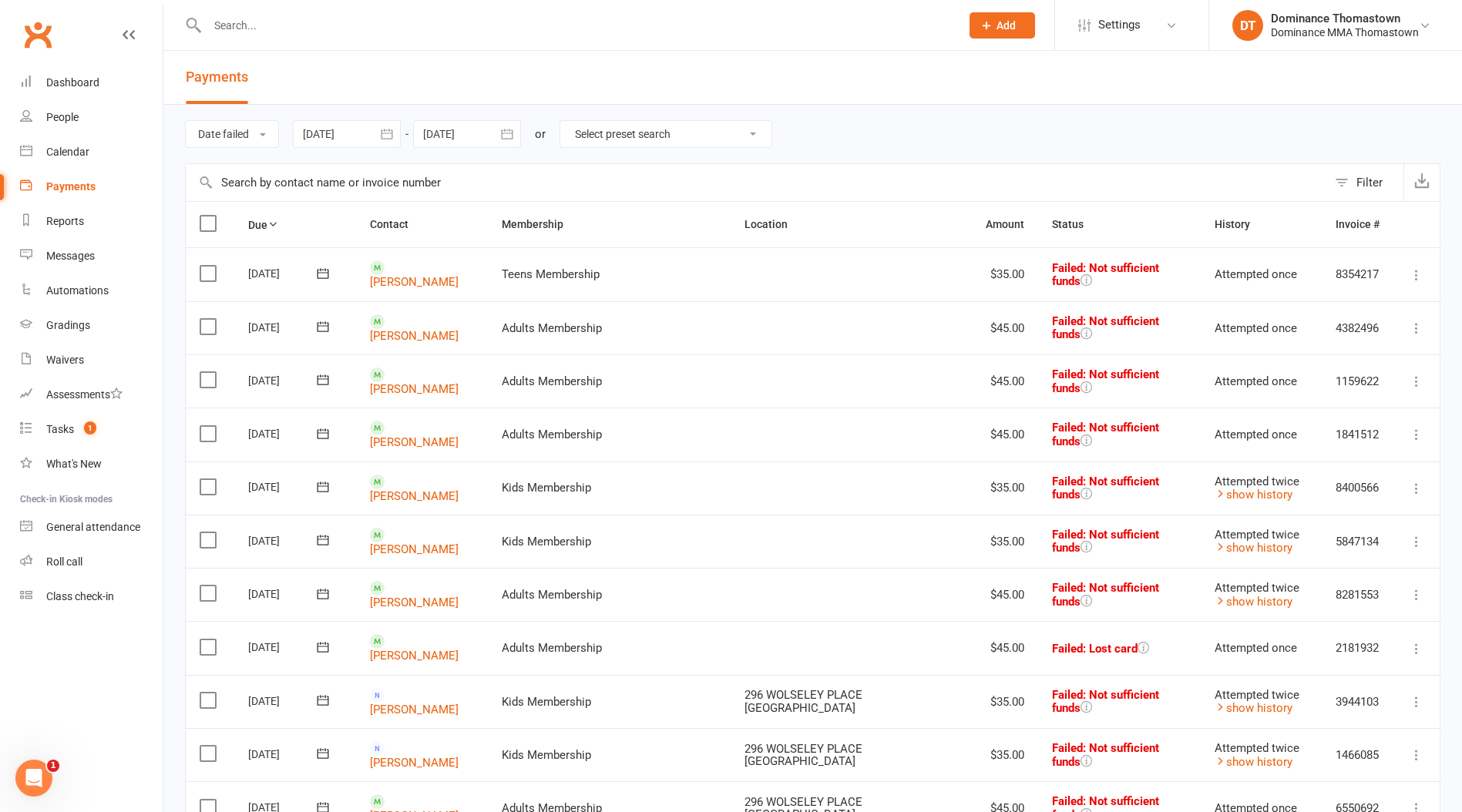
click at [219, 28] on input "text" at bounding box center [575, 25] width 746 height 21
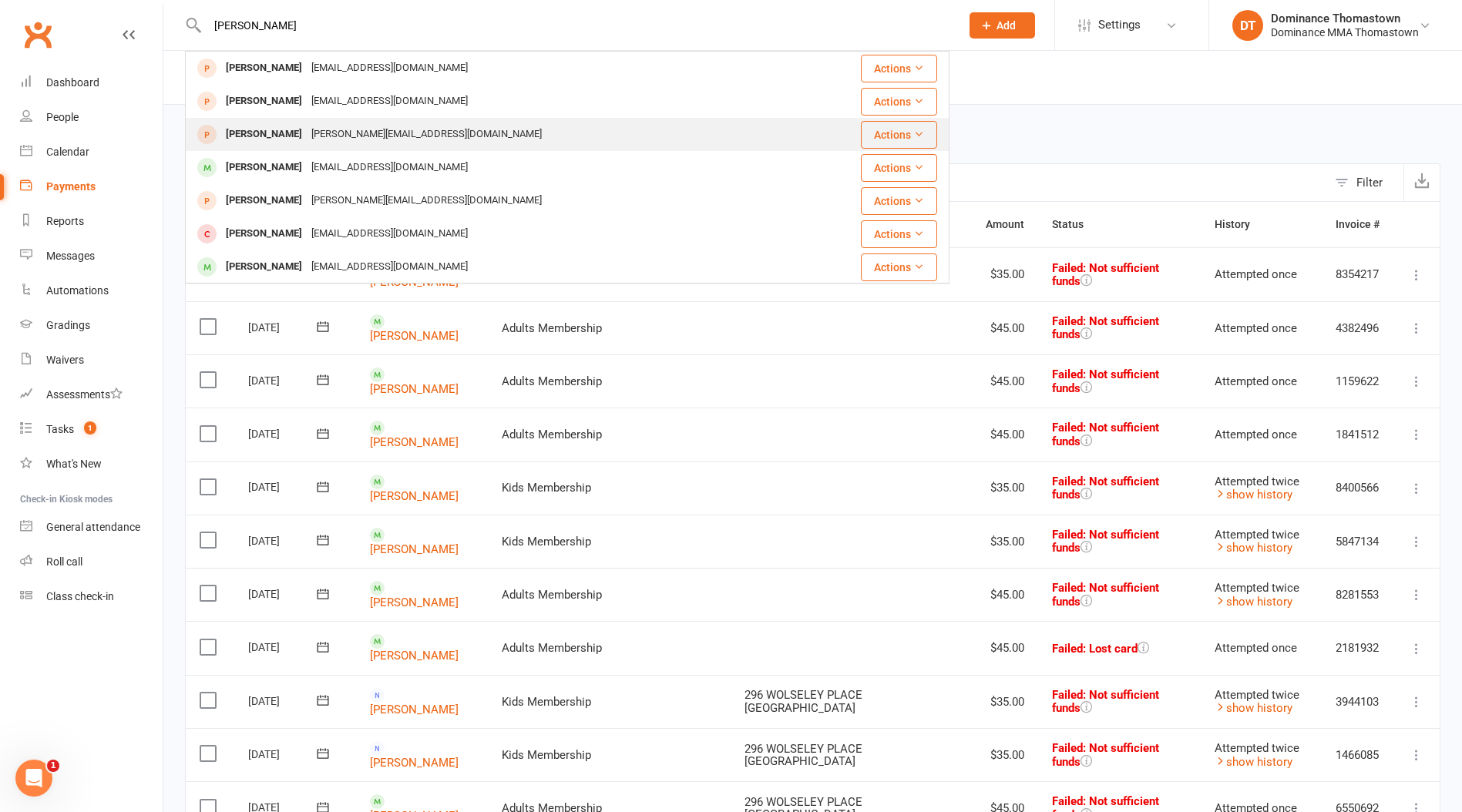
type input "luca s"
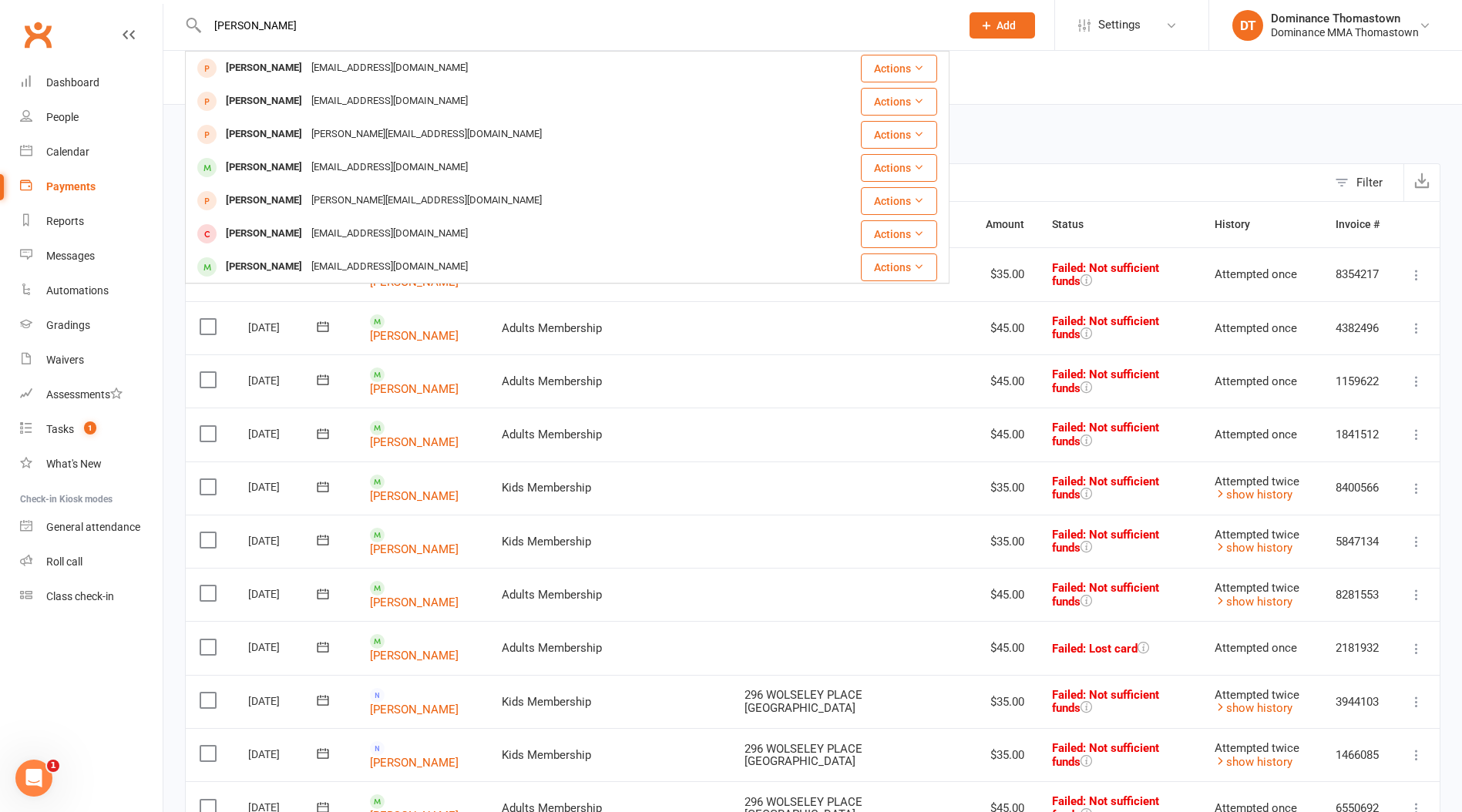
click at [327, 127] on div "saraceno.luca06@gmail.com" at bounding box center [426, 135] width 240 height 22
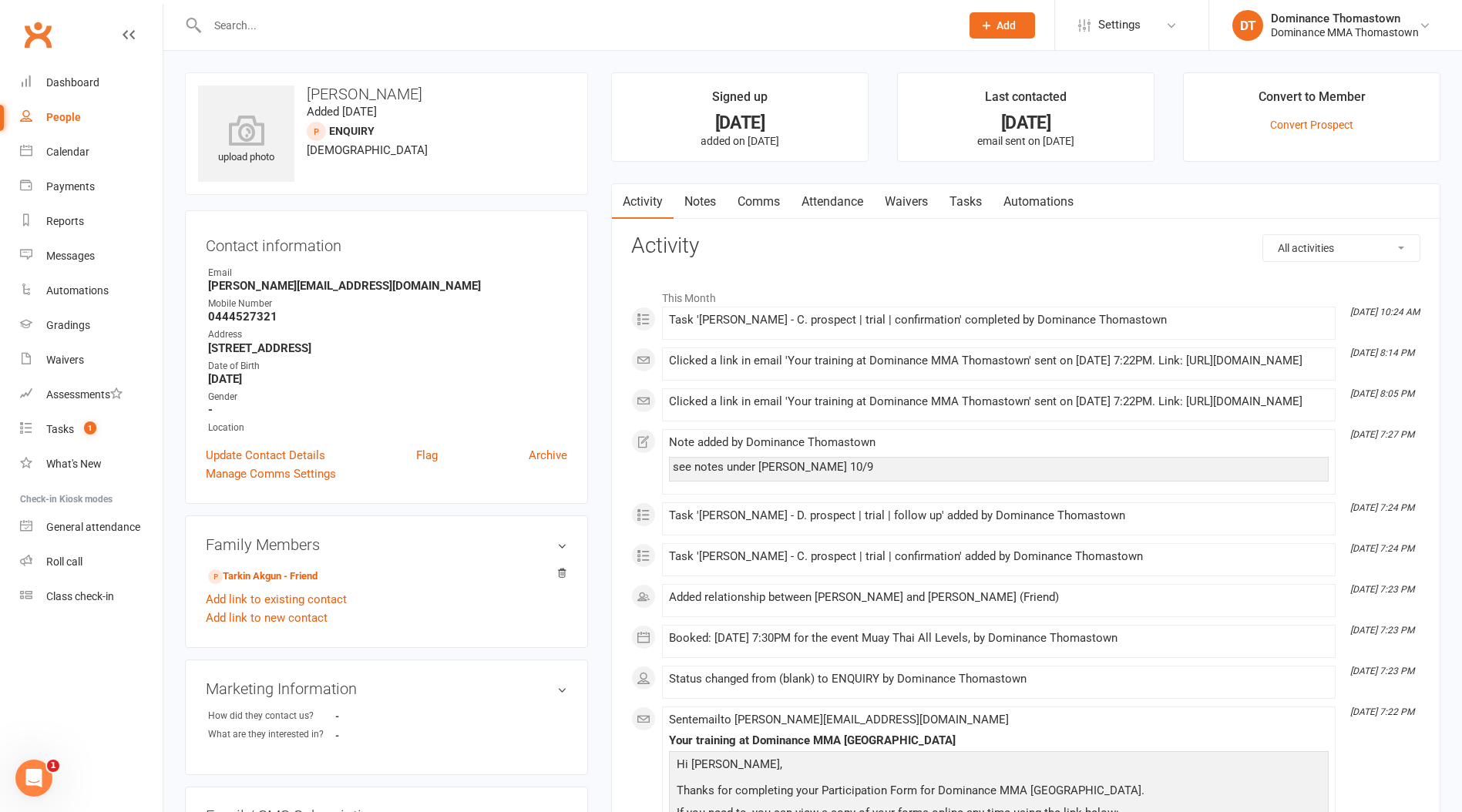
drag, startPoint x: 900, startPoint y: 194, endPoint x: 913, endPoint y: 195, distance: 13.0
click at [899, 194] on link "Waivers" at bounding box center [906, 202] width 65 height 36
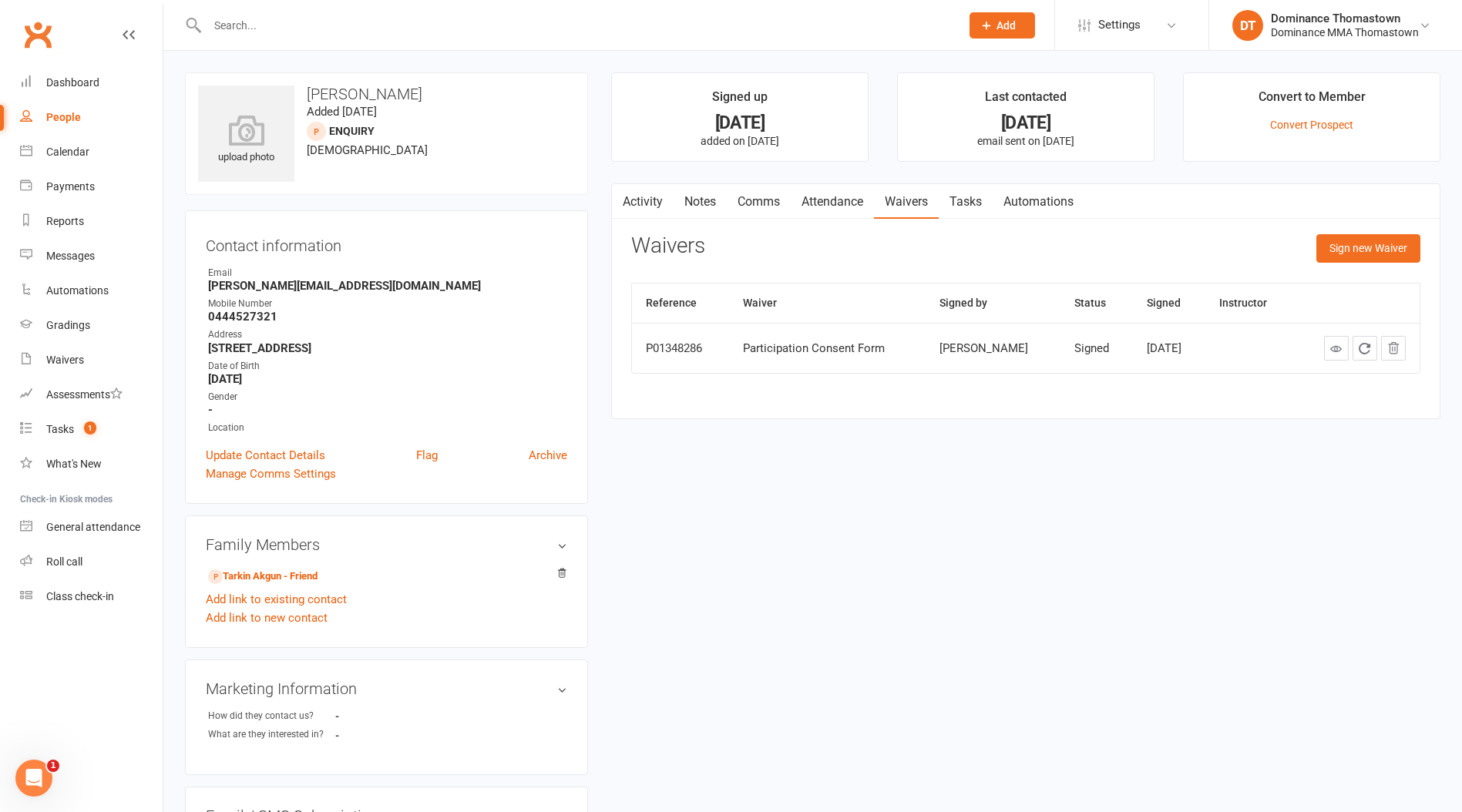
click at [1367, 229] on div "Activity Notes Comms Attendance Waivers Tasks Automations Waivers Sign new Waiv…" at bounding box center [1025, 302] width 829 height 237
drag, startPoint x: 1350, startPoint y: 252, endPoint x: 1330, endPoint y: 255, distance: 20.2
click at [1349, 252] on button "Sign new Waiver" at bounding box center [1368, 248] width 104 height 28
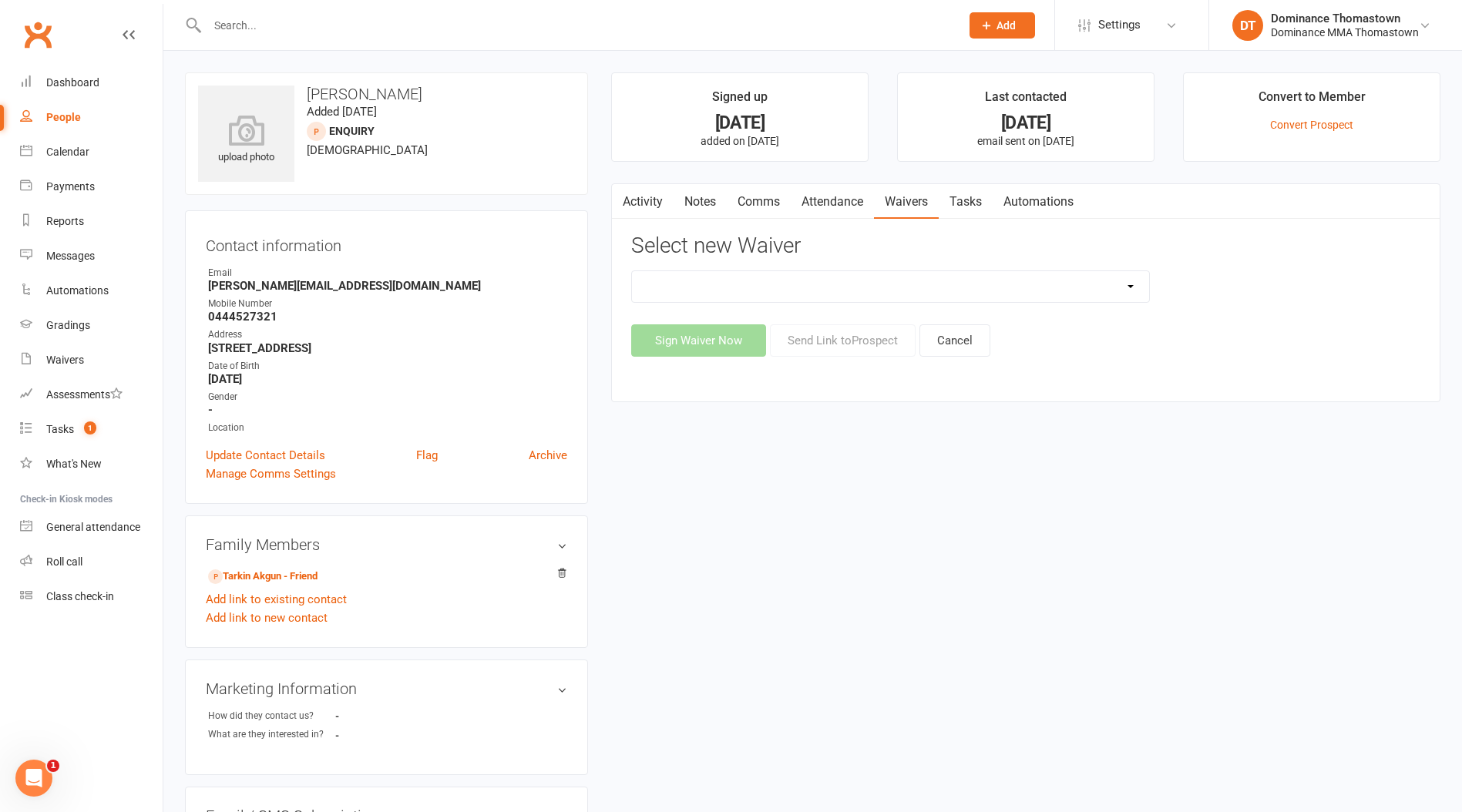
click at [746, 286] on select "Member | Cancellation | Adults Member | Injury Report Form (FOH staff use only)…" at bounding box center [890, 286] width 517 height 31
select select "370"
click at [632, 271] on select "Member | Cancellation | Adults Member | Injury Report Form (FOH staff use only)…" at bounding box center [890, 286] width 517 height 31
click at [797, 347] on button "Send Link to Prospect" at bounding box center [842, 340] width 146 height 32
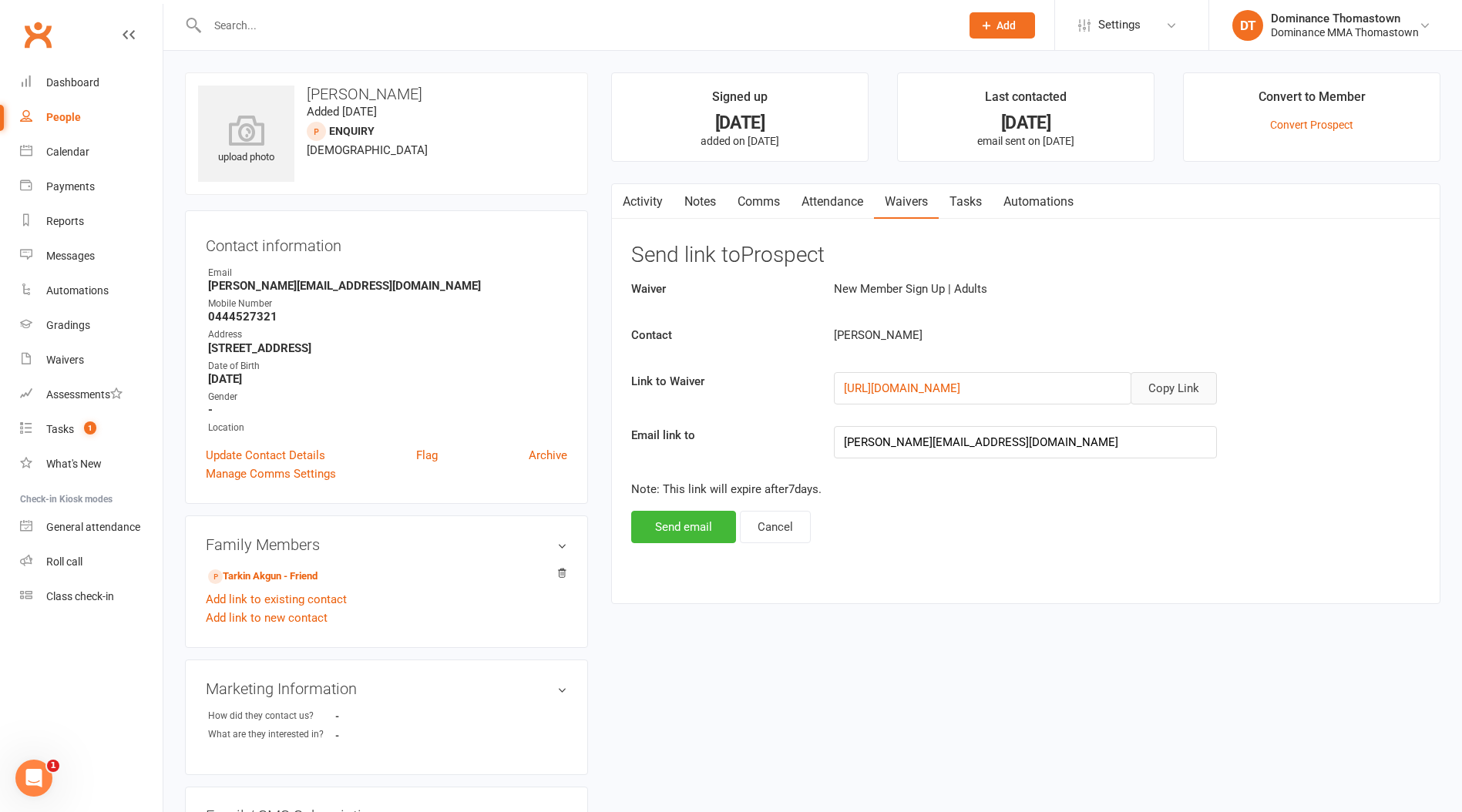
click at [1160, 388] on button "Copy Link" at bounding box center [1173, 388] width 86 height 32
click at [757, 203] on link "Comms" at bounding box center [758, 202] width 64 height 36
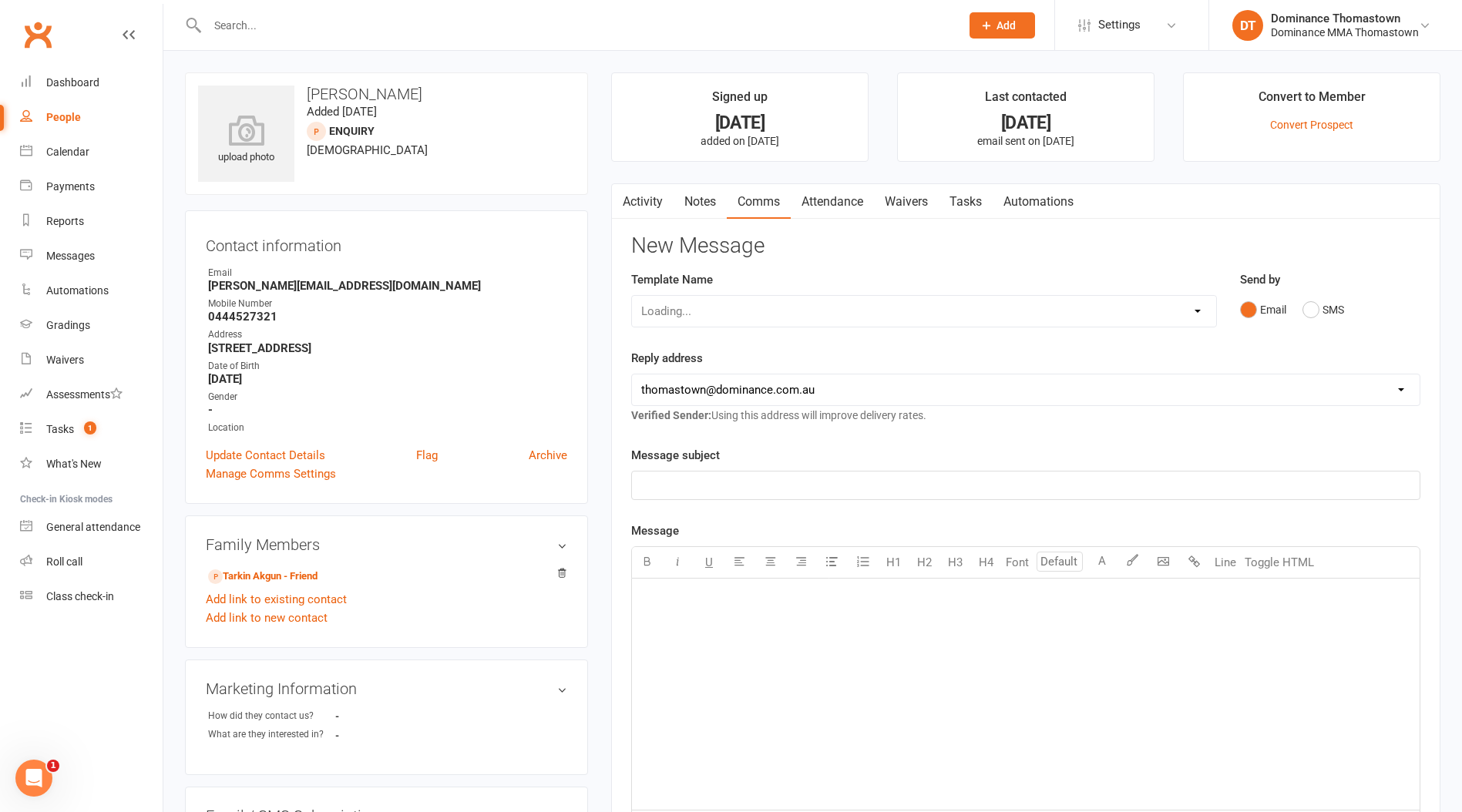
click at [737, 313] on div "Loading..." at bounding box center [924, 311] width 586 height 32
click at [717, 305] on select "Select Template [Email] MARKETING | 10TH BIRTHDAY SPECIAL | CANCELLED MEMBERS […" at bounding box center [924, 311] width 584 height 31
select select "11"
click at [632, 296] on select "Select Template [Email] MARKETING | 10TH BIRTHDAY SPECIAL | CANCELLED MEMBERS […" at bounding box center [924, 311] width 584 height 31
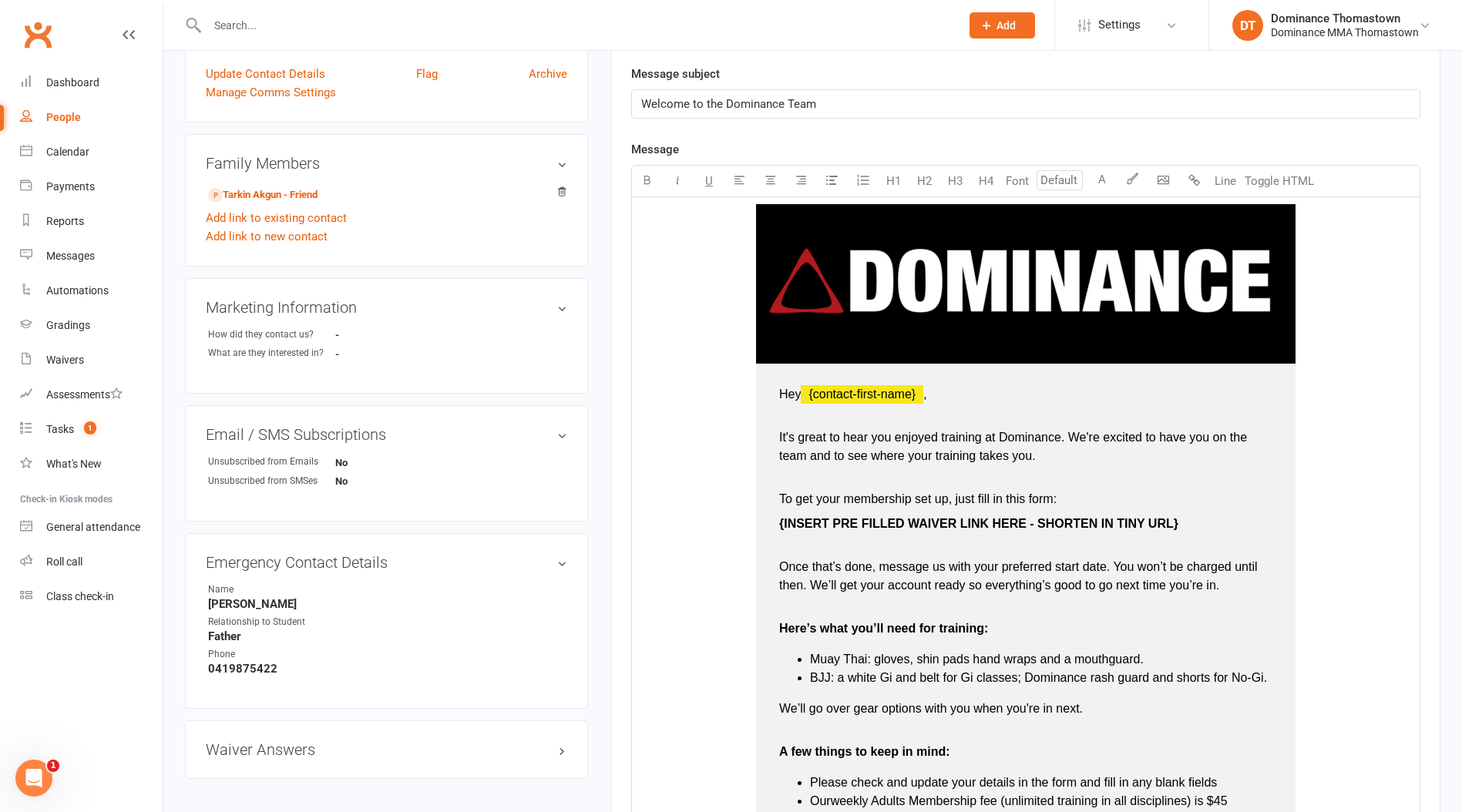
scroll to position [400, 0]
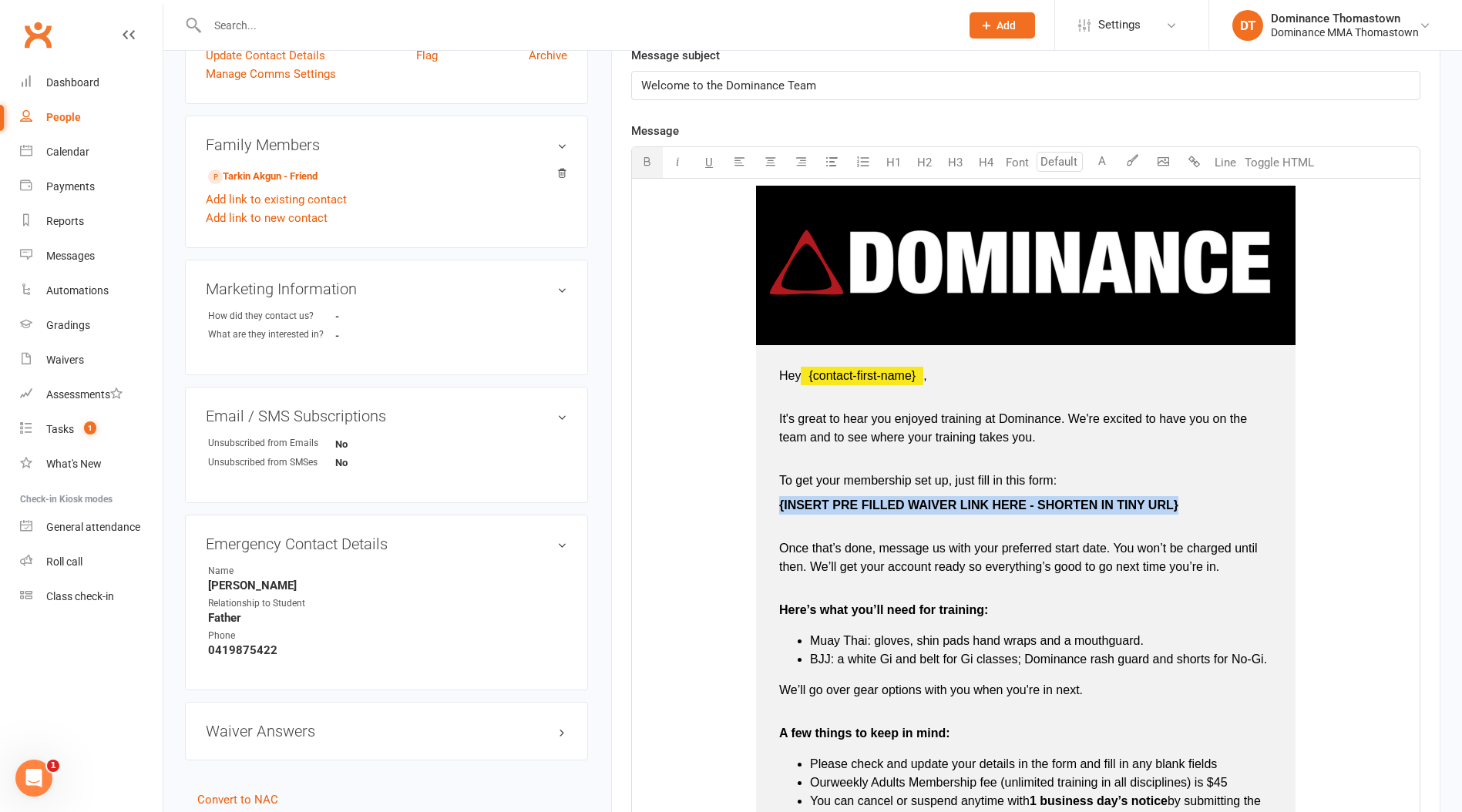
drag, startPoint x: 1177, startPoint y: 501, endPoint x: 776, endPoint y: 506, distance: 401.0
click at [774, 504] on td "Hey ﻿ {contact-first-name} , It's great to hear you enjoyed training at Dominan…" at bounding box center [1025, 675] width 539 height 661
drag, startPoint x: 979, startPoint y: 501, endPoint x: 948, endPoint y: 391, distance: 114.3
click at [775, 507] on td "Hey ﻿ {contact-first-name} , It's great to hear you enjoyed training at Dominan…" at bounding box center [1025, 675] width 539 height 661
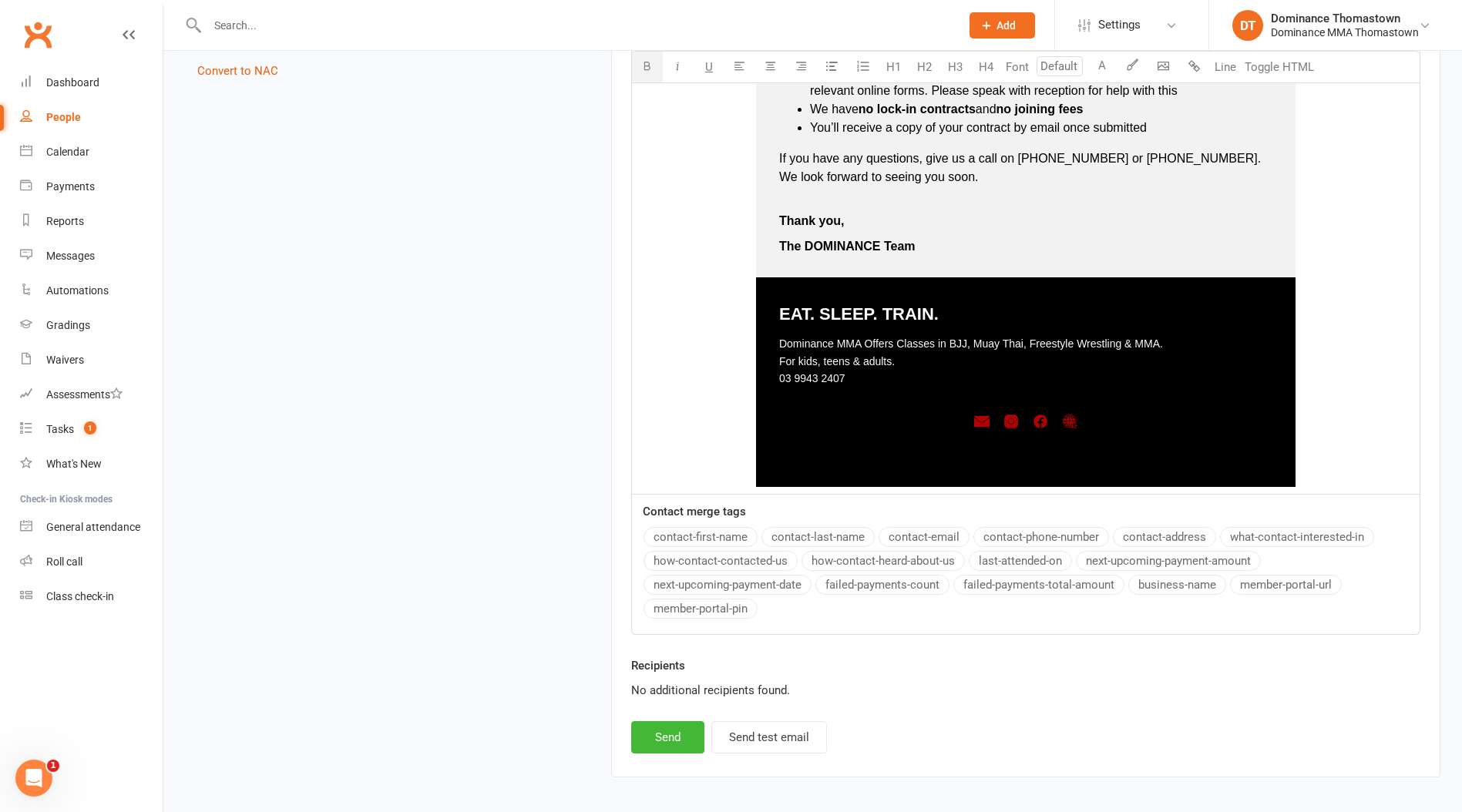
scroll to position [1192, 0]
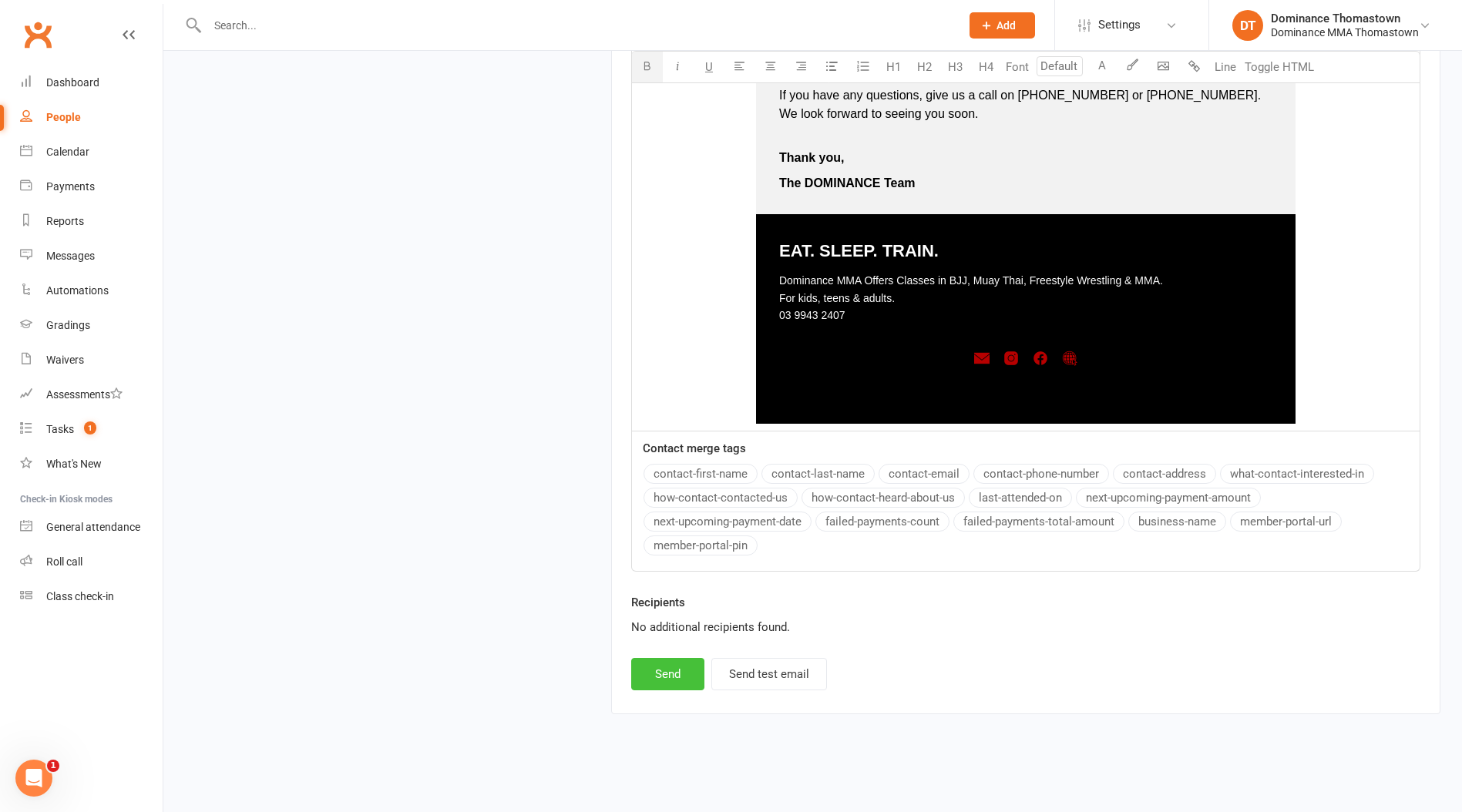
click at [674, 666] on button "Send" at bounding box center [667, 674] width 73 height 32
select select
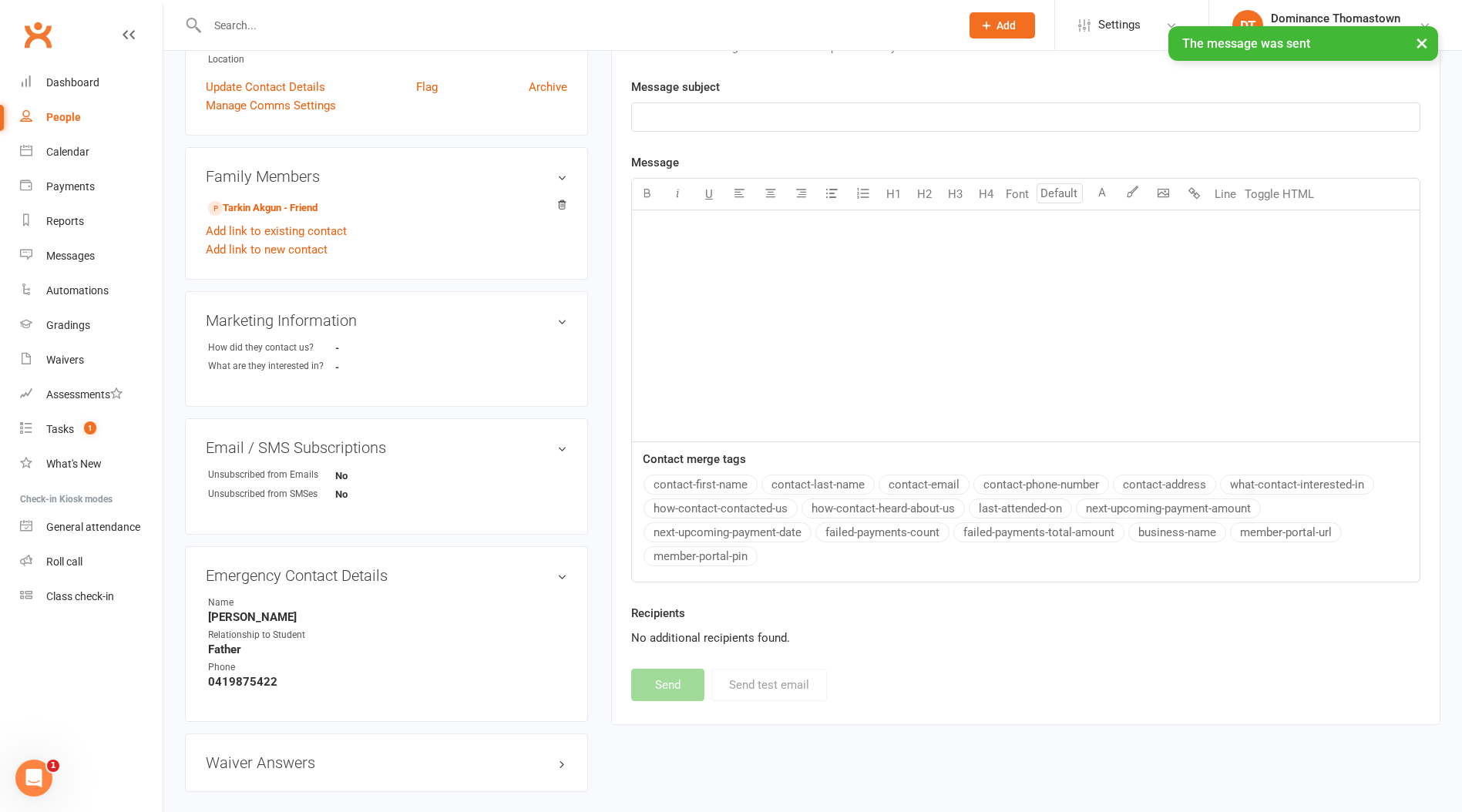
scroll to position [0, 0]
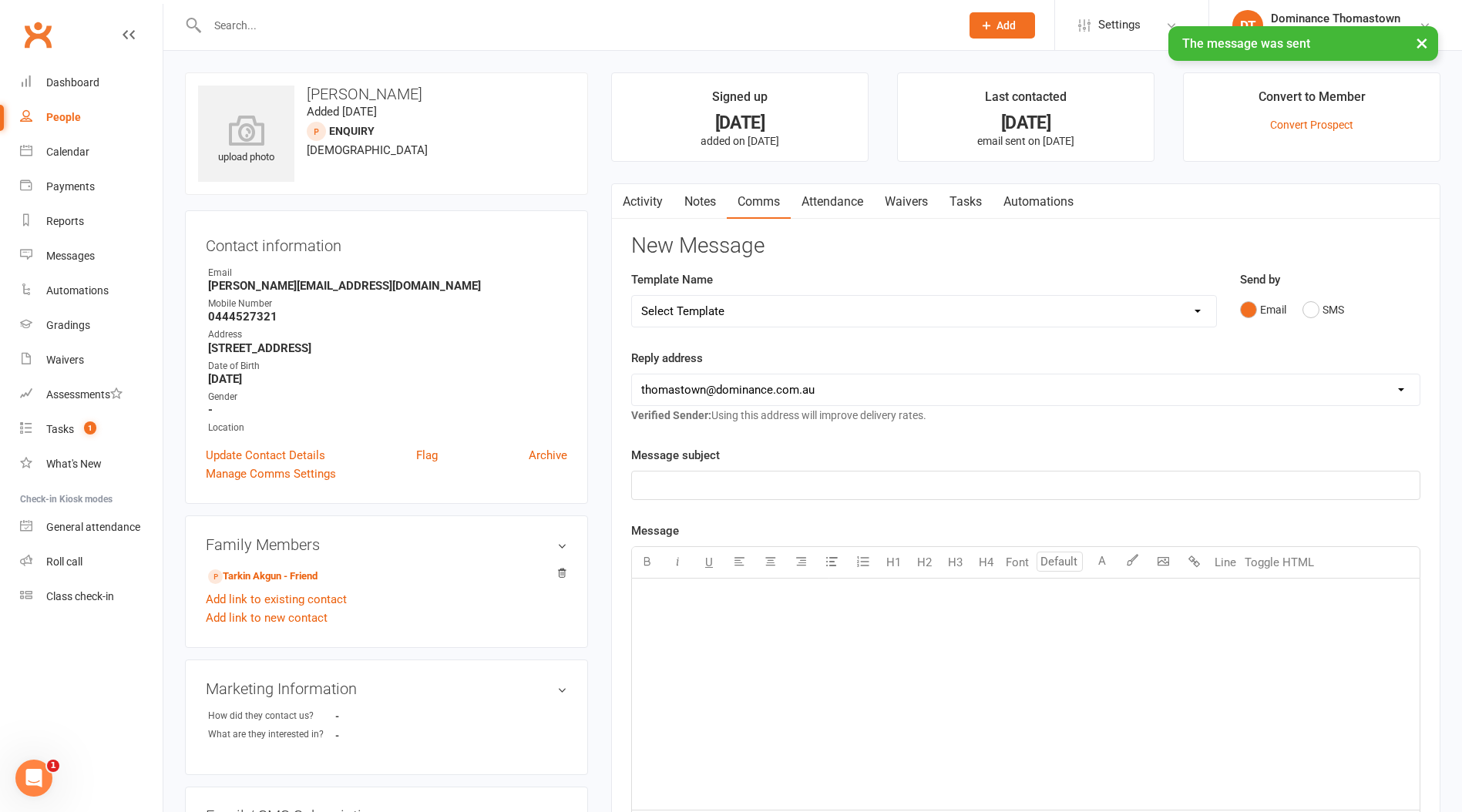
click at [837, 203] on link "Attendance" at bounding box center [832, 202] width 83 height 36
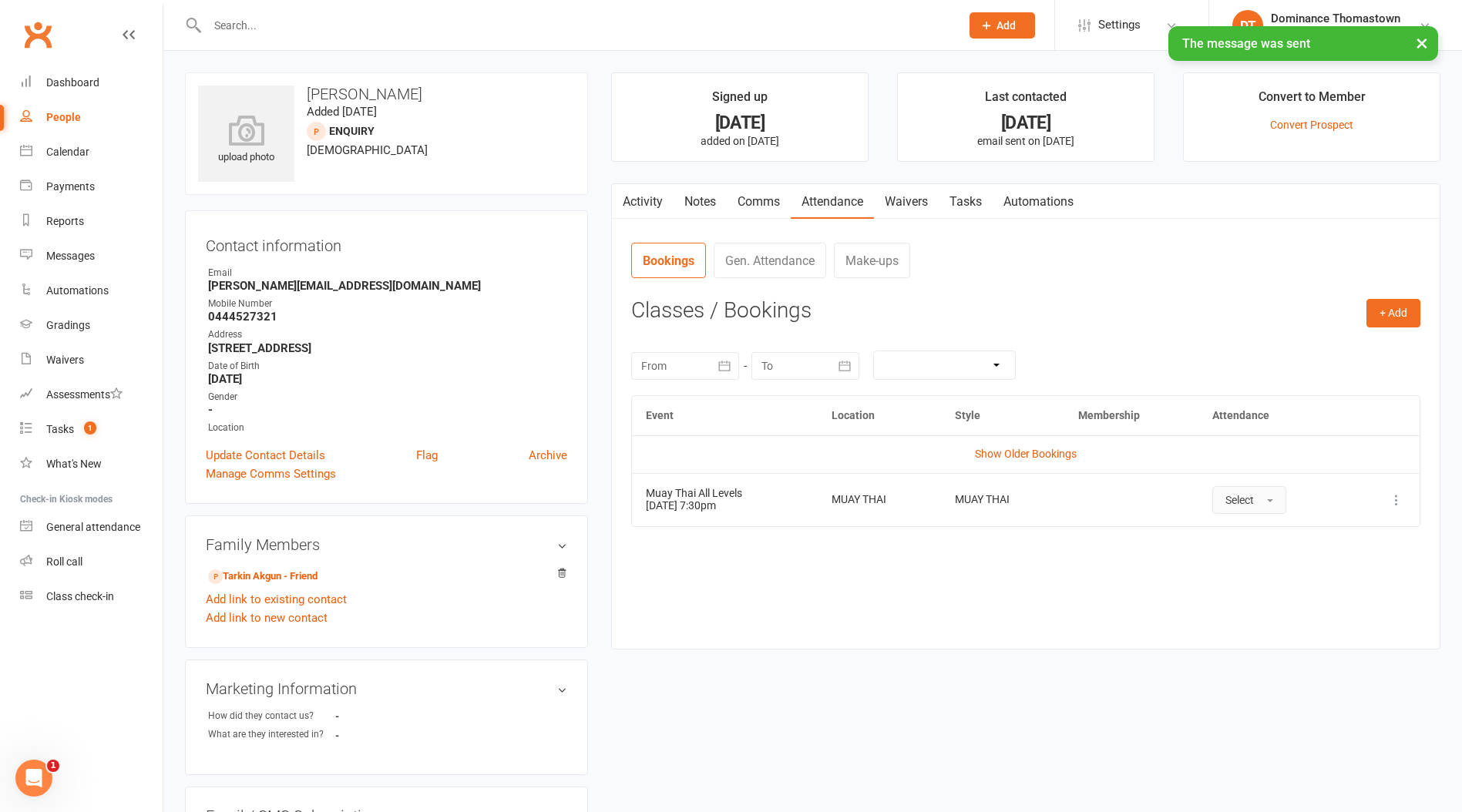
click at [1216, 489] on button "Select" at bounding box center [1248, 499] width 74 height 28
click at [1228, 537] on span "Attended" at bounding box center [1248, 535] width 46 height 14
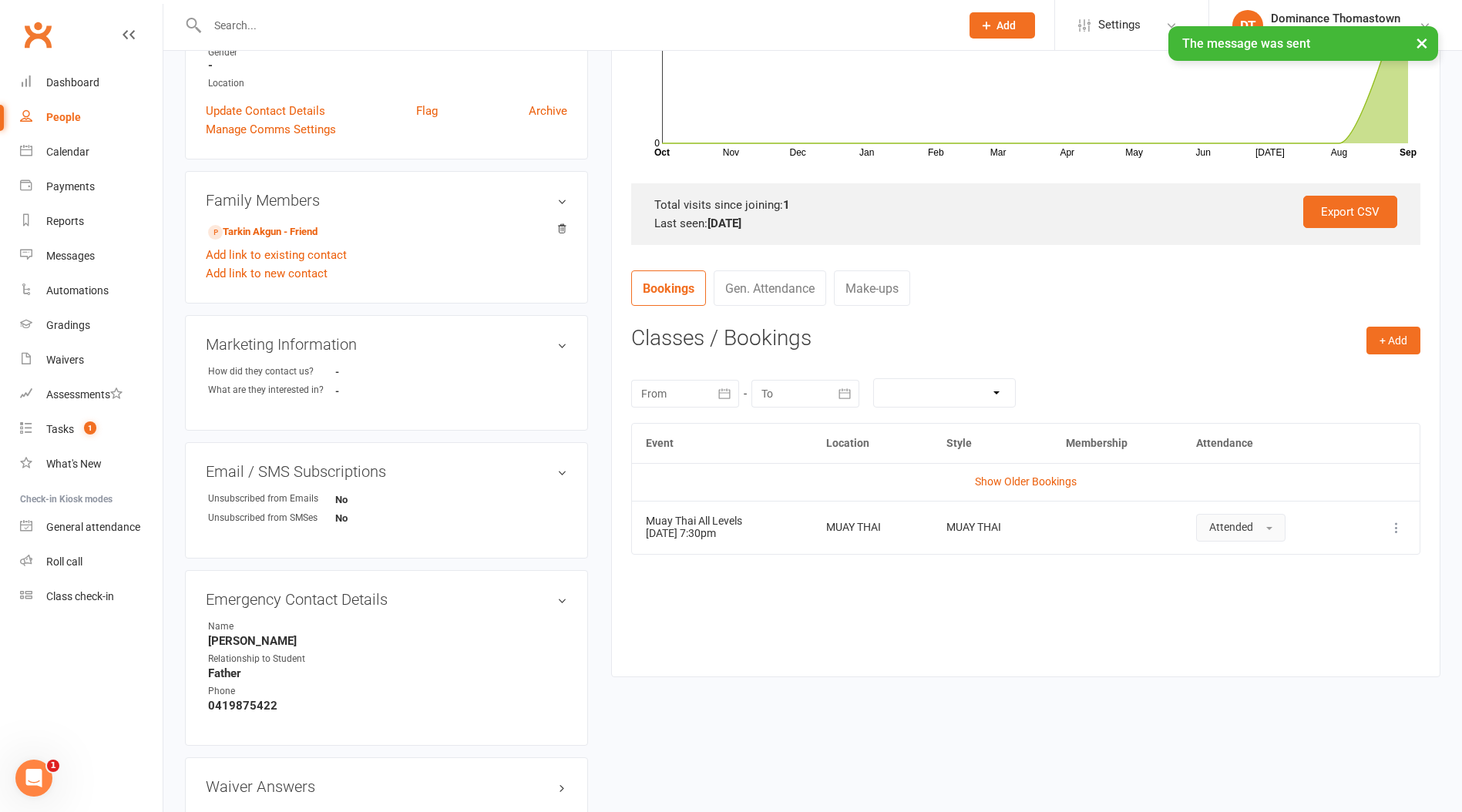
scroll to position [350, 0]
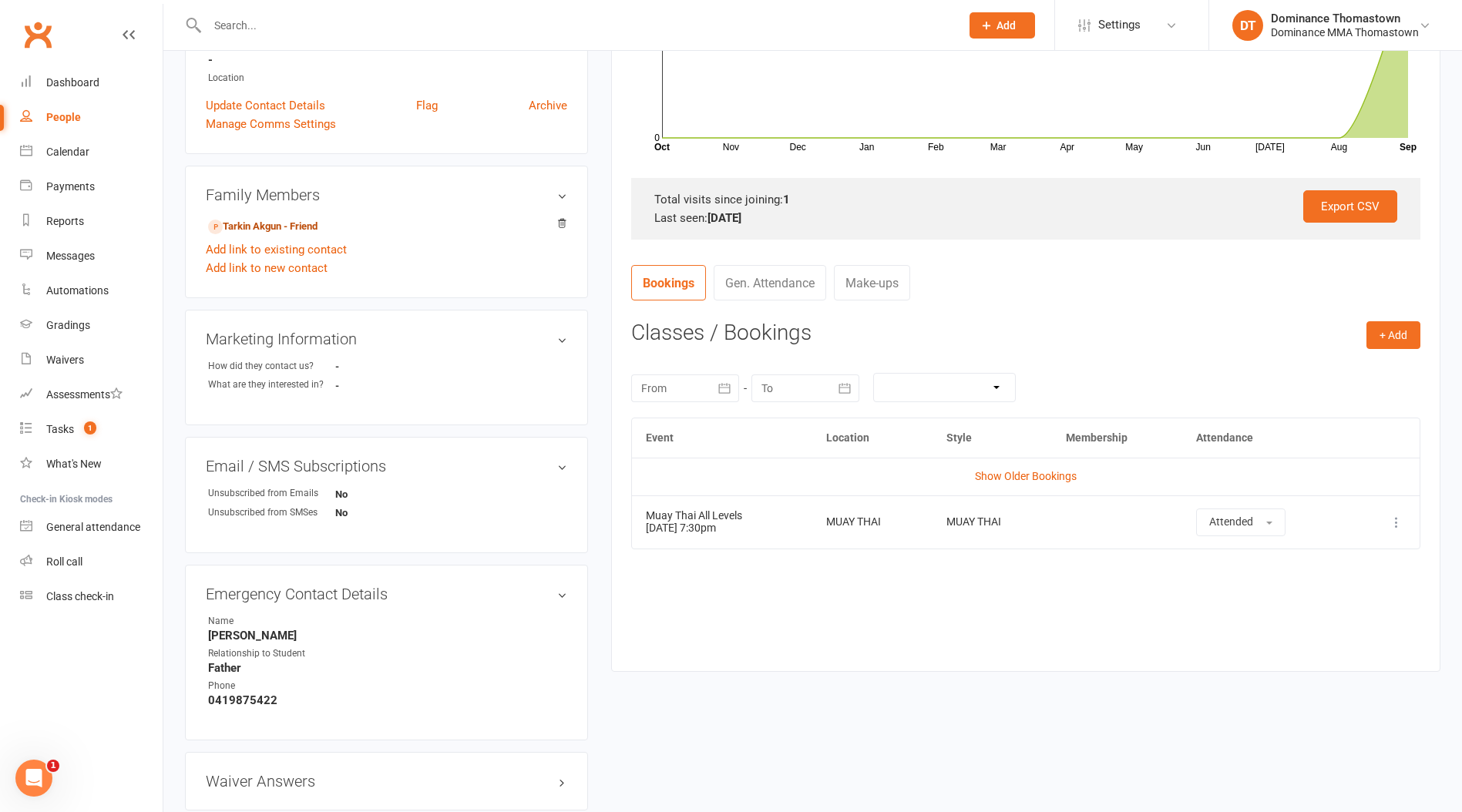
click at [291, 222] on link "Tarkin Akgun - Friend" at bounding box center [263, 226] width 109 height 16
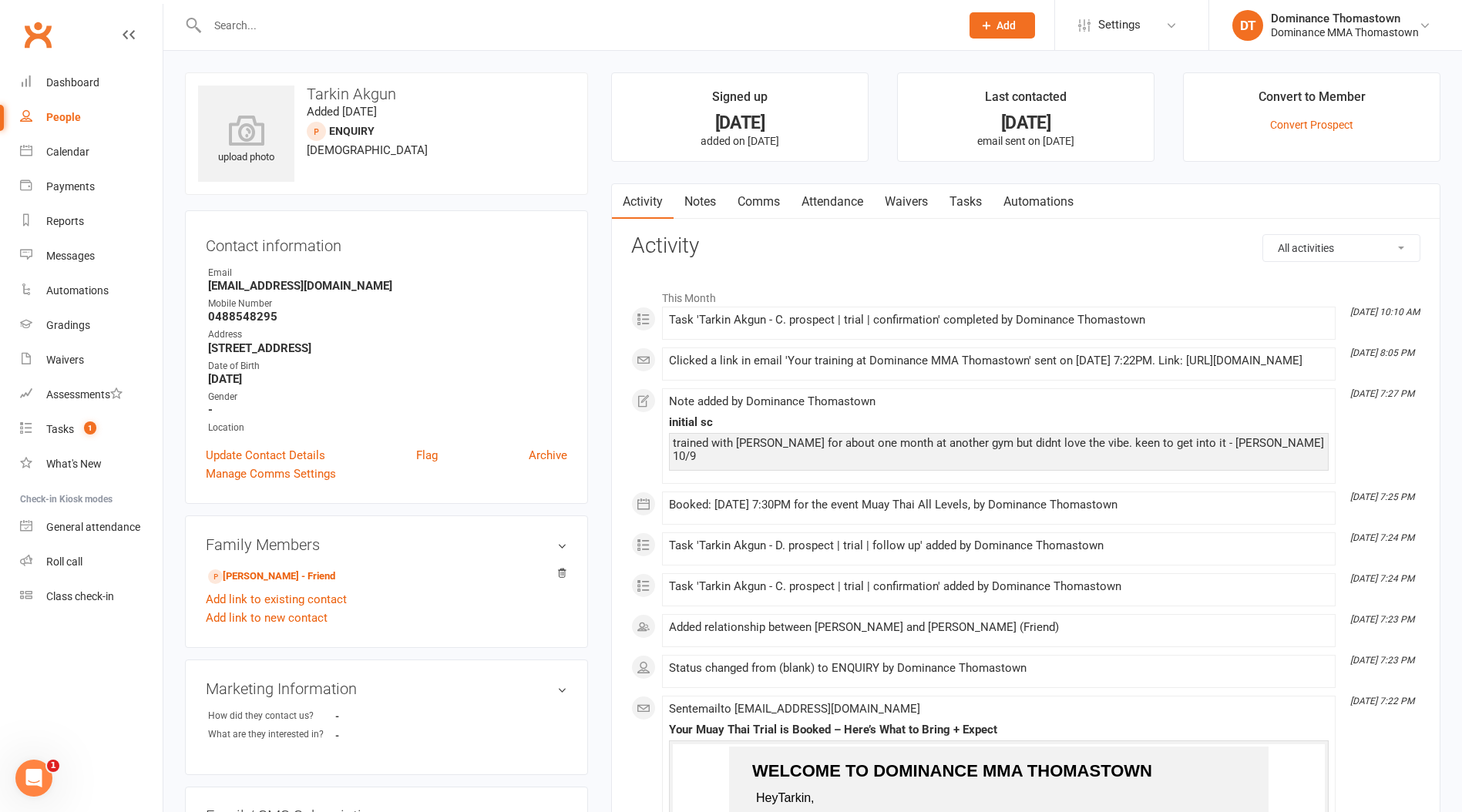
click at [920, 199] on link "Waivers" at bounding box center [906, 202] width 65 height 36
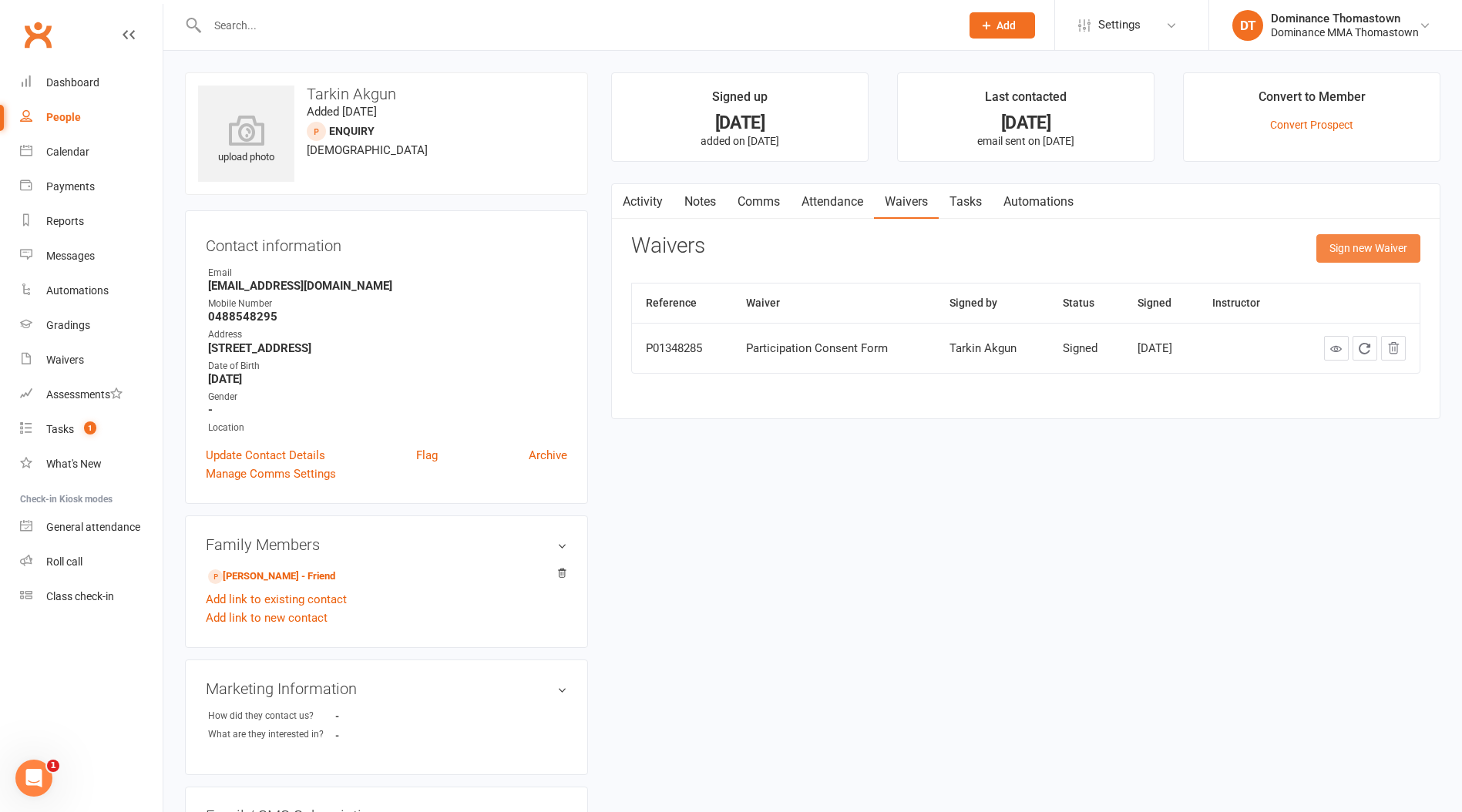
drag, startPoint x: 1360, startPoint y: 236, endPoint x: 1274, endPoint y: 233, distance: 86.1
click at [1359, 236] on button "Sign new Waiver" at bounding box center [1368, 248] width 104 height 28
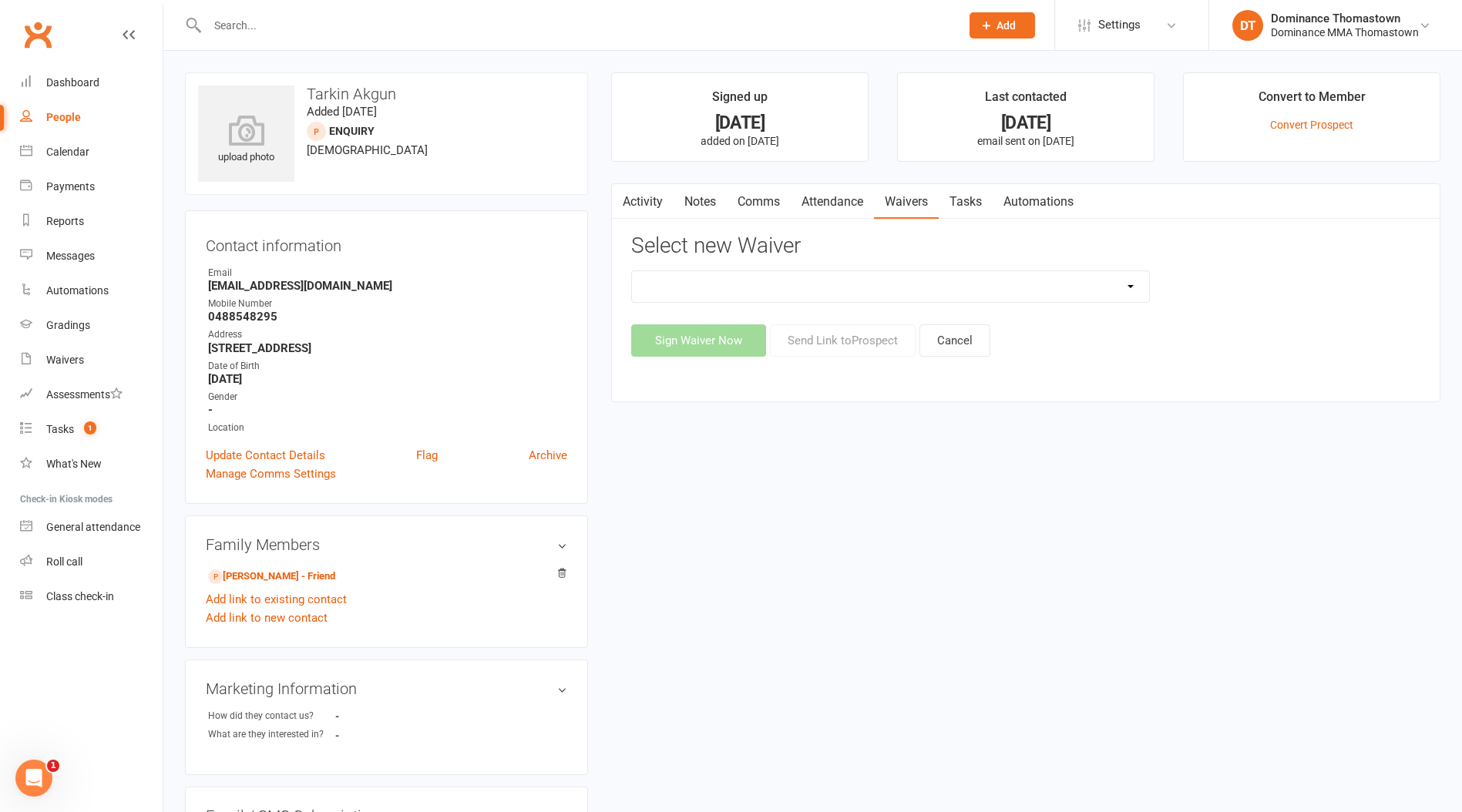
click at [844, 290] on select "Member | Cancellation | Adults Member | Injury Report Form (FOH staff use only)…" at bounding box center [890, 286] width 517 height 31
select select "370"
click at [632, 271] on select "Member | Cancellation | Adults Member | Injury Report Form (FOH staff use only)…" at bounding box center [890, 286] width 517 height 31
click at [865, 342] on button "Send Link to Prospect" at bounding box center [842, 340] width 146 height 32
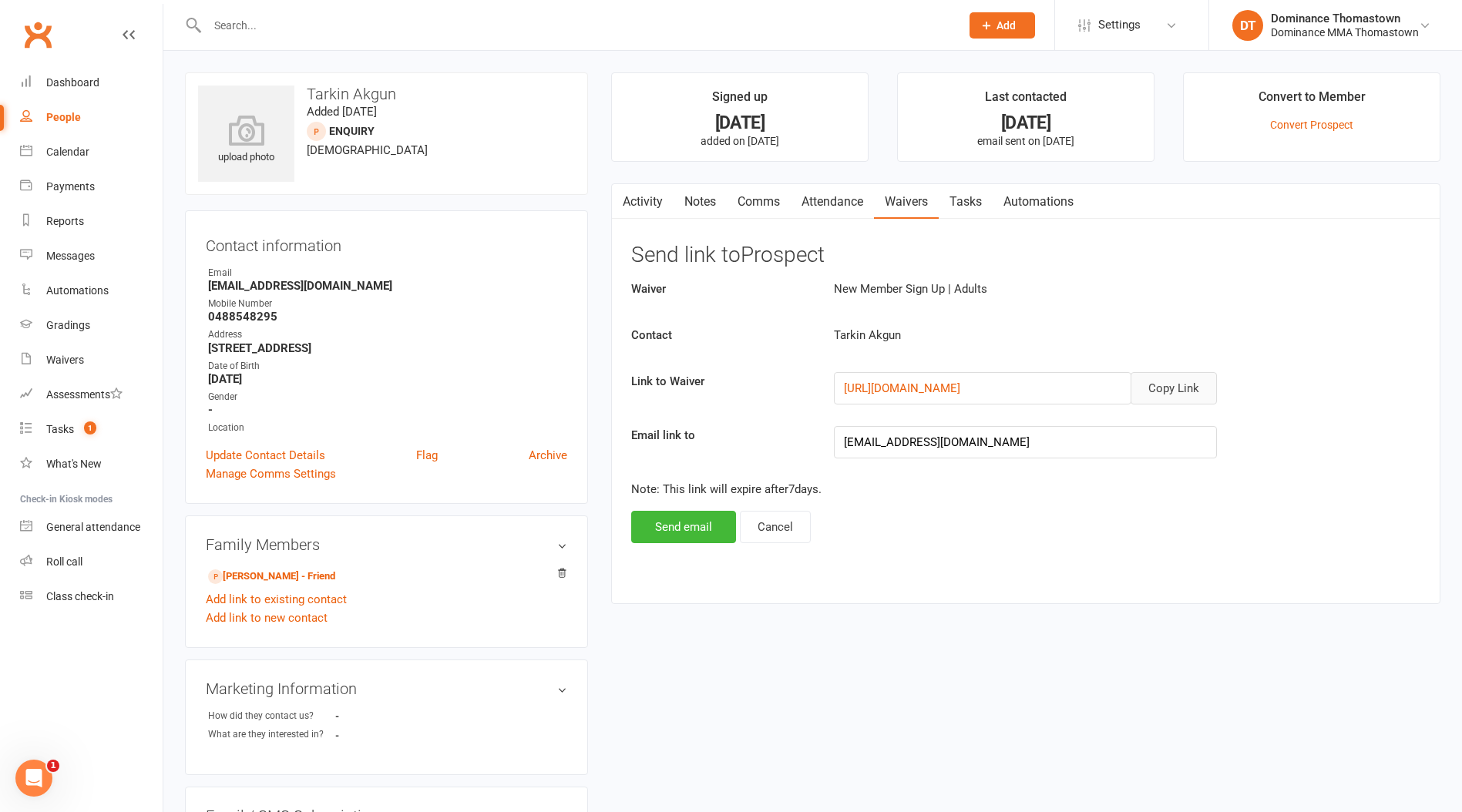
click at [1172, 383] on button "Copy Link" at bounding box center [1173, 388] width 86 height 32
click at [768, 209] on link "Comms" at bounding box center [758, 202] width 64 height 36
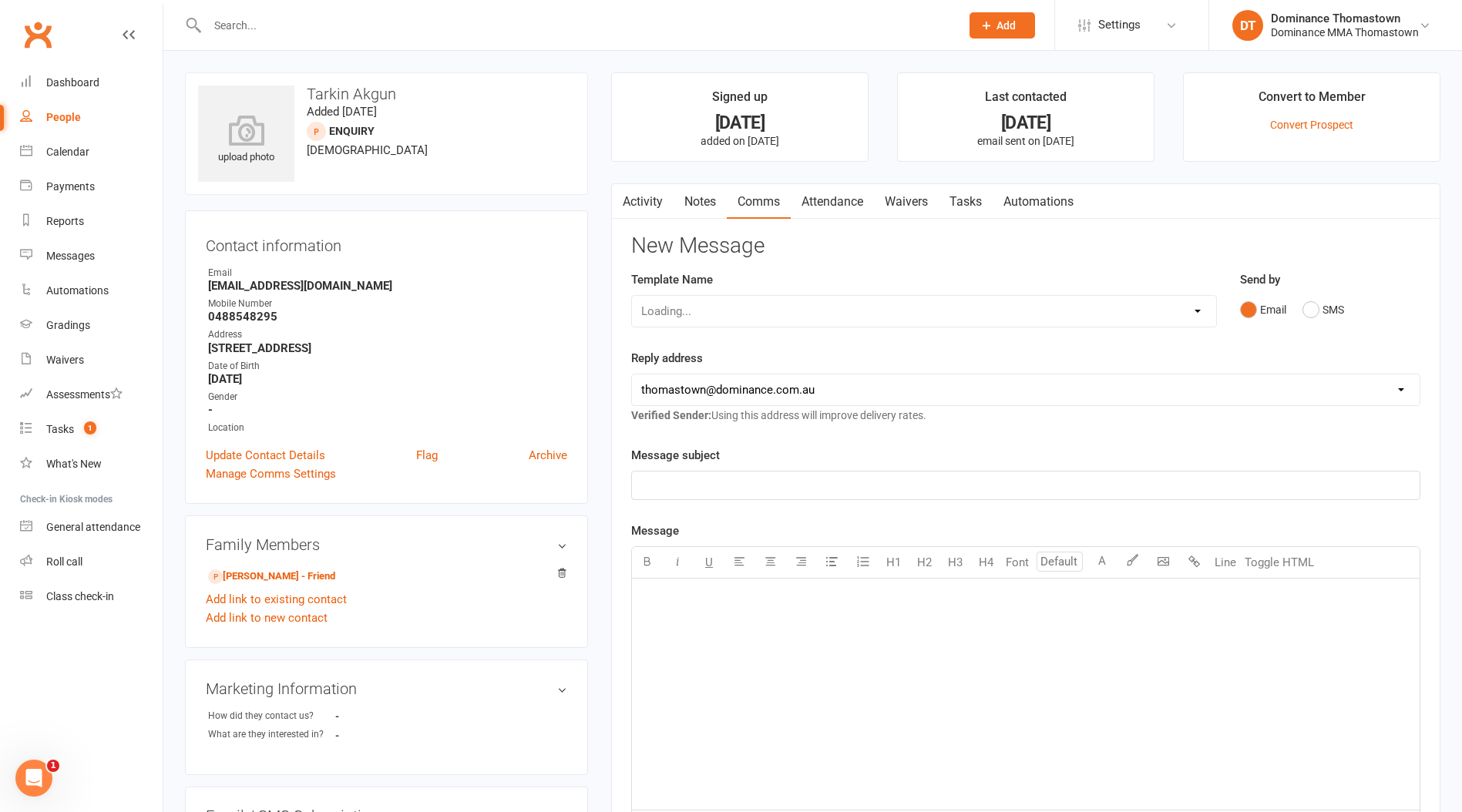
click at [766, 304] on div "Loading..." at bounding box center [924, 311] width 586 height 32
click at [763, 311] on select "Loading..." at bounding box center [924, 311] width 584 height 31
select select "11"
click at [632, 296] on select "Select Template [Email] MARKETING | 10TH BIRTHDAY SPECIAL | CANCELLED MEMBERS […" at bounding box center [924, 311] width 584 height 31
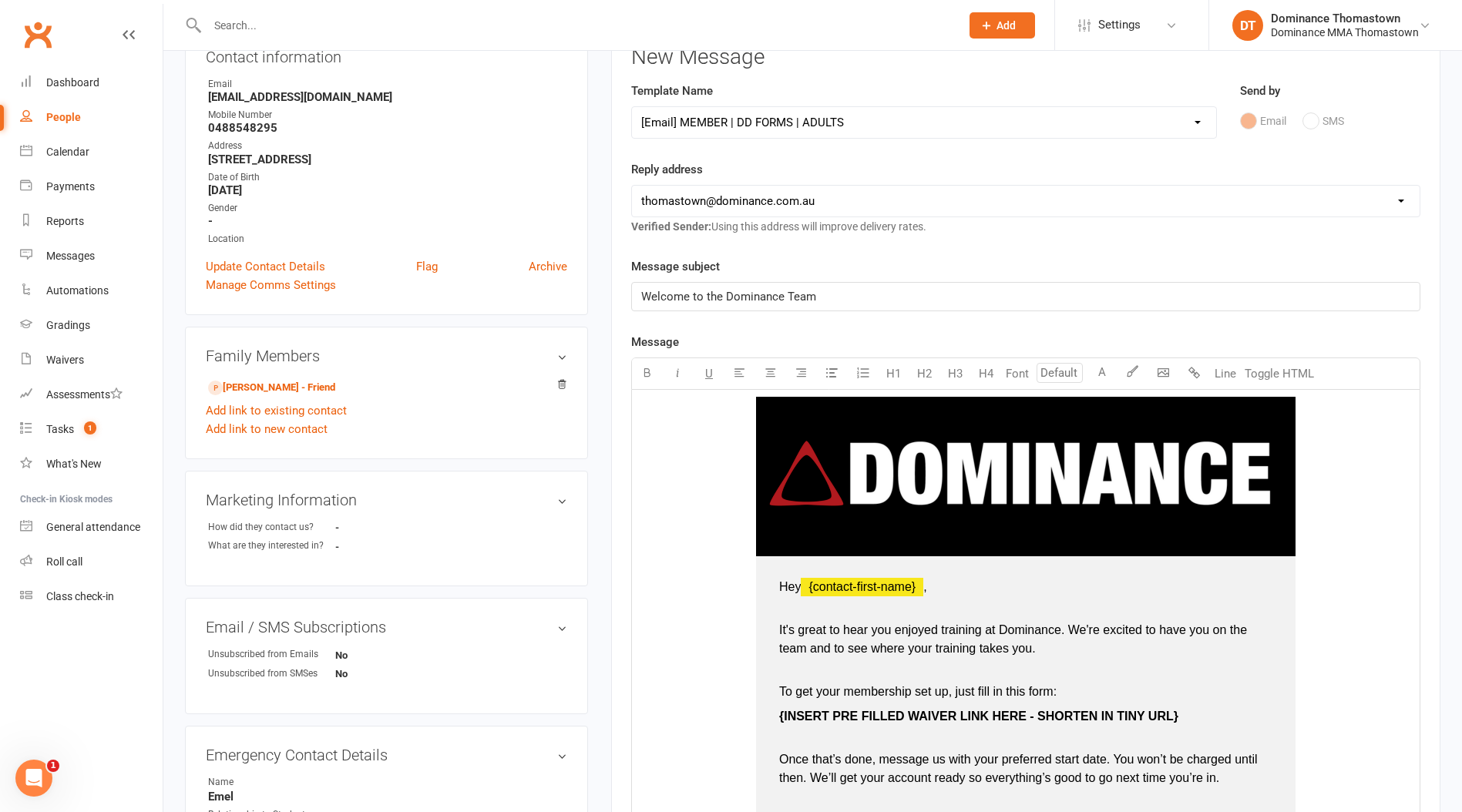
scroll to position [200, 0]
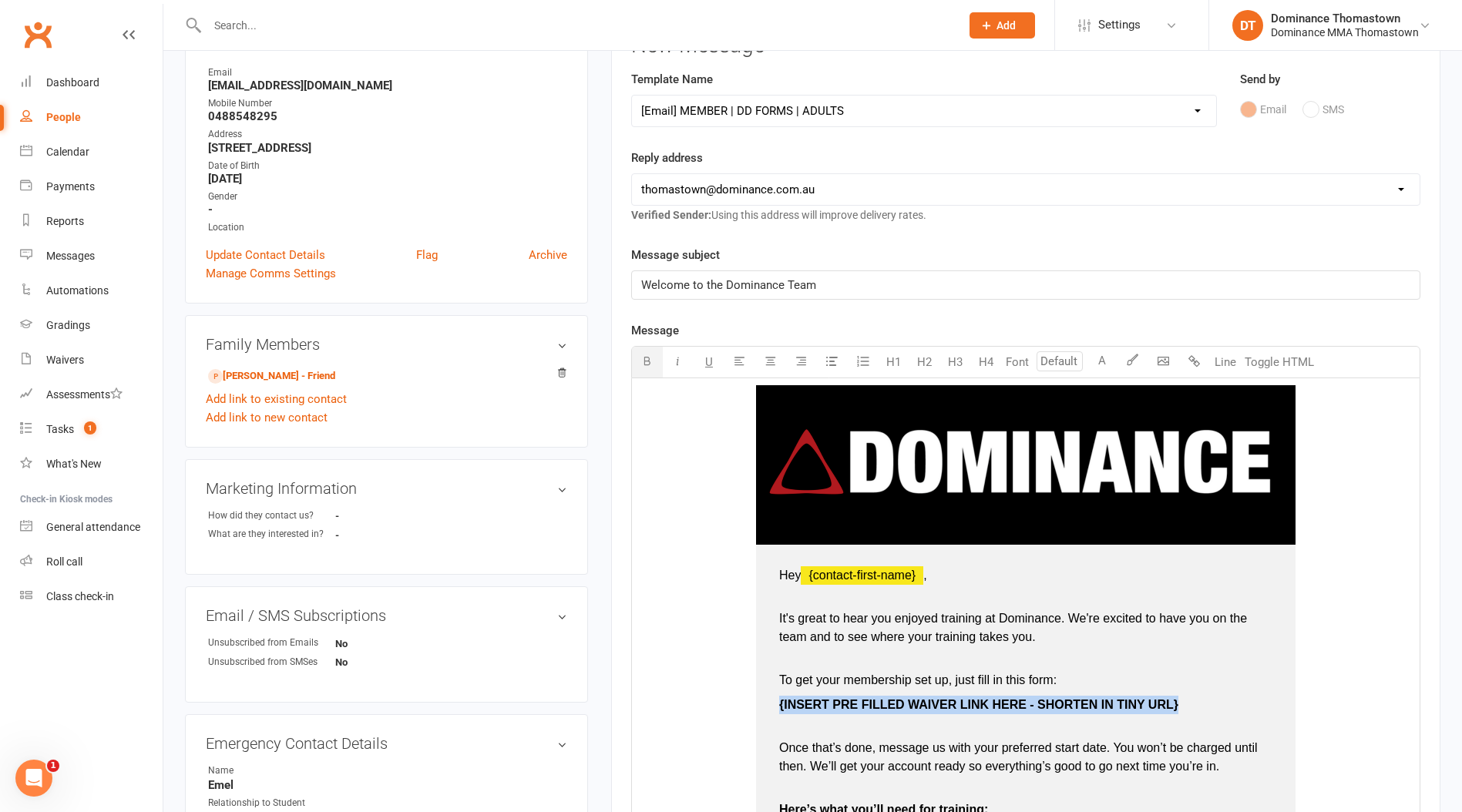
drag, startPoint x: 1189, startPoint y: 706, endPoint x: 762, endPoint y: 706, distance: 427.0
drag, startPoint x: 986, startPoint y: 703, endPoint x: 793, endPoint y: 696, distance: 193.1
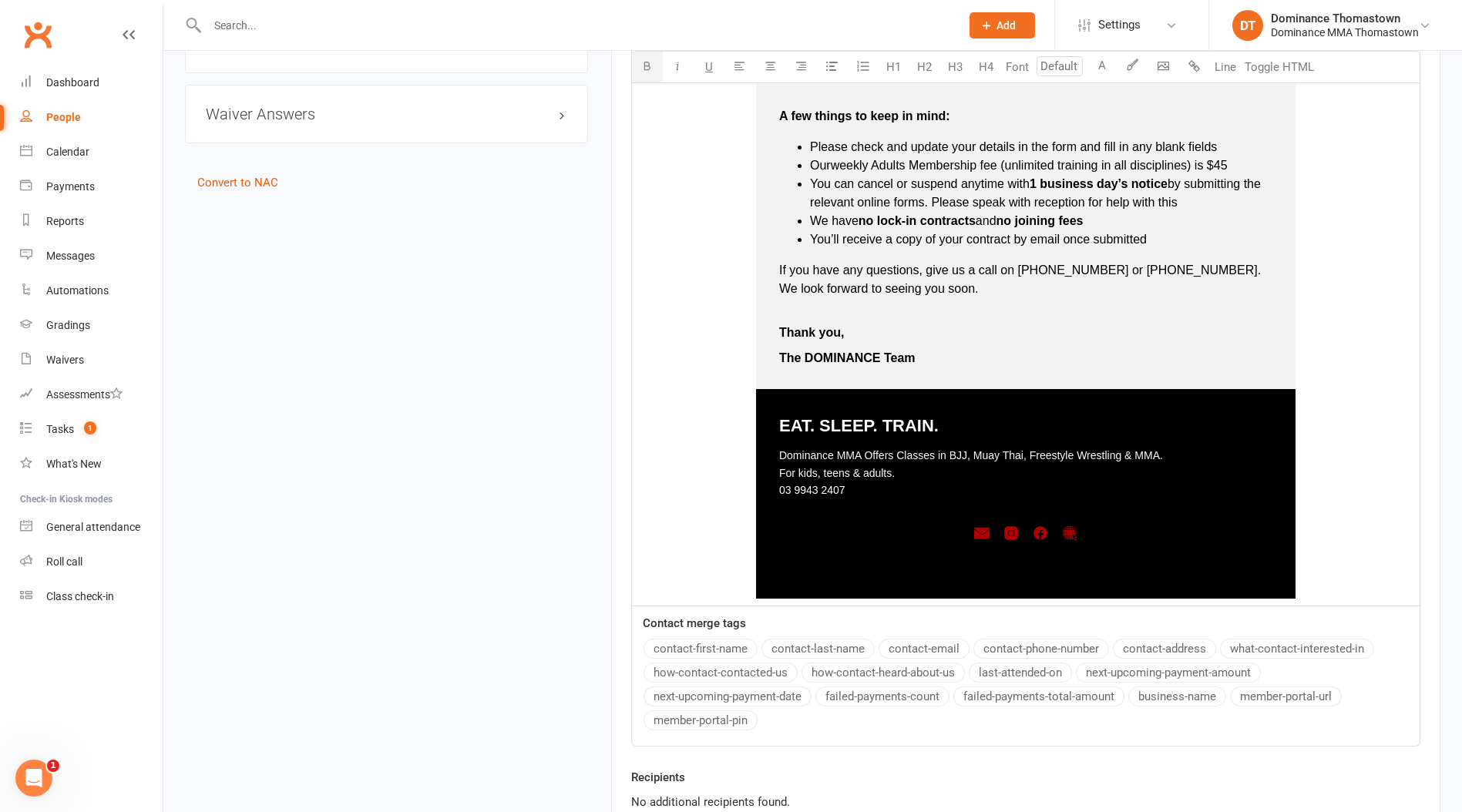
scroll to position [1080, 0]
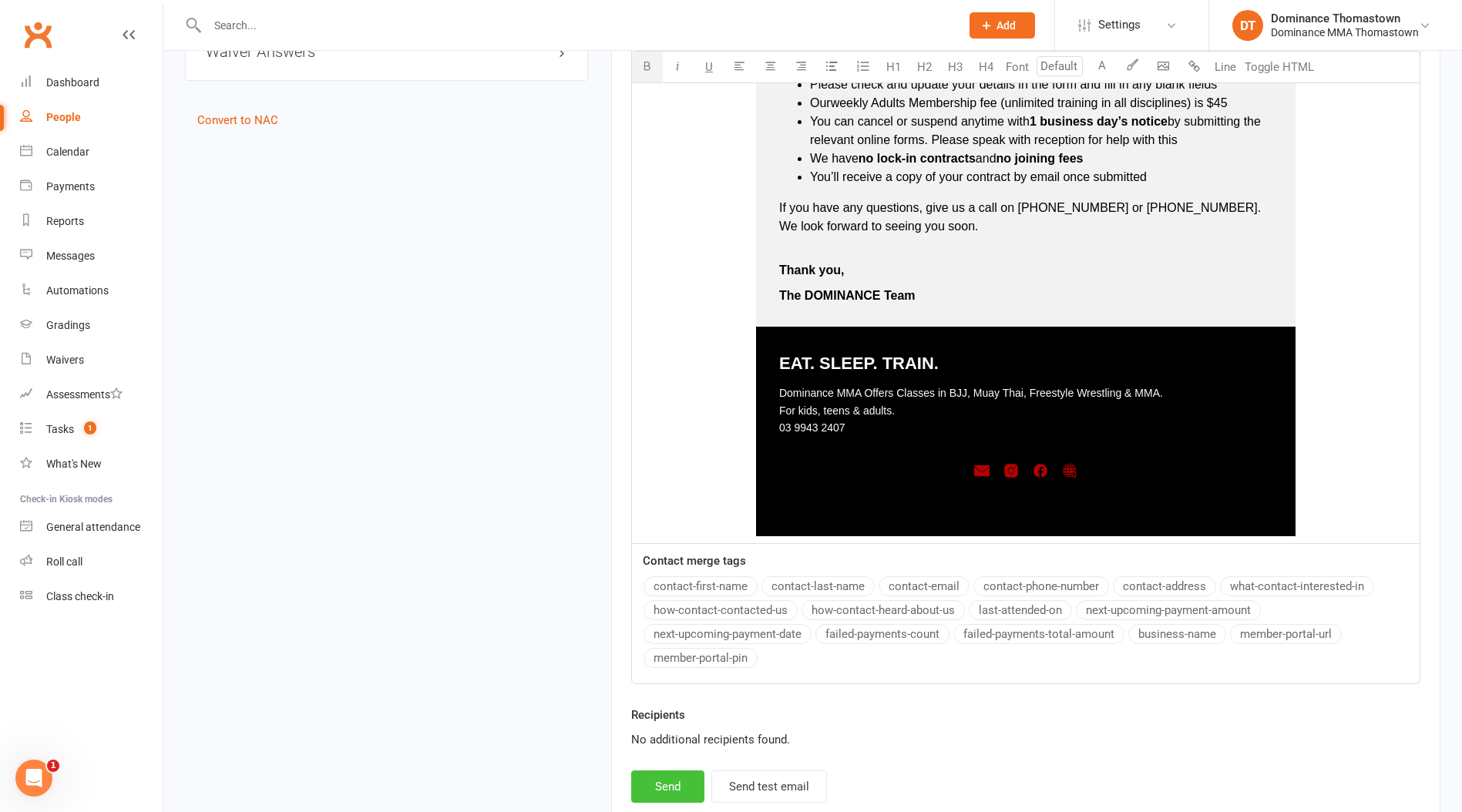
drag, startPoint x: 661, startPoint y: 780, endPoint x: 671, endPoint y: 776, distance: 10.8
click at [661, 780] on button "Send" at bounding box center [667, 786] width 73 height 32
select select
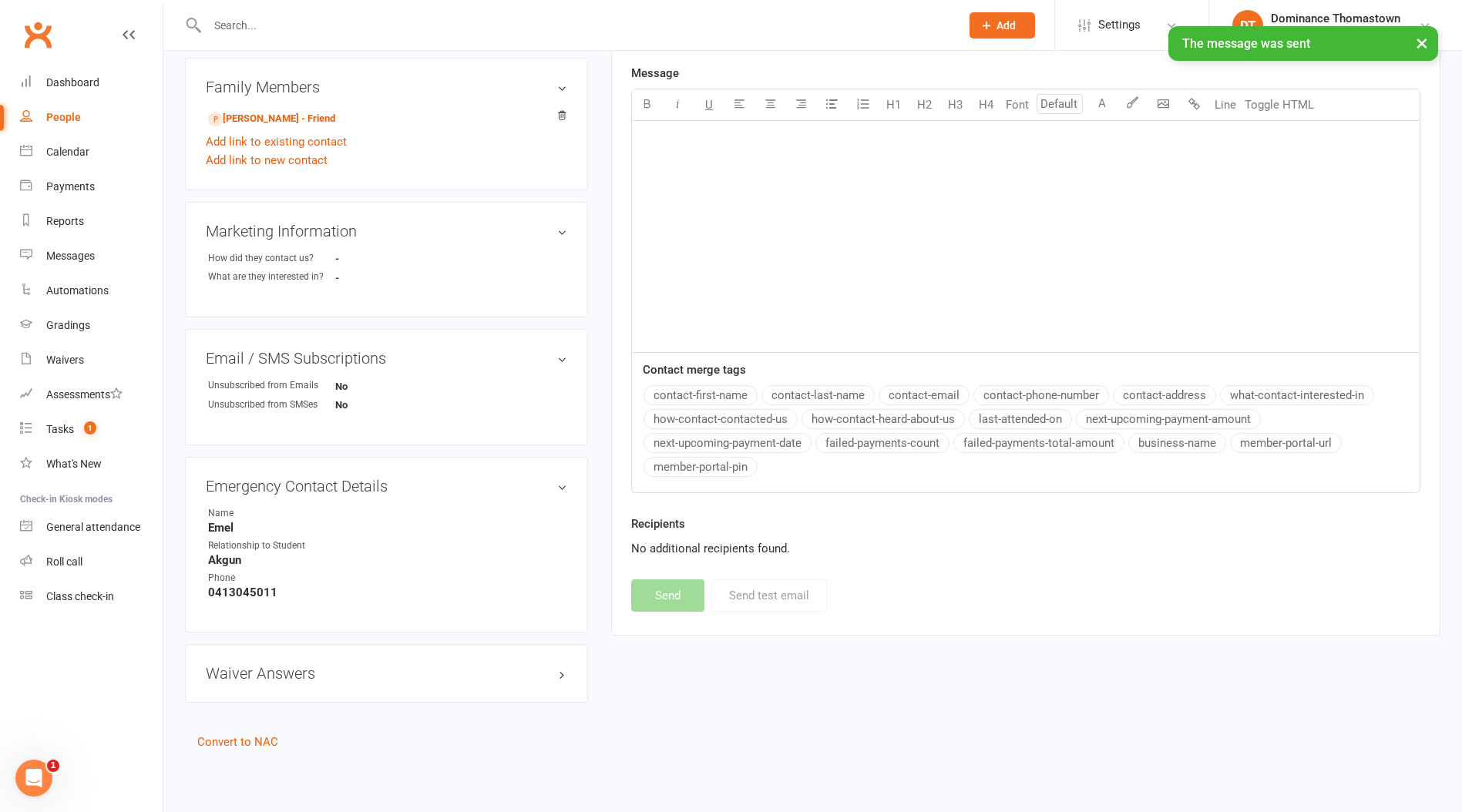
scroll to position [455, 0]
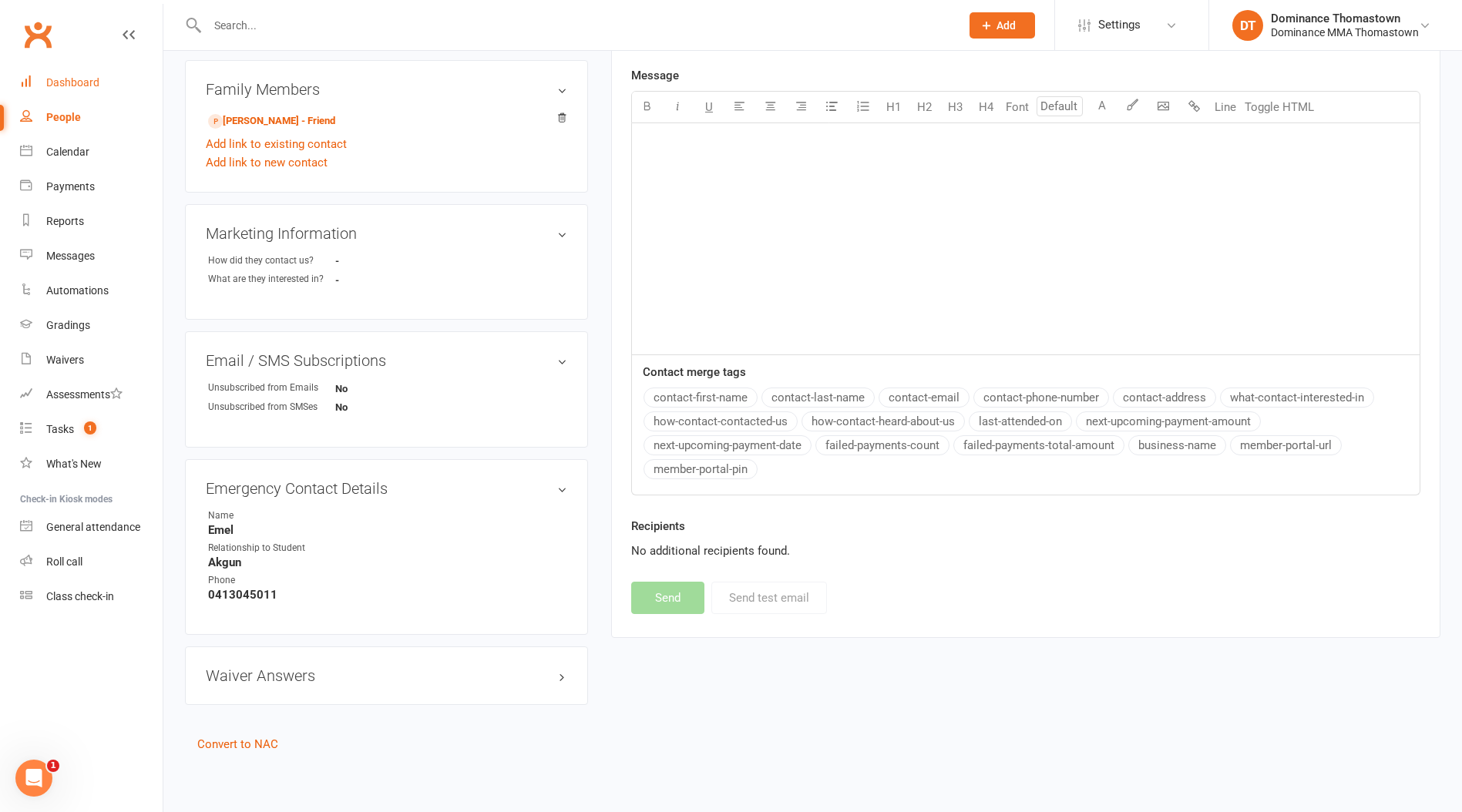
click at [127, 90] on link "Dashboard" at bounding box center [91, 83] width 142 height 35
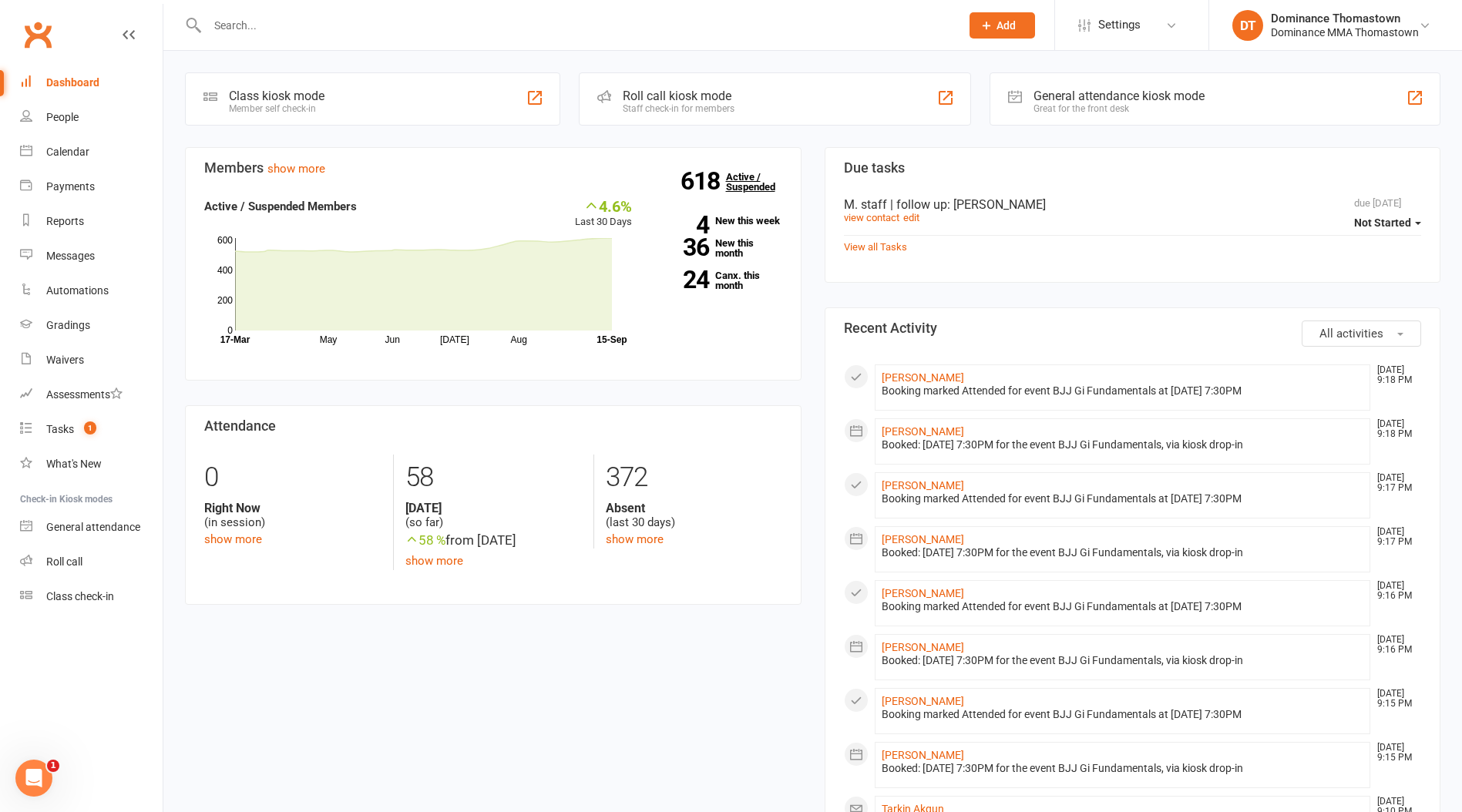
click at [742, 188] on link "618 Active / Suspended" at bounding box center [760, 181] width 68 height 44
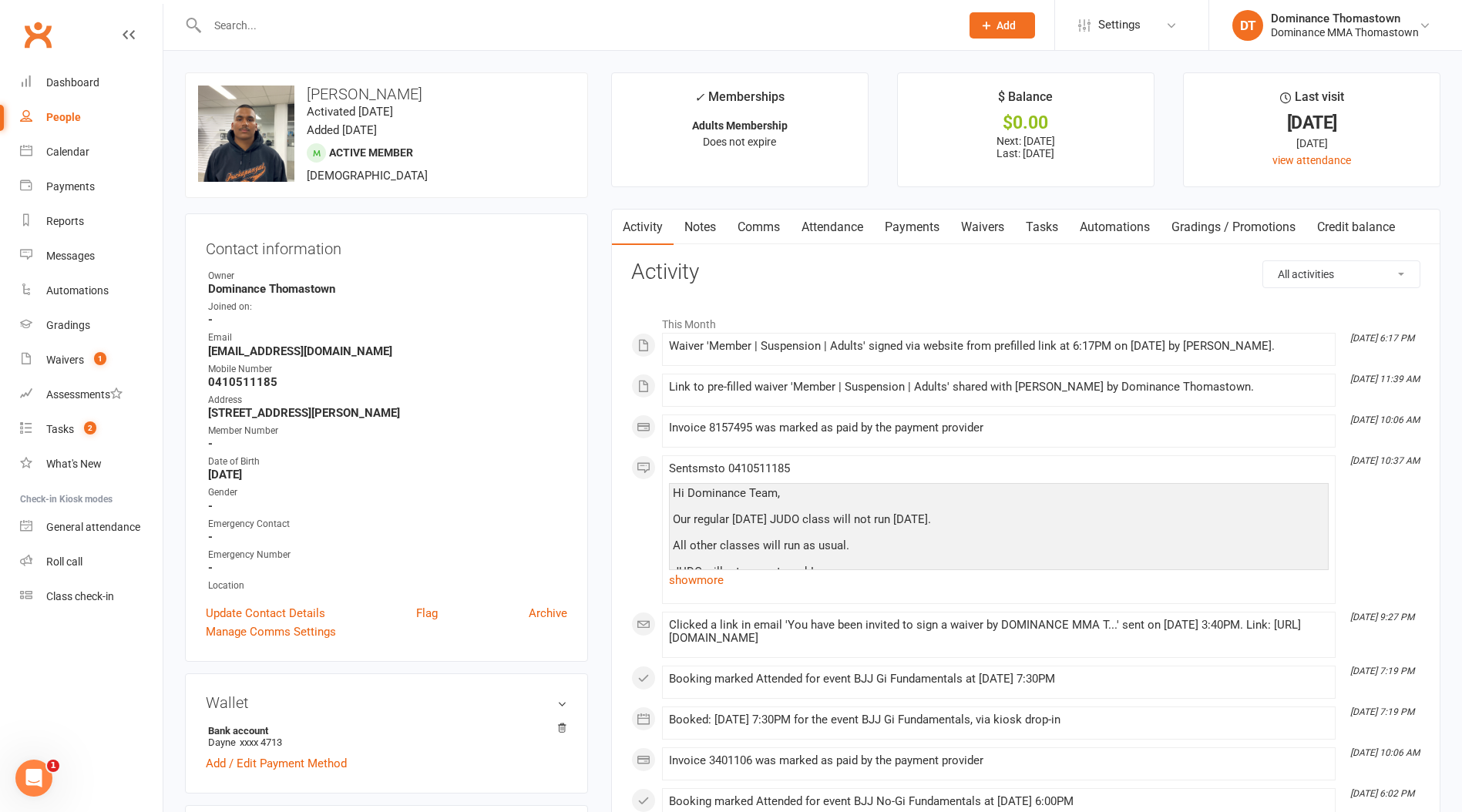
click at [946, 218] on link "Payments" at bounding box center [912, 227] width 76 height 36
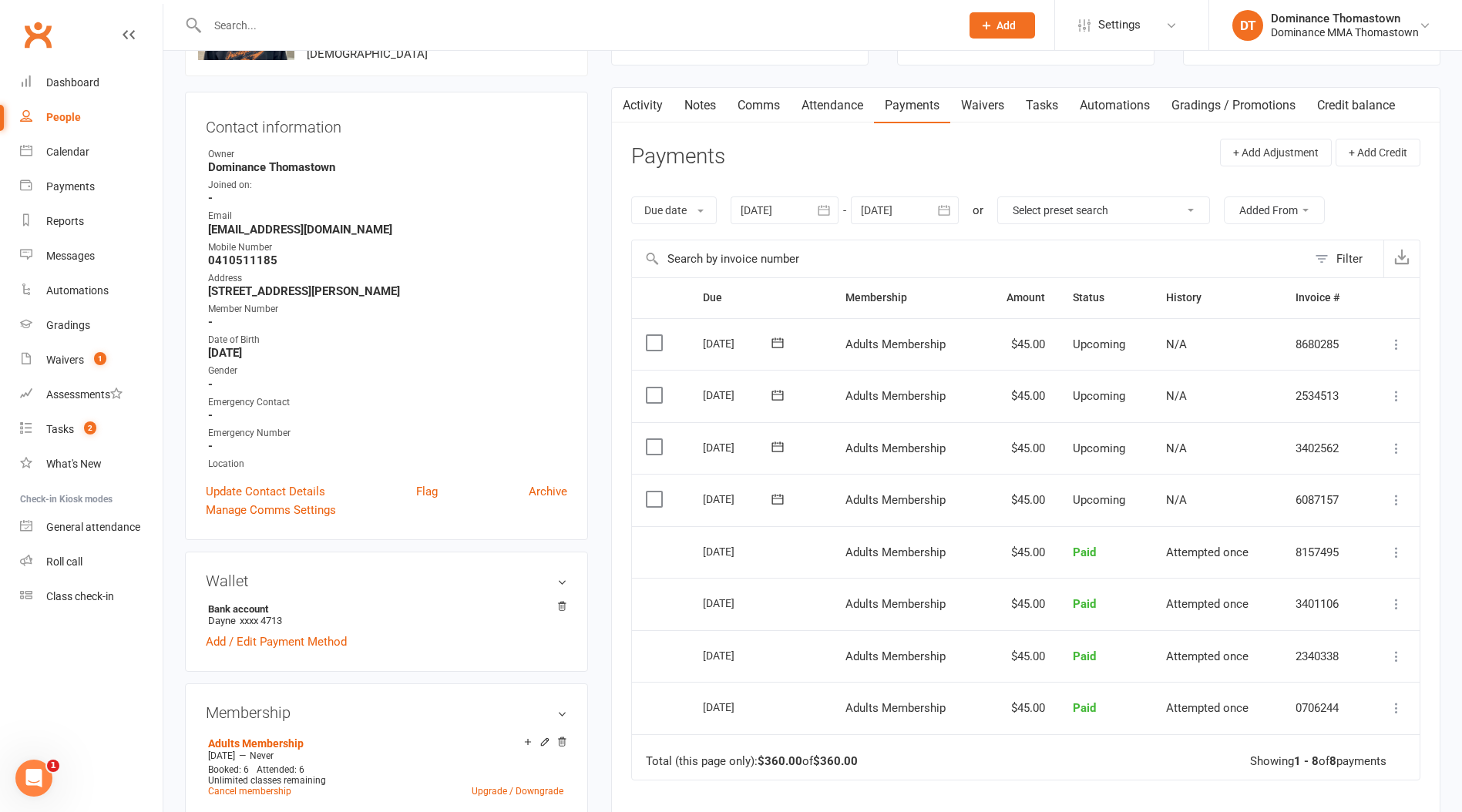
click at [646, 500] on label at bounding box center [656, 499] width 21 height 15
click at [646, 491] on input "checkbox" at bounding box center [651, 491] width 10 height 0
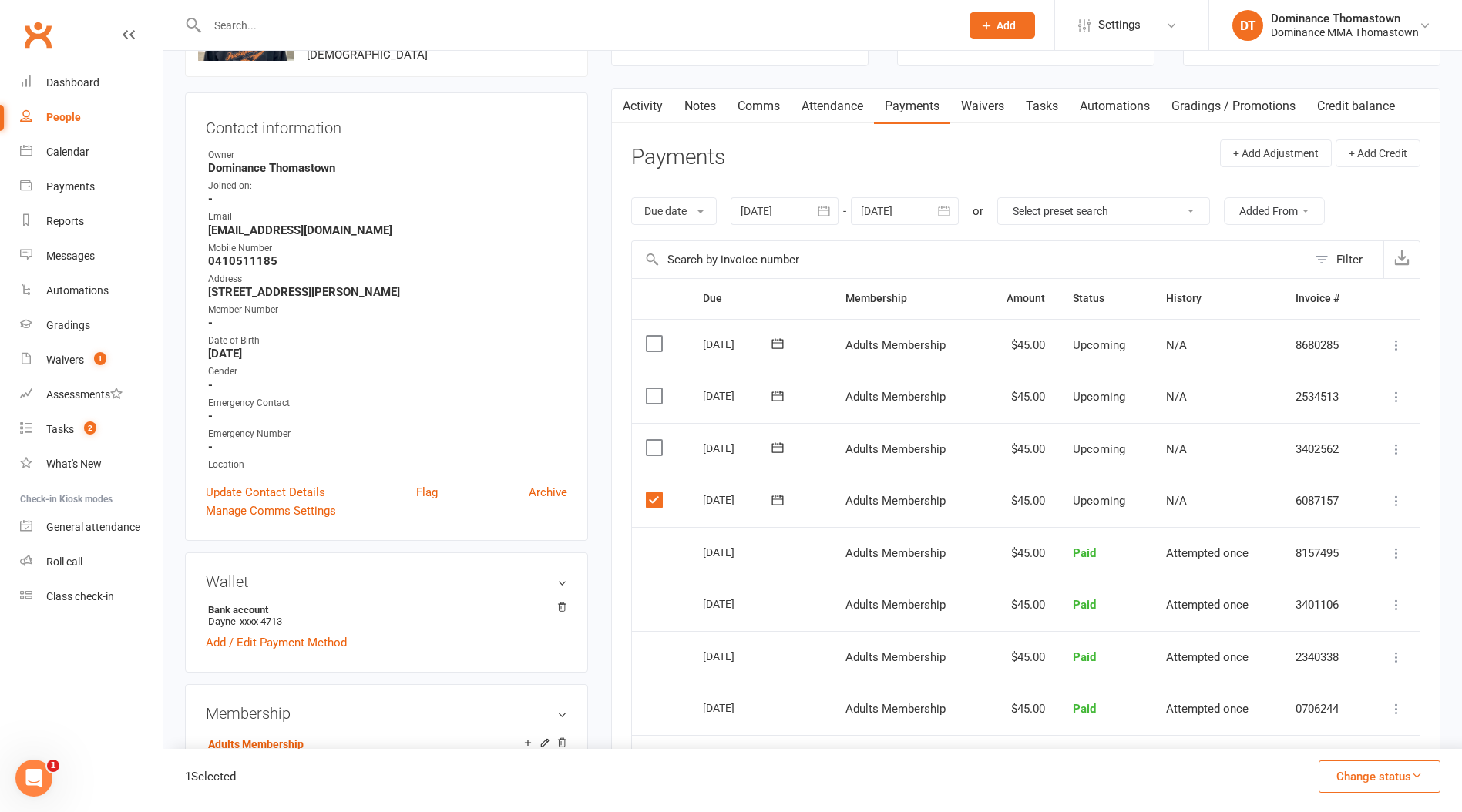
click at [1365, 784] on button "Change status" at bounding box center [1380, 776] width 122 height 32
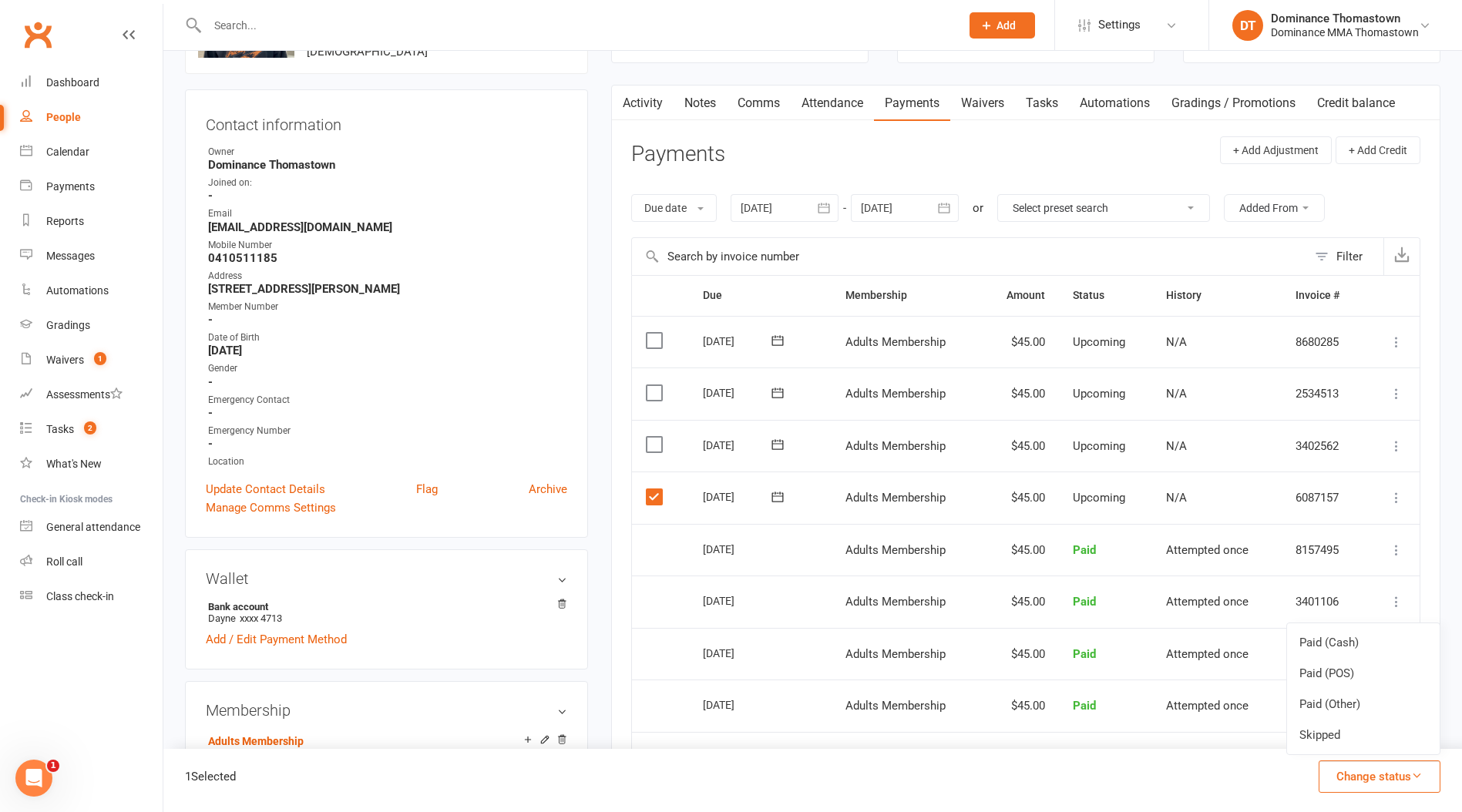
scroll to position [123, 0]
drag, startPoint x: 1309, startPoint y: 717, endPoint x: 1312, endPoint y: 726, distance: 9.5
click at [1312, 726] on ul "Paid (Cash) Paid (POS) Paid (Other) Skipped" at bounding box center [1363, 689] width 154 height 132
click at [1363, 794] on div "1 Selected Change status Paid (Cash) Paid (POS) Paid (Other) Skipped" at bounding box center [812, 780] width 1298 height 63
click at [1358, 778] on button "Change status" at bounding box center [1380, 776] width 122 height 32
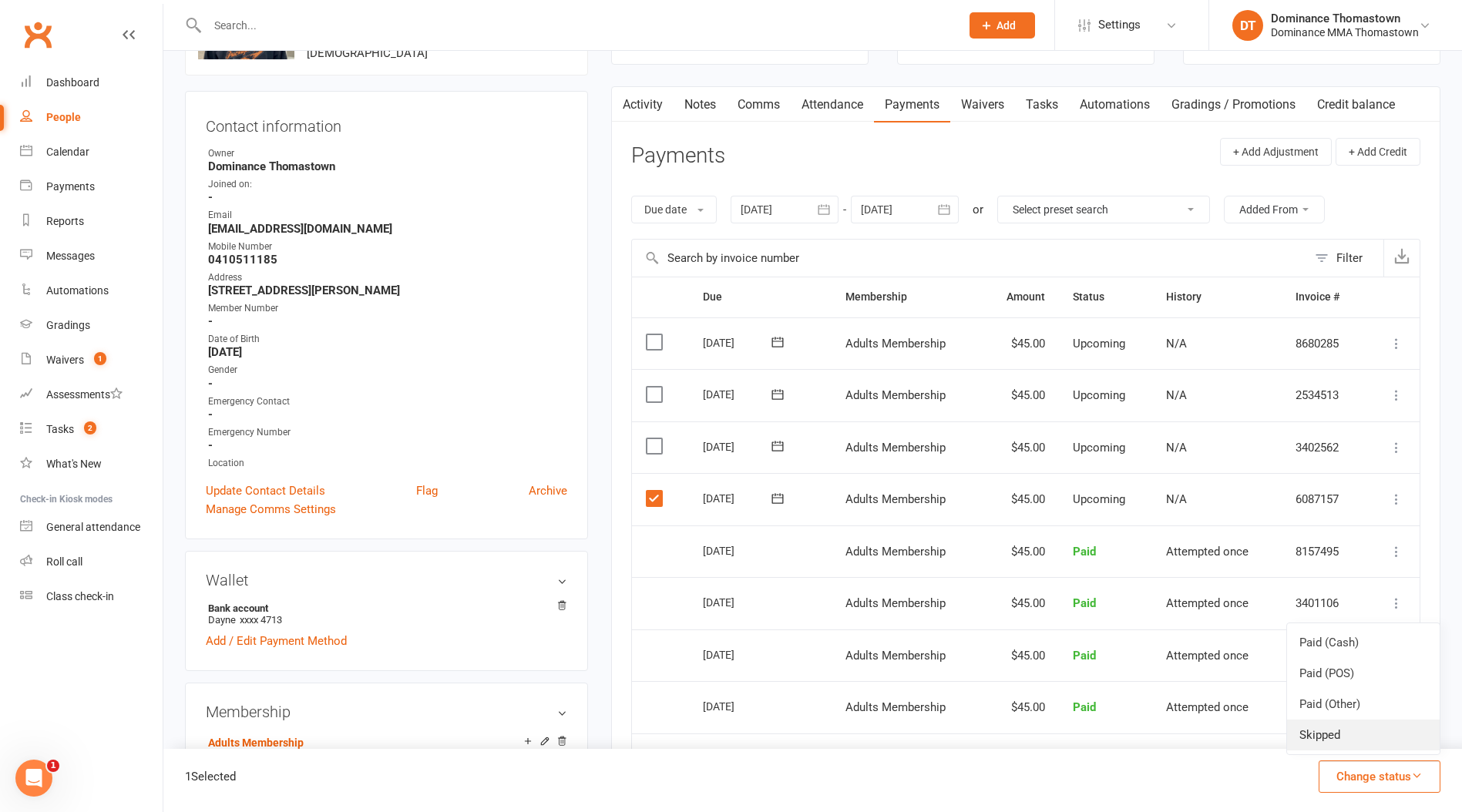
click at [1338, 733] on link "Skipped" at bounding box center [1363, 734] width 153 height 31
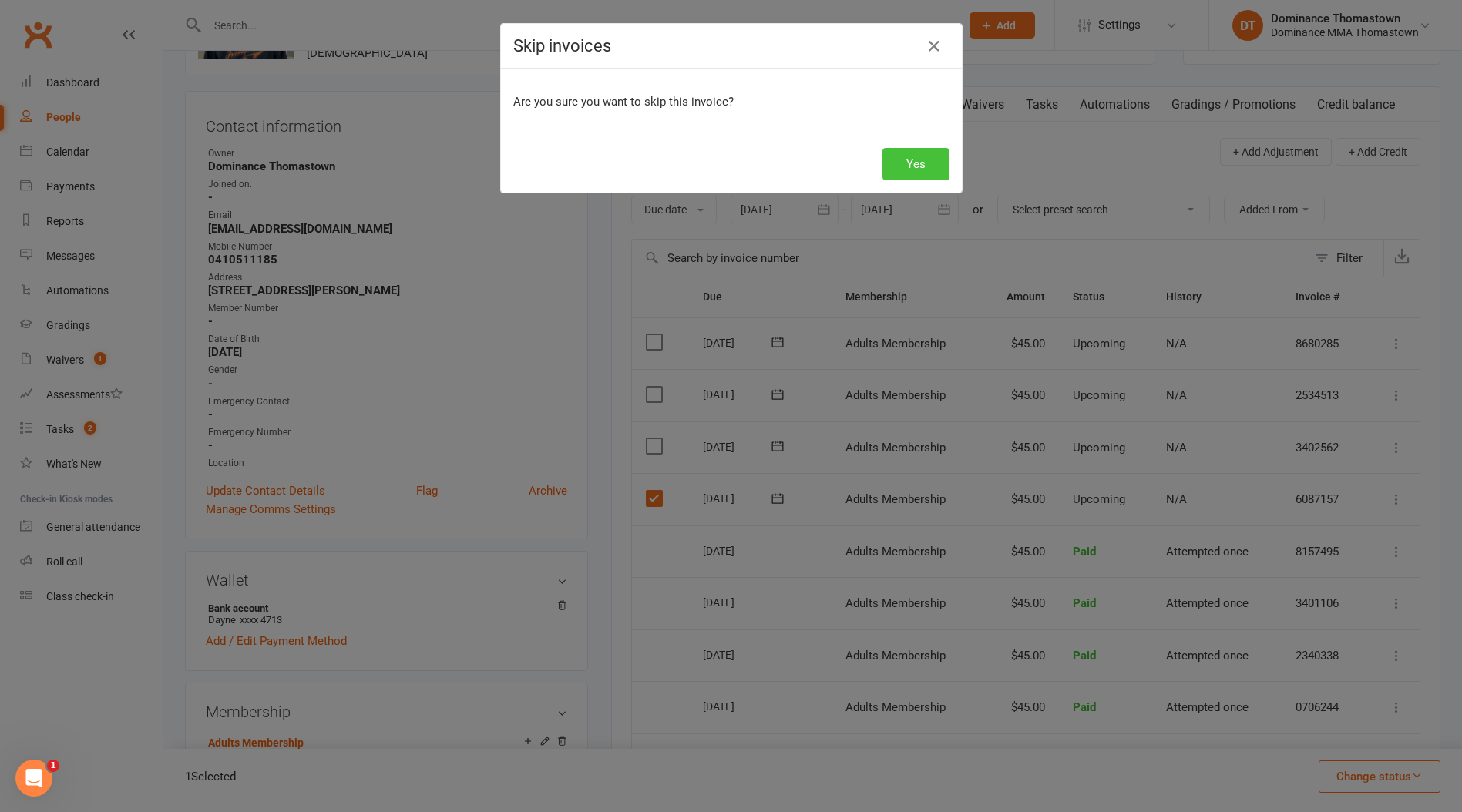
click at [911, 167] on button "Yes" at bounding box center [916, 164] width 67 height 32
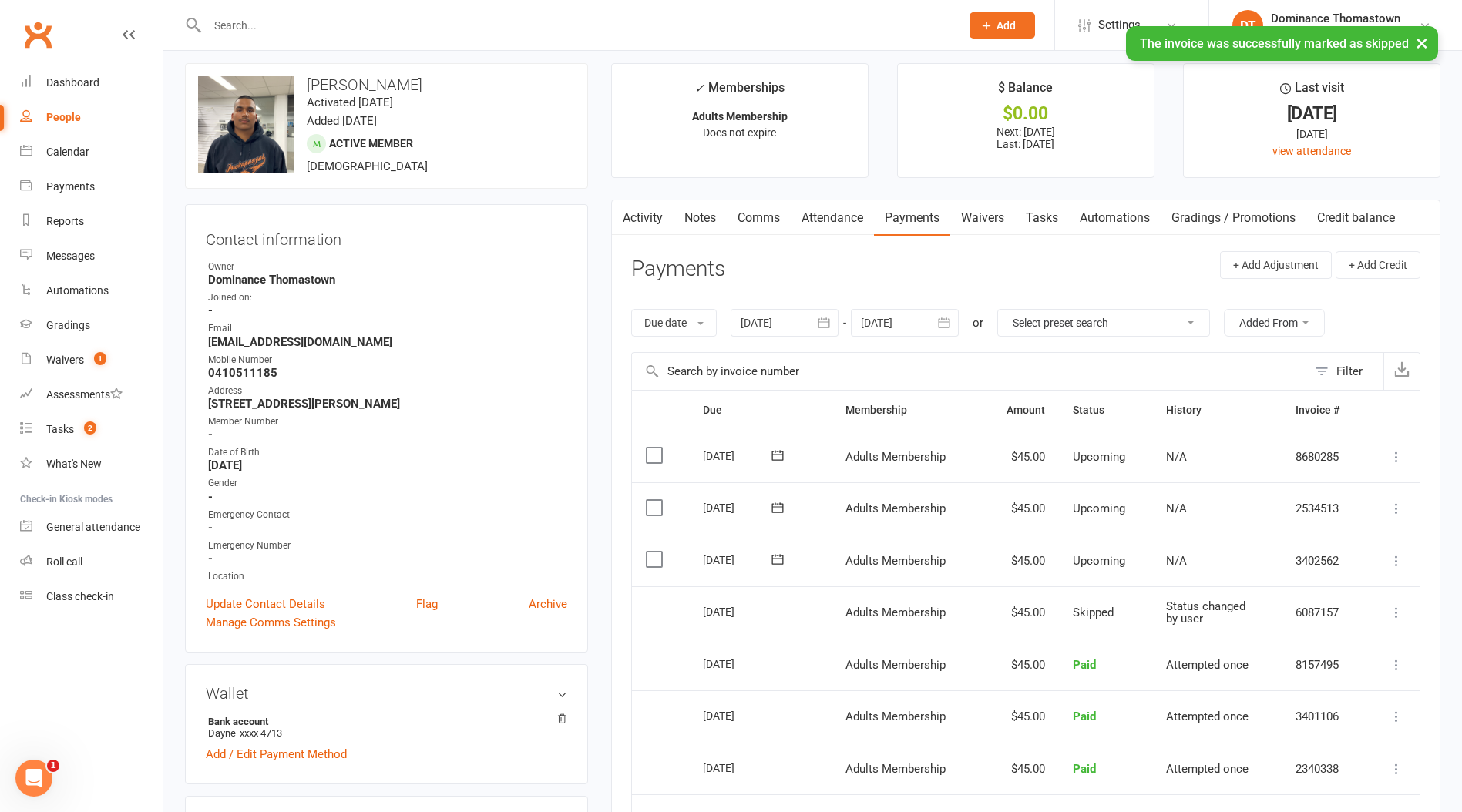
scroll to position [0, 0]
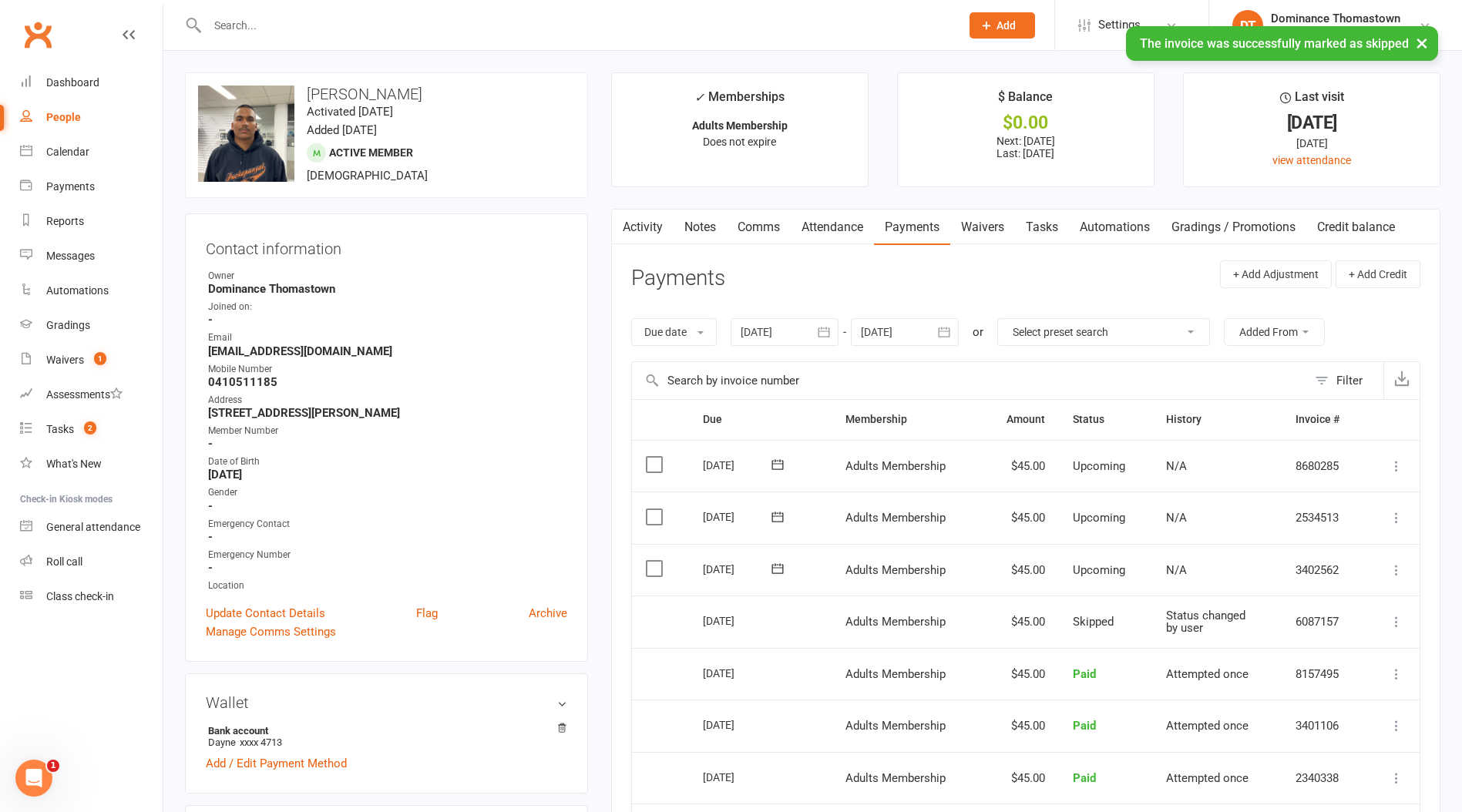
click at [983, 240] on link "Waivers" at bounding box center [982, 227] width 65 height 36
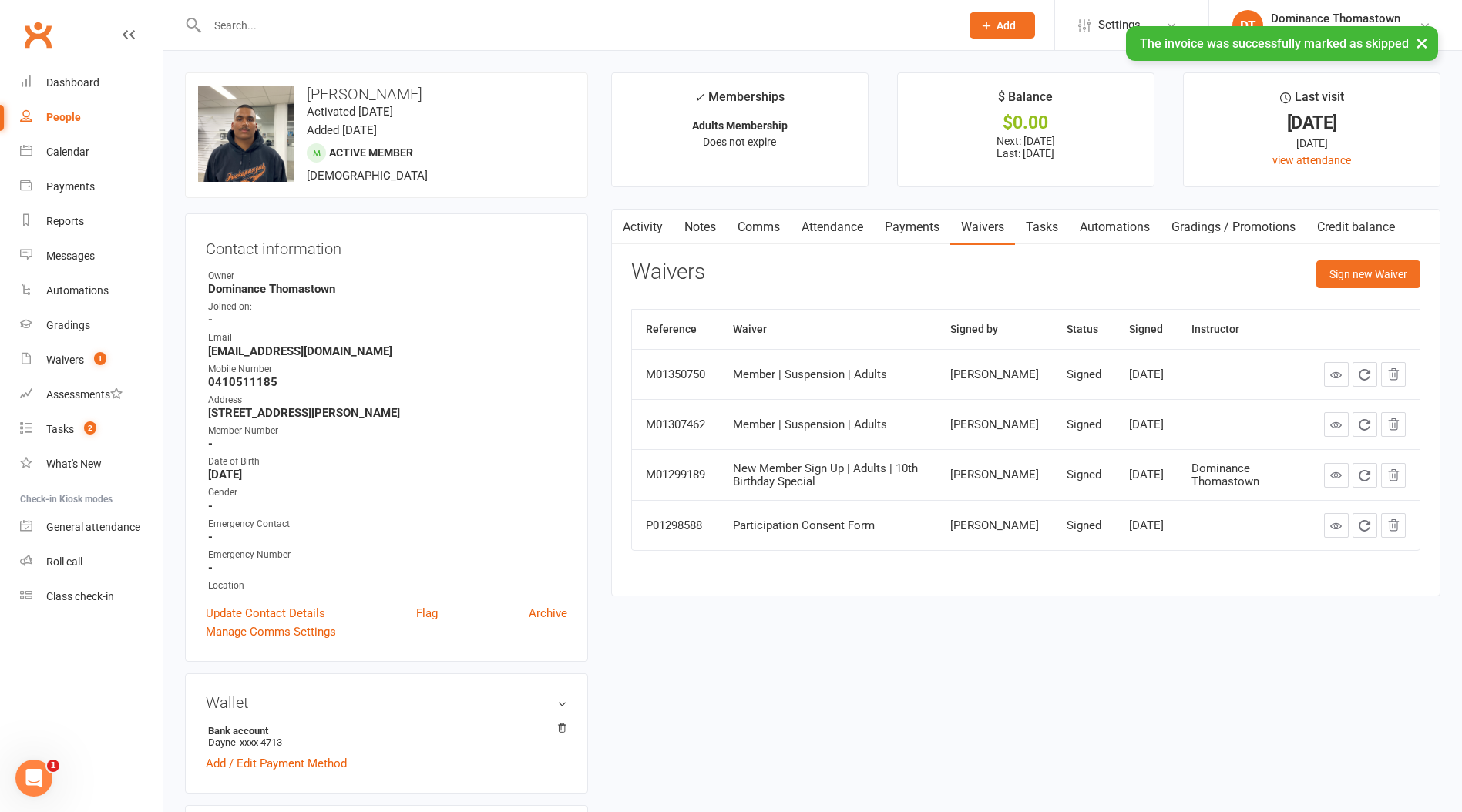
click at [1337, 377] on icon at bounding box center [1335, 374] width 12 height 12
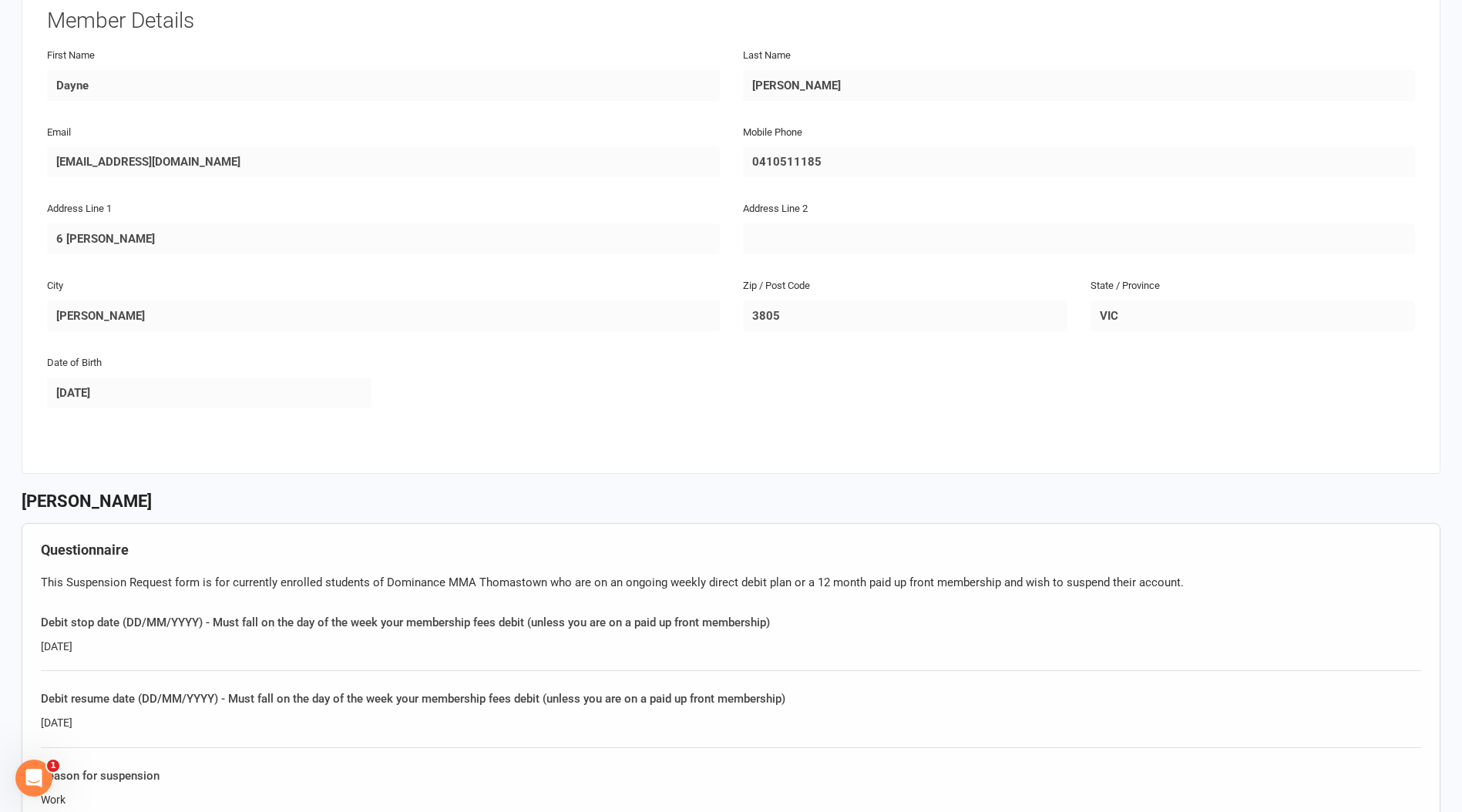
scroll to position [281, 0]
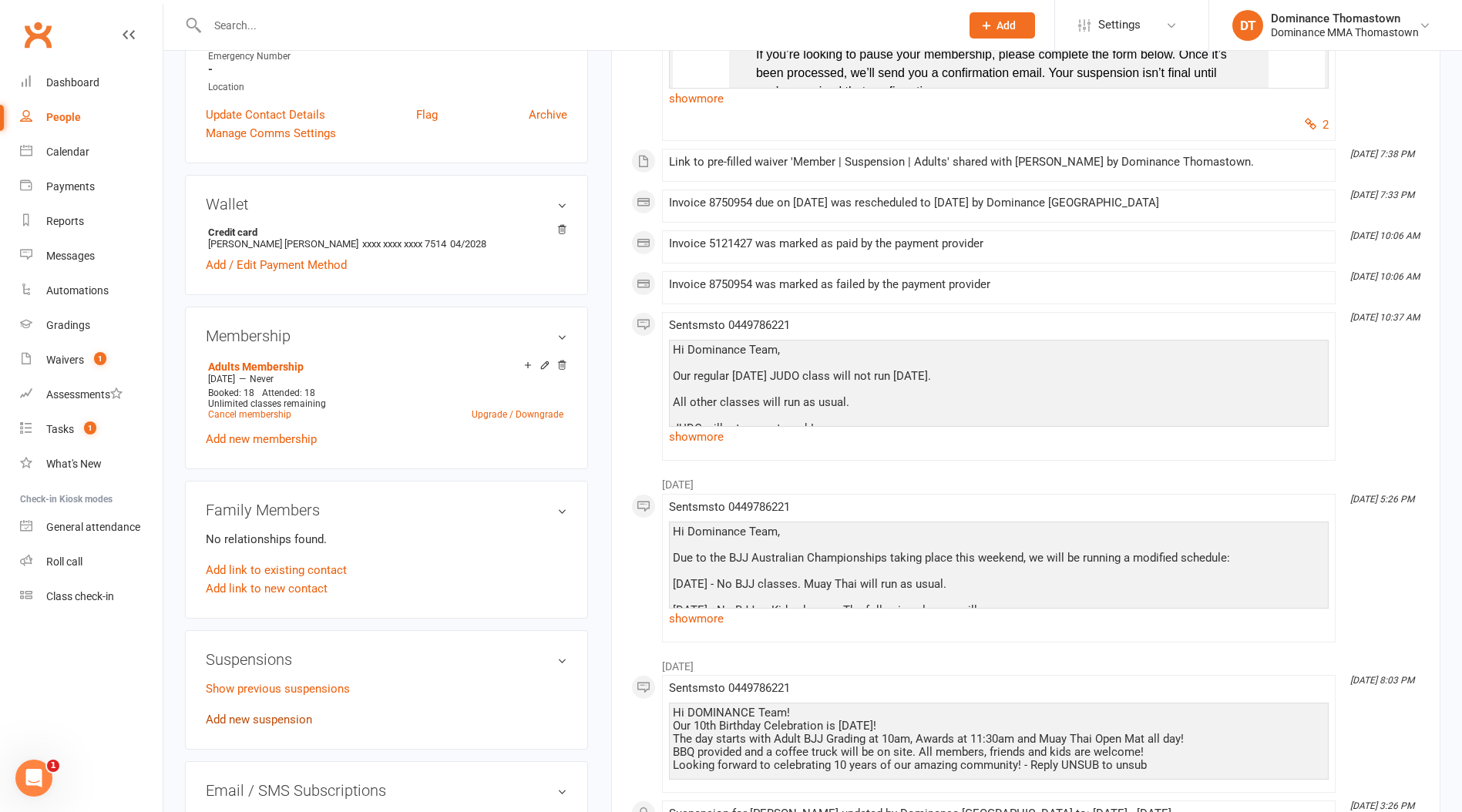
scroll to position [503, 0]
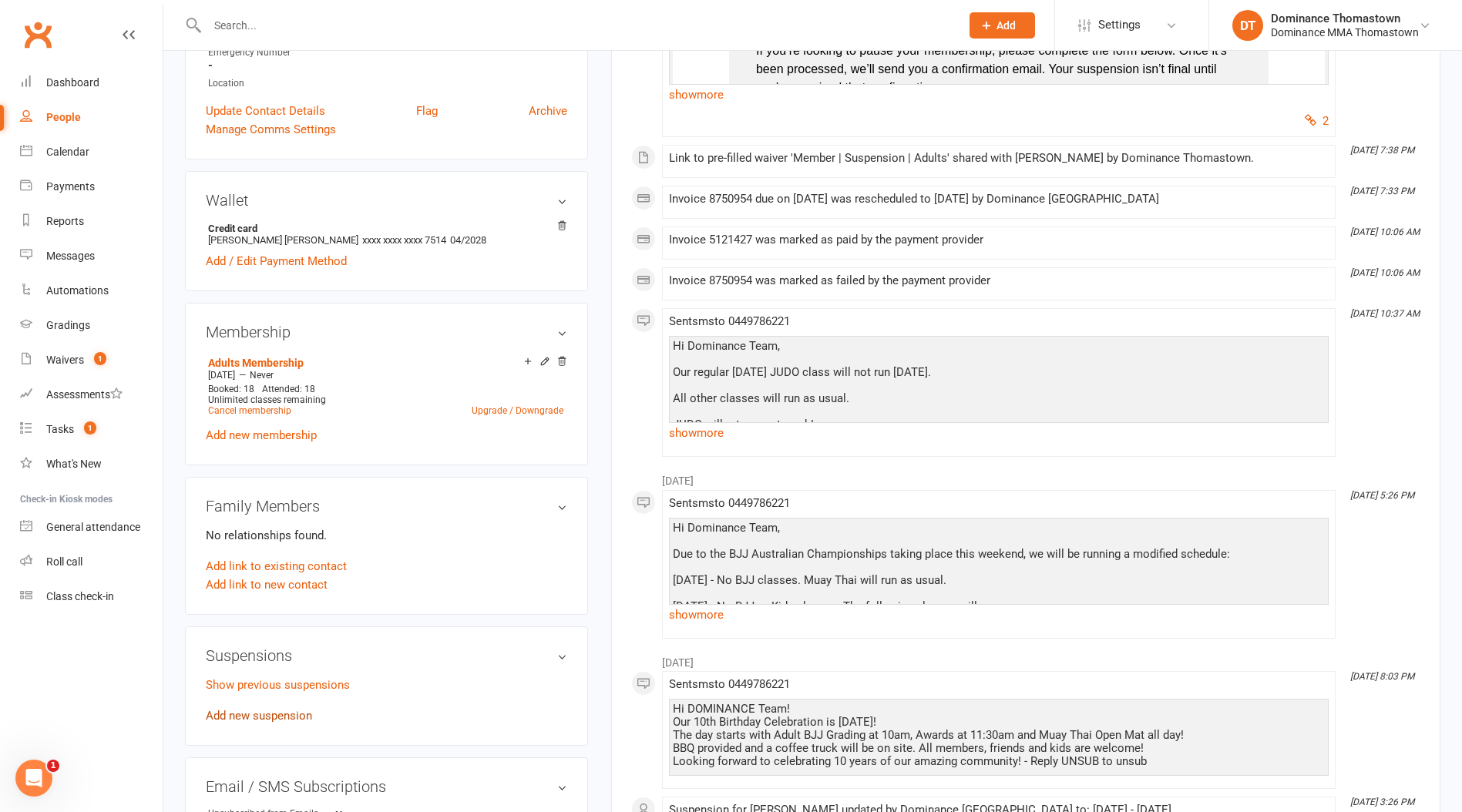
click at [253, 715] on link "Add new suspension" at bounding box center [259, 716] width 106 height 14
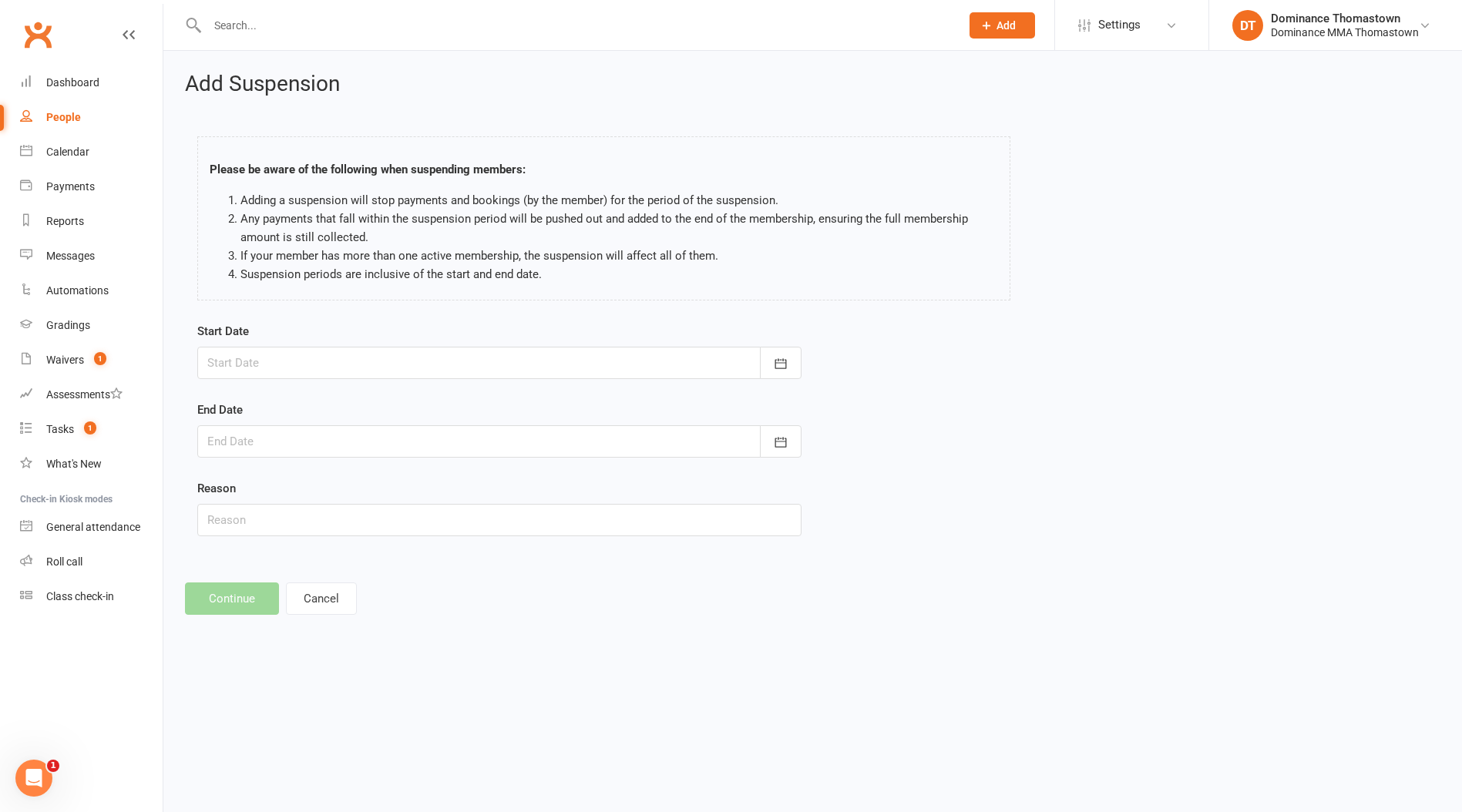
drag, startPoint x: 254, startPoint y: 361, endPoint x: 279, endPoint y: 434, distance: 77.2
click at [254, 362] on div at bounding box center [499, 362] width 604 height 32
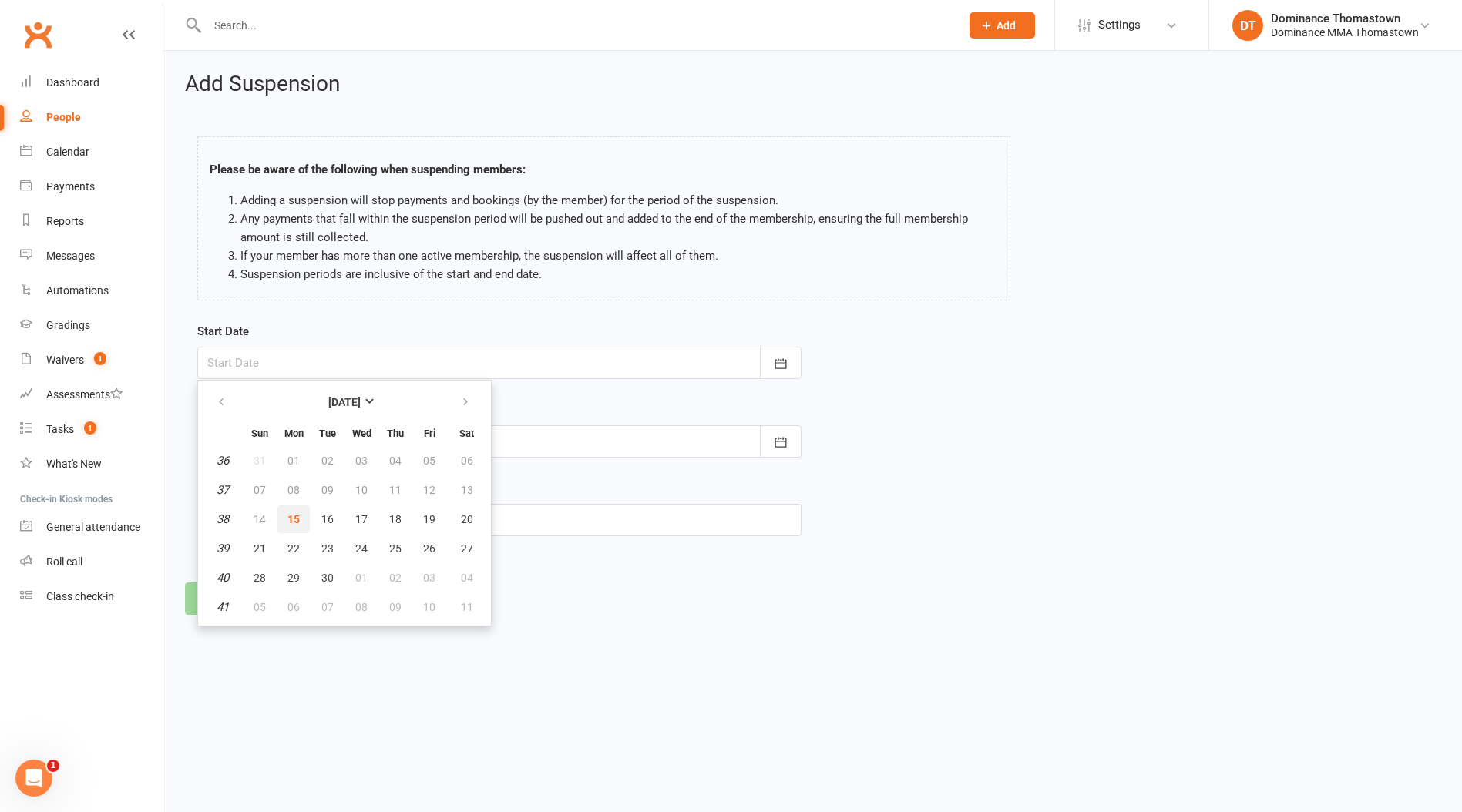
drag, startPoint x: 303, startPoint y: 520, endPoint x: 272, endPoint y: 476, distance: 53.8
click at [302, 519] on button "15" at bounding box center [293, 519] width 32 height 28
type input "15 Sep 2025"
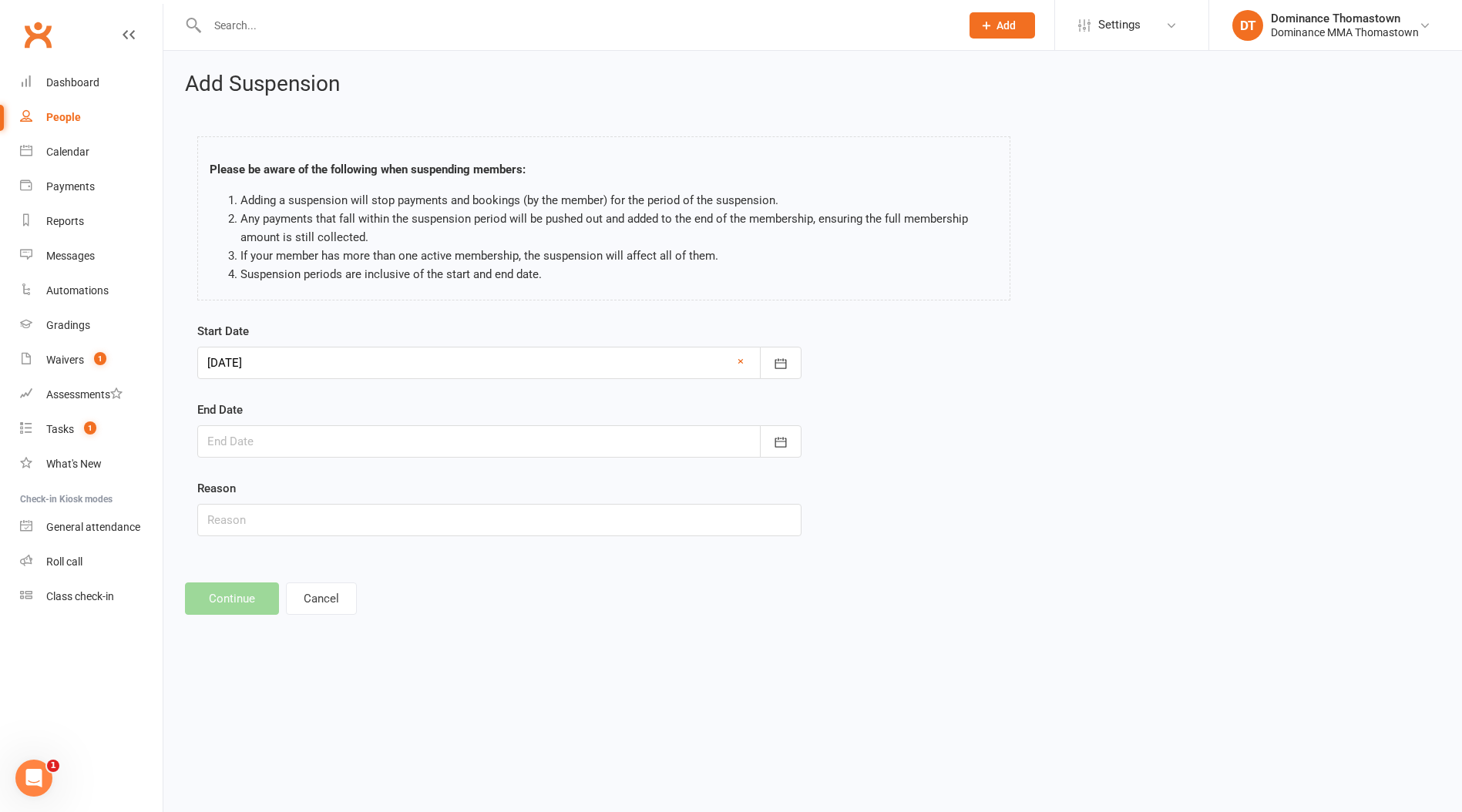
click at [264, 446] on div at bounding box center [499, 441] width 604 height 32
click at [455, 491] on button "button" at bounding box center [466, 480] width 33 height 28
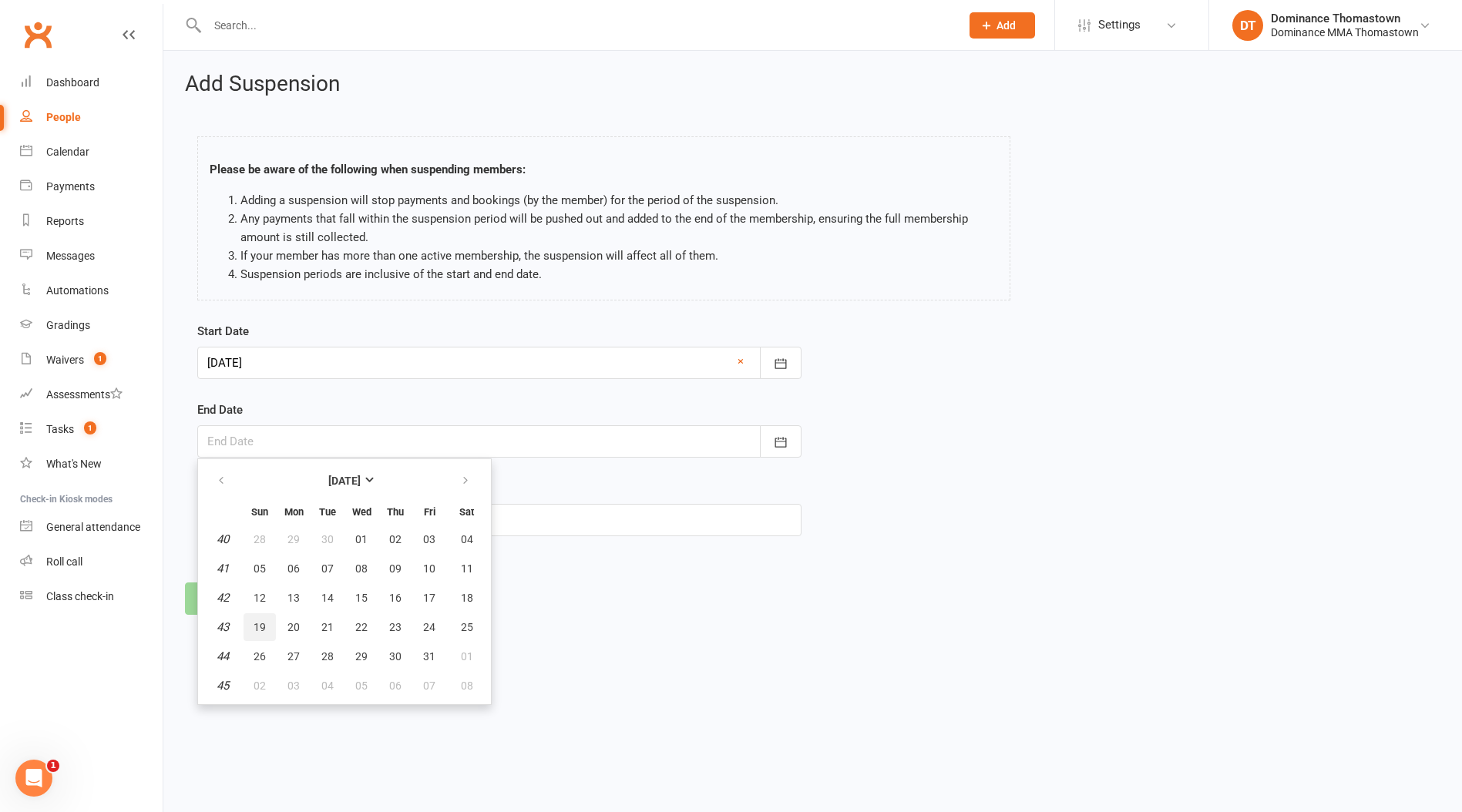
click at [268, 627] on button "19" at bounding box center [260, 627] width 32 height 28
type input "19 Oct 2025"
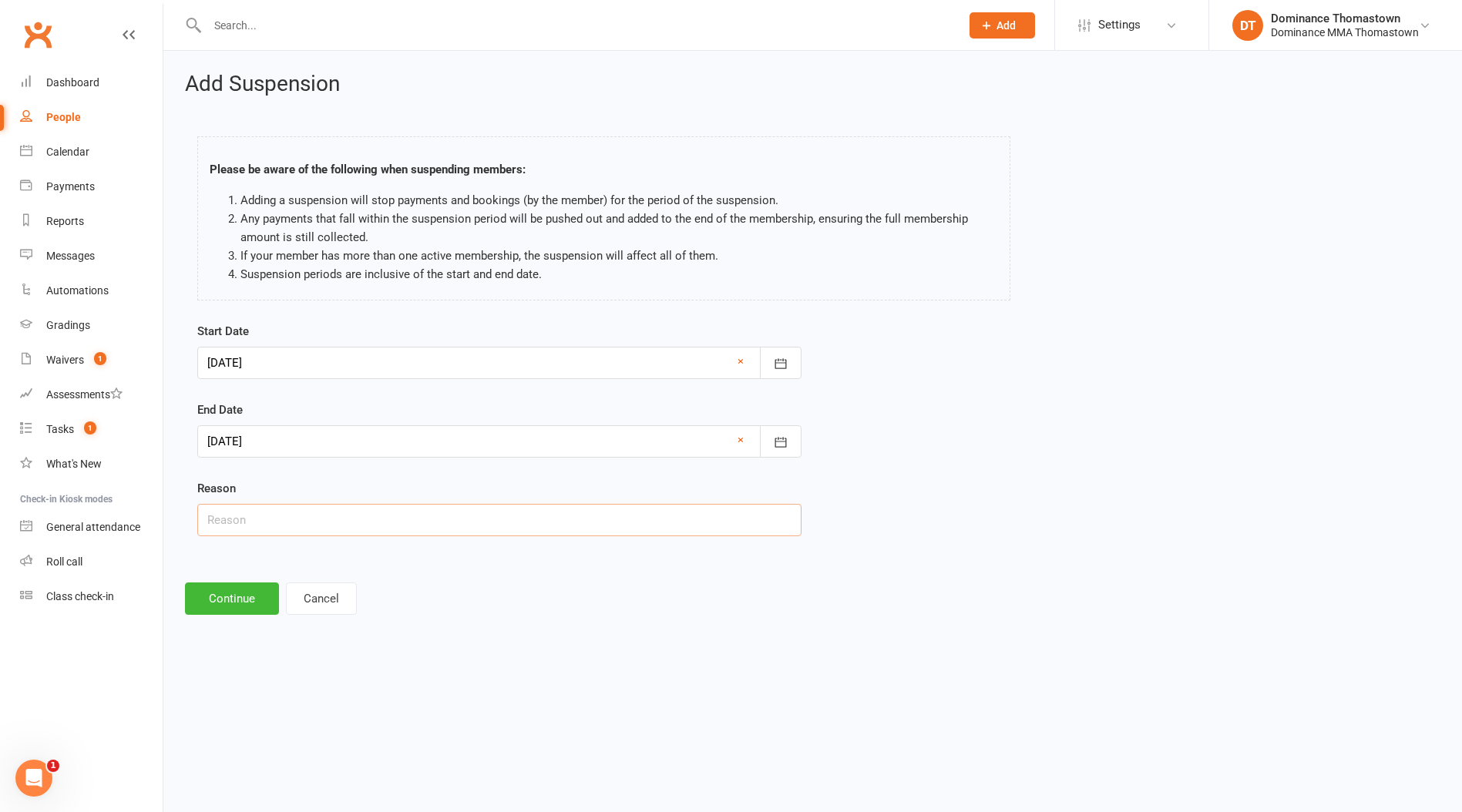
click at [247, 529] on input "text" at bounding box center [499, 520] width 604 height 32
type input "med"
click at [237, 598] on button "Continue" at bounding box center [232, 598] width 94 height 32
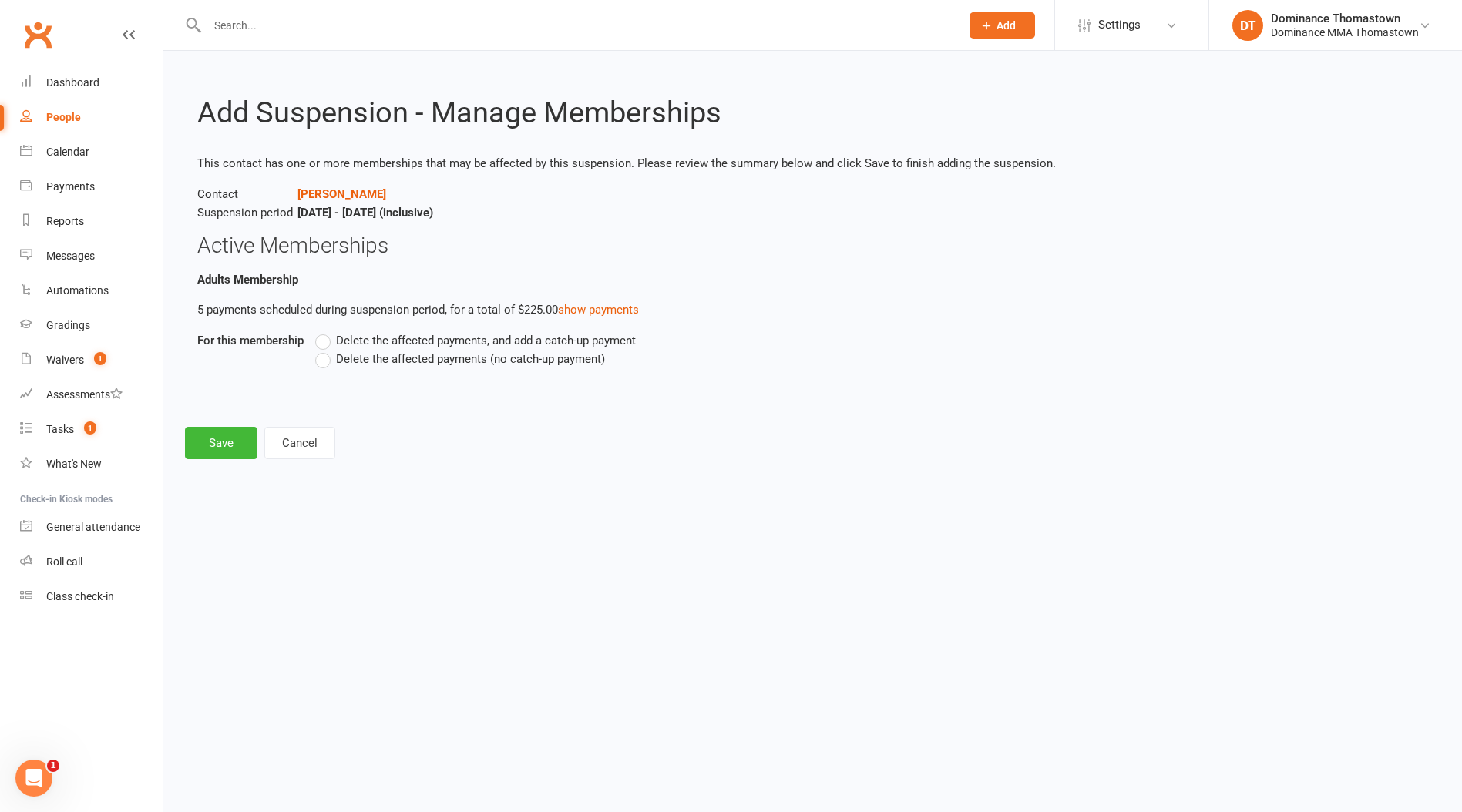
click at [404, 359] on span "Delete the affected payments (no catch-up payment)" at bounding box center [470, 358] width 269 height 16
click at [325, 350] on input "Delete the affected payments (no catch-up payment)" at bounding box center [320, 350] width 10 height 0
click at [193, 438] on button "Save" at bounding box center [222, 442] width 73 height 32
